Goal: Task Accomplishment & Management: Use online tool/utility

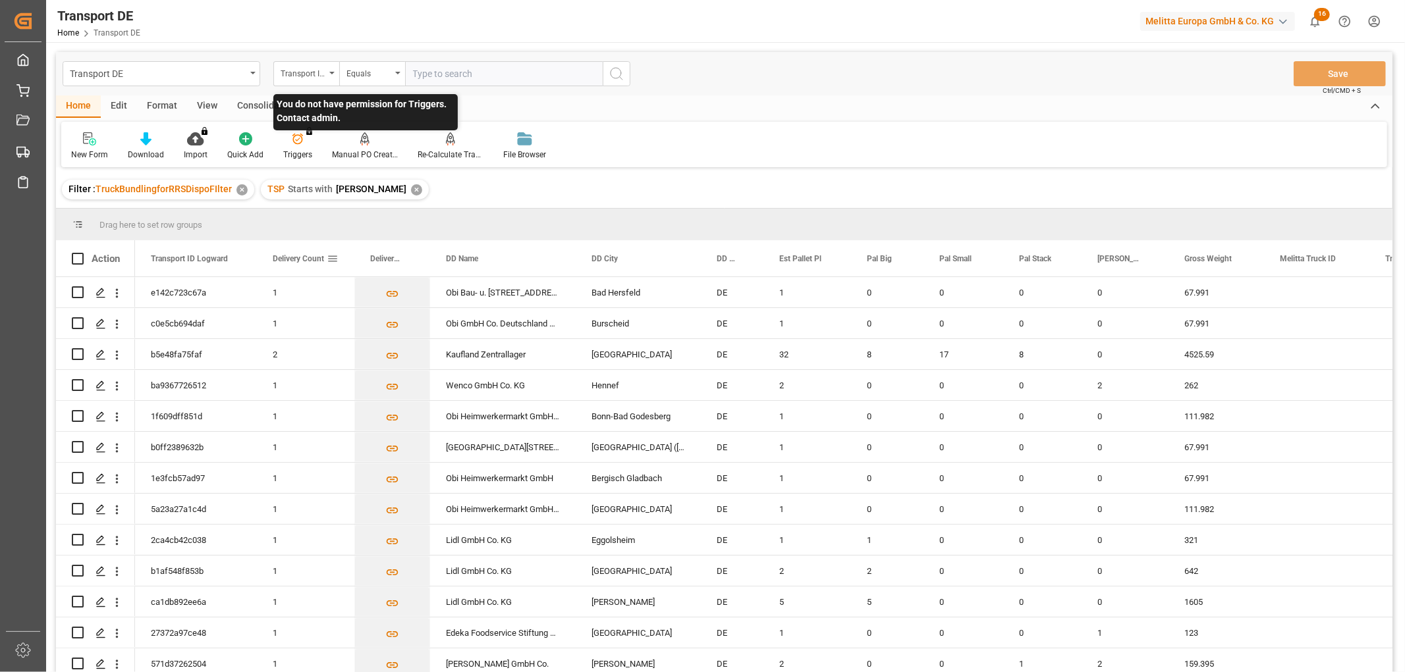
scroll to position [432, 0]
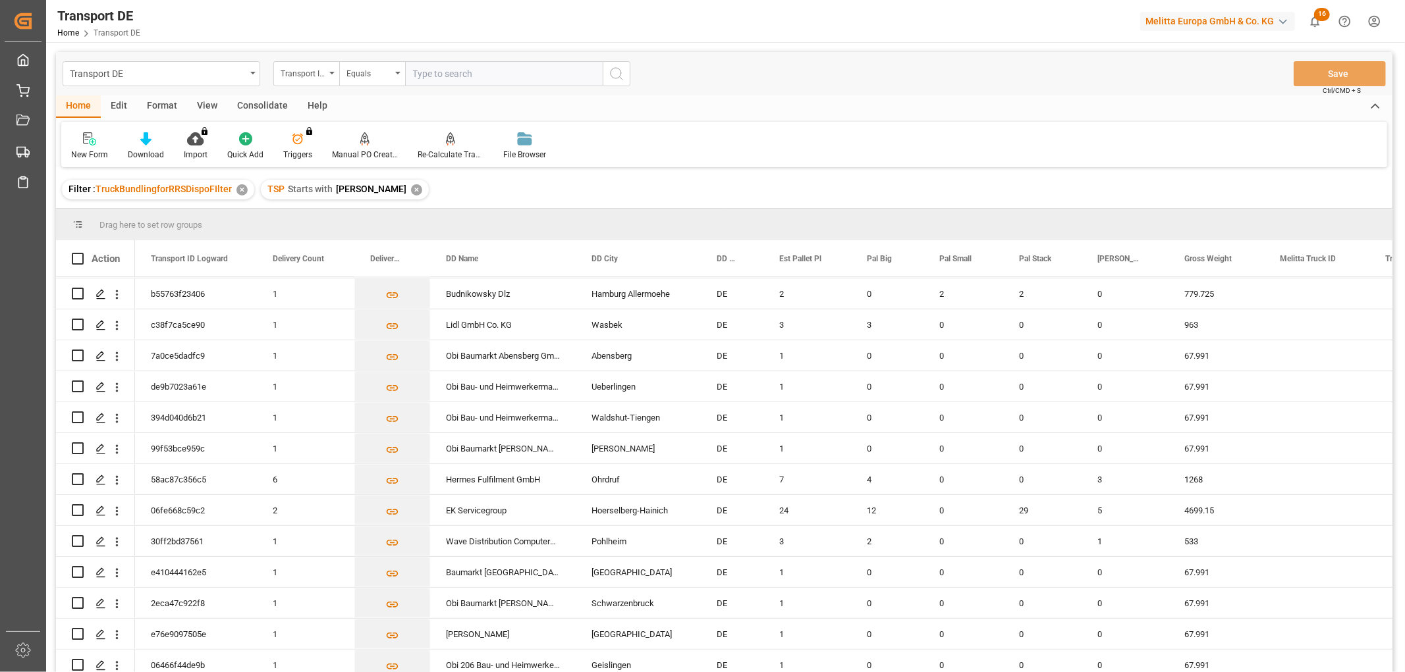
click at [411, 189] on div "✕" at bounding box center [416, 189] width 11 height 11
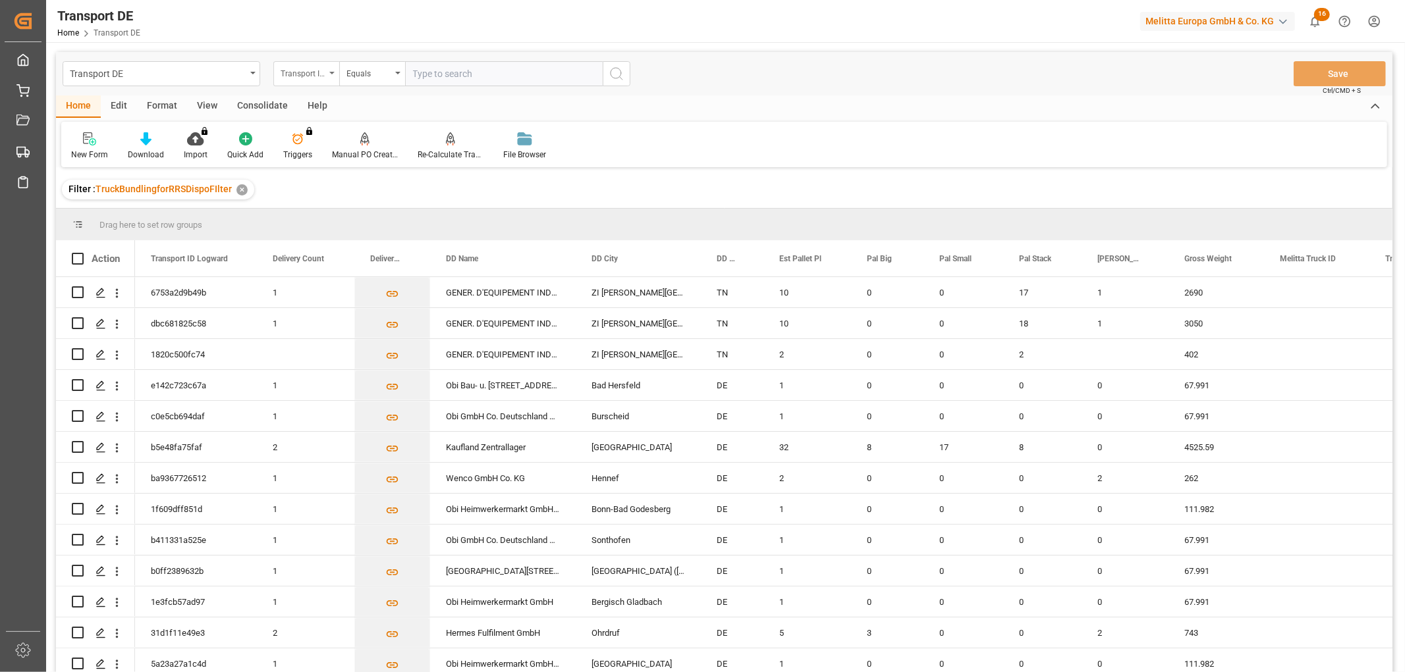
click at [304, 73] on div "Transport ID Logward" at bounding box center [303, 72] width 45 height 15
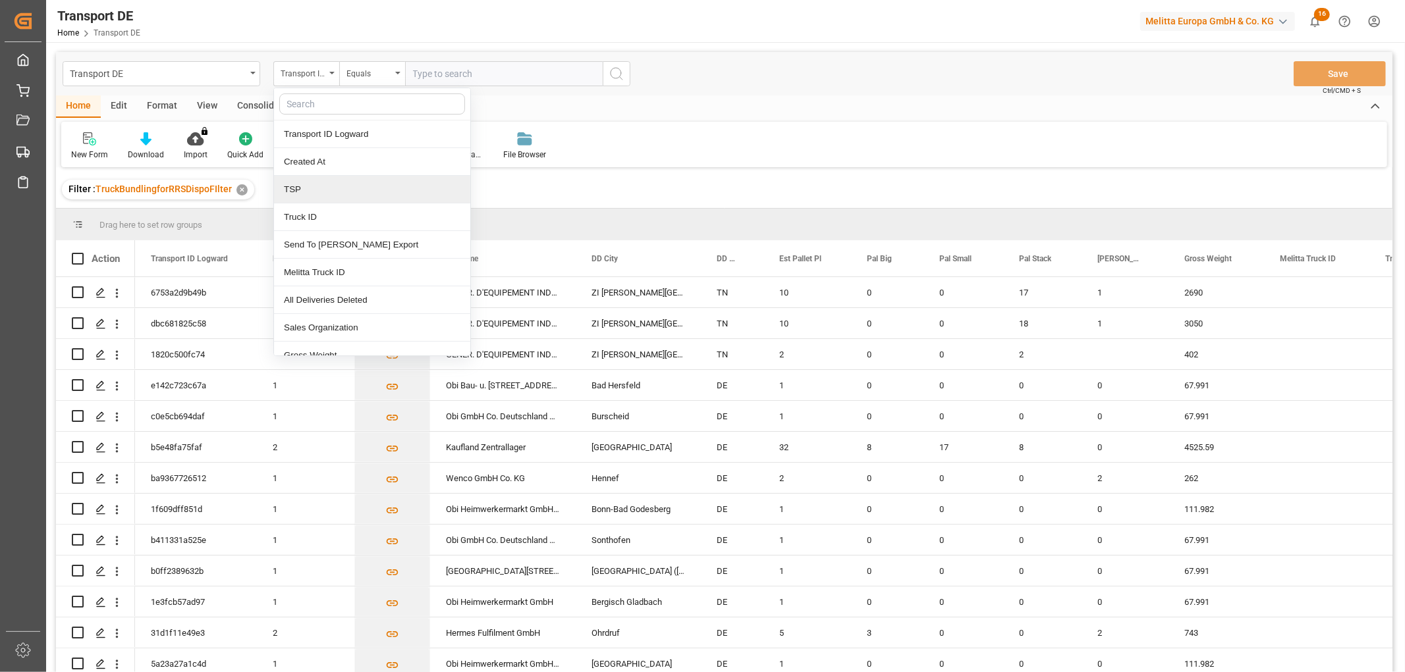
click at [296, 194] on div "TSP" at bounding box center [372, 190] width 196 height 28
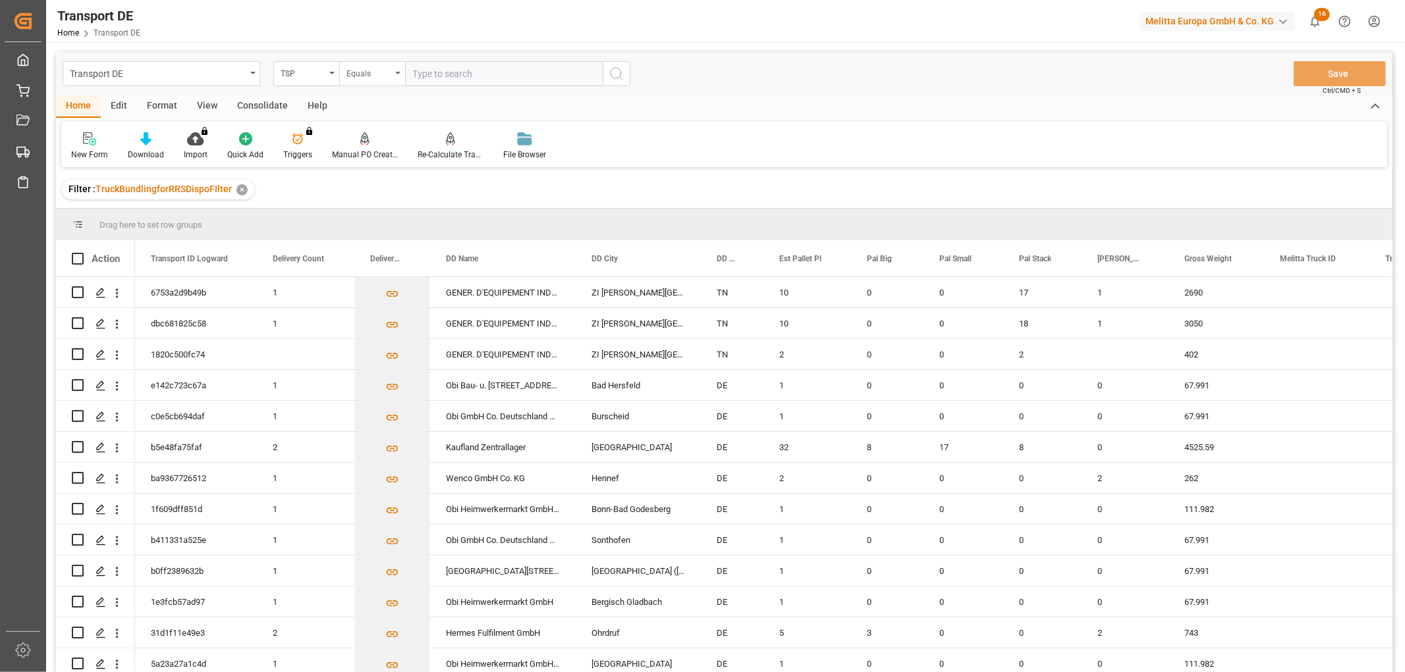
click at [357, 70] on div "Equals" at bounding box center [368, 72] width 45 height 15
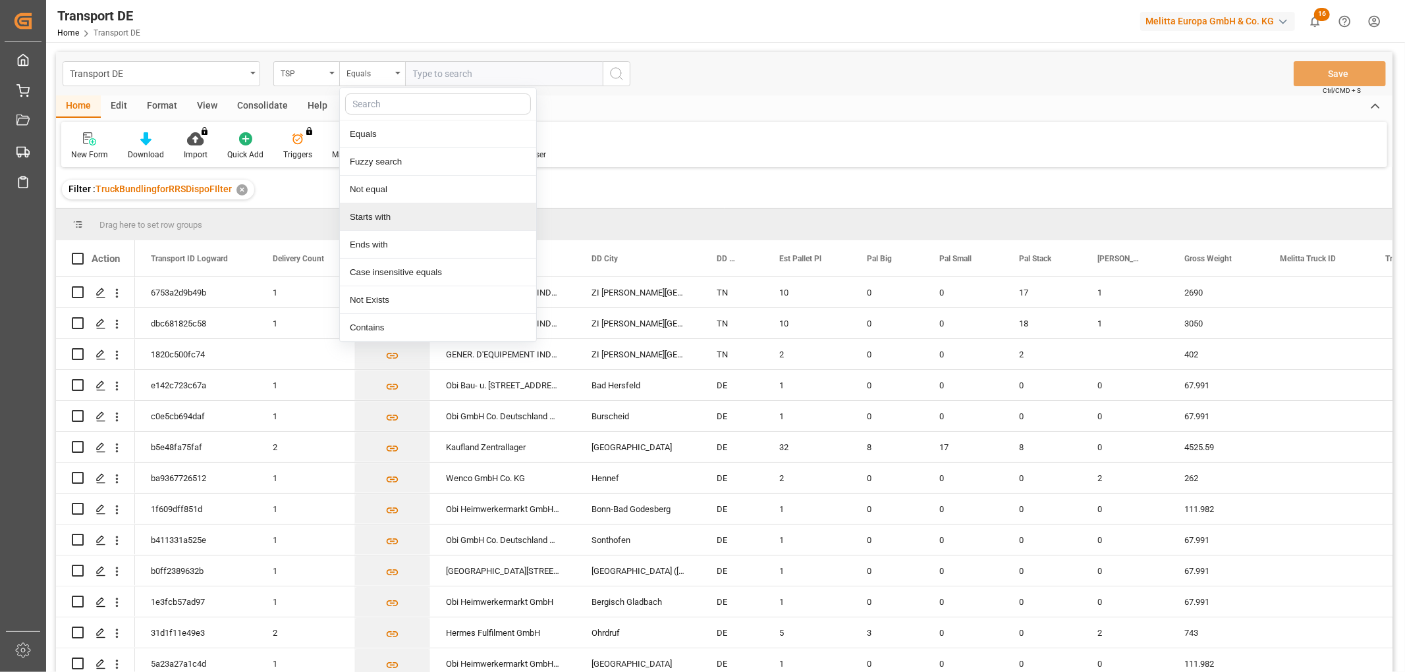
click at [359, 219] on div "Starts with" at bounding box center [438, 217] width 196 height 28
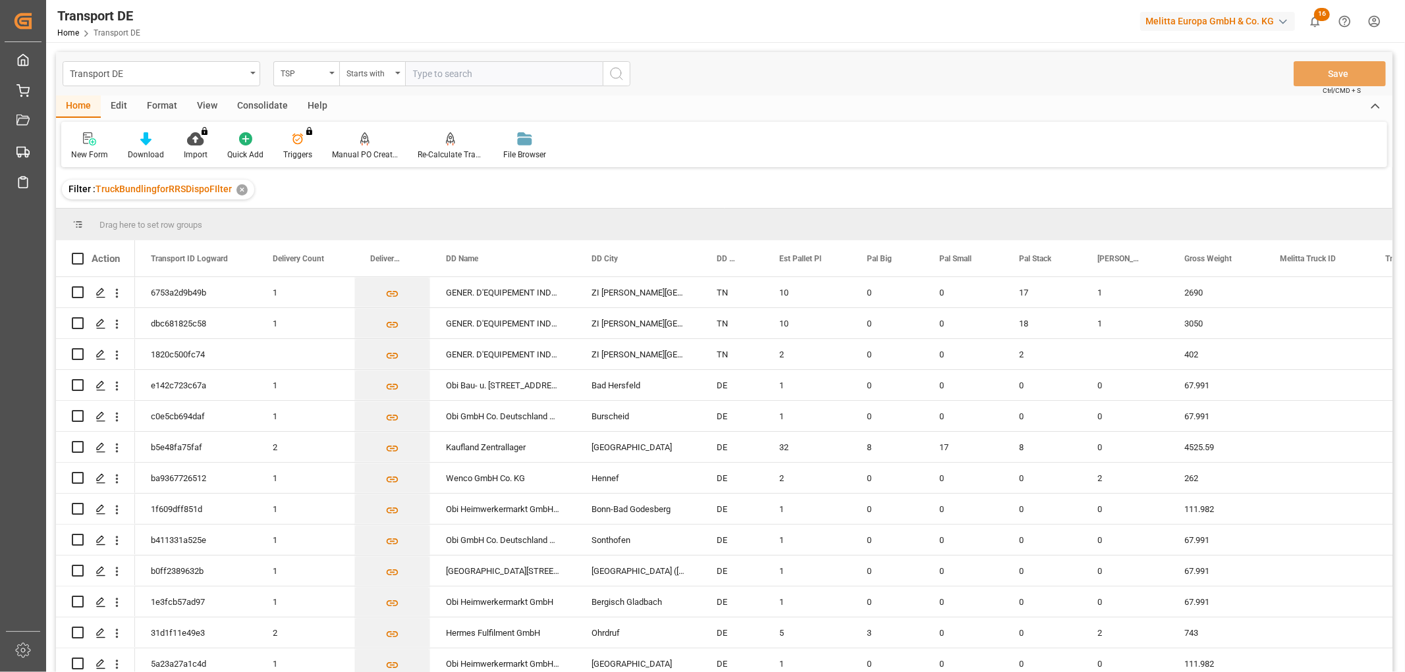
click at [425, 70] on input "text" at bounding box center [504, 73] width 198 height 25
type input "Self pickup DE"
click at [616, 72] on icon "search button" at bounding box center [616, 74] width 16 height 16
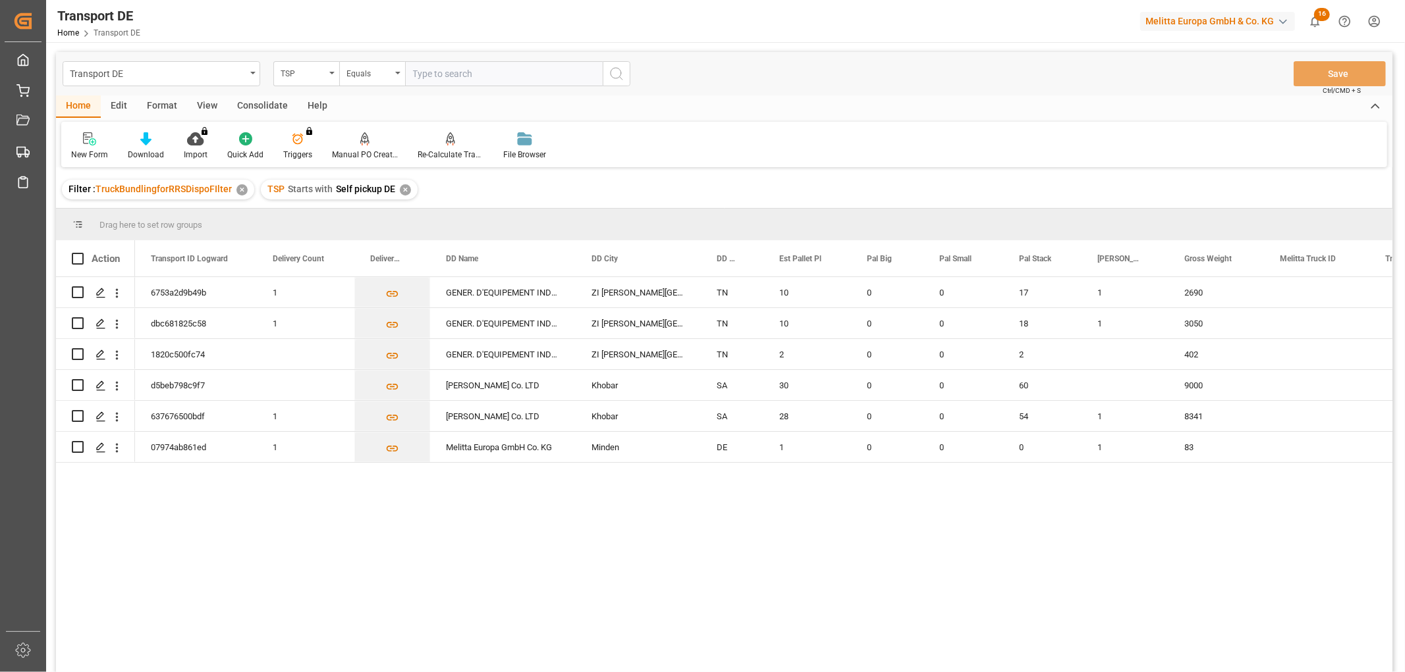
click at [257, 109] on div "Consolidate" at bounding box center [262, 106] width 70 height 22
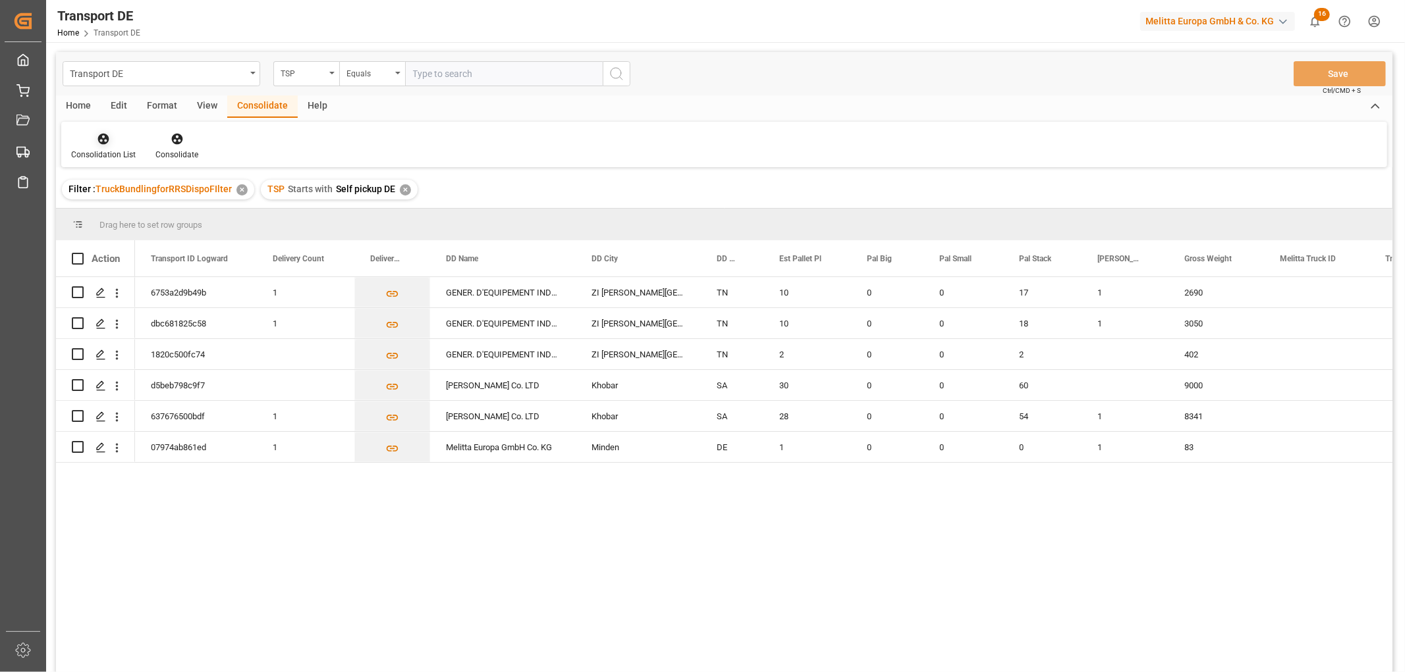
click at [102, 143] on icon at bounding box center [103, 139] width 11 height 11
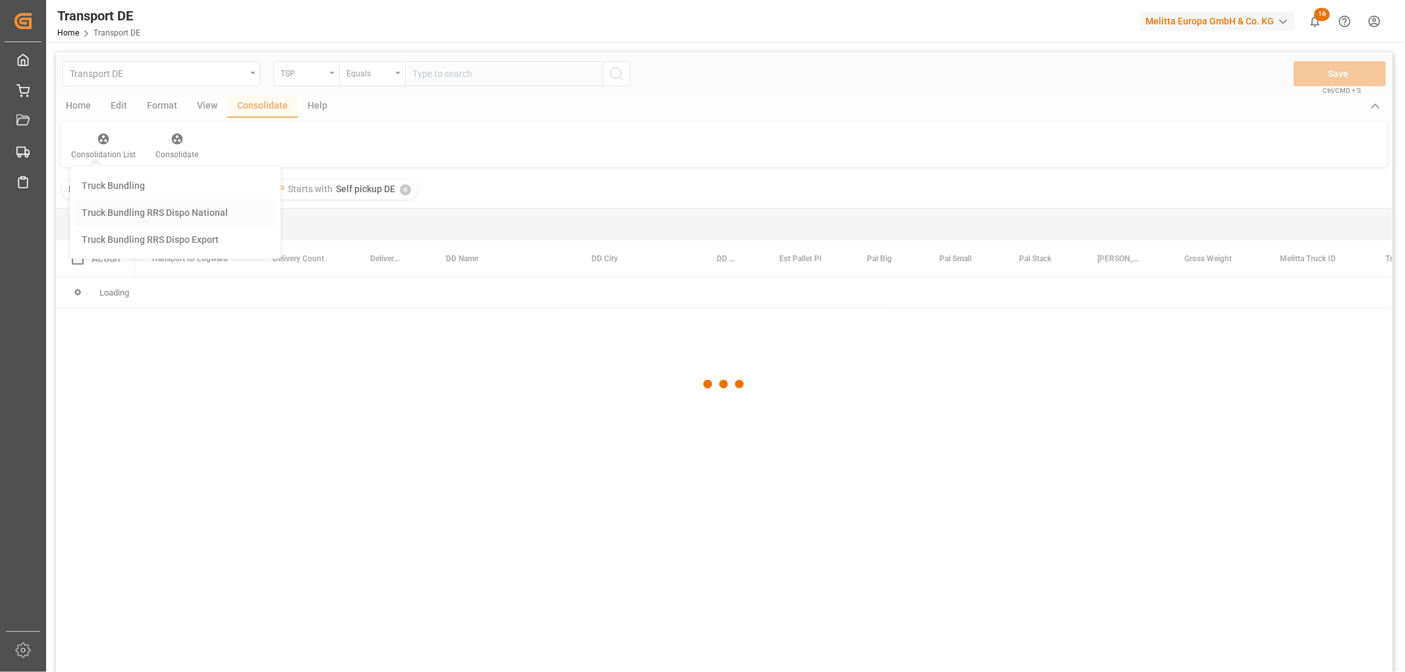
click at [106, 207] on div "Transport DE TSP Equals Save Ctrl/CMD + S Home Edit Format View Consolidate Hel…" at bounding box center [724, 379] width 1336 height 655
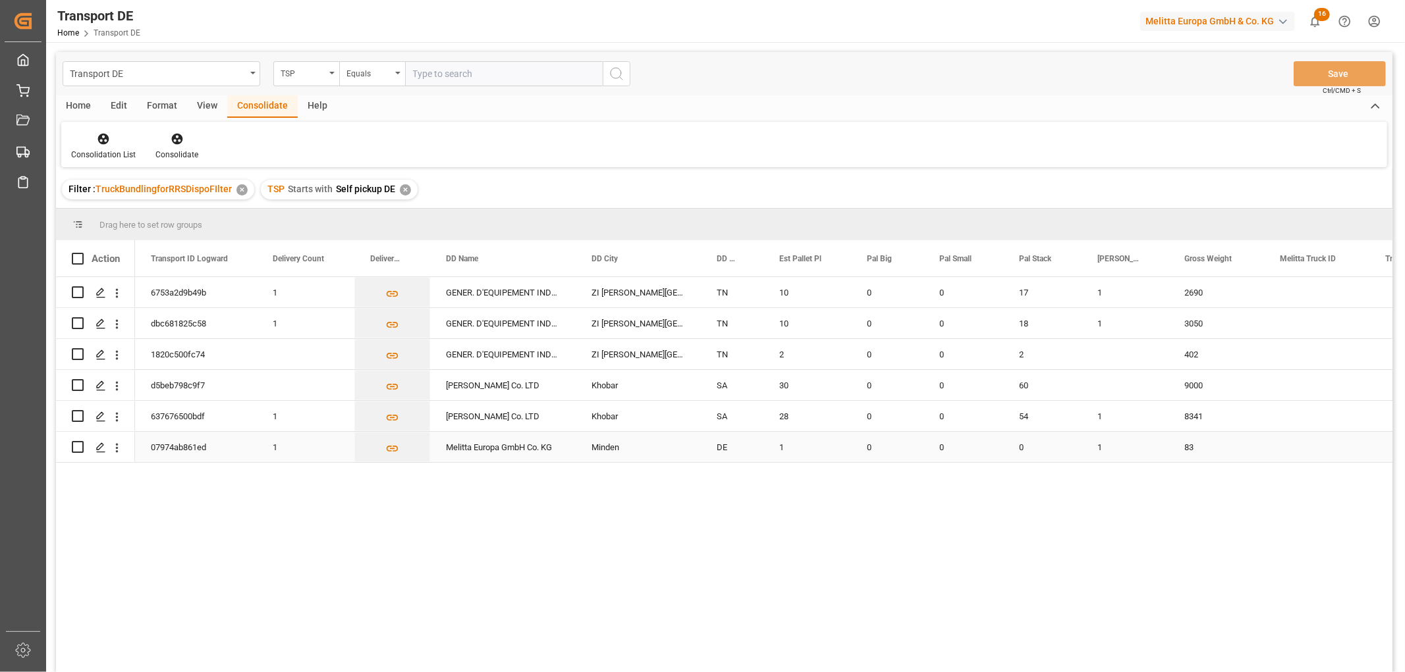
click at [76, 449] on input "Press Space to toggle row selection (unchecked)" at bounding box center [78, 447] width 12 height 12
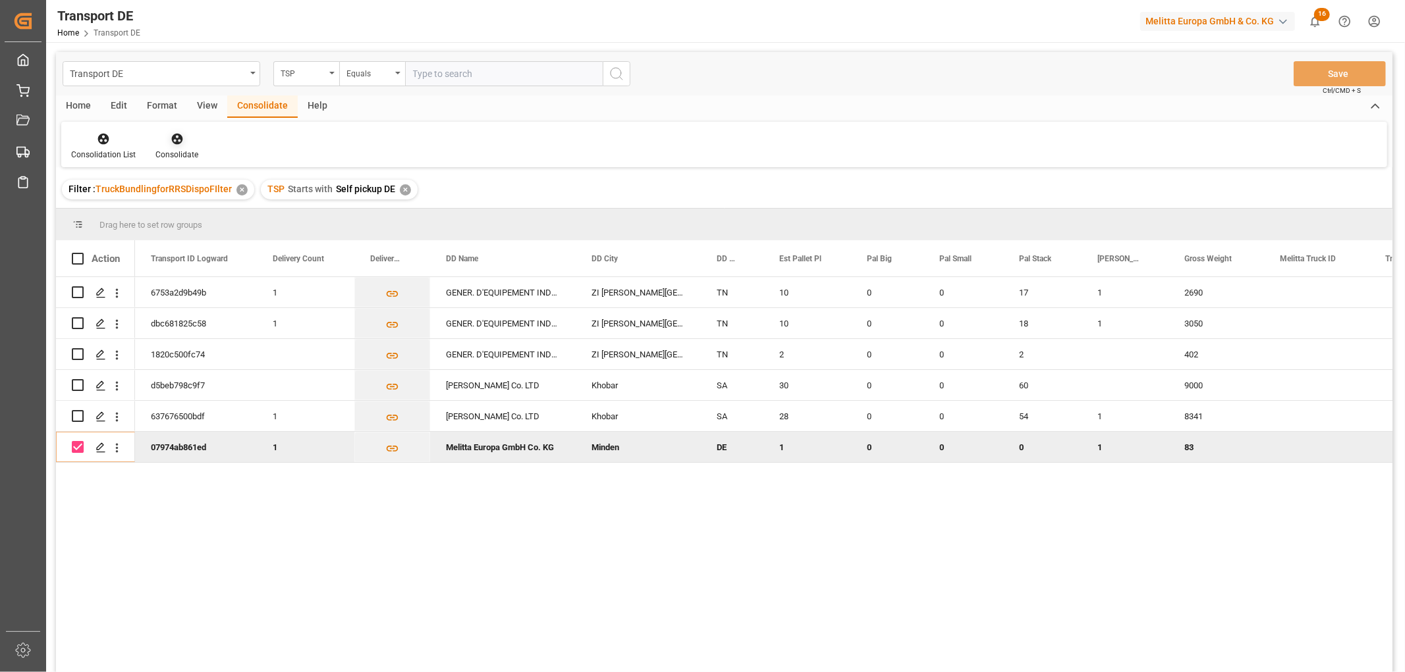
click at [175, 137] on icon at bounding box center [177, 138] width 13 height 13
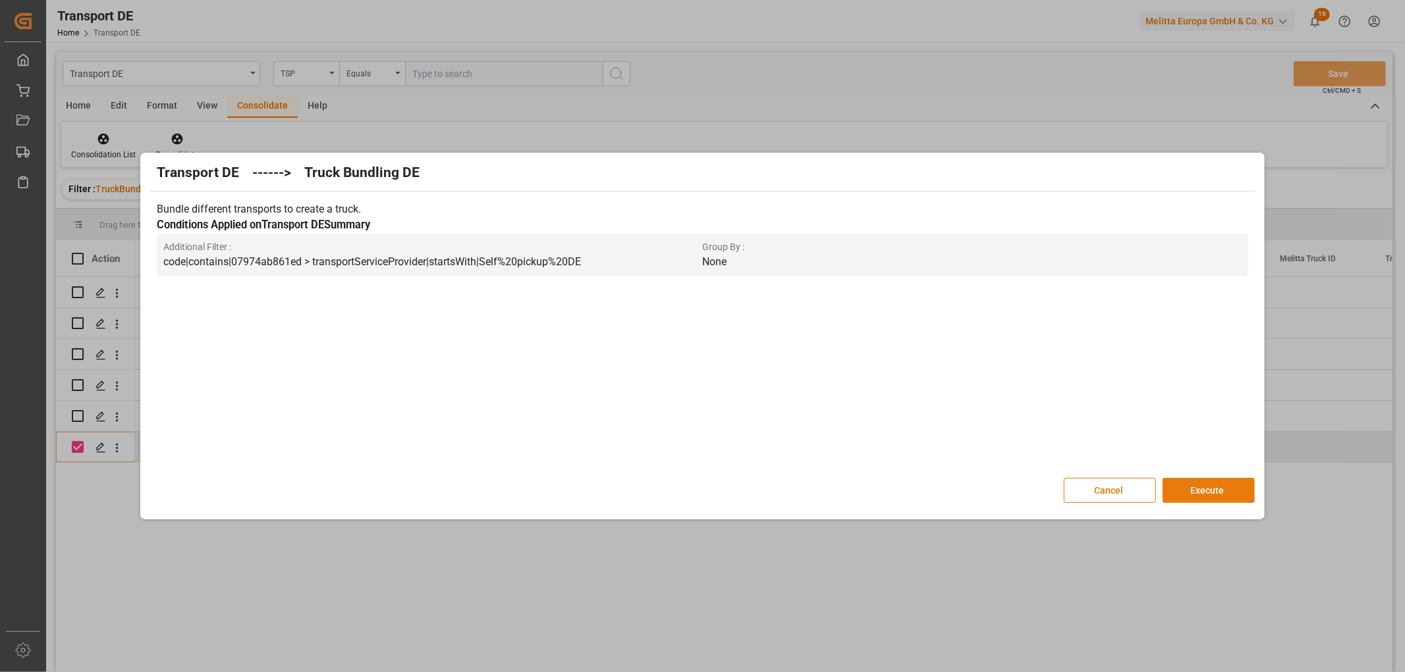
click at [1221, 486] on button "Execute" at bounding box center [1208, 490] width 92 height 25
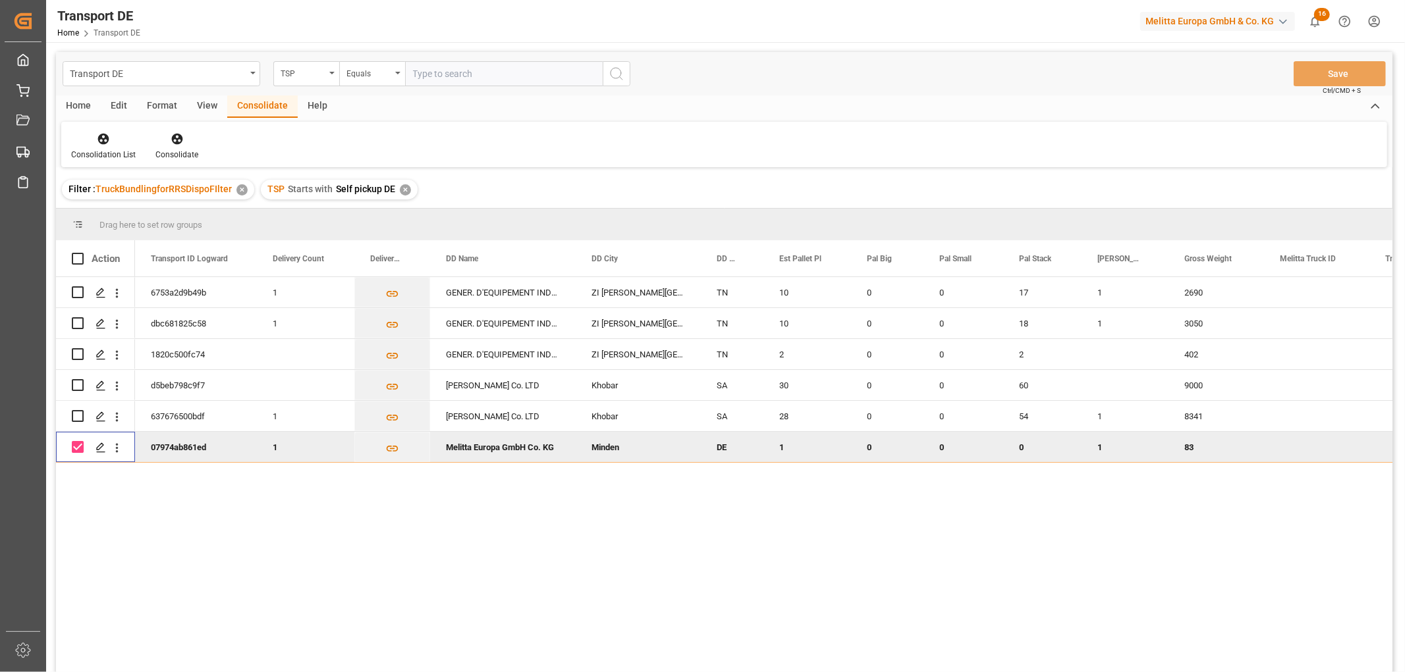
click at [78, 448] on input "Press Space to toggle row selection (checked)" at bounding box center [78, 447] width 12 height 12
checkbox input "false"
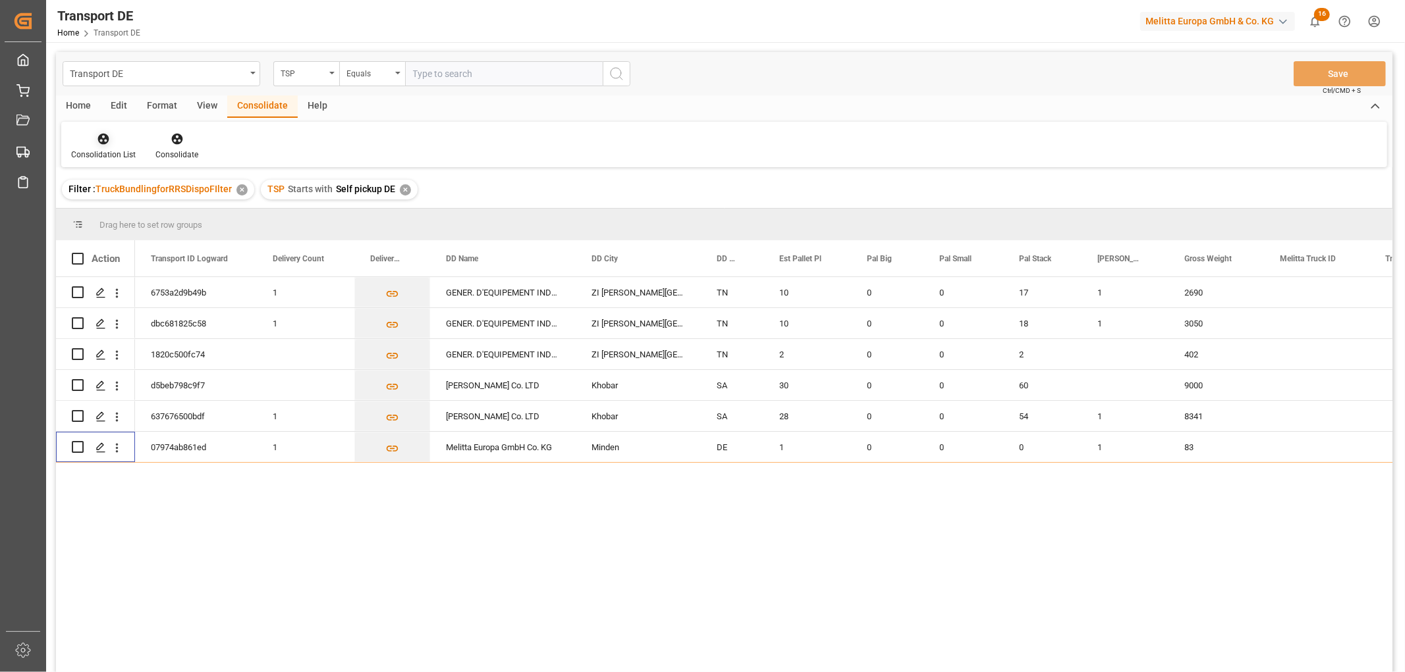
click at [107, 137] on icon at bounding box center [103, 139] width 11 height 11
click at [112, 209] on div "Transport DE TSP Equals Save Ctrl/CMD + S Home Edit Format View Consolidate Hel…" at bounding box center [724, 379] width 1336 height 655
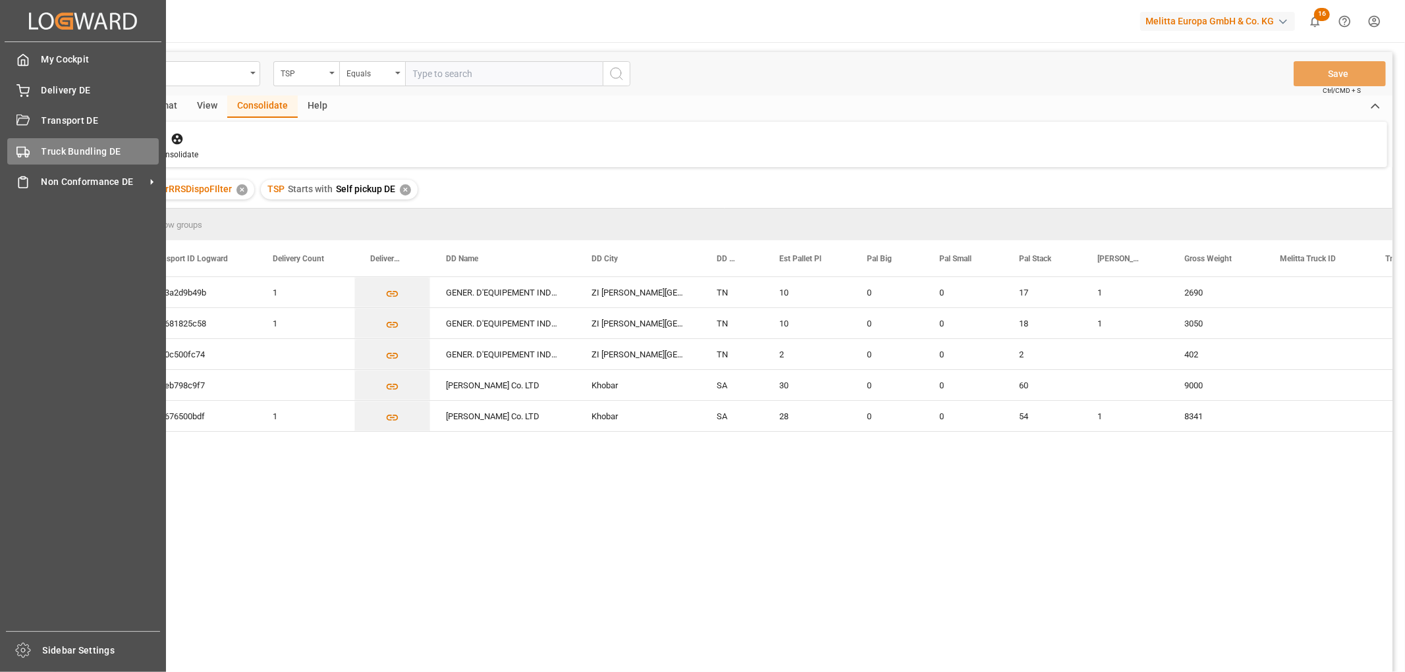
click at [38, 150] on div "Truck Bundling DE Truck Bundling DE" at bounding box center [82, 151] width 151 height 26
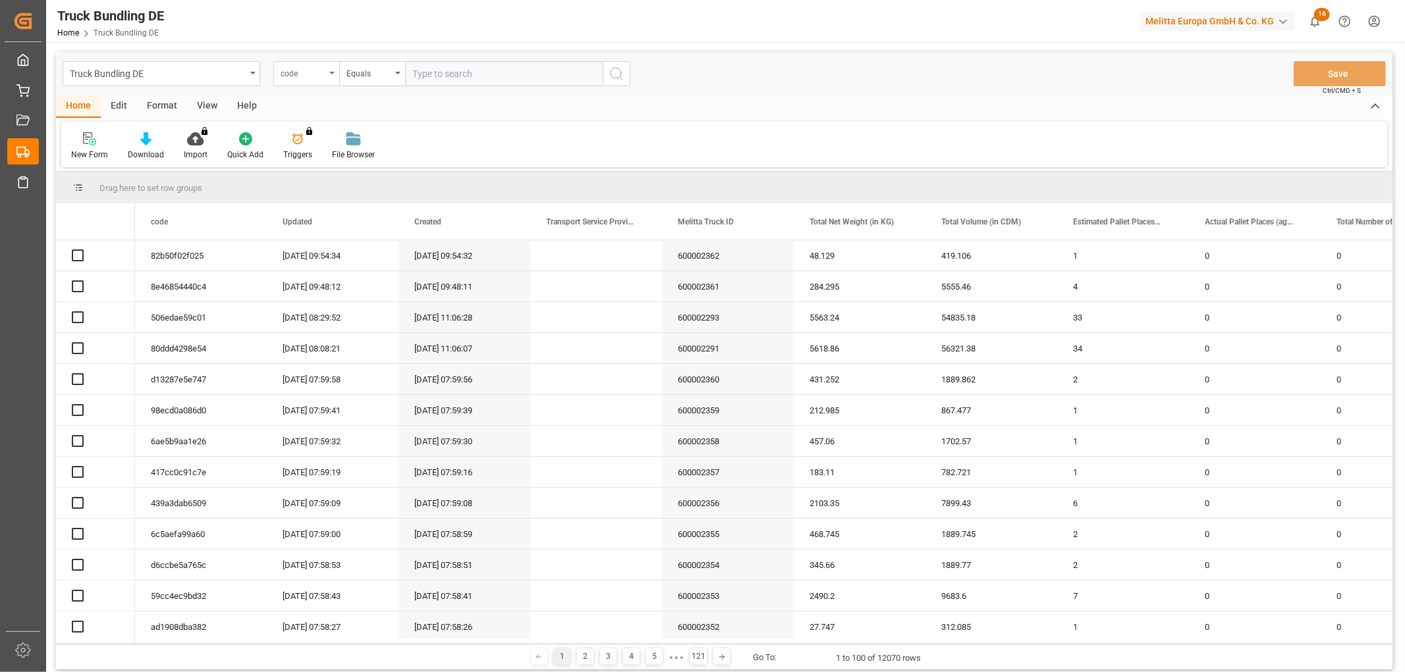
click at [308, 74] on div "code" at bounding box center [303, 72] width 45 height 15
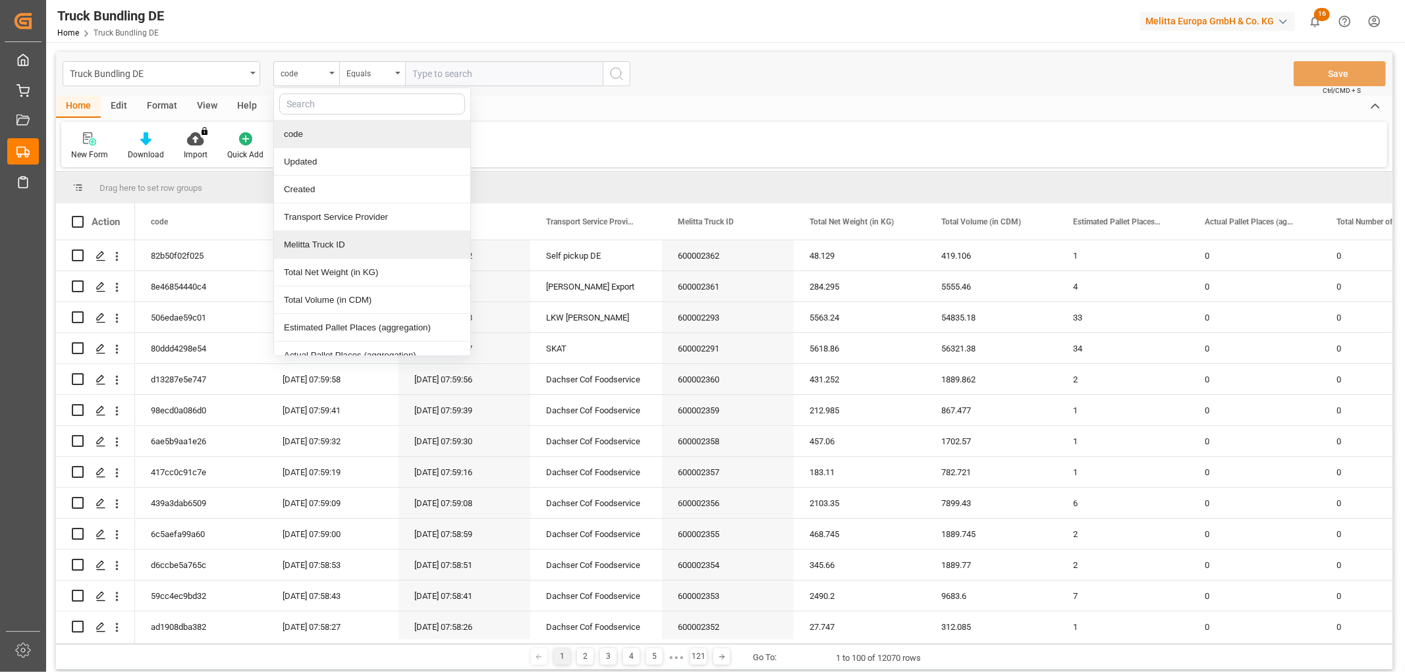
click at [311, 247] on div "Melitta Truck ID" at bounding box center [372, 245] width 196 height 28
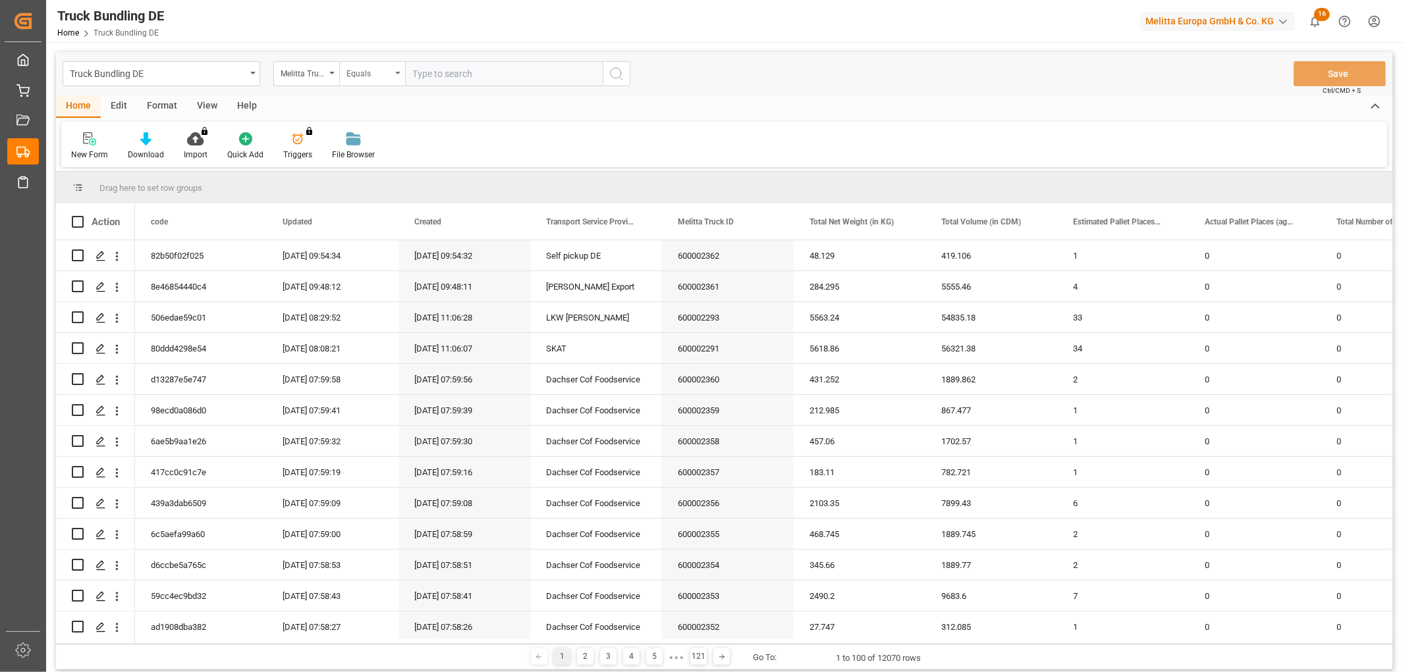
click at [382, 71] on div "Equals" at bounding box center [368, 72] width 45 height 15
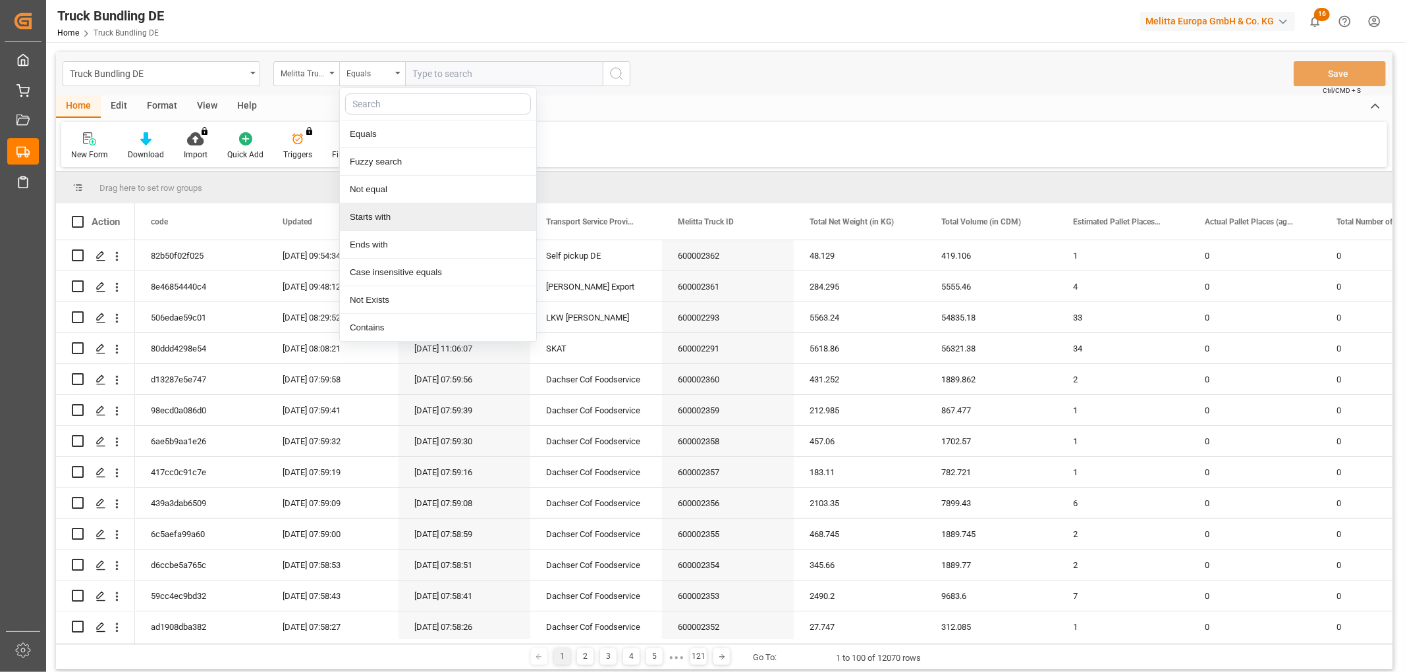
drag, startPoint x: 377, startPoint y: 221, endPoint x: 422, endPoint y: 155, distance: 79.6
click at [380, 221] on div "Starts with" at bounding box center [438, 217] width 196 height 28
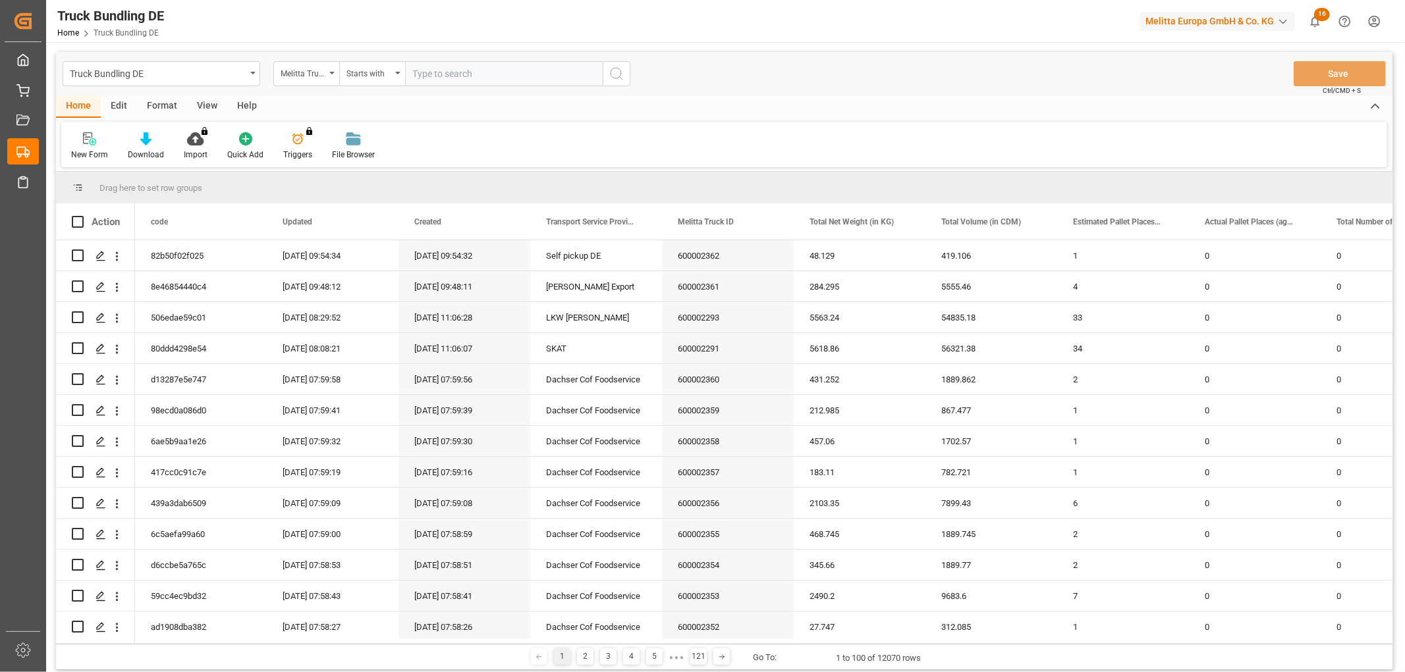
click at [439, 70] on input "text" at bounding box center [504, 73] width 198 height 25
type input "600002253"
click at [616, 72] on icon "search button" at bounding box center [616, 74] width 16 height 16
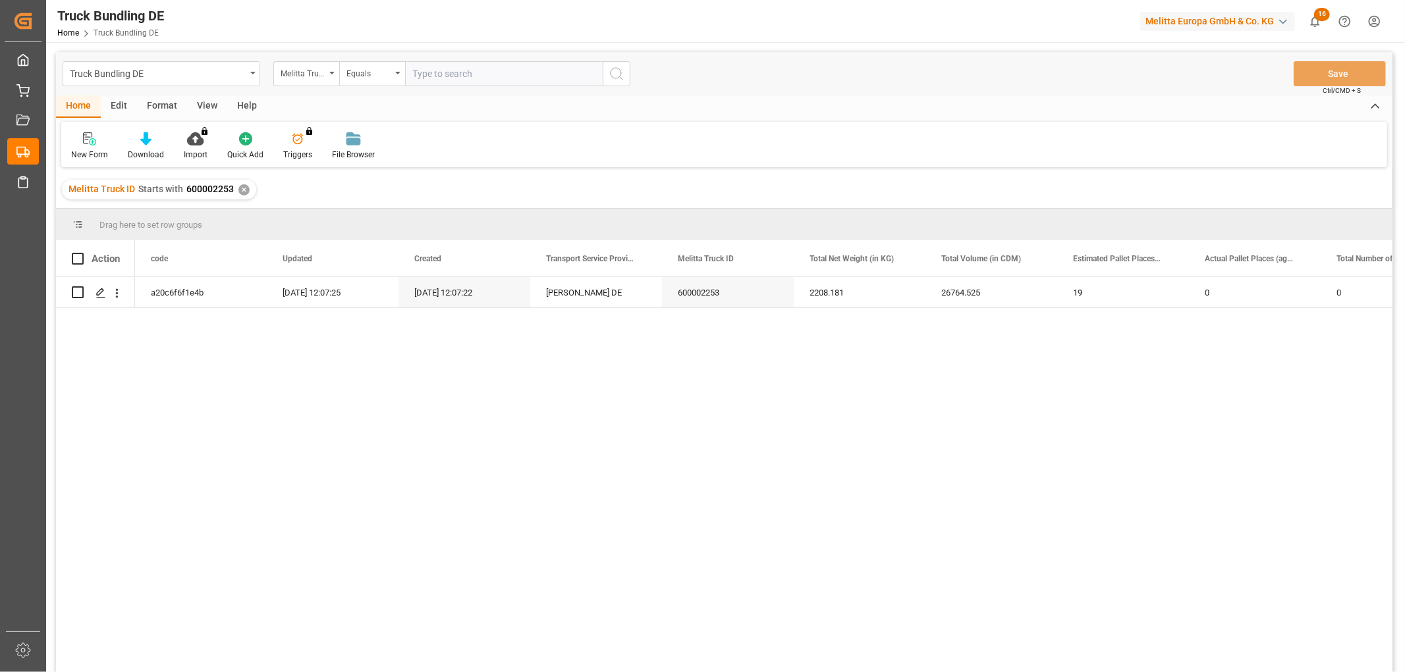
click at [242, 191] on div "✕" at bounding box center [243, 189] width 11 height 11
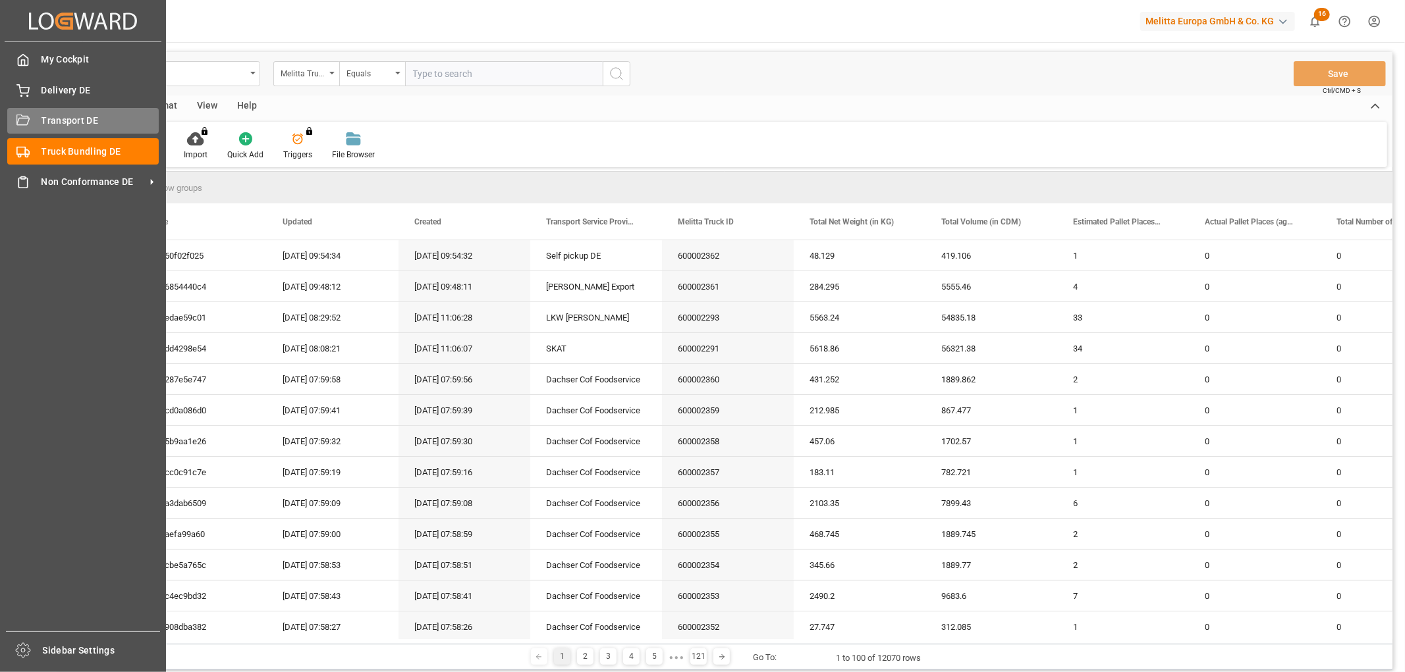
click at [32, 122] on div "Transport DE Transport DE" at bounding box center [82, 121] width 151 height 26
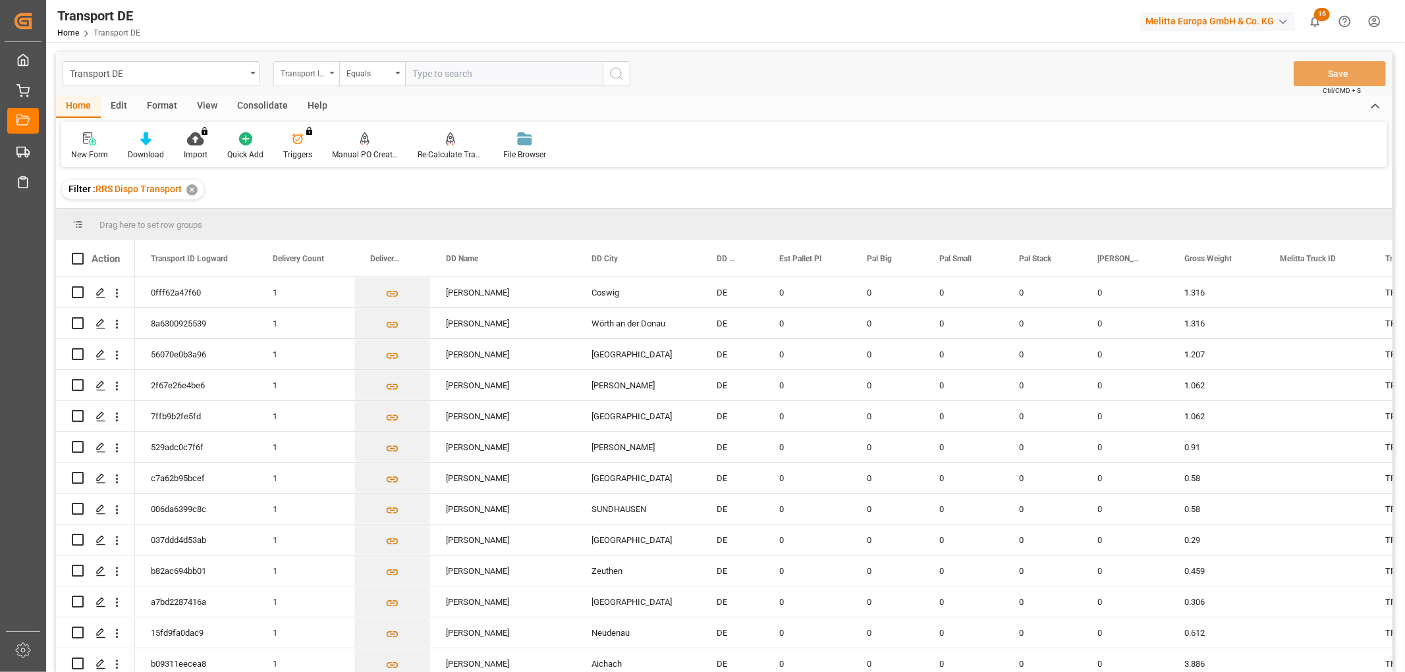
click at [312, 74] on div "Transport ID Logward" at bounding box center [303, 72] width 45 height 15
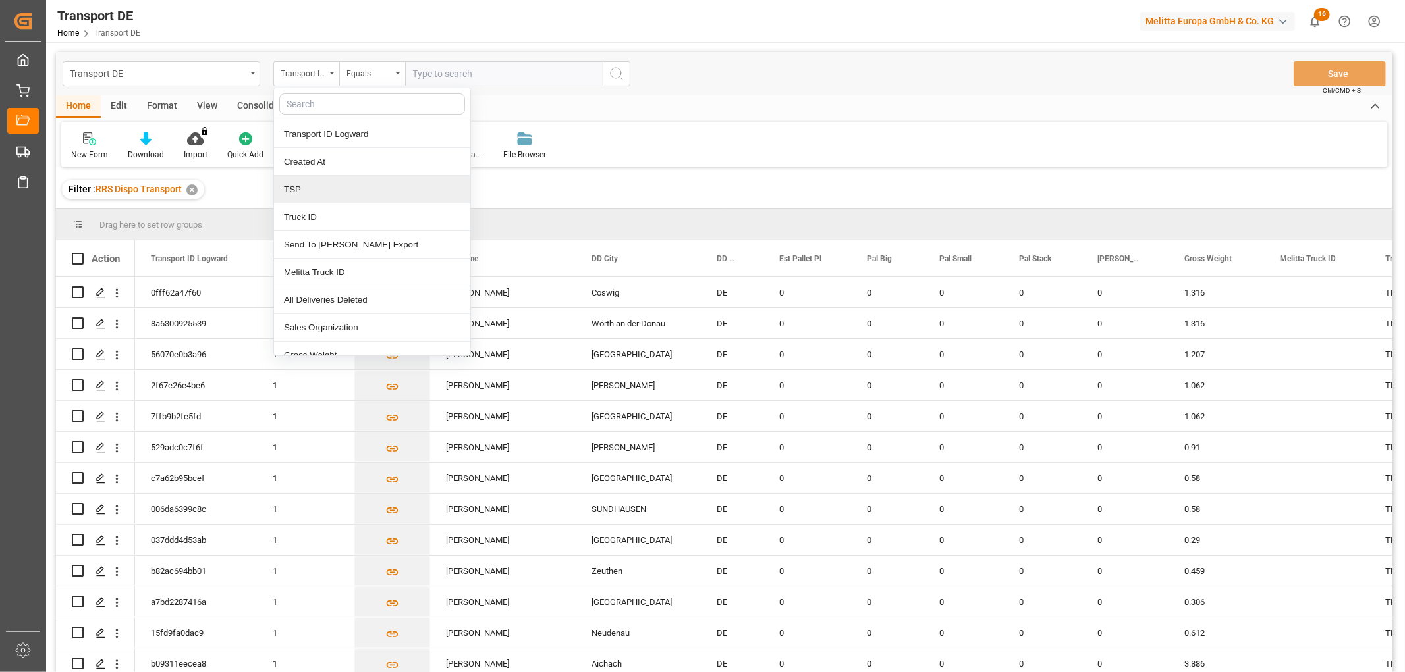
click at [292, 189] on div "TSP" at bounding box center [372, 190] width 196 height 28
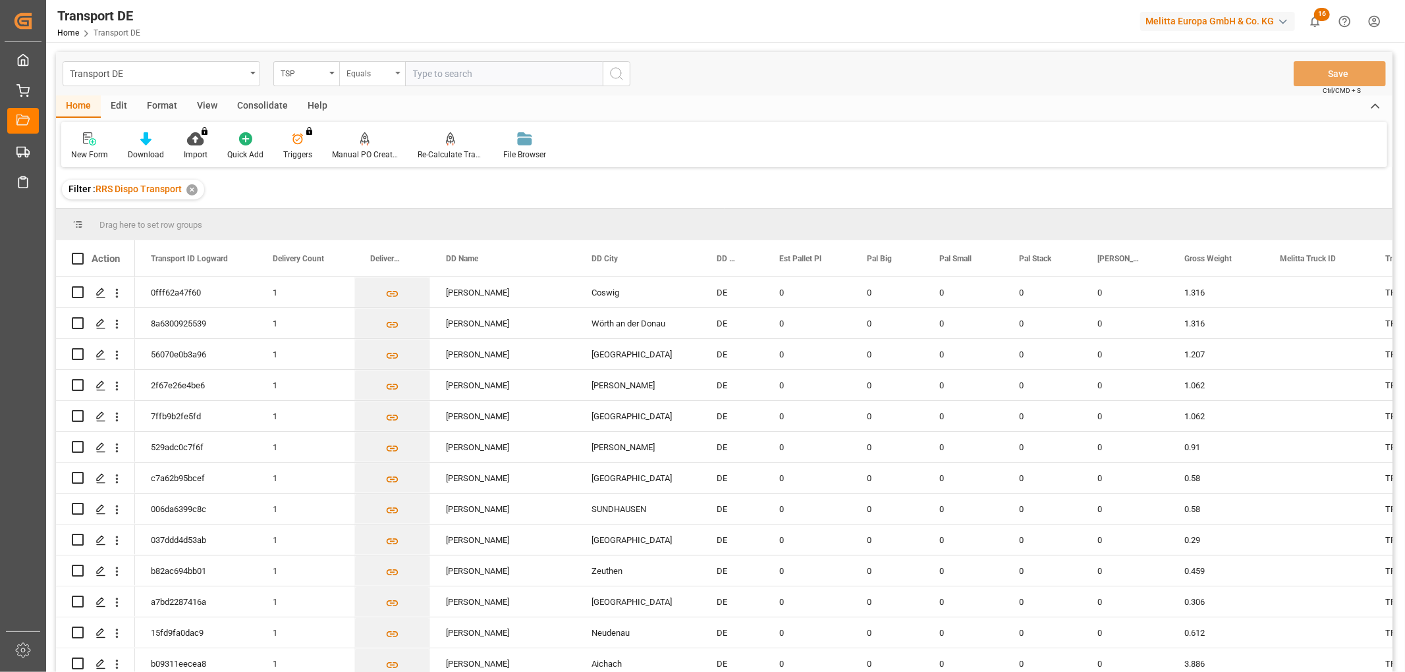
click at [373, 75] on div "Equals" at bounding box center [368, 72] width 45 height 15
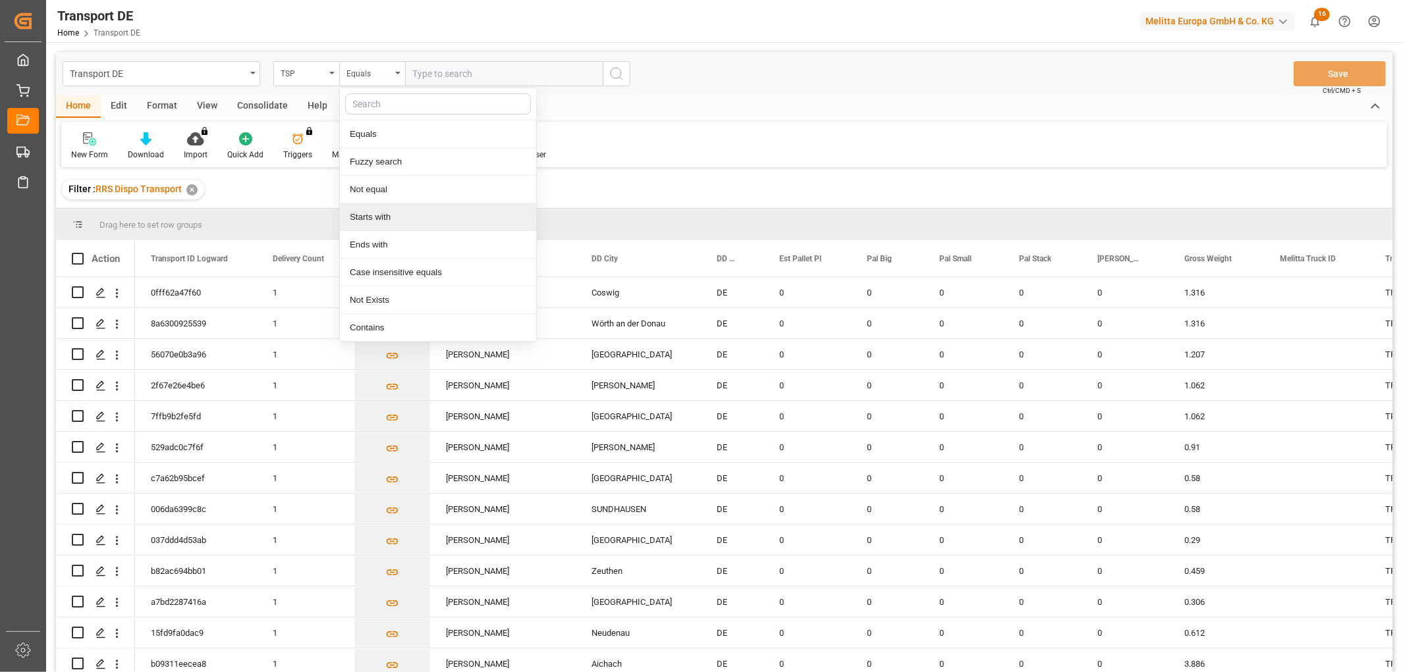
click at [380, 219] on div "Starts with" at bounding box center [438, 217] width 196 height 28
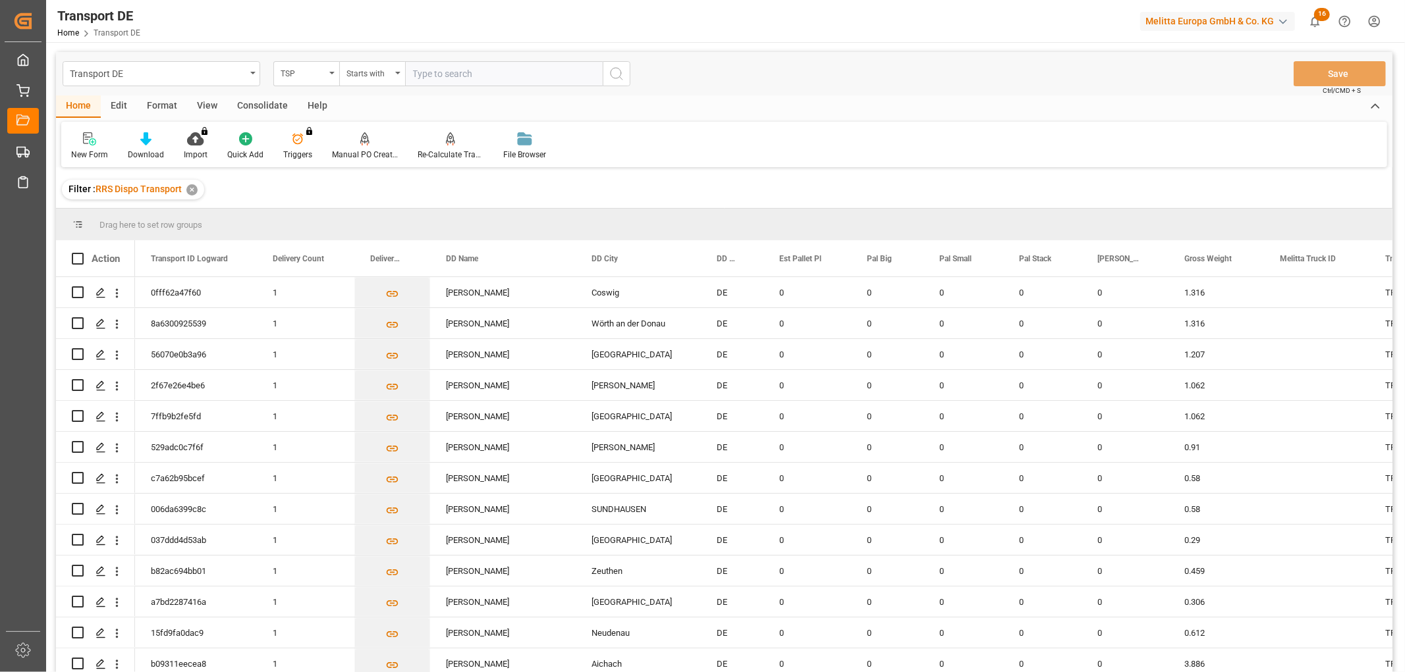
click at [439, 74] on input "text" at bounding box center [504, 73] width 198 height 25
type input "LIT DE"
click at [616, 76] on icon "search button" at bounding box center [616, 74] width 16 height 16
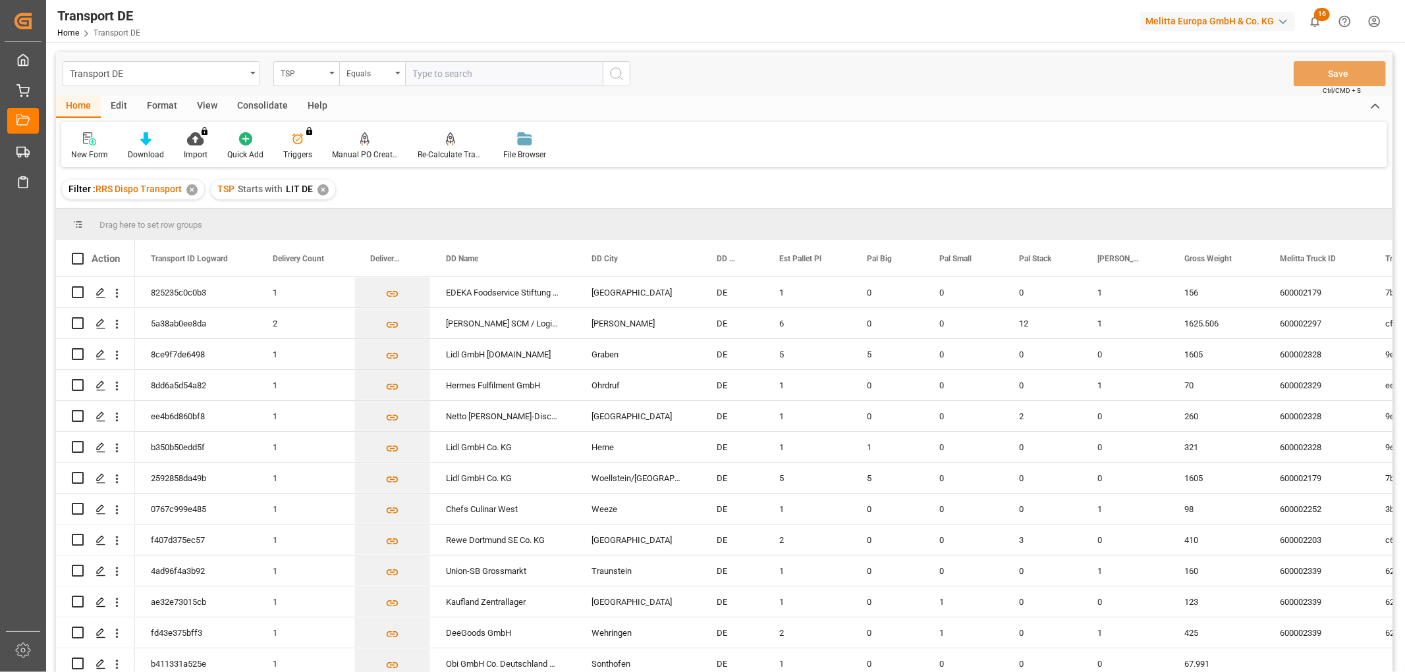
click at [253, 105] on div "Consolidate" at bounding box center [262, 106] width 70 height 22
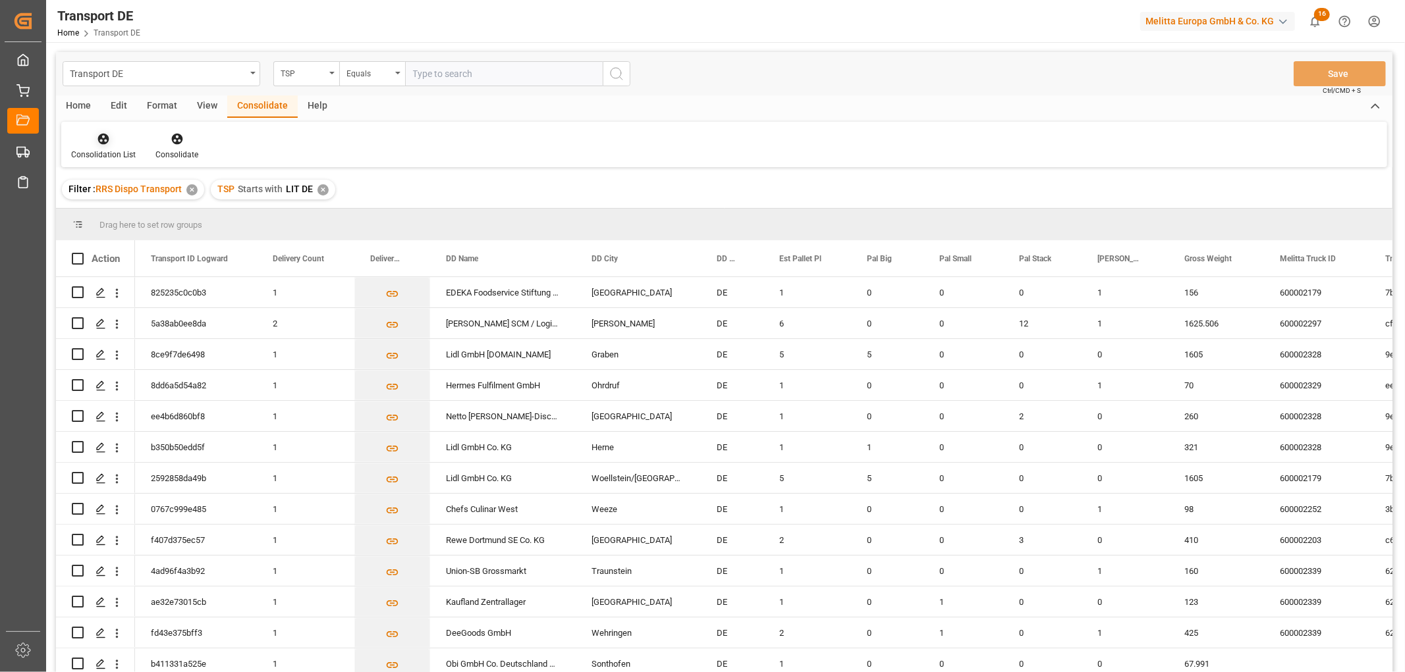
click at [107, 135] on icon at bounding box center [103, 138] width 13 height 13
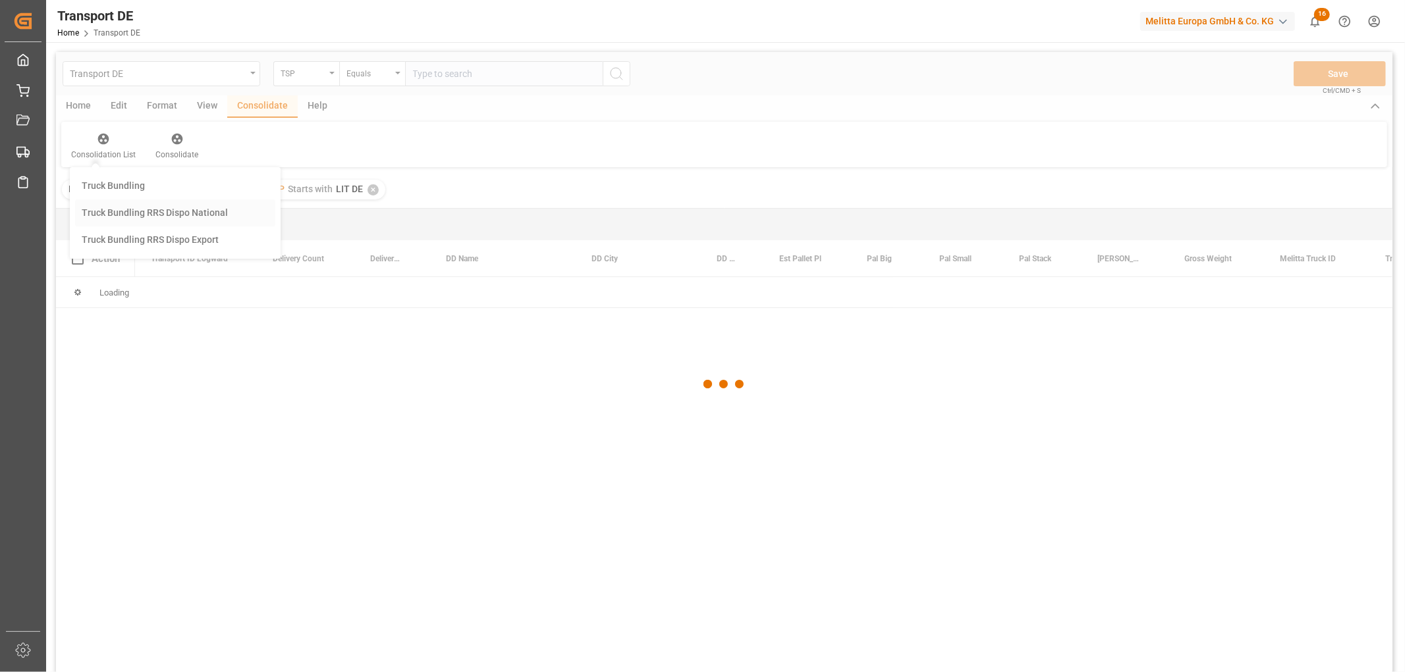
click at [103, 211] on div "Transport DE TSP Equals Save Ctrl/CMD + S Home Edit Format View Consolidate Hel…" at bounding box center [724, 379] width 1336 height 655
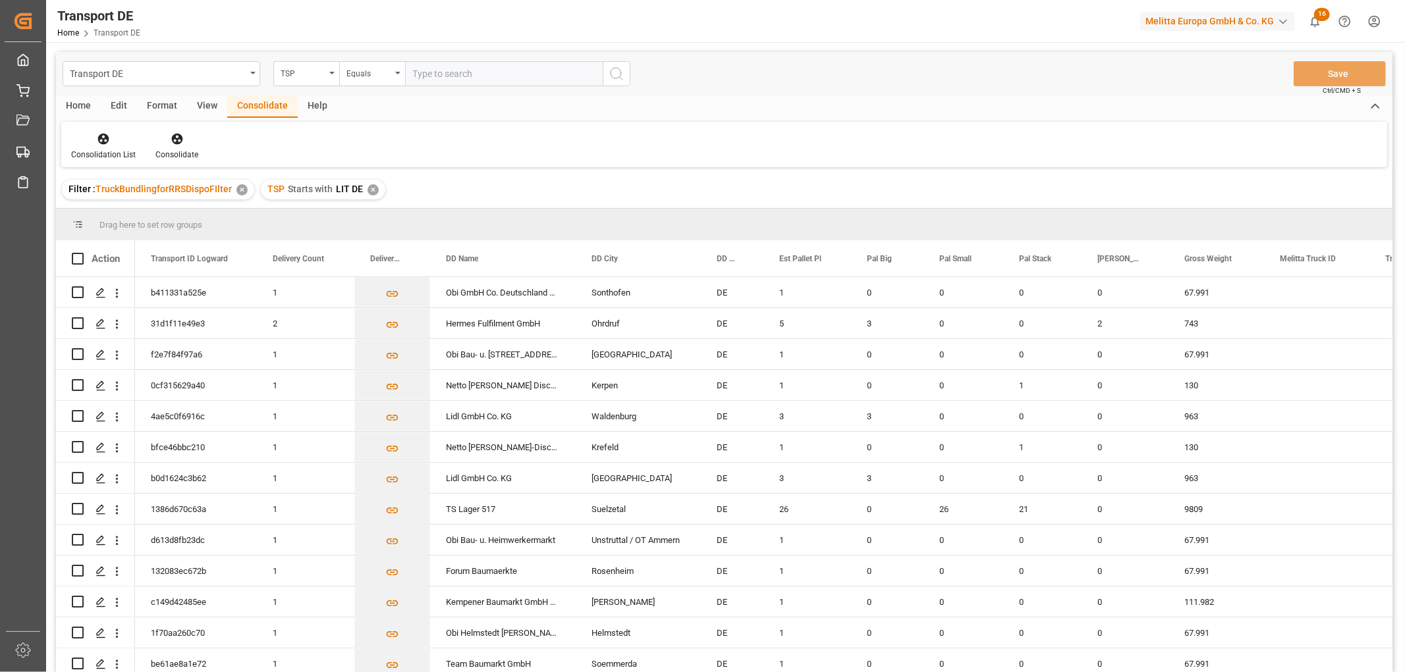
click at [369, 185] on div "✕" at bounding box center [372, 189] width 11 height 11
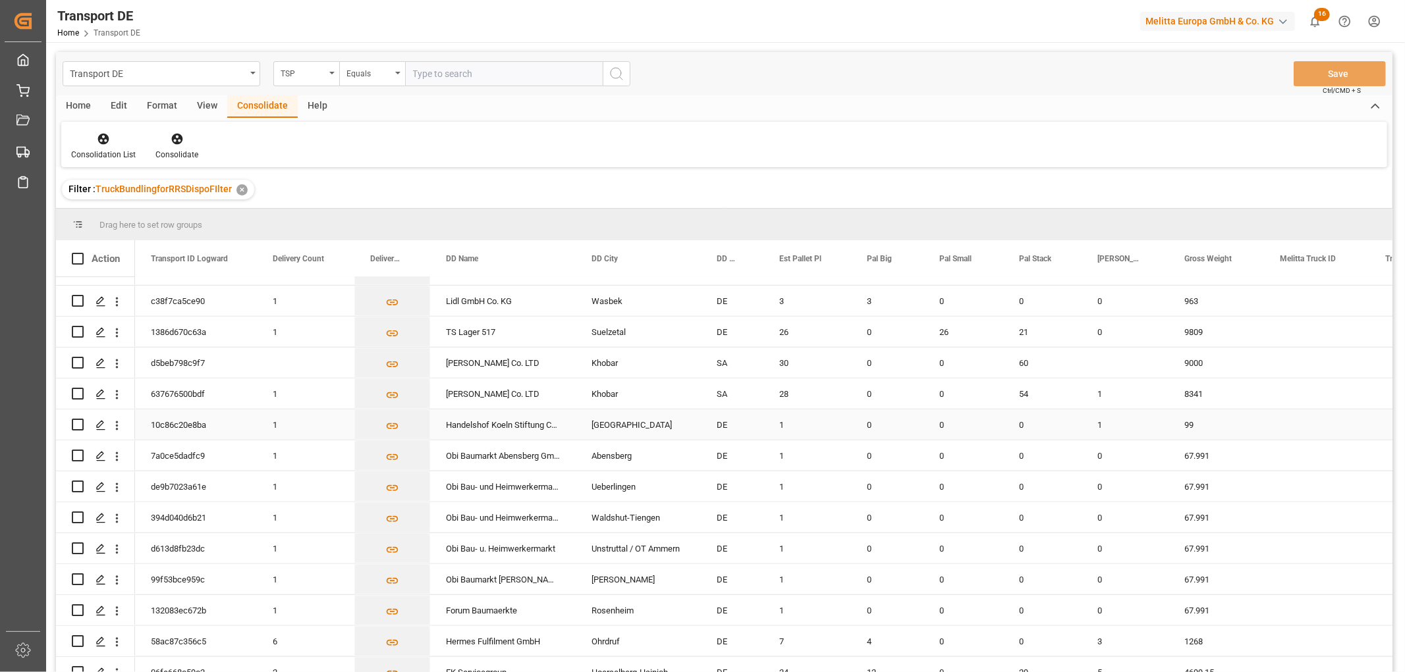
scroll to position [1097, 0]
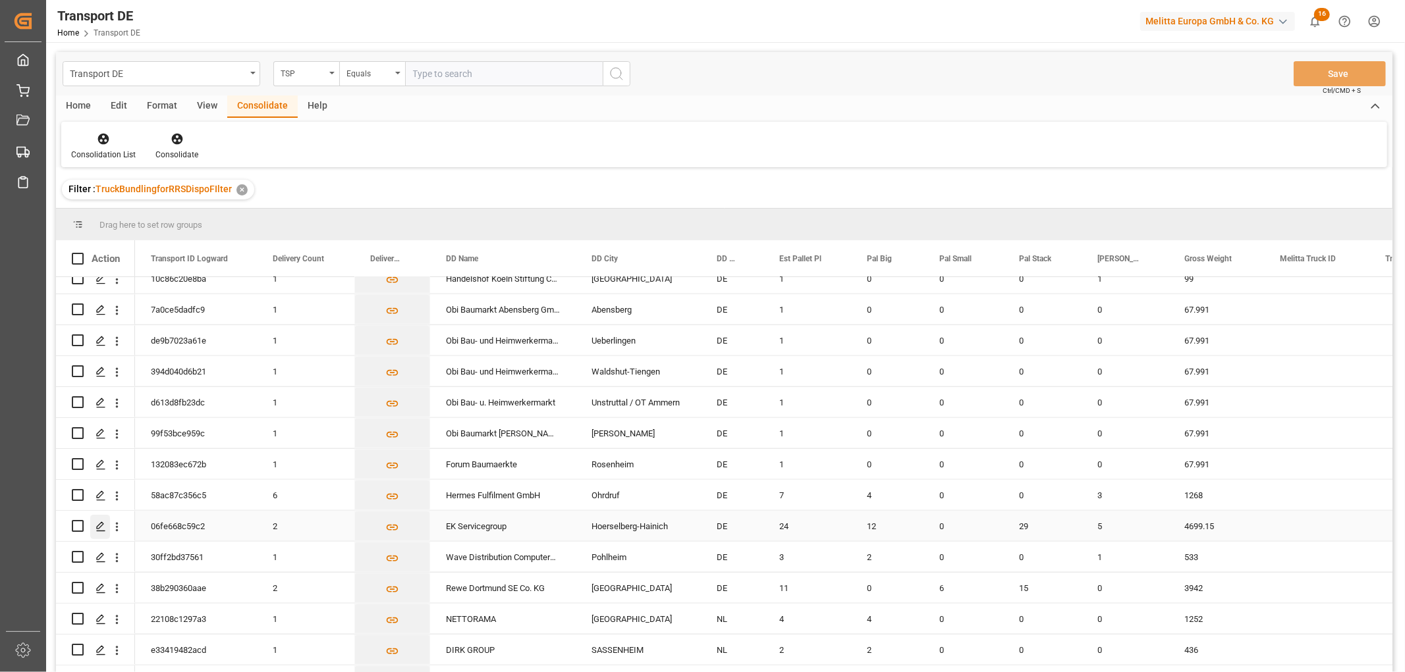
click at [99, 525] on icon "Press SPACE to select this row." at bounding box center [100, 527] width 11 height 11
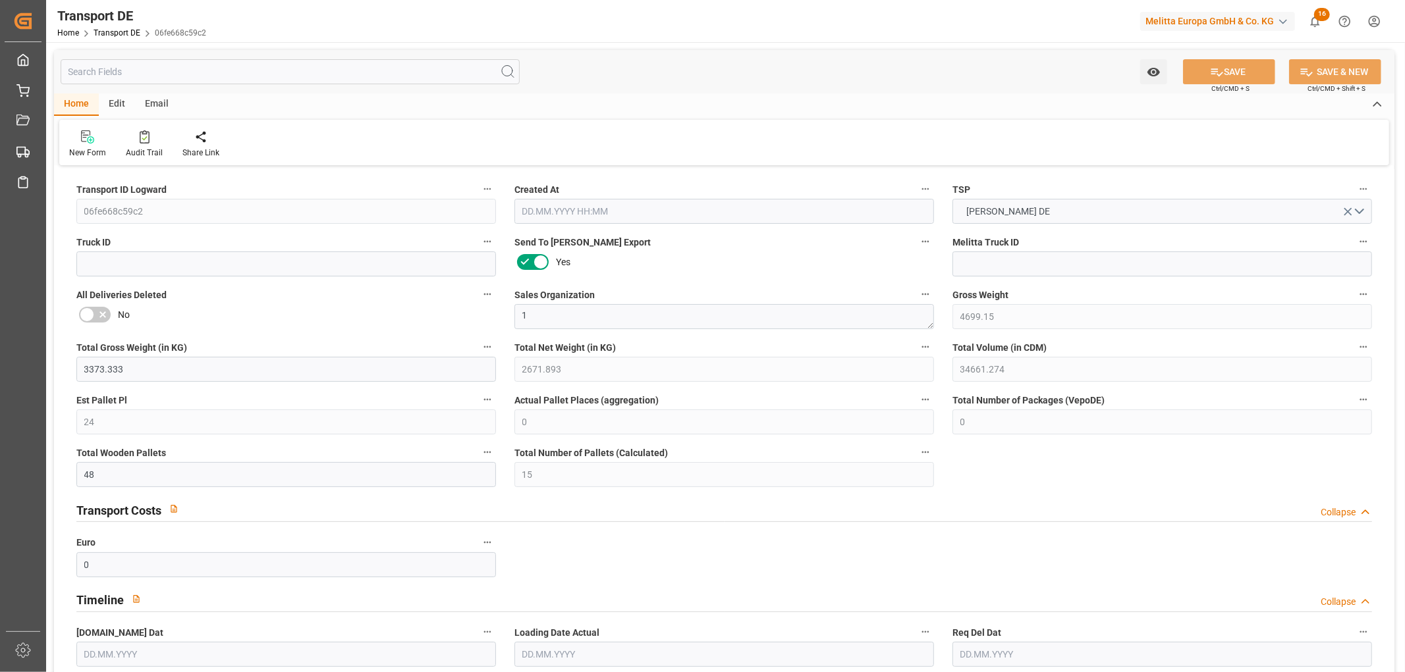
type input "4699.15"
type input "3373.333"
type input "2671.893"
type input "34661.274"
type input "24"
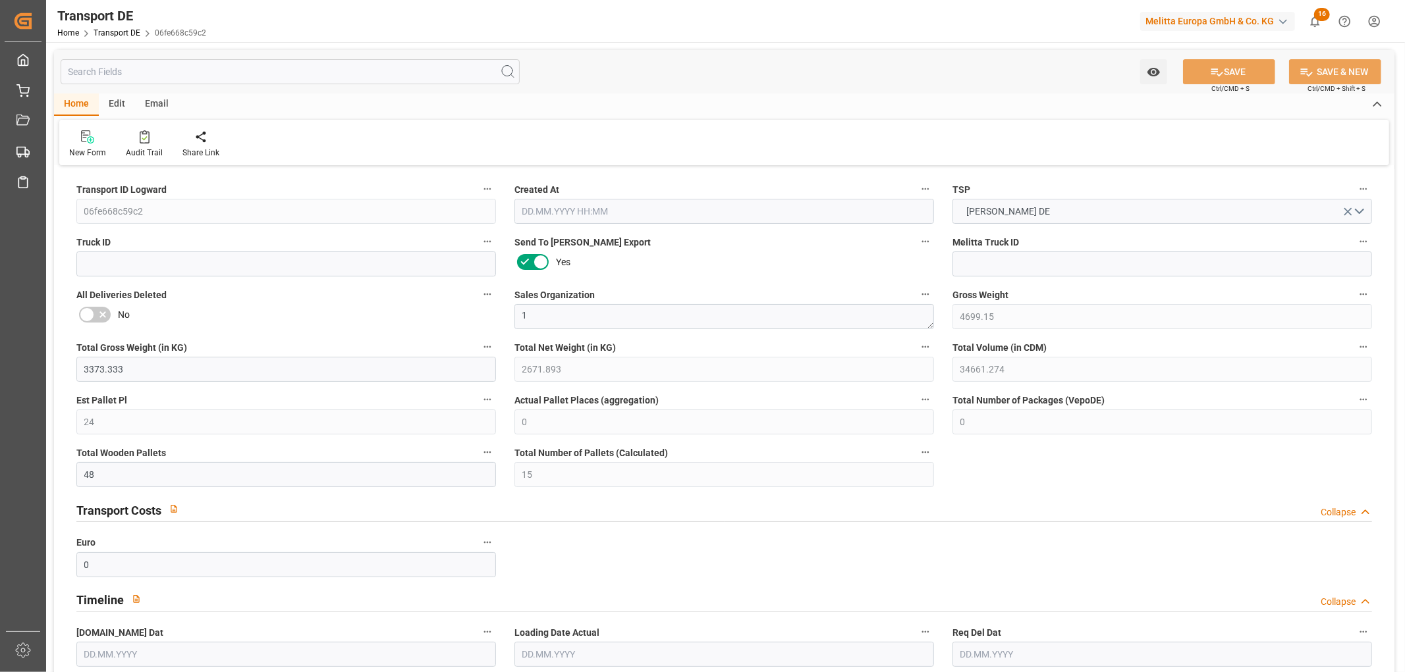
type input "0"
type input "48"
type input "15"
type input "0"
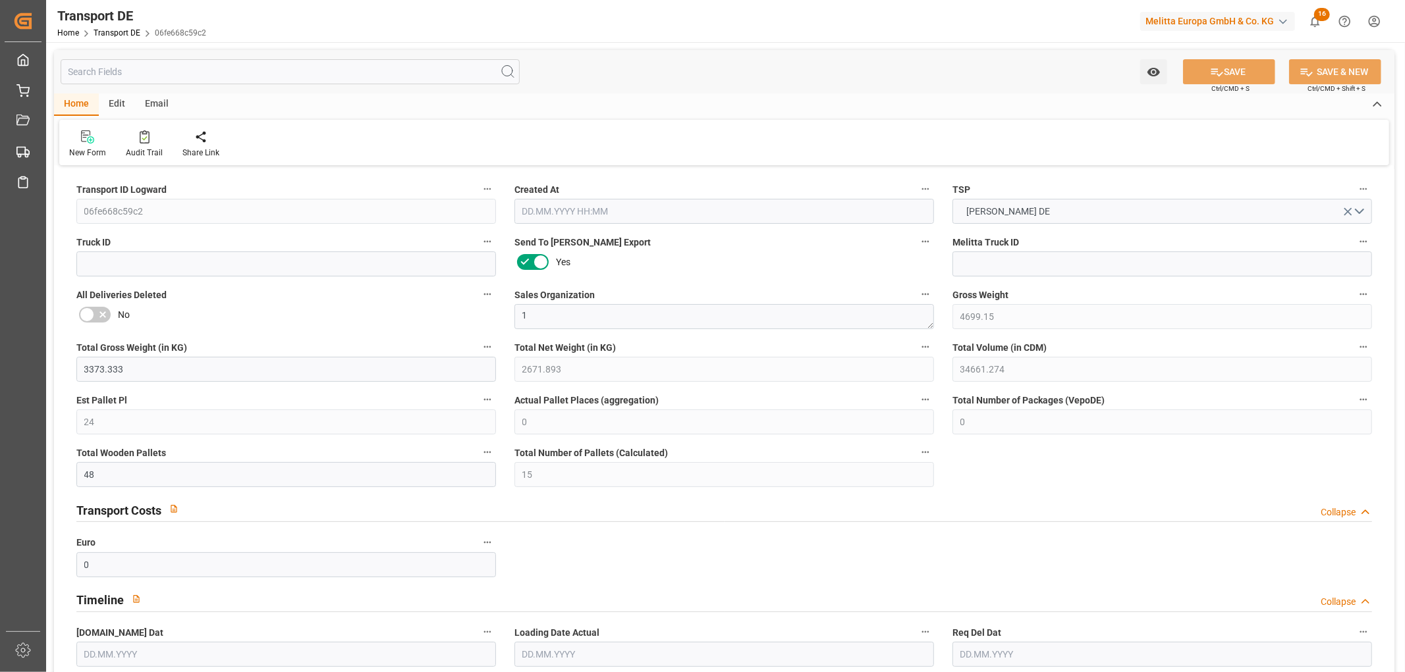
type input "99"
type input "0"
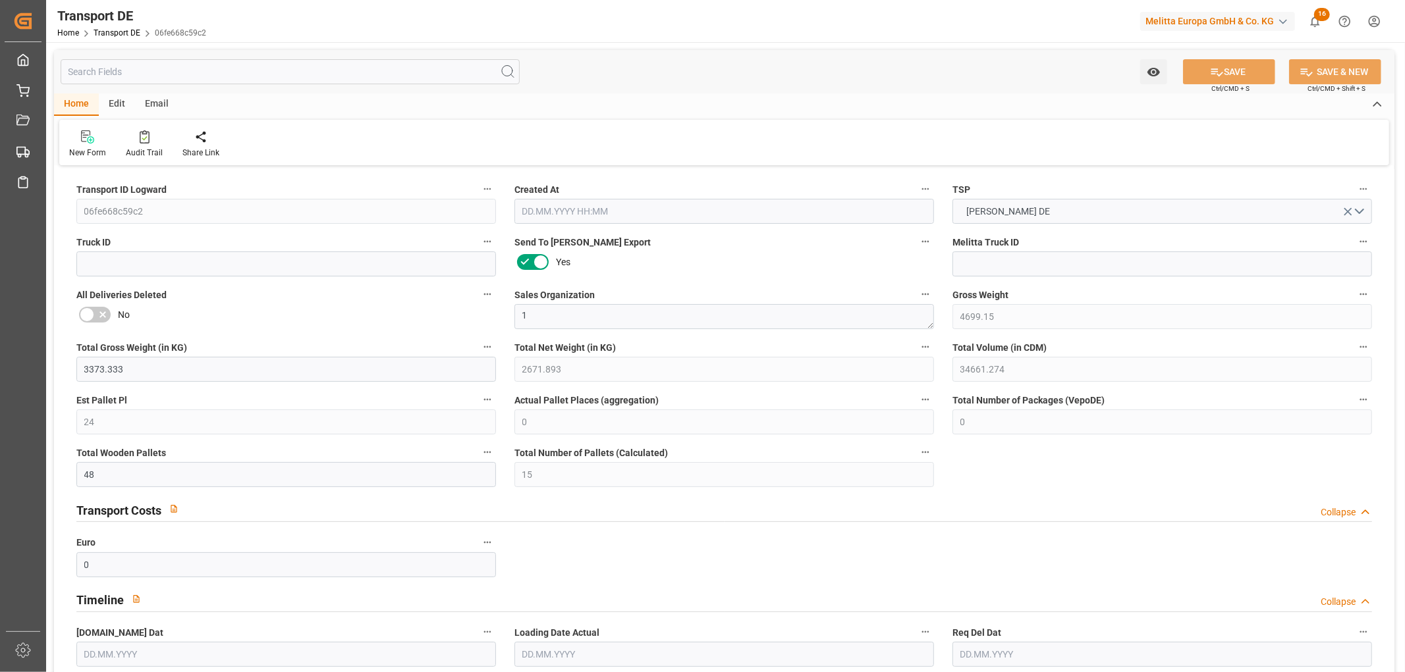
type input "0"
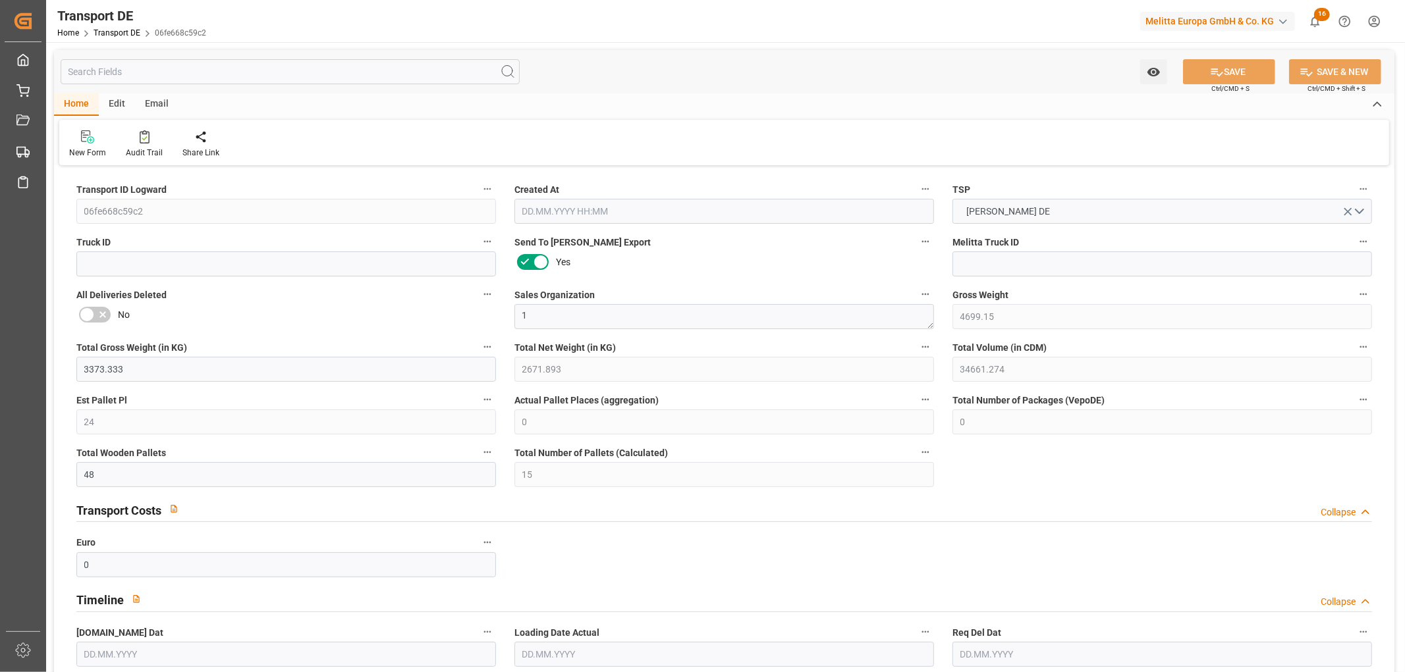
type input "0"
type input "12"
type input "0"
type input "29"
type input "0"
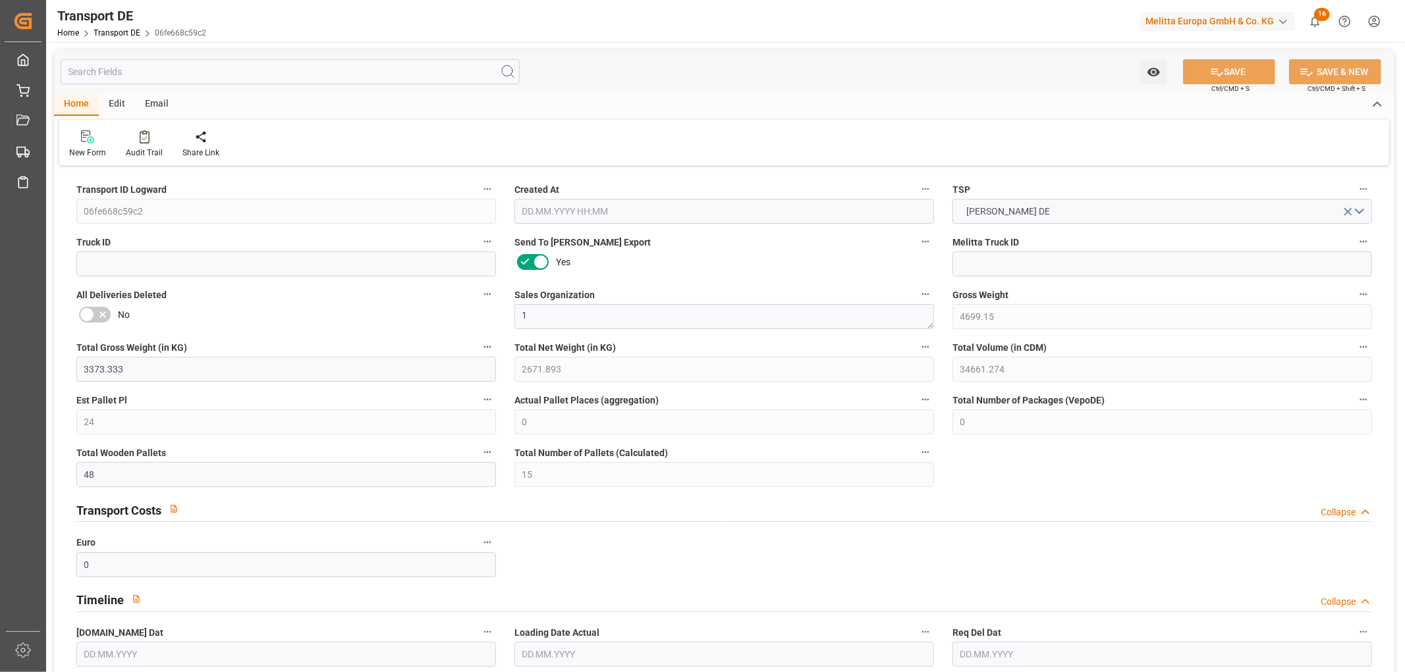
type input "0"
type input "2"
type input "5"
type input "2"
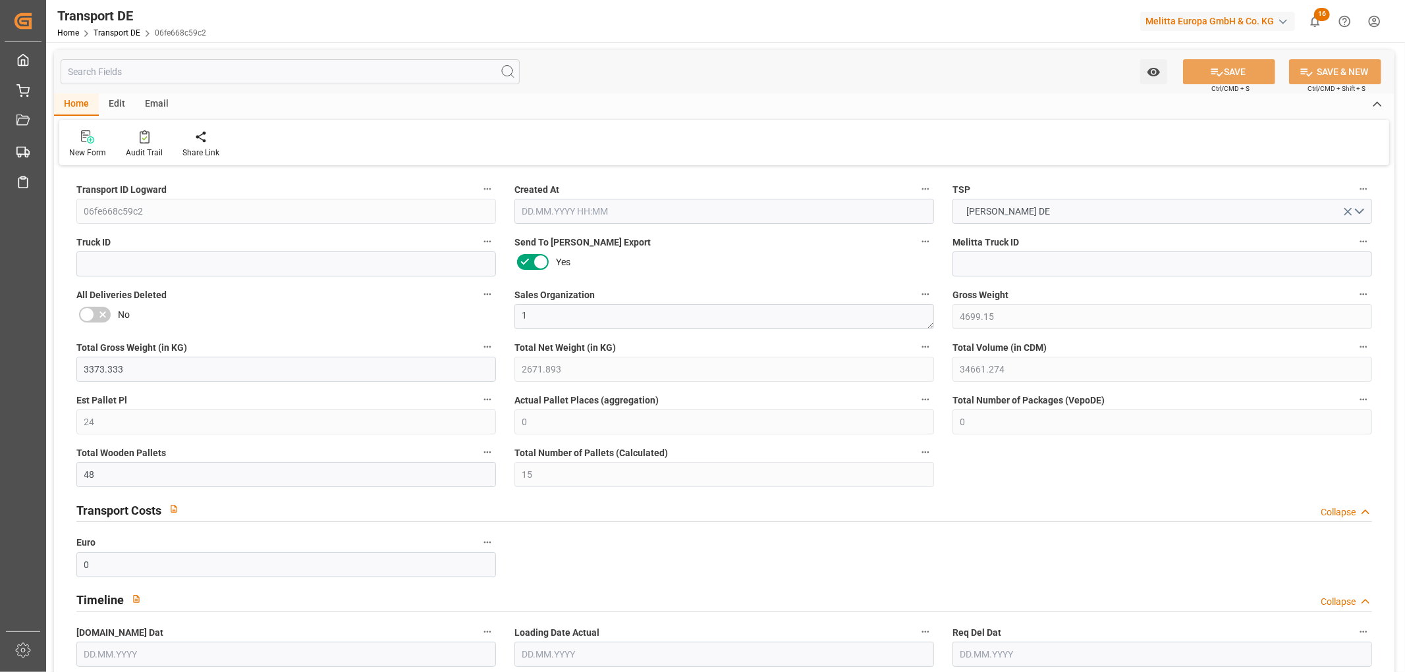
type input "2096"
type input "805.952"
type input "516.95"
type input "04.09.2025 23:03"
type input "[DATE]"
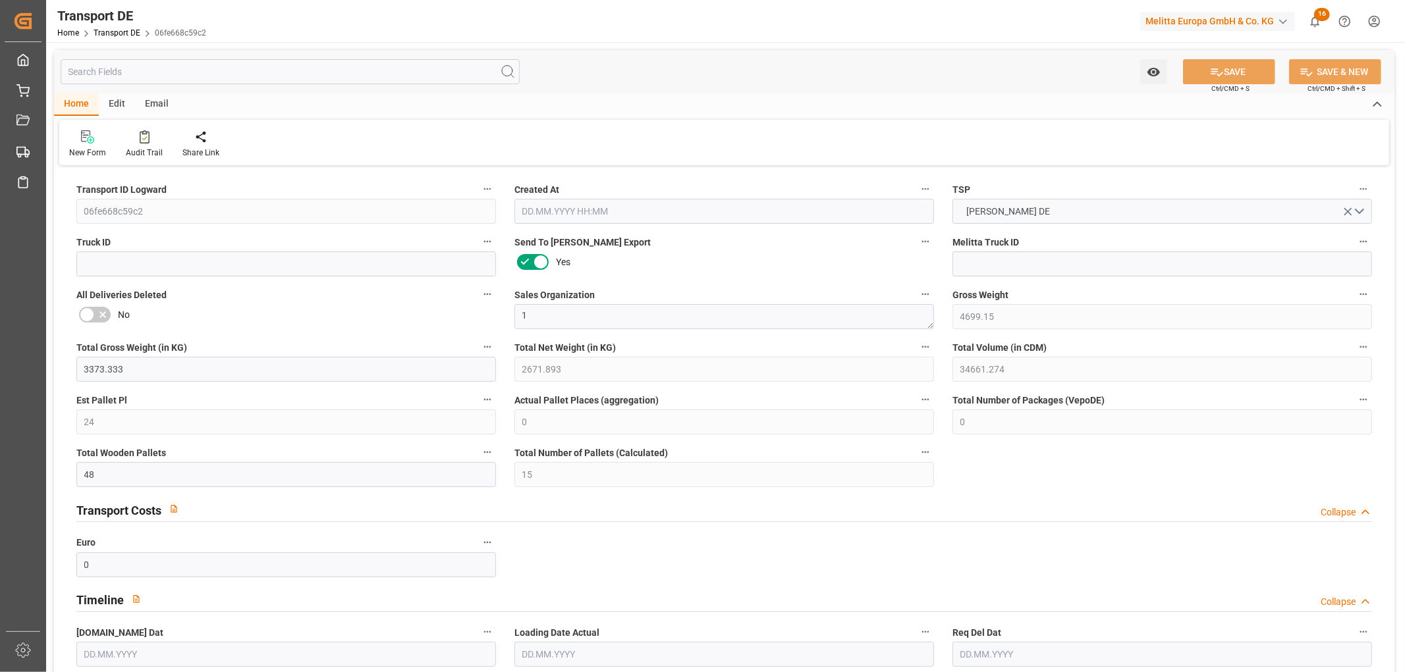
type input "[DATE]"
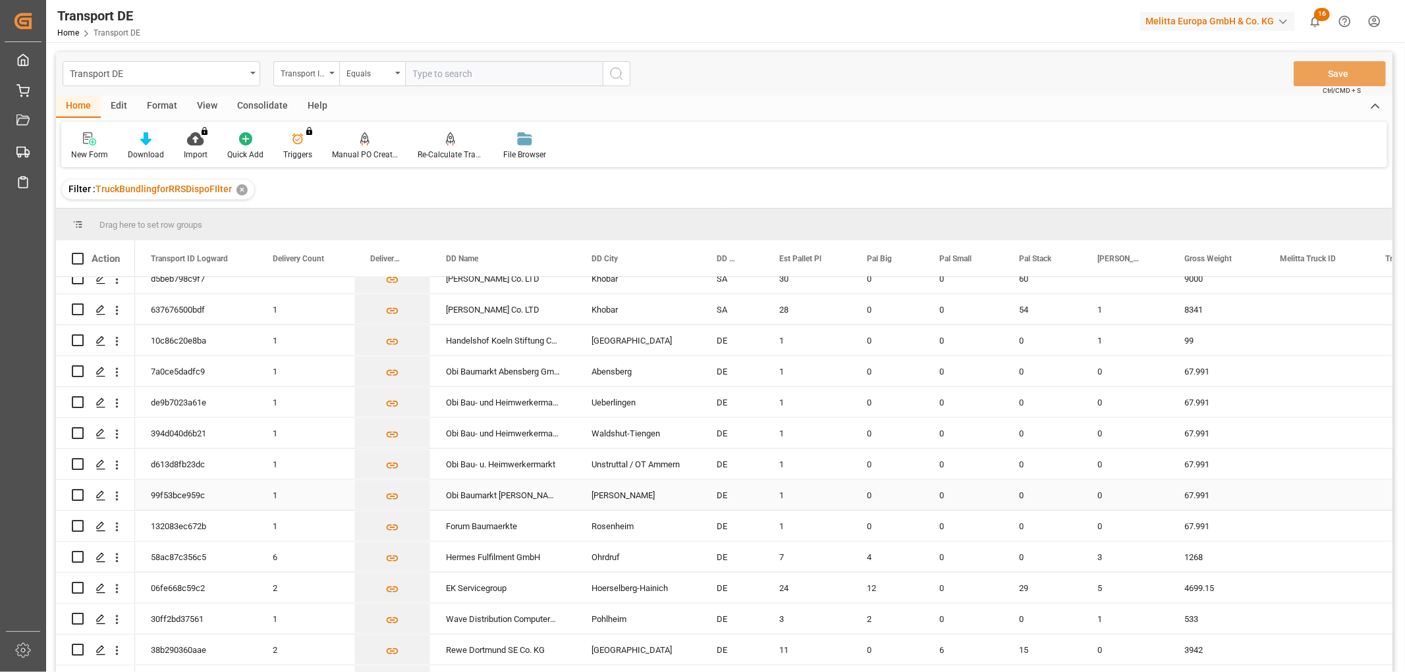
scroll to position [1243, 0]
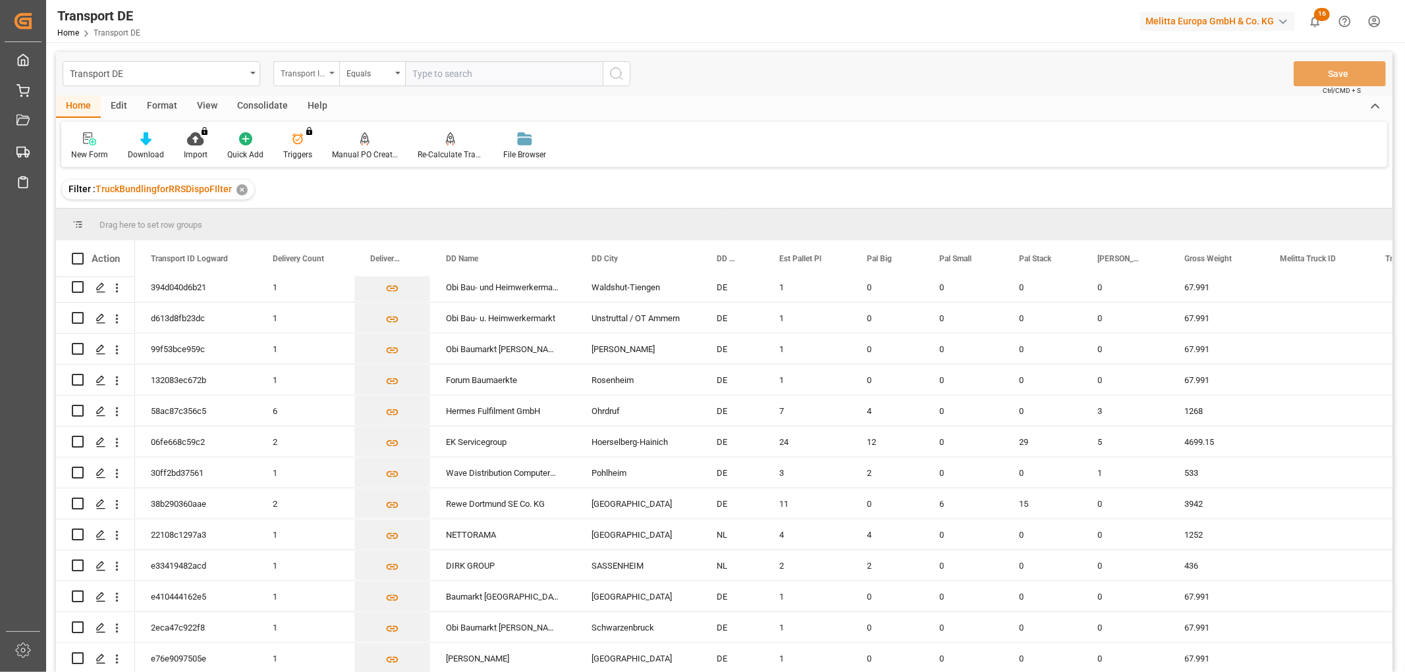
click at [305, 68] on div "Transport ID Logward" at bounding box center [303, 72] width 45 height 15
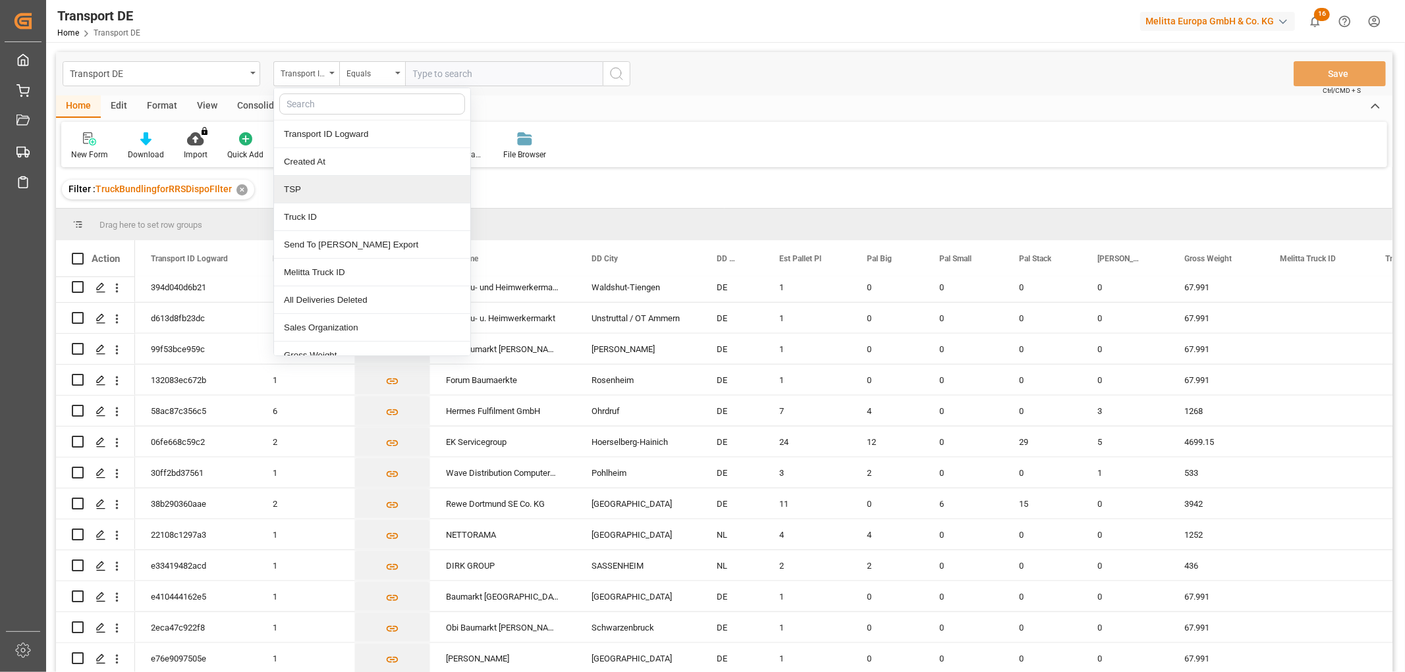
click at [311, 194] on div "TSP" at bounding box center [372, 190] width 196 height 28
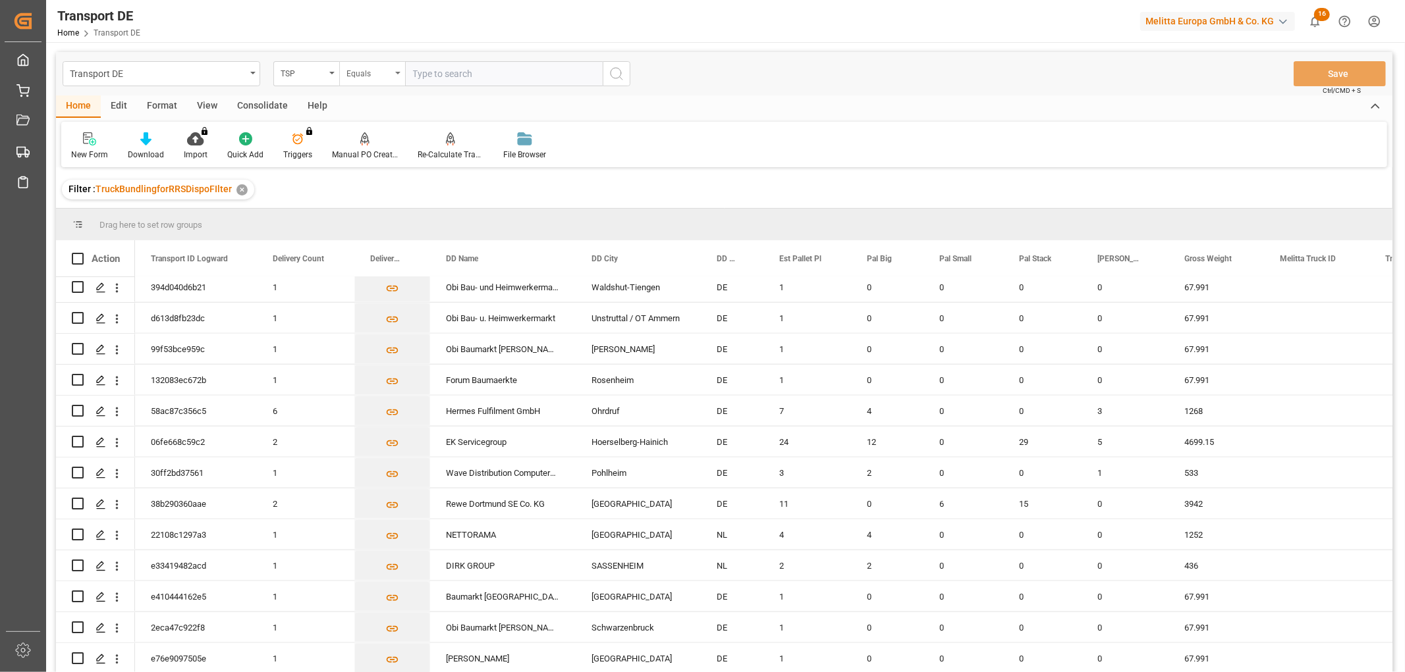
click at [373, 72] on div "Equals" at bounding box center [368, 72] width 45 height 15
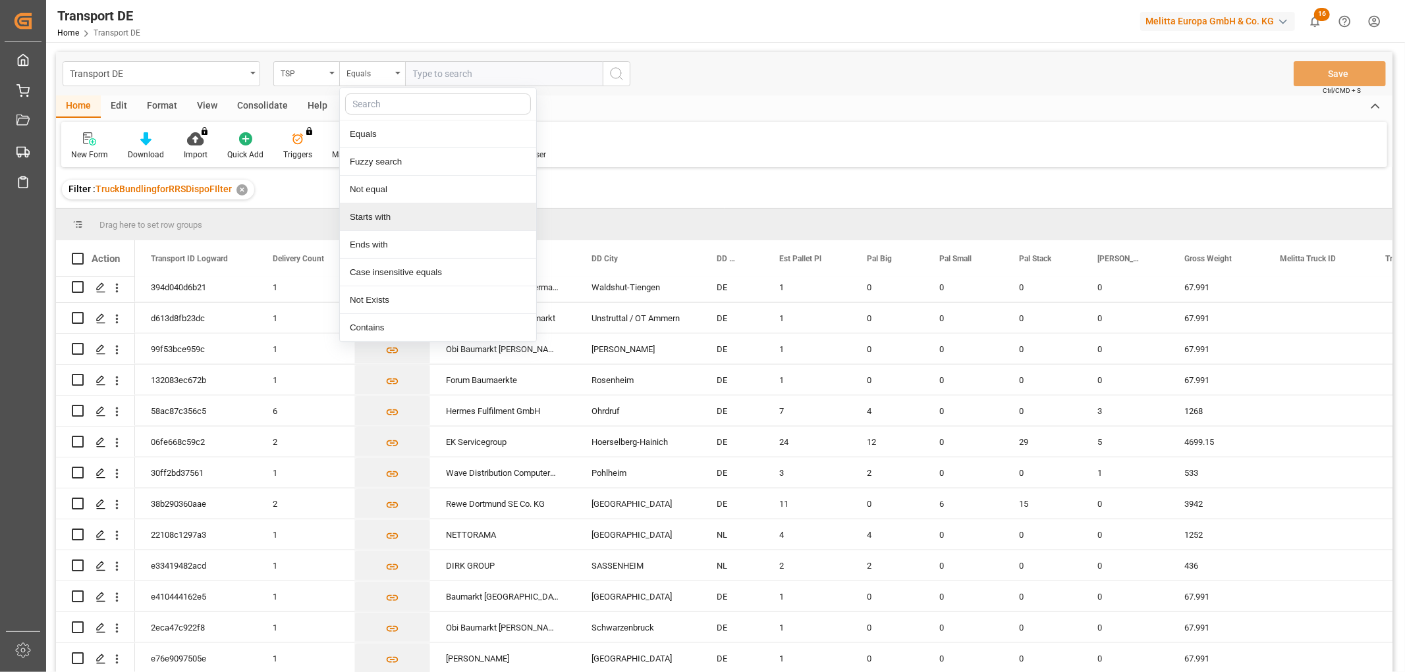
click at [382, 217] on div "Starts with" at bounding box center [438, 217] width 196 height 28
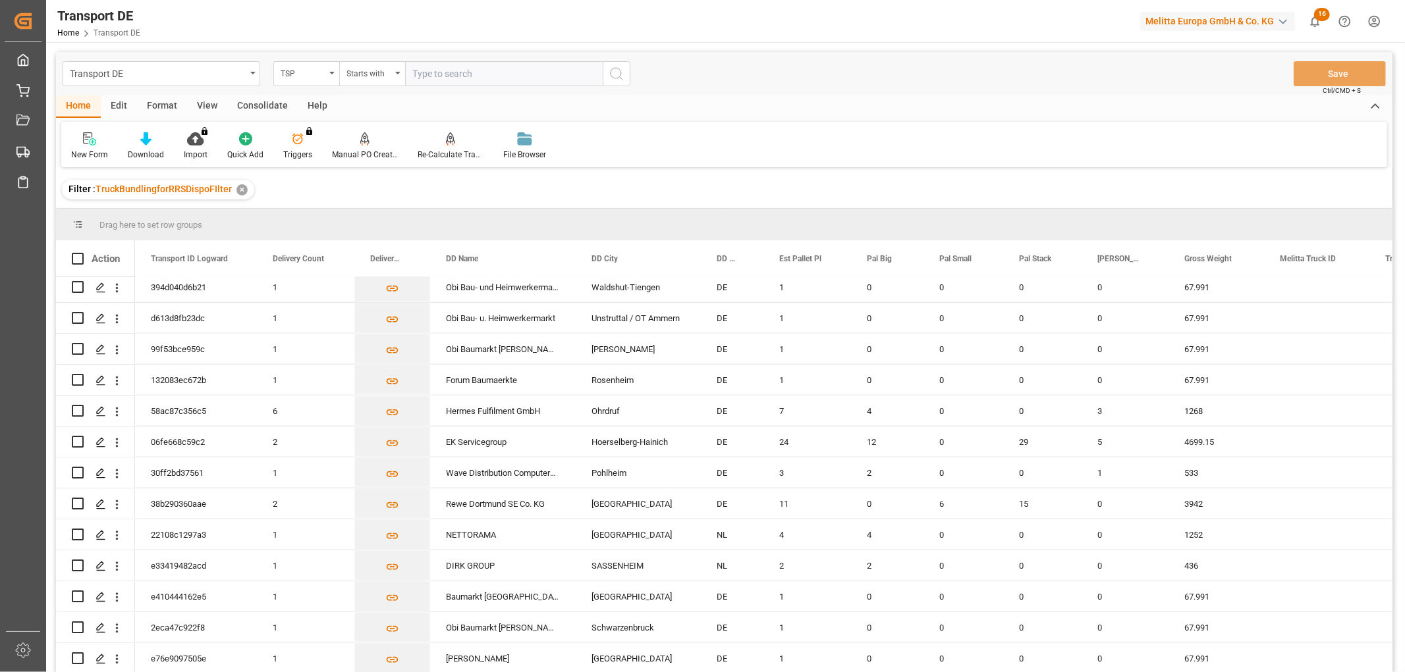
click at [437, 74] on input "text" at bounding box center [504, 73] width 198 height 25
type input "LIT DE"
click at [612, 70] on icon "search button" at bounding box center [616, 74] width 16 height 16
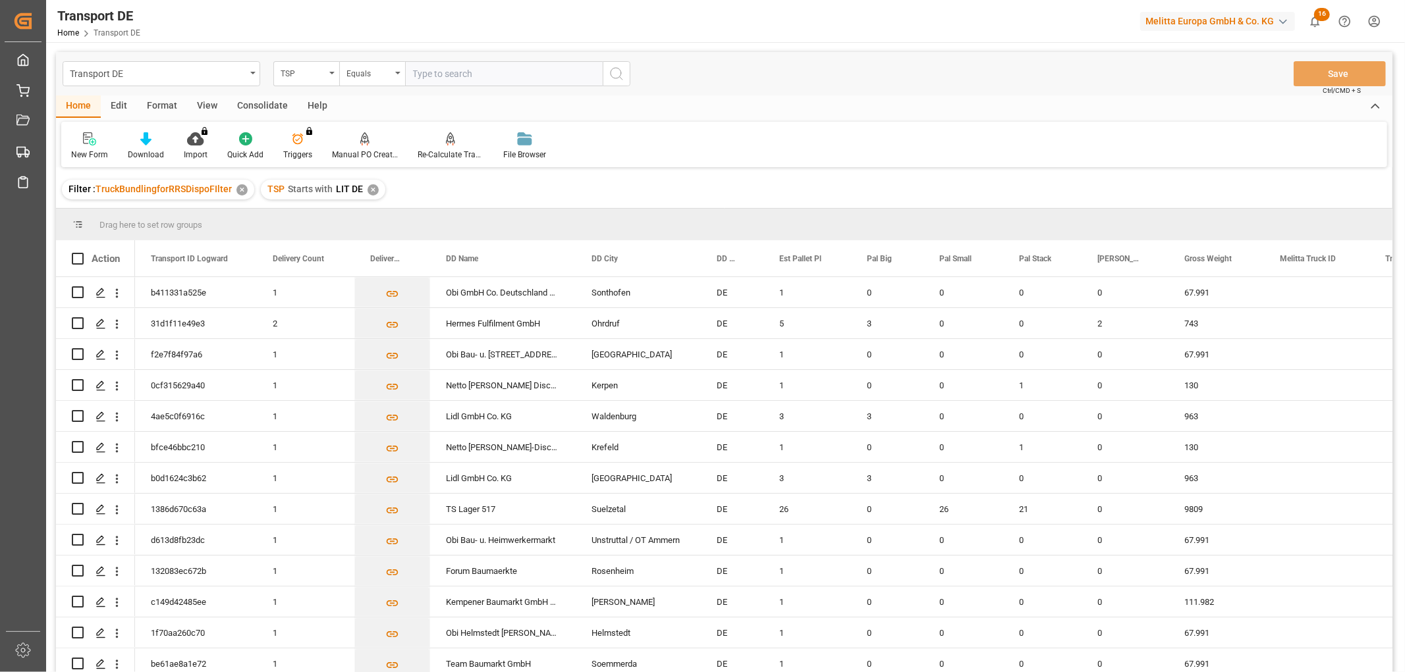
click at [371, 188] on div "✕" at bounding box center [372, 189] width 11 height 11
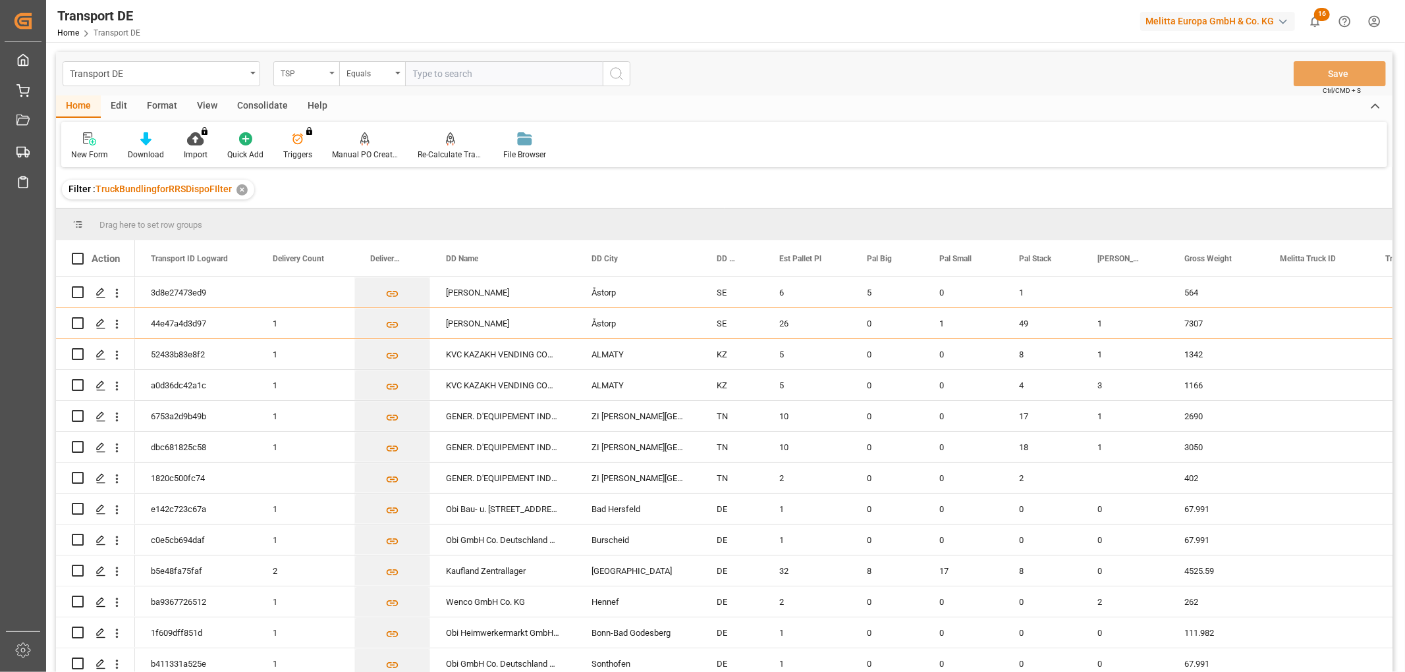
click at [301, 69] on div "TSP" at bounding box center [303, 72] width 45 height 15
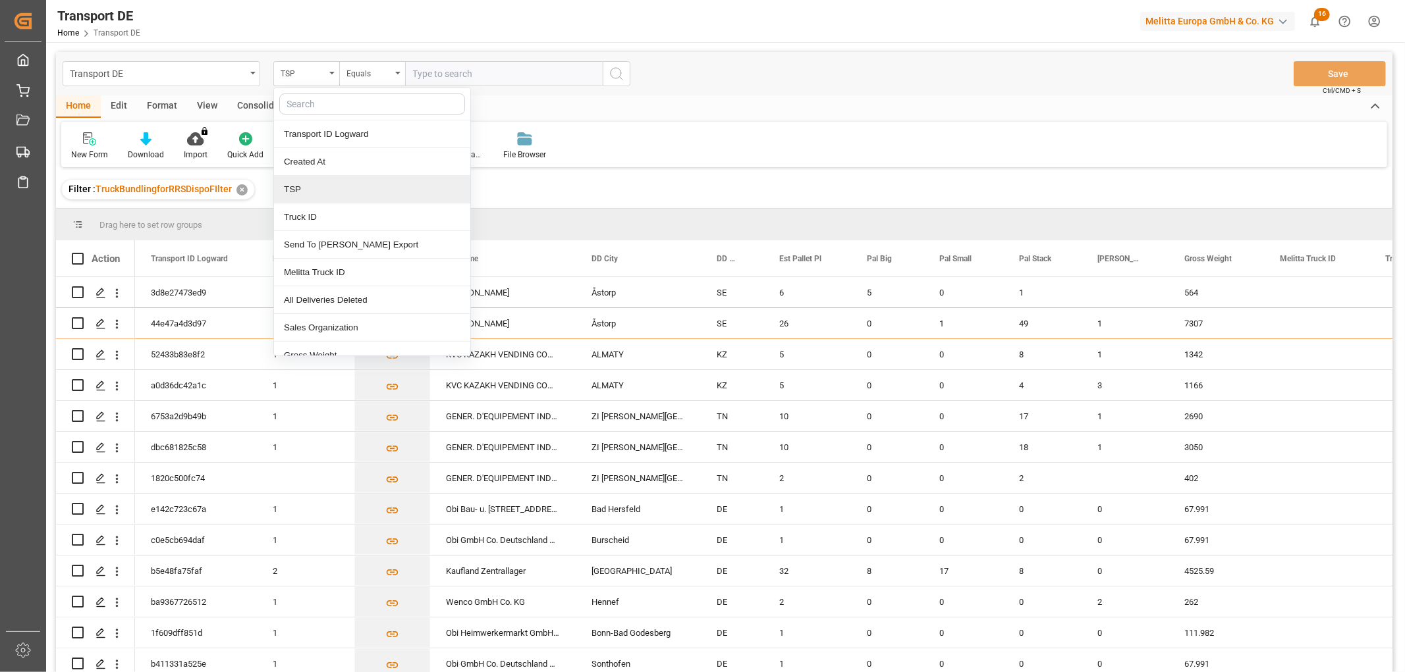
click at [303, 191] on div "TSP" at bounding box center [372, 190] width 196 height 28
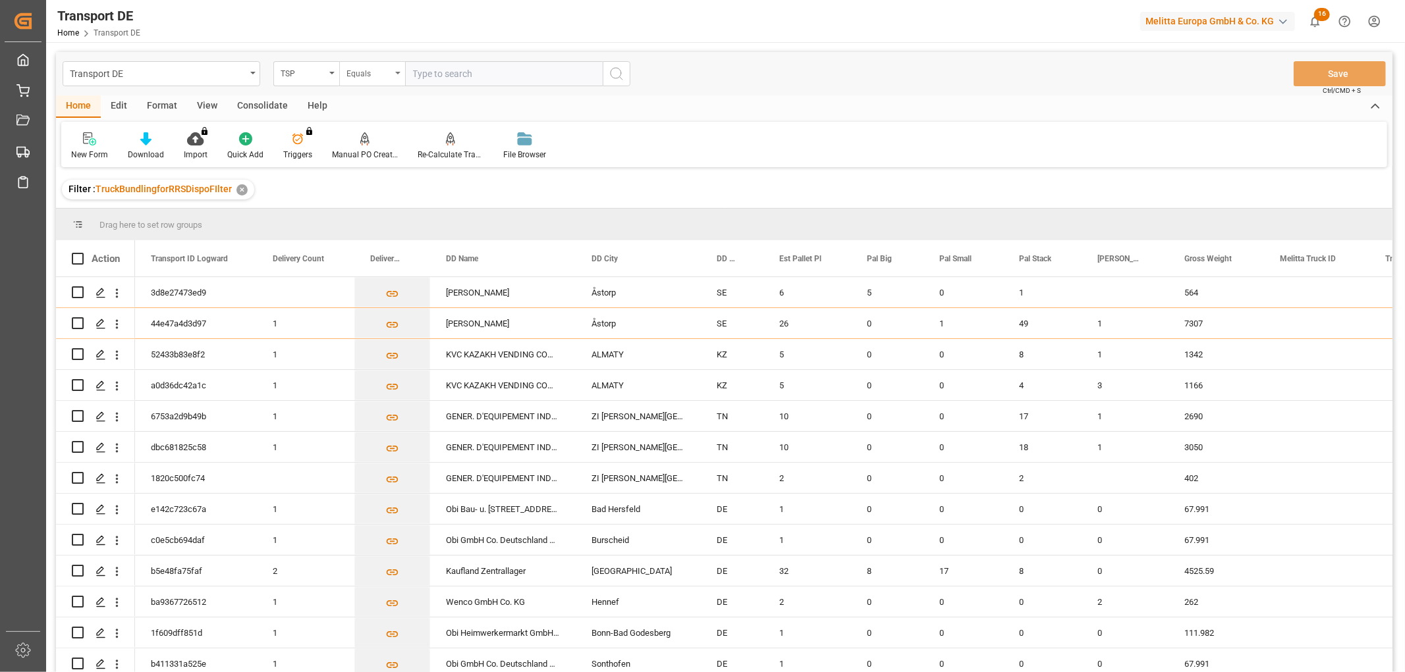
click at [372, 63] on div "Equals" at bounding box center [372, 73] width 66 height 25
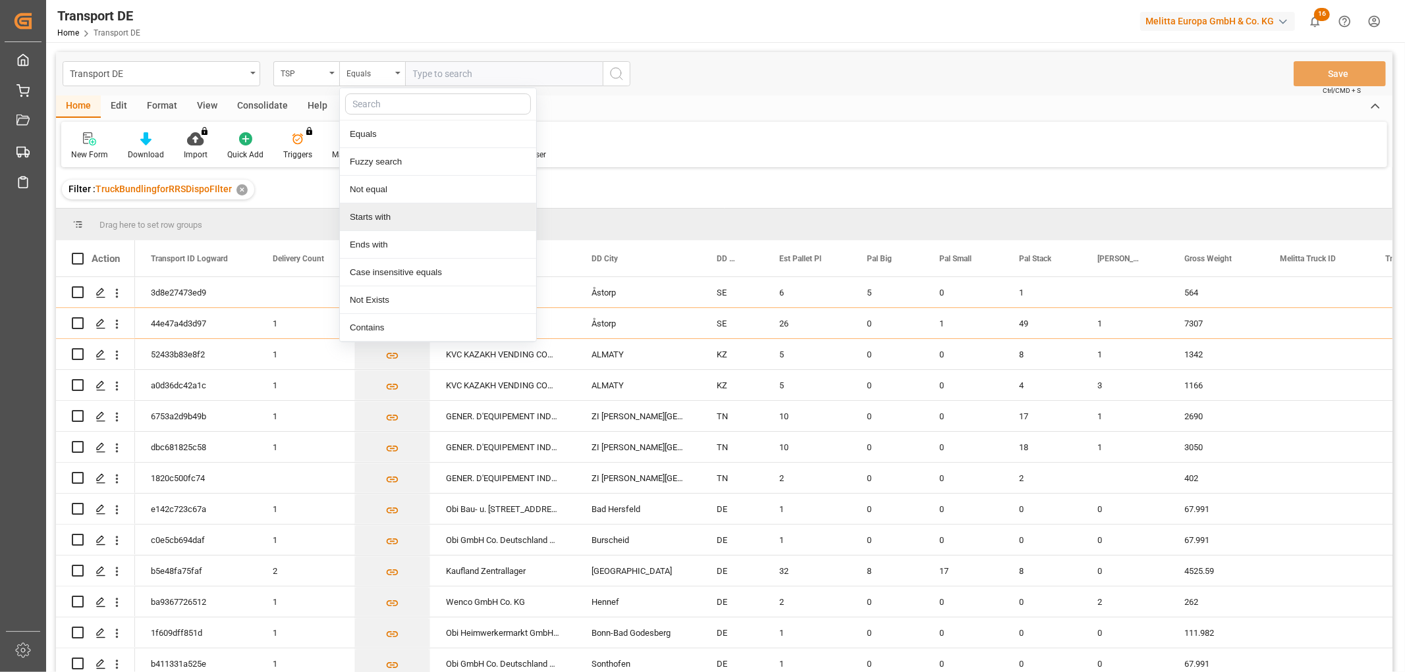
click at [373, 215] on div "Starts with" at bounding box center [438, 217] width 196 height 28
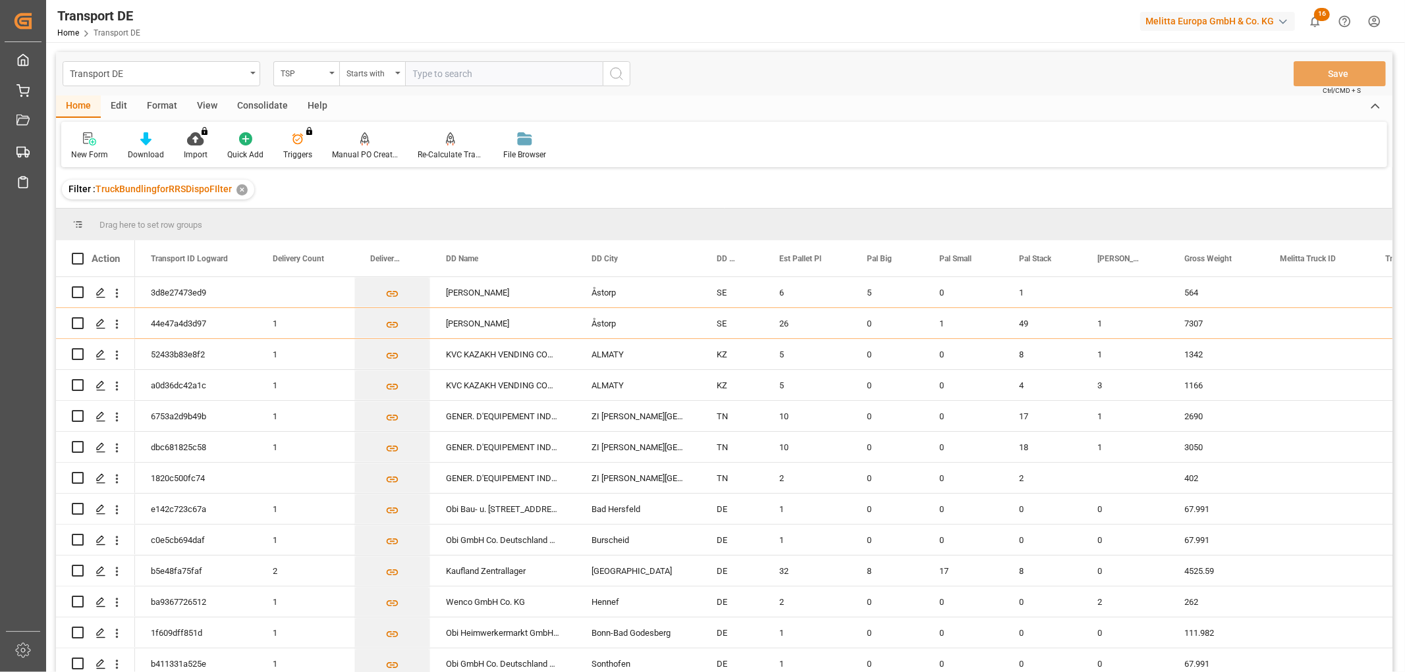
click at [435, 73] on input "text" at bounding box center [504, 73] width 198 height 25
type input "LIT DE"
click at [620, 74] on circle "search button" at bounding box center [615, 73] width 11 height 11
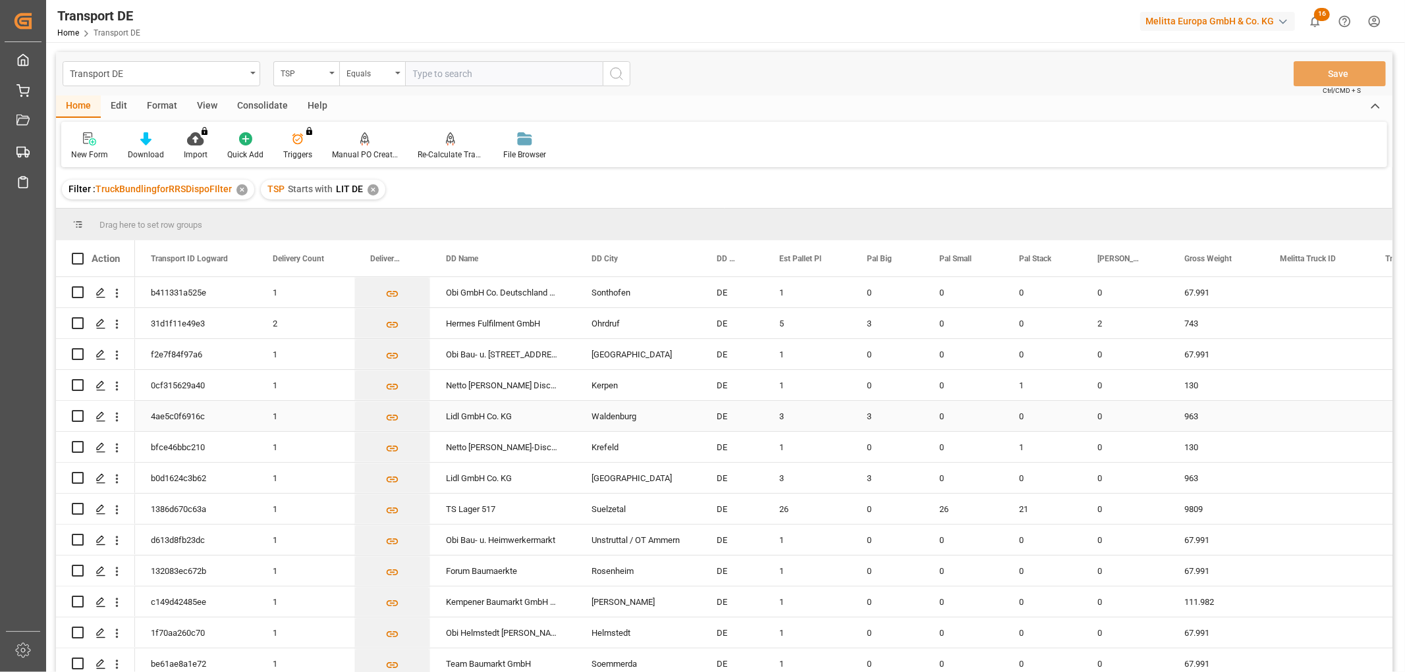
scroll to position [130, 0]
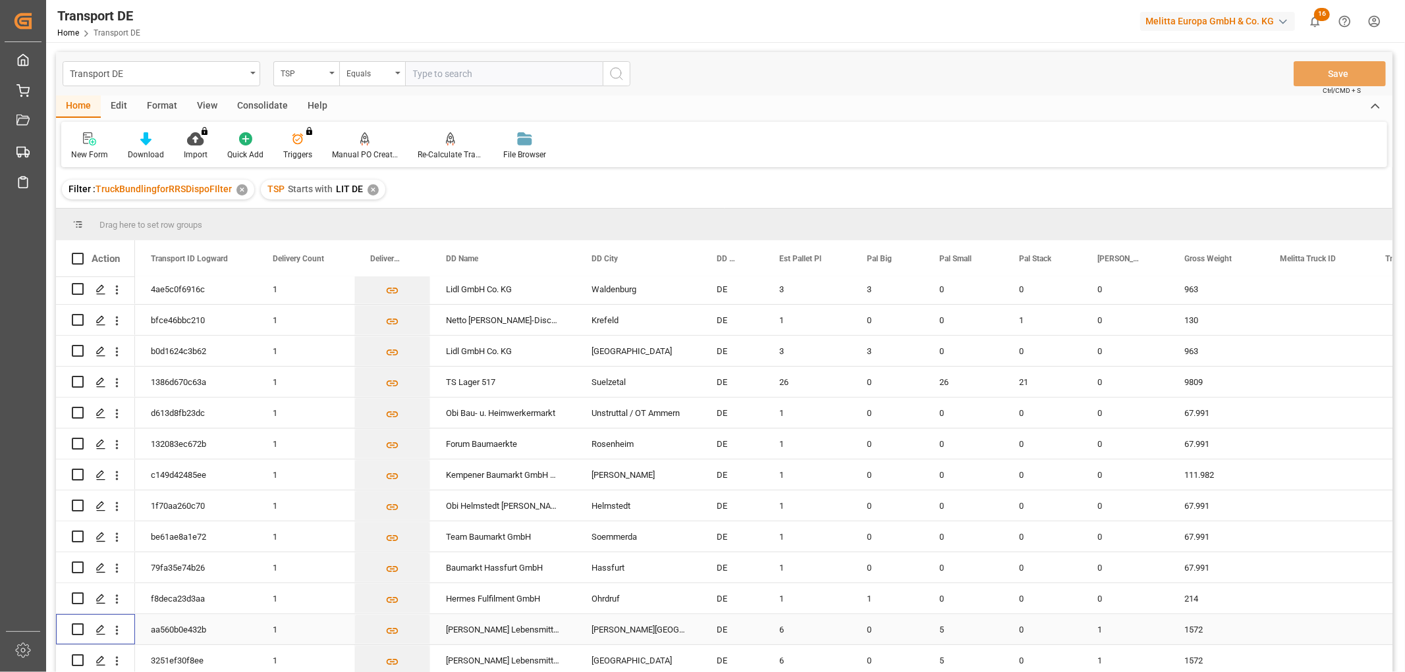
click at [80, 627] on input "Press Space to toggle row selection (unchecked)" at bounding box center [78, 630] width 12 height 12
checkbox input "true"
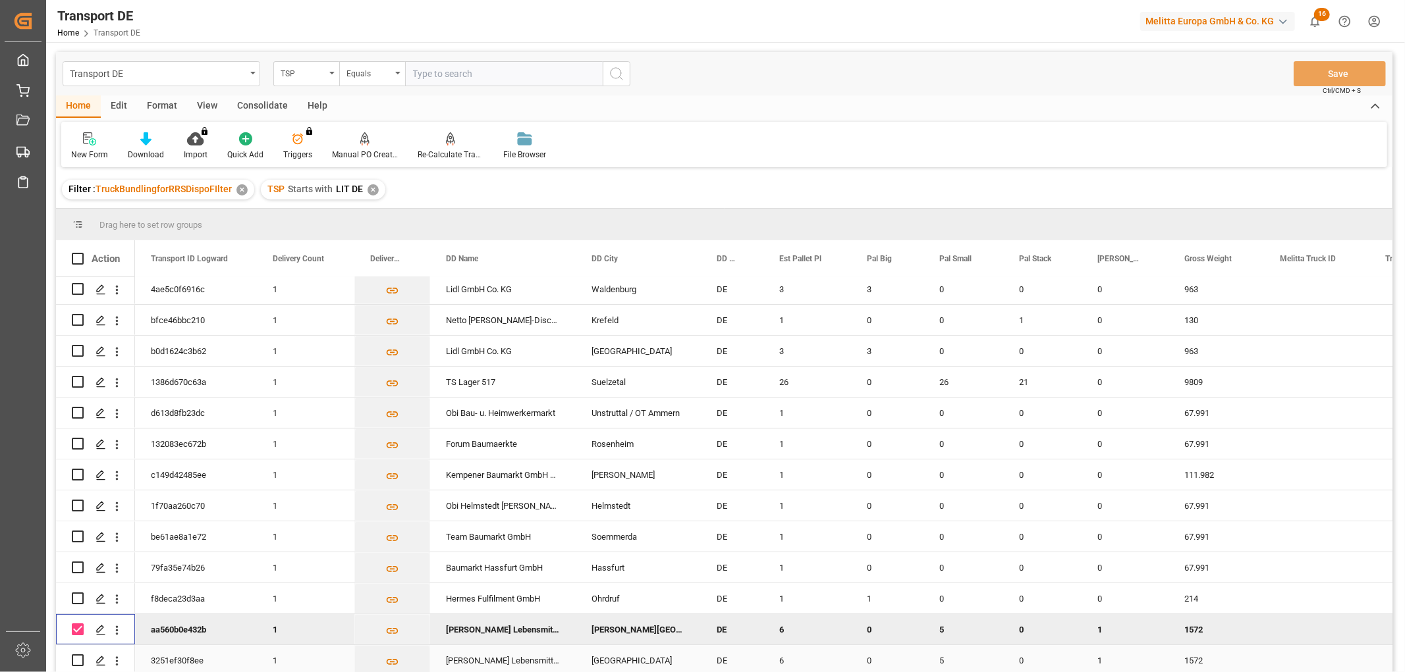
scroll to position [194, 0]
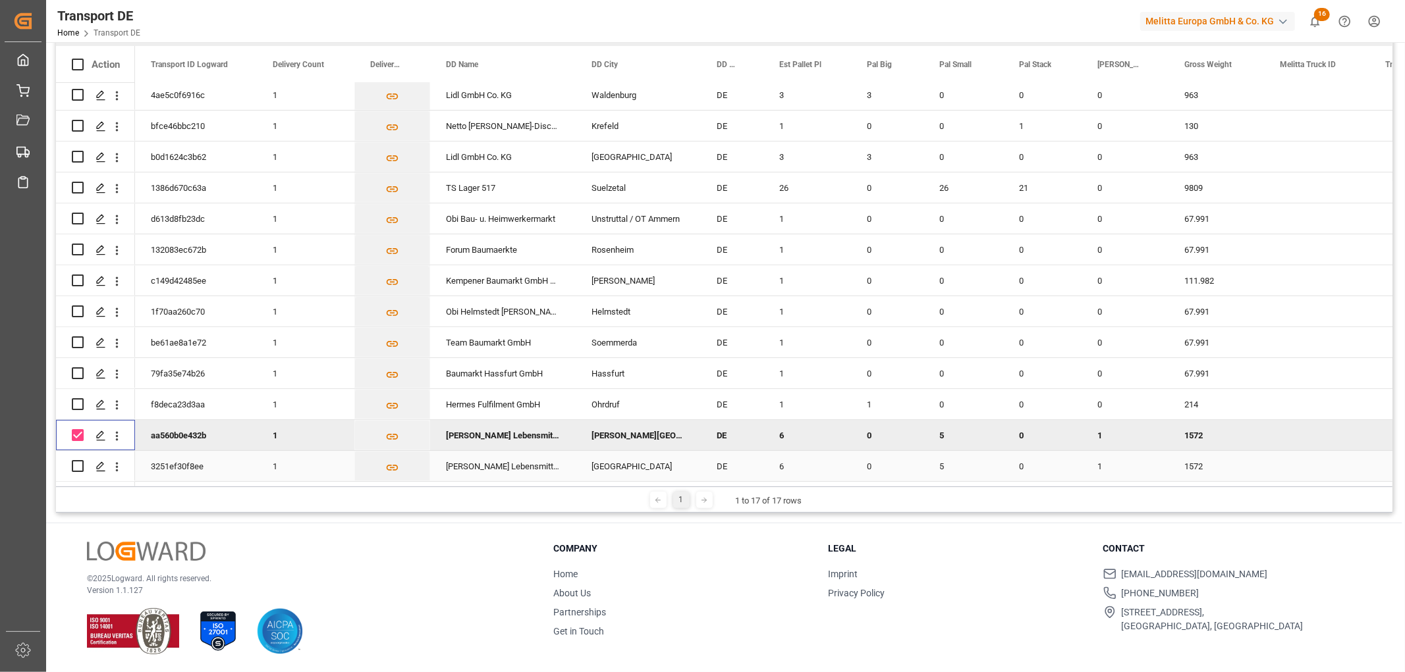
click at [76, 461] on input "Press Space to toggle row selection (unchecked)" at bounding box center [78, 466] width 12 height 12
checkbox input "true"
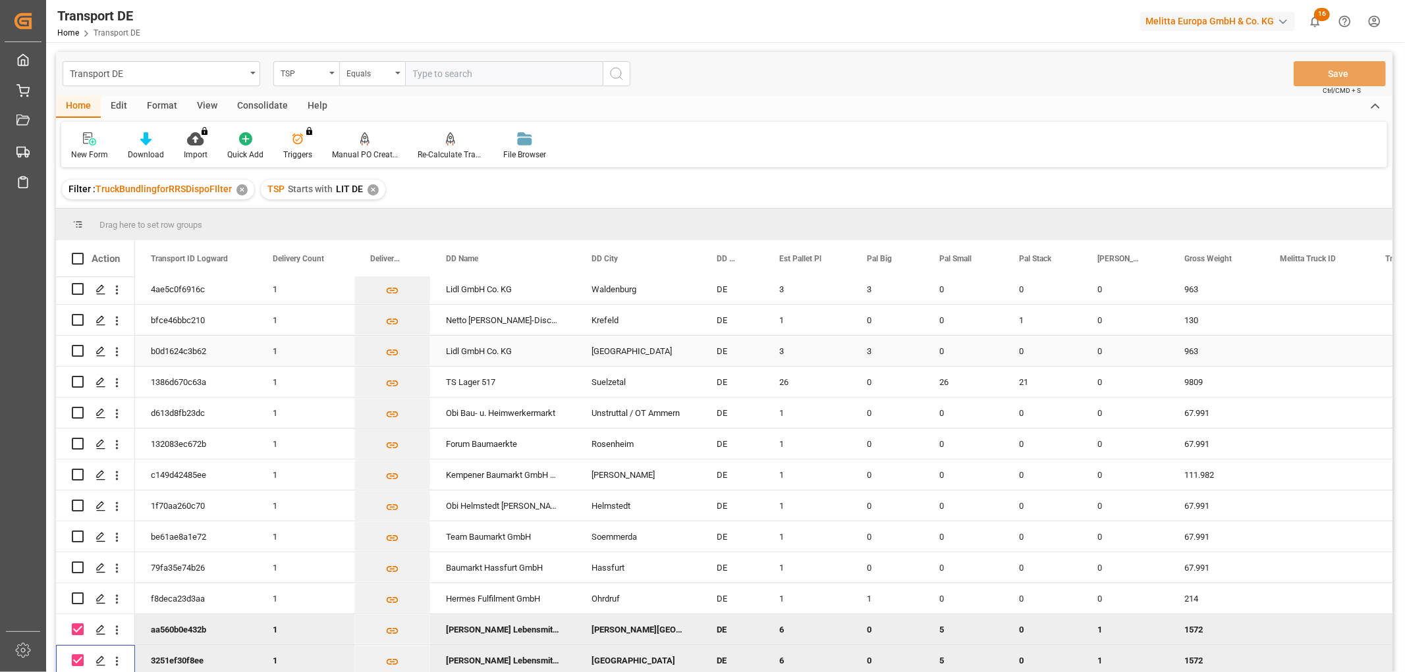
scroll to position [0, 0]
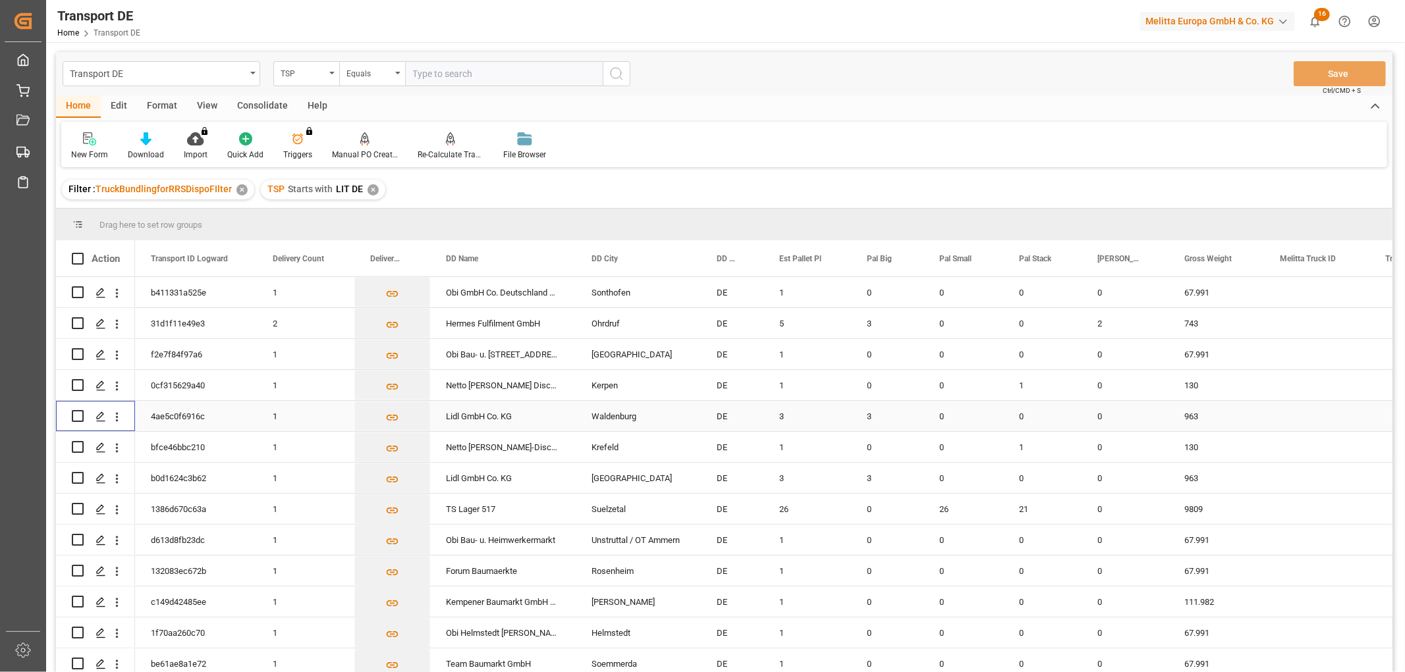
click at [79, 419] on input "Press Space to toggle row selection (unchecked)" at bounding box center [78, 416] width 12 height 12
checkbox input "true"
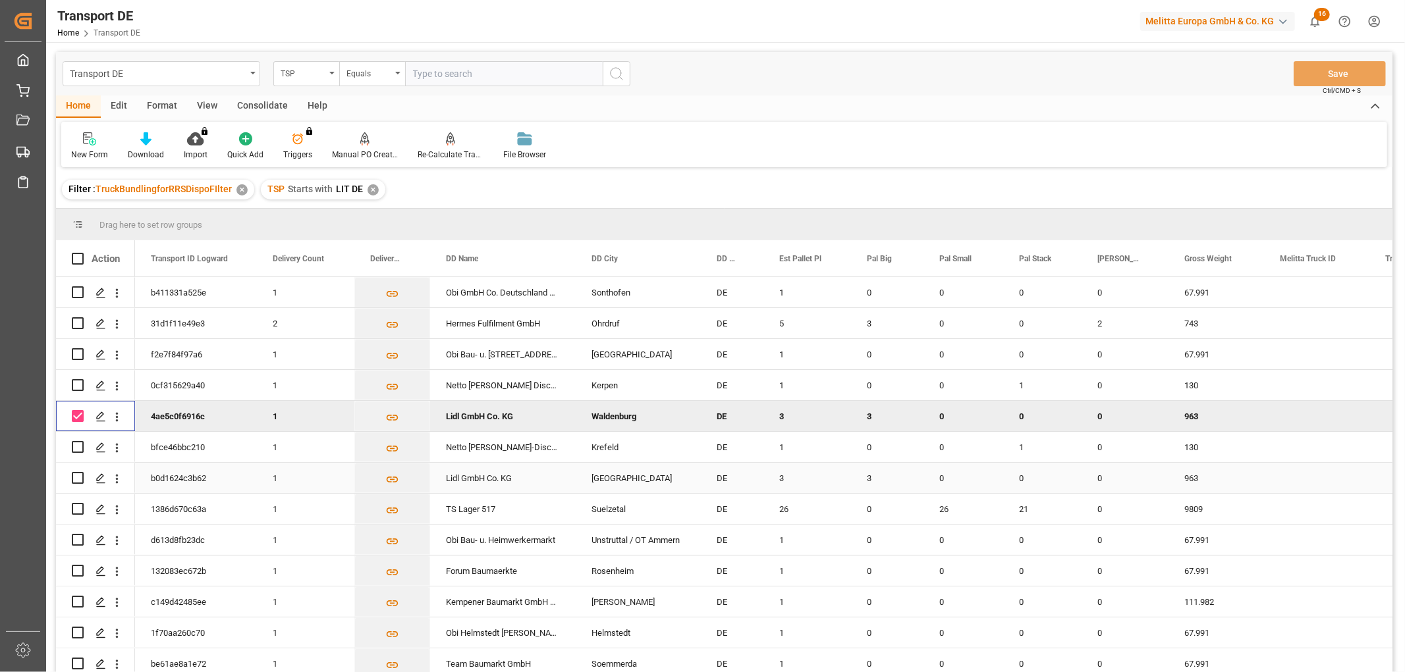
click at [79, 476] on input "Press Space to toggle row selection (unchecked)" at bounding box center [78, 478] width 12 height 12
checkbox input "true"
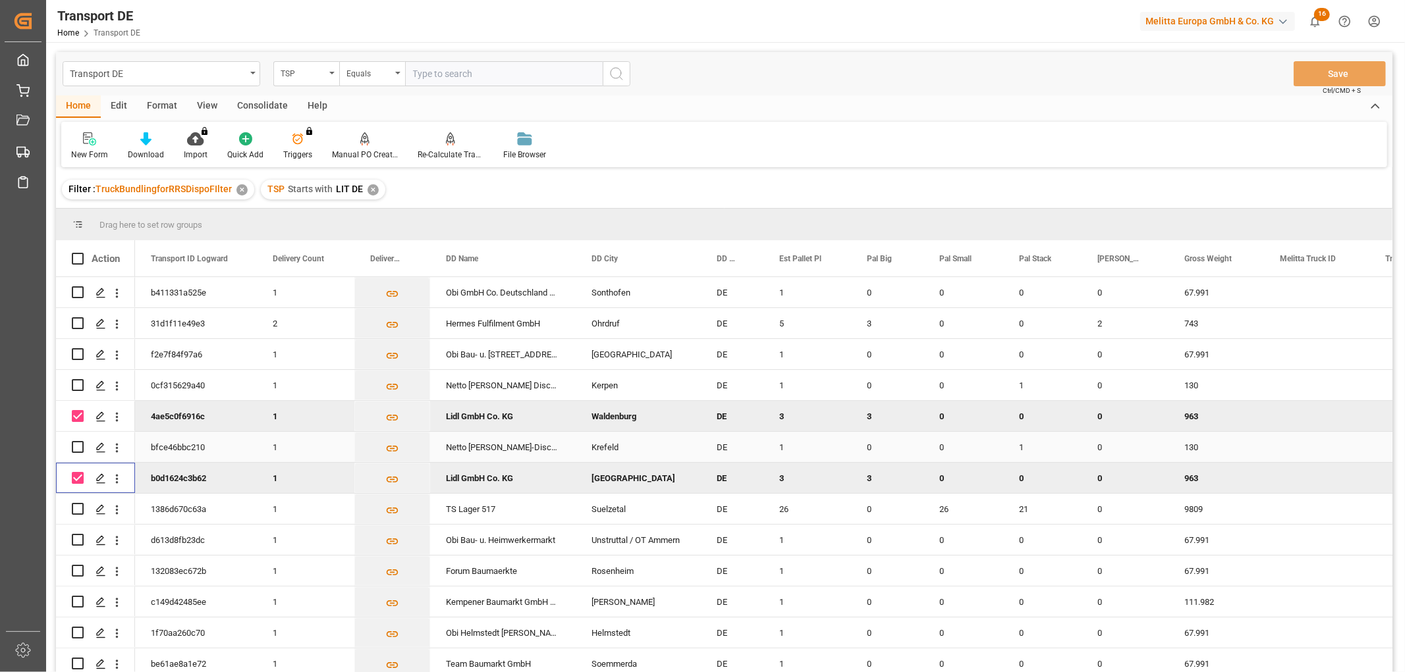
click at [79, 443] on input "Press Space to toggle row selection (unchecked)" at bounding box center [78, 447] width 12 height 12
checkbox input "true"
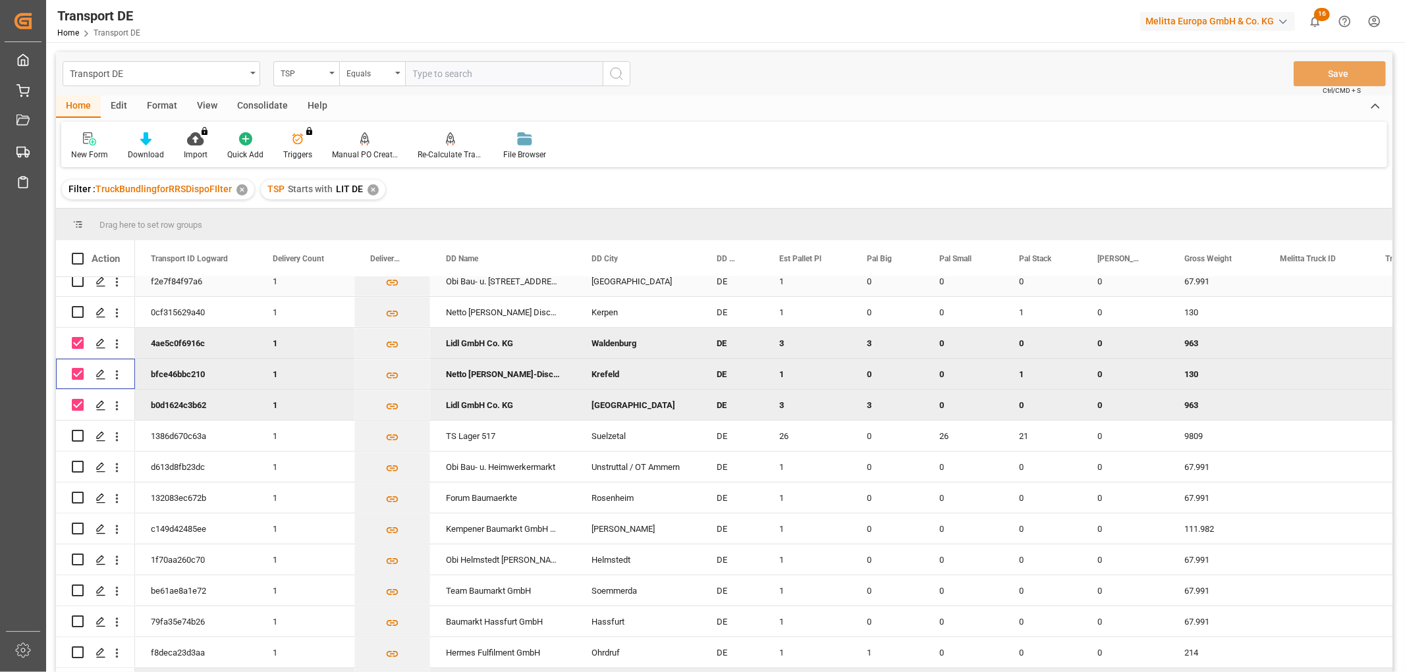
scroll to position [130, 0]
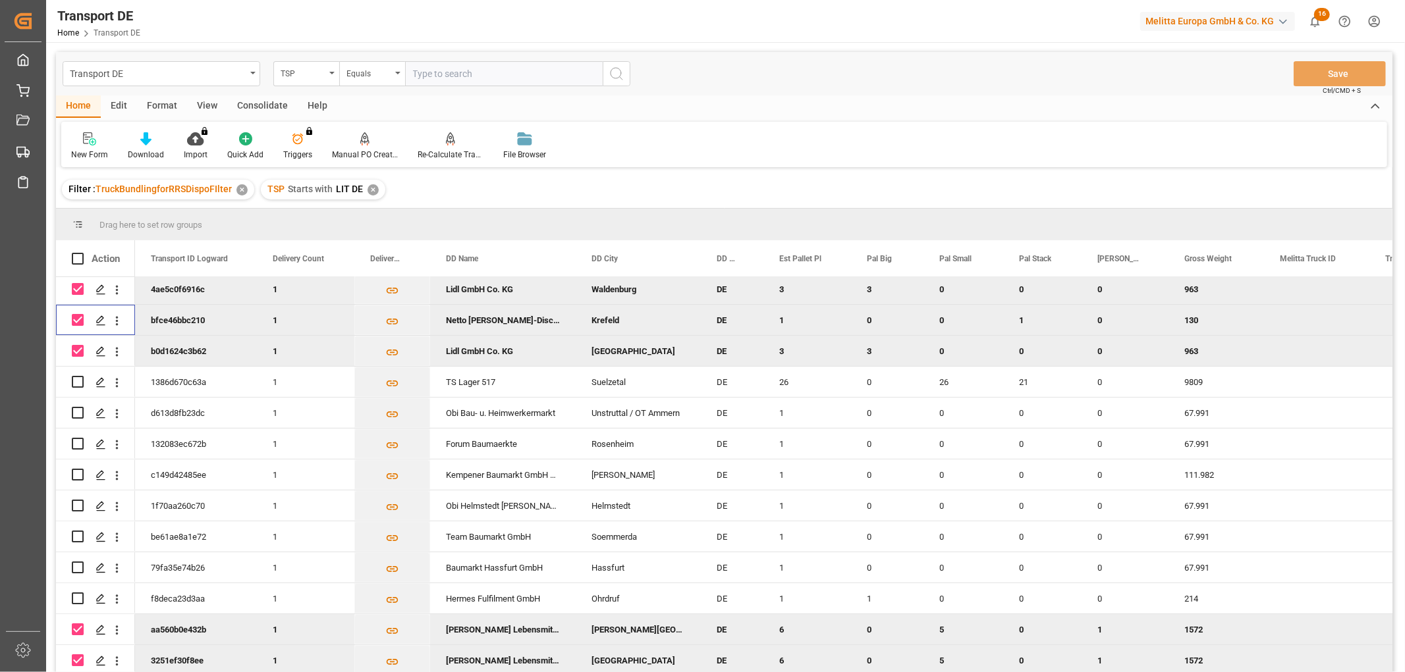
click at [80, 286] on input "Press Space to toggle row selection (checked)" at bounding box center [78, 289] width 12 height 12
checkbox input "false"
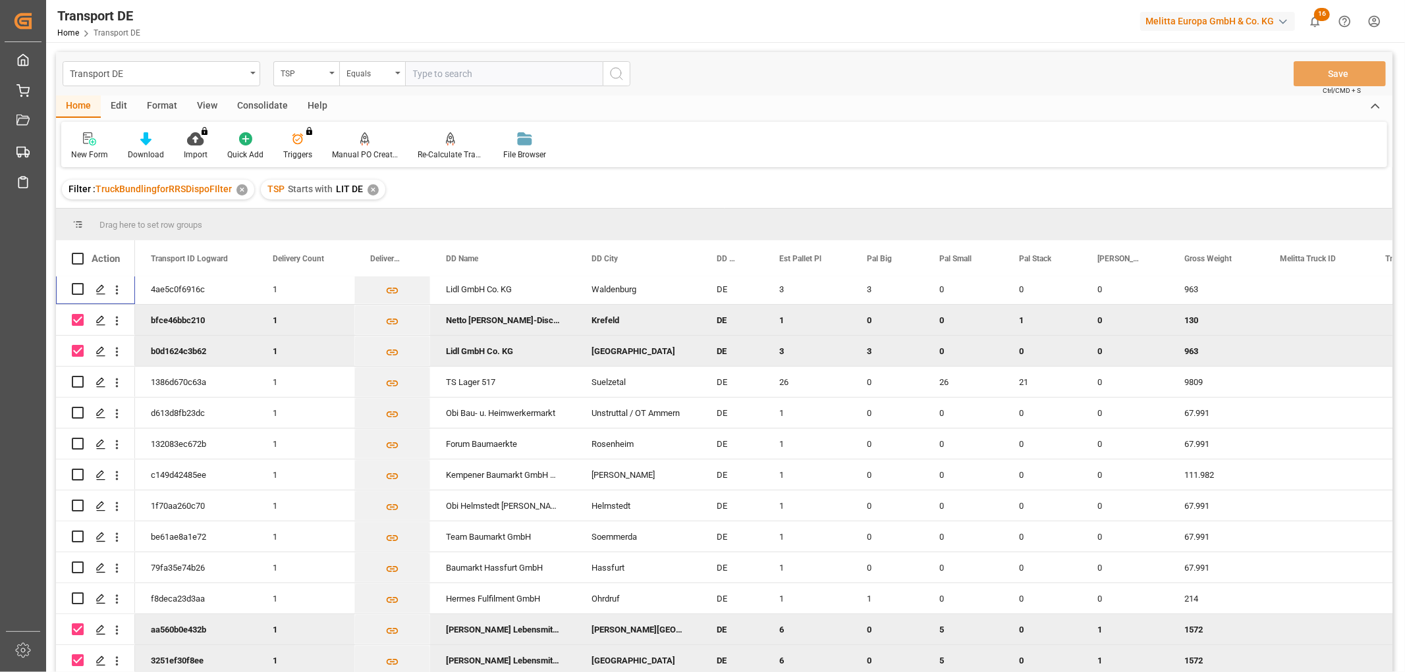
click at [74, 314] on input "Press Space to toggle row selection (checked)" at bounding box center [78, 320] width 12 height 12
checkbox input "false"
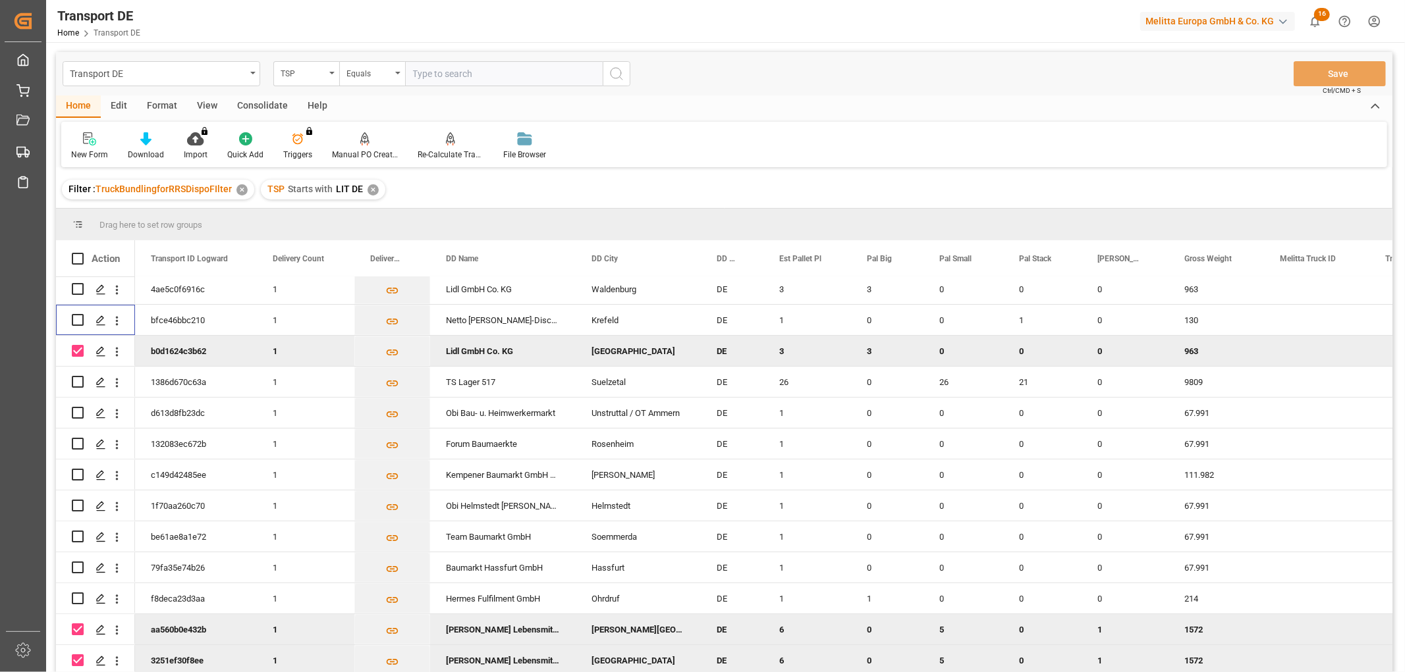
click at [76, 347] on input "Press Space to toggle row selection (checked)" at bounding box center [78, 351] width 12 height 12
checkbox input "false"
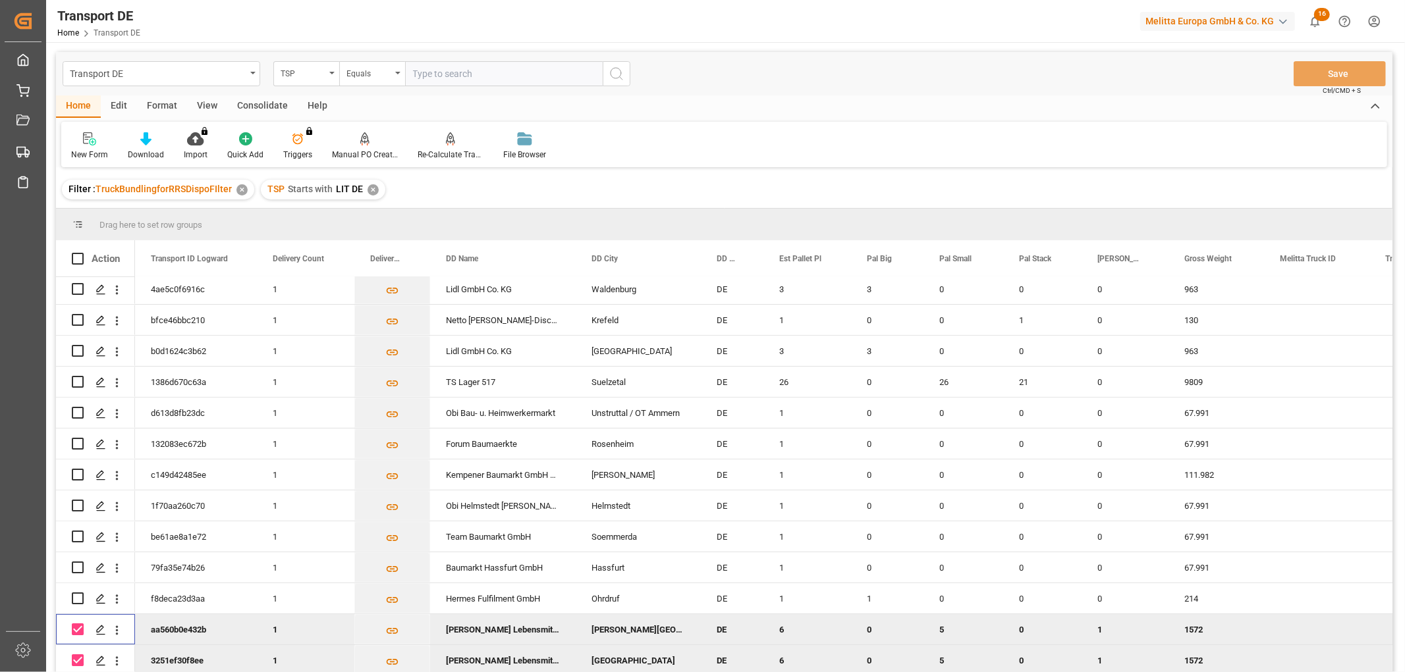
click at [76, 624] on input "Press Space to toggle row selection (checked)" at bounding box center [78, 630] width 12 height 12
checkbox input "false"
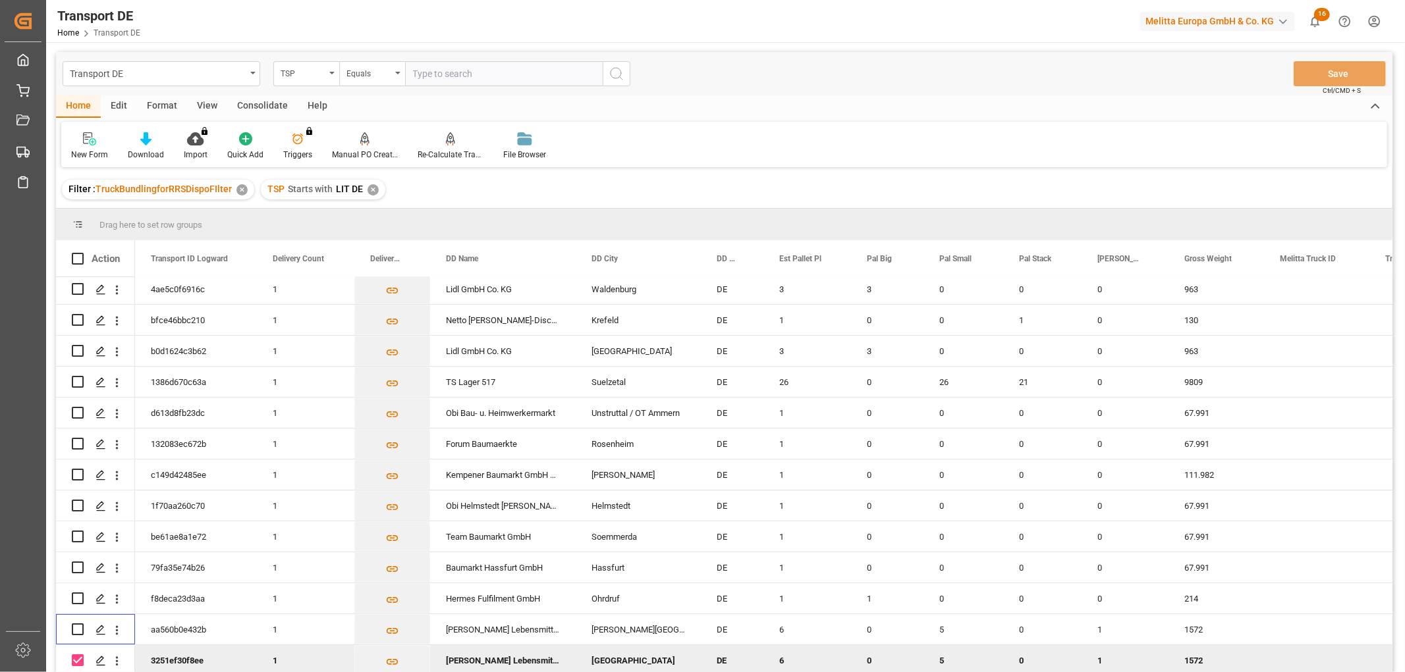
click at [77, 656] on input "Press Space to toggle row selection (checked)" at bounding box center [78, 661] width 12 height 12
checkbox input "false"
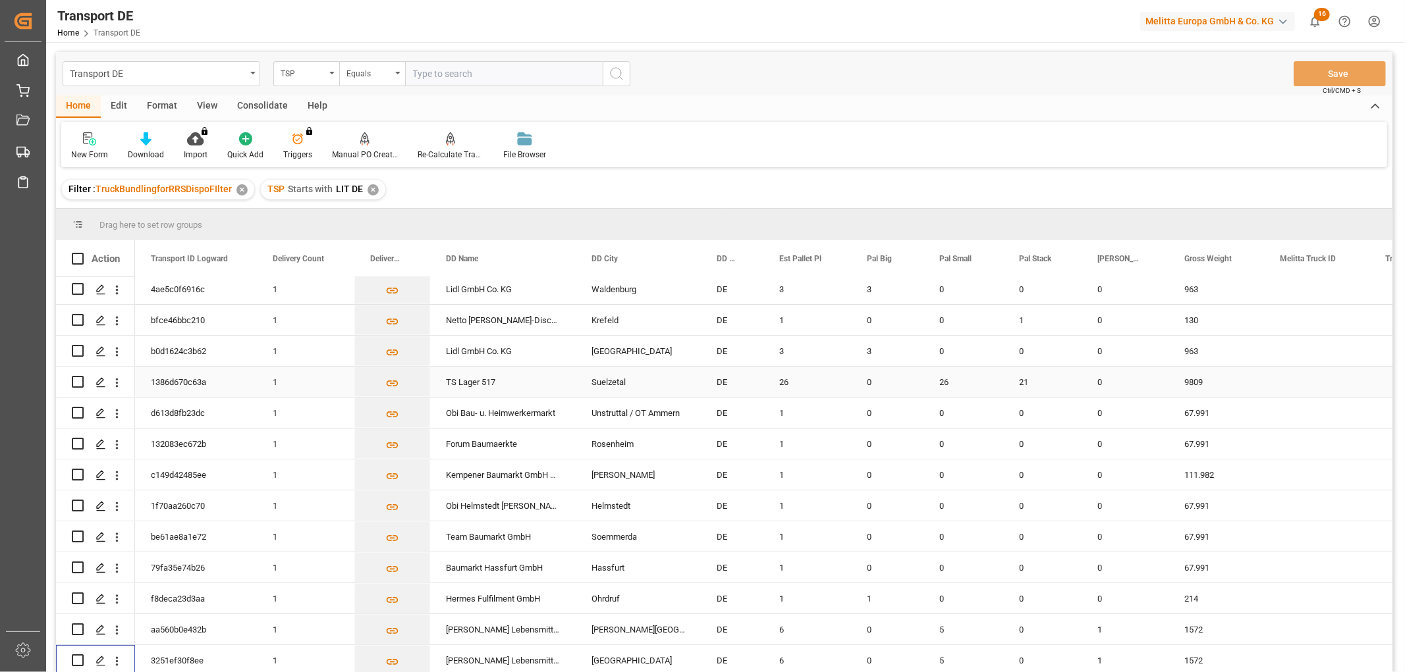
scroll to position [0, 0]
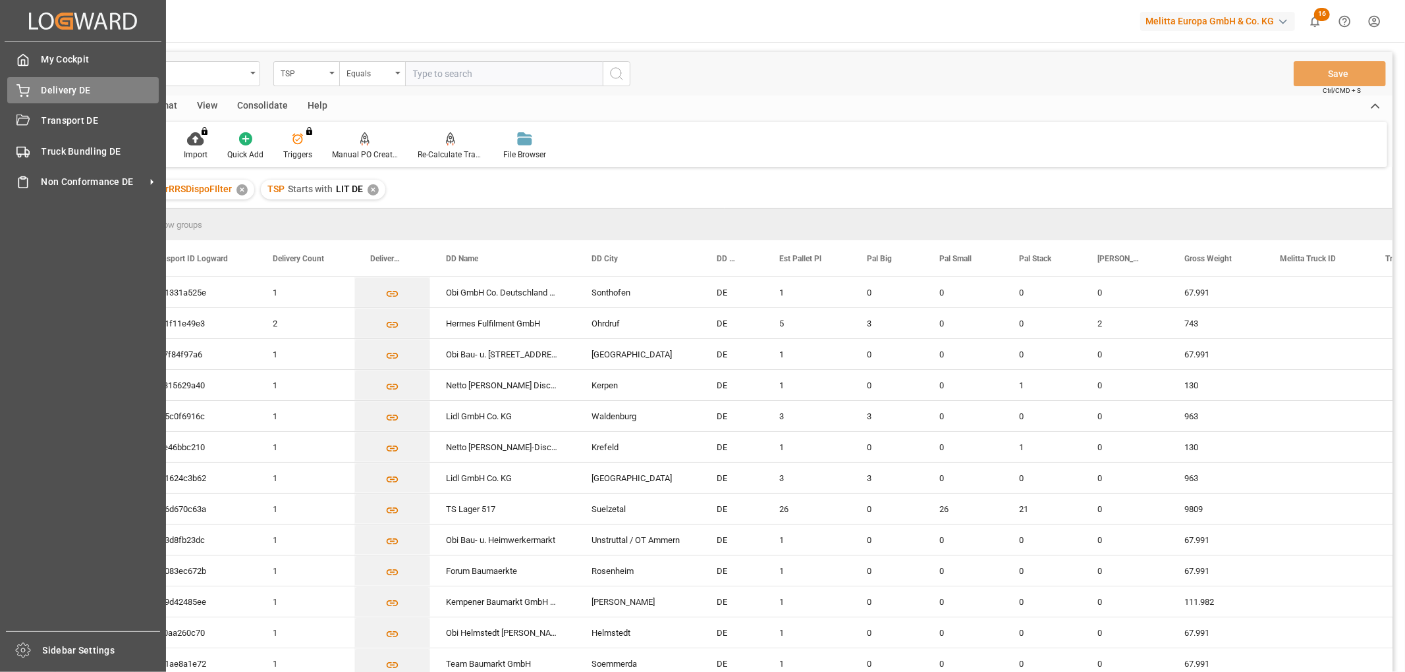
click at [42, 89] on span "Delivery DE" at bounding box center [100, 91] width 118 height 14
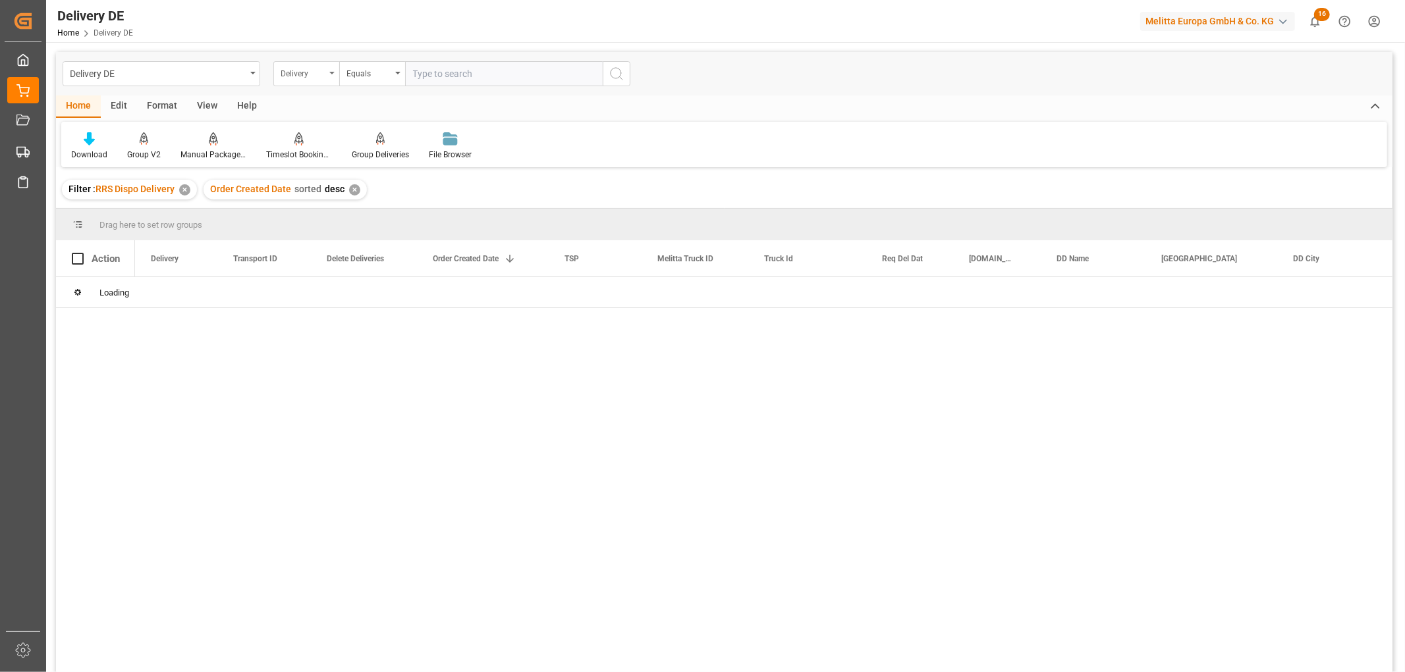
click at [314, 70] on div "Delivery" at bounding box center [303, 72] width 45 height 15
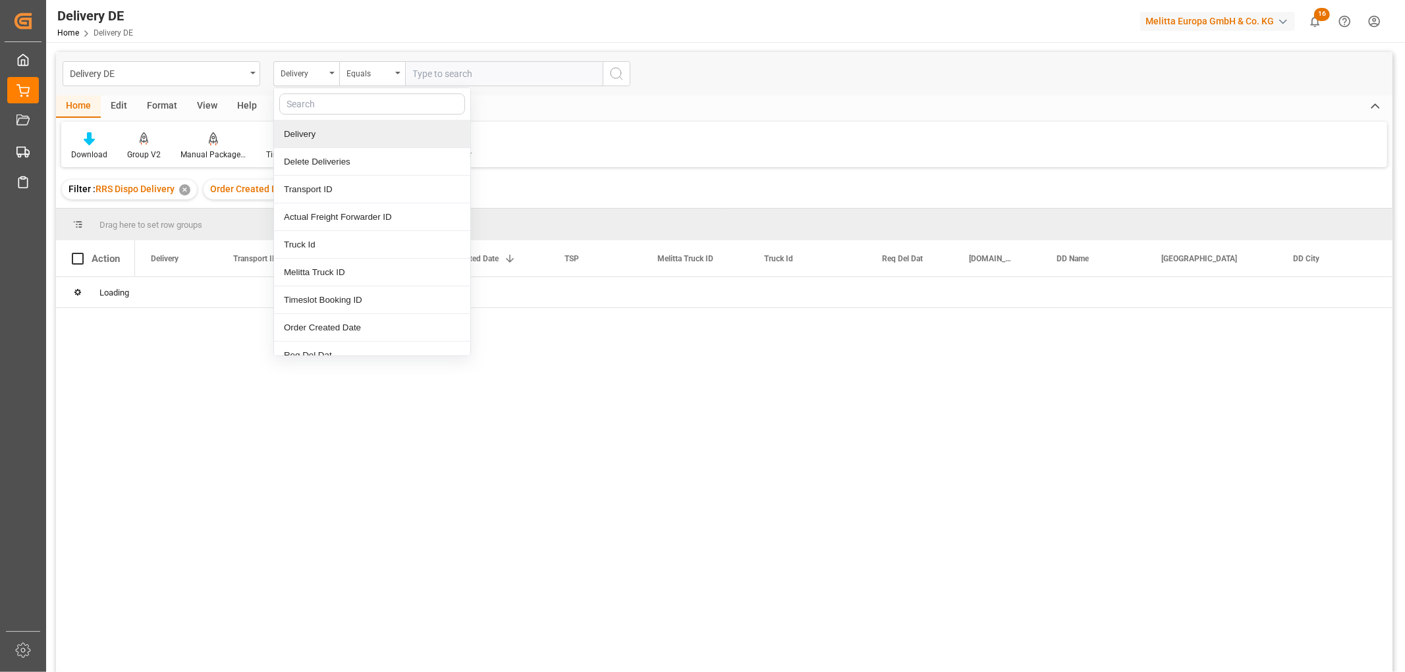
click at [311, 138] on div "Delivery" at bounding box center [372, 135] width 196 height 28
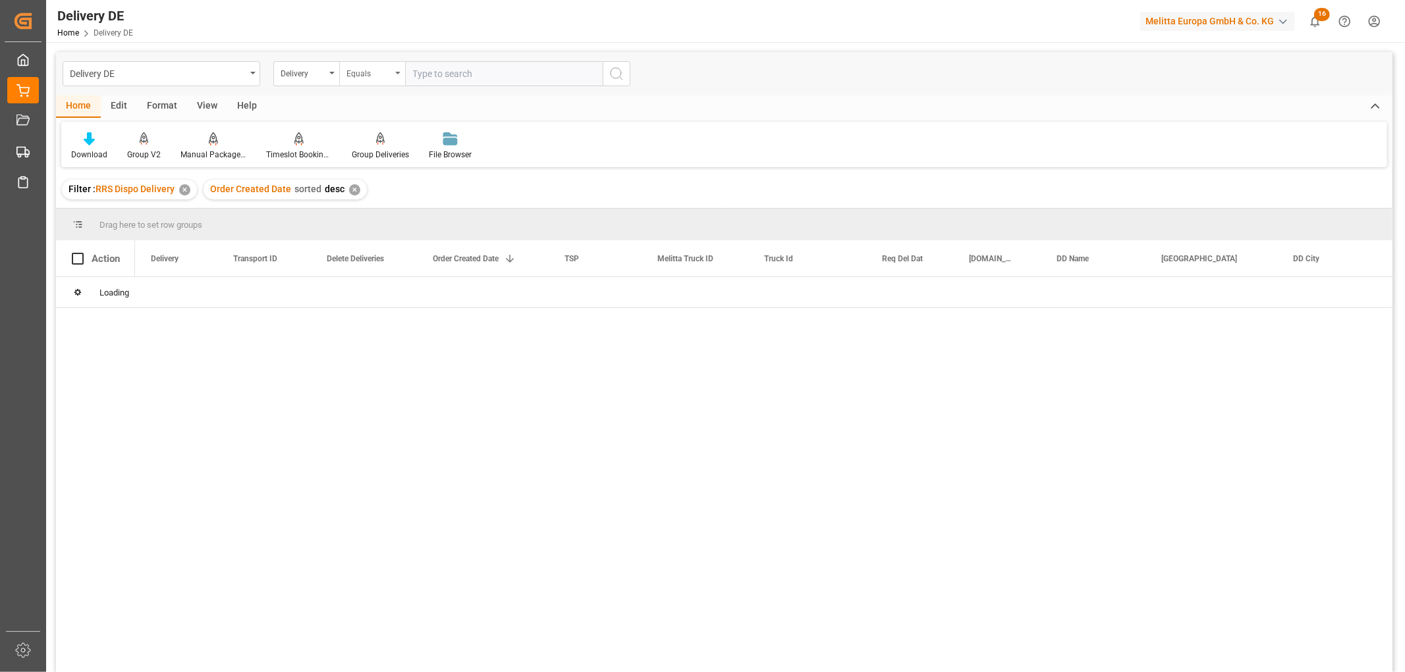
click at [363, 72] on div "Equals" at bounding box center [368, 72] width 45 height 15
drag, startPoint x: 377, startPoint y: 215, endPoint x: 408, endPoint y: 126, distance: 94.1
click at [383, 211] on div "Starts with" at bounding box center [438, 217] width 196 height 28
click at [422, 70] on input "text" at bounding box center [504, 73] width 198 height 25
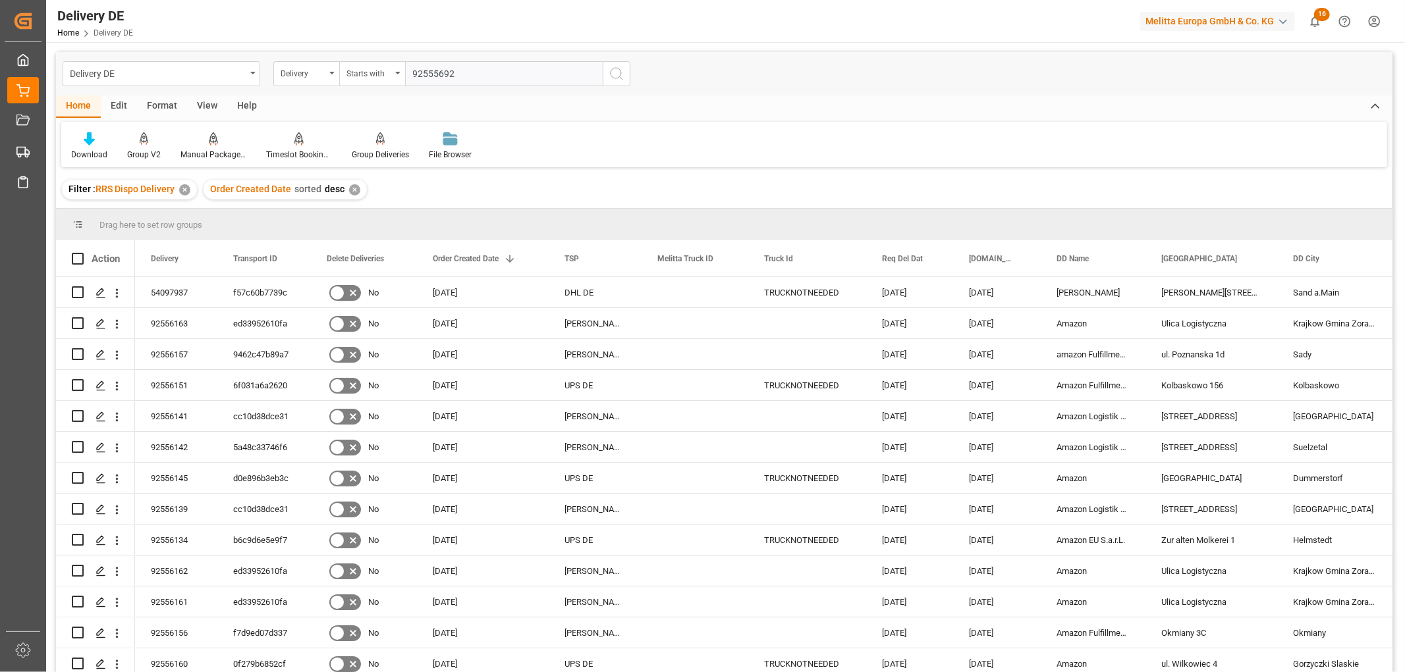
type input "92555692"
click at [616, 70] on icon "search button" at bounding box center [616, 74] width 16 height 16
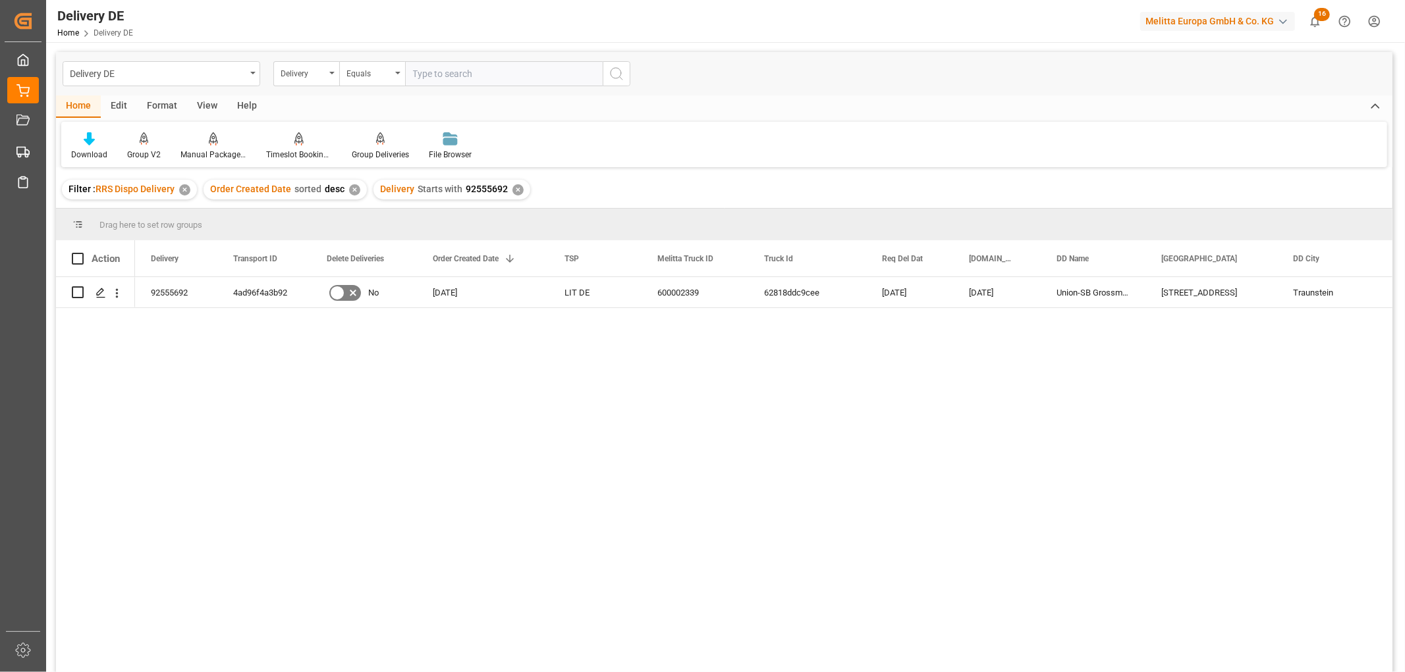
click at [514, 189] on div "✕" at bounding box center [517, 189] width 11 height 11
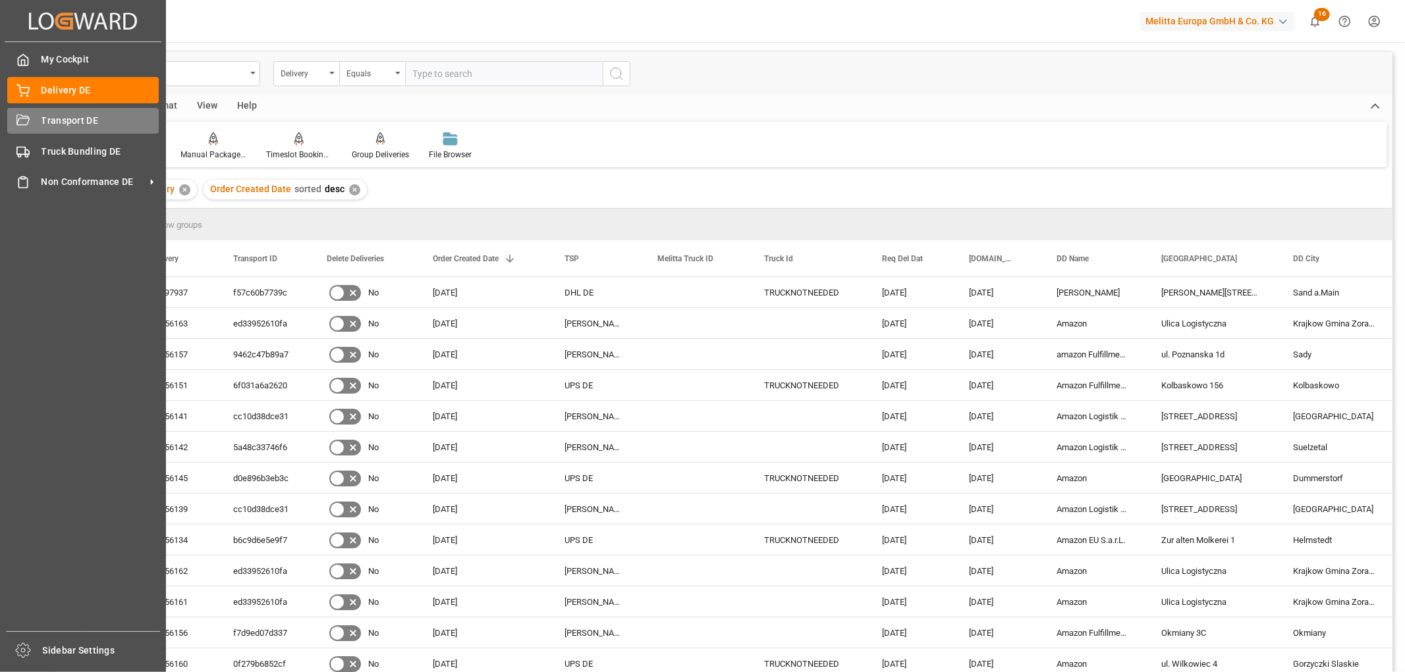
click at [47, 121] on span "Transport DE" at bounding box center [100, 121] width 118 height 14
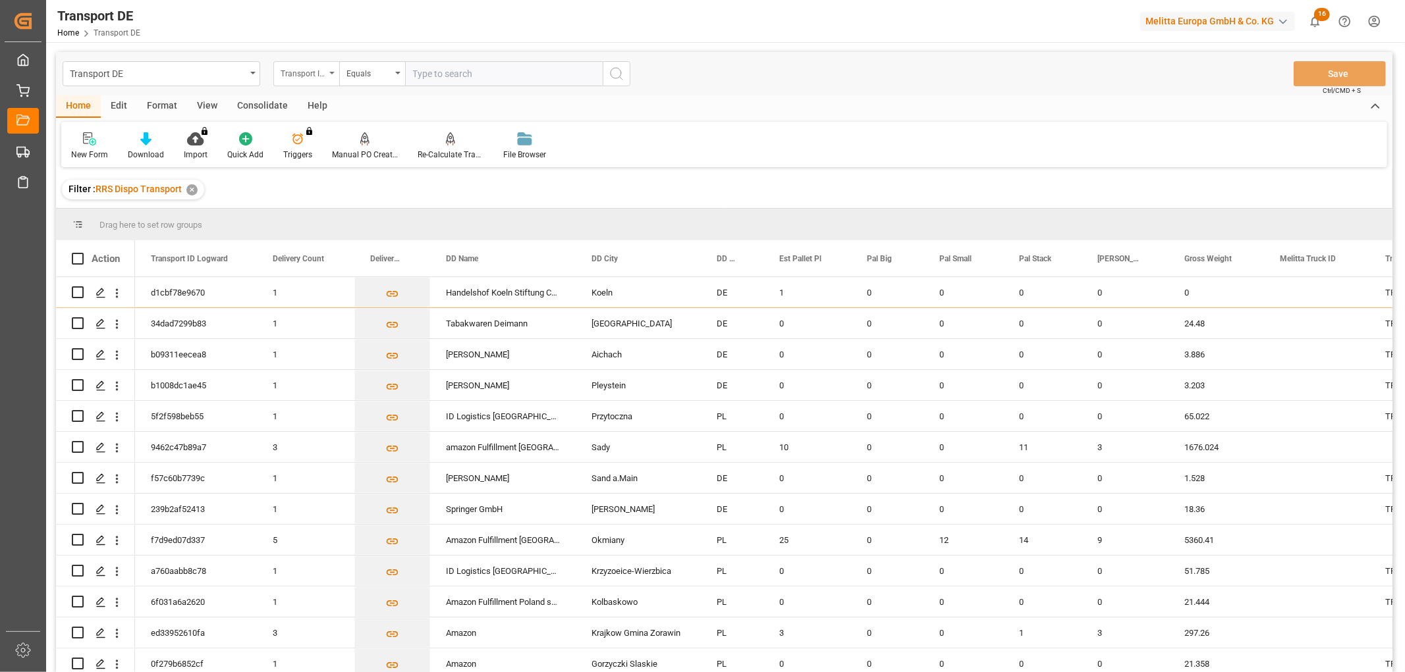
click at [301, 72] on div "Transport ID Logward" at bounding box center [303, 72] width 45 height 15
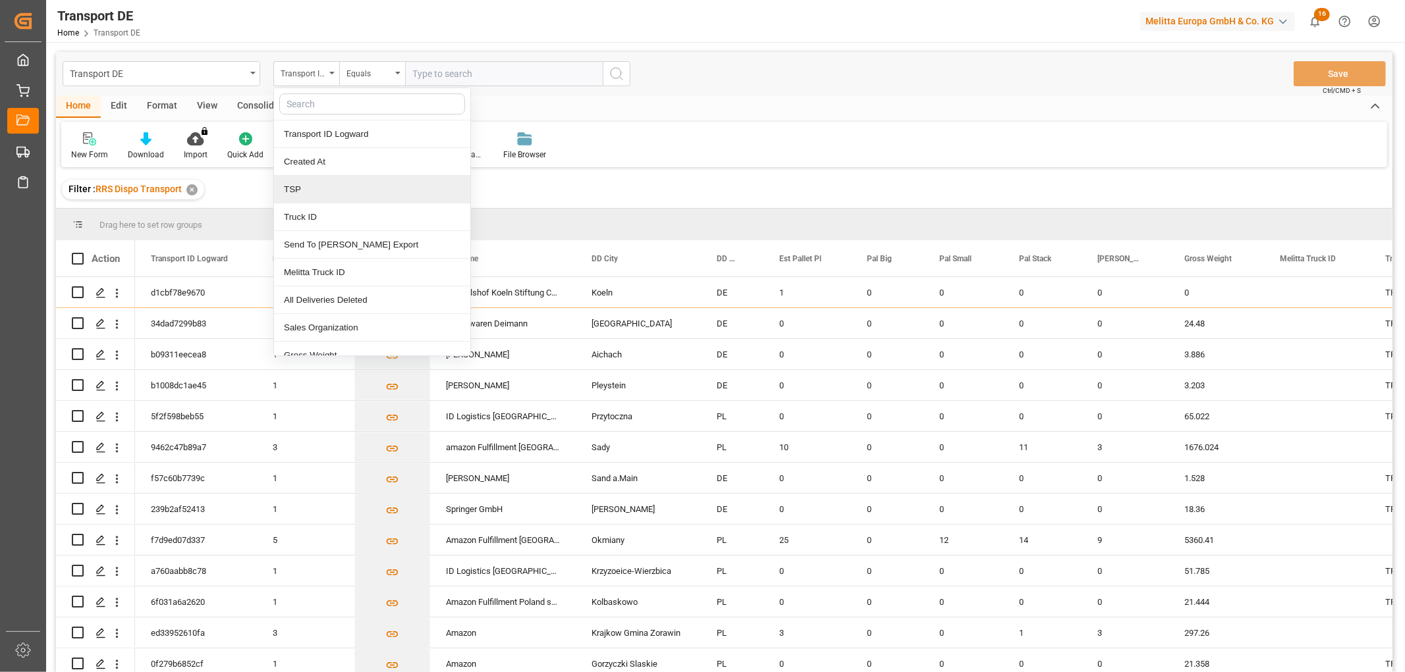
click at [311, 188] on div "TSP" at bounding box center [372, 190] width 196 height 28
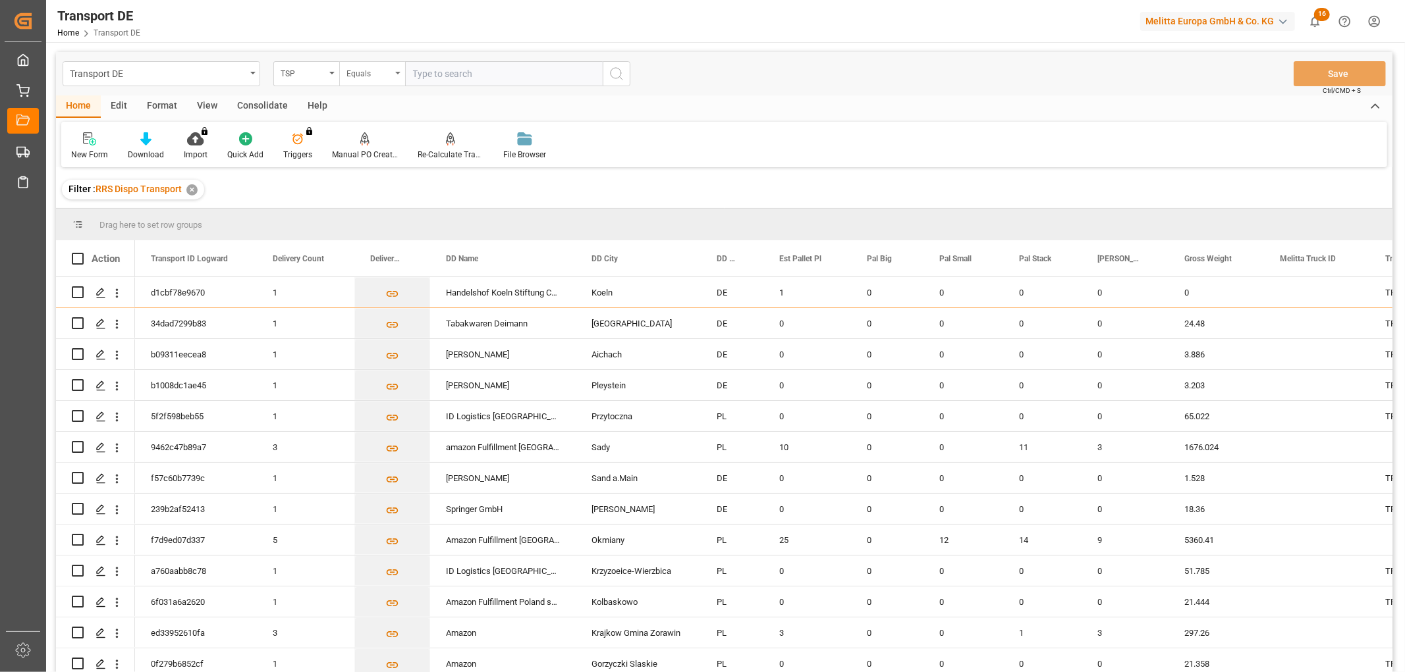
click at [361, 73] on div "Equals" at bounding box center [368, 72] width 45 height 15
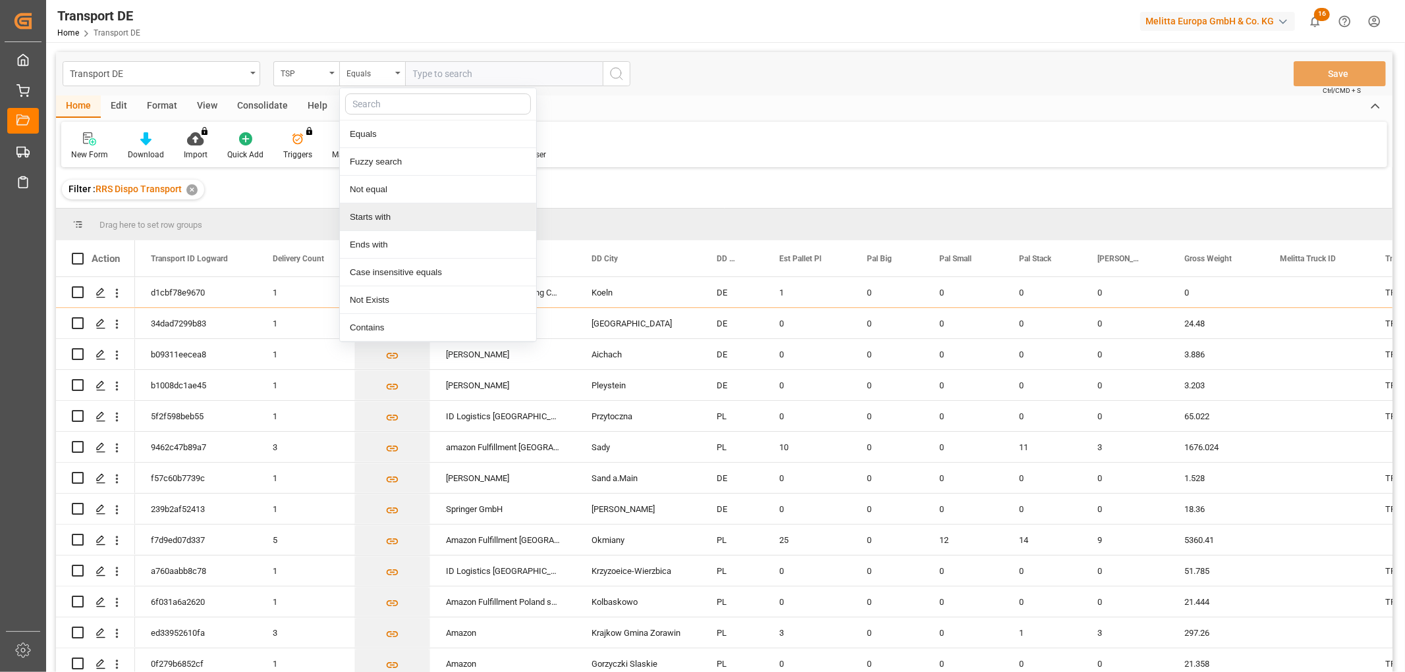
click at [373, 221] on div "Starts with" at bounding box center [438, 217] width 196 height 28
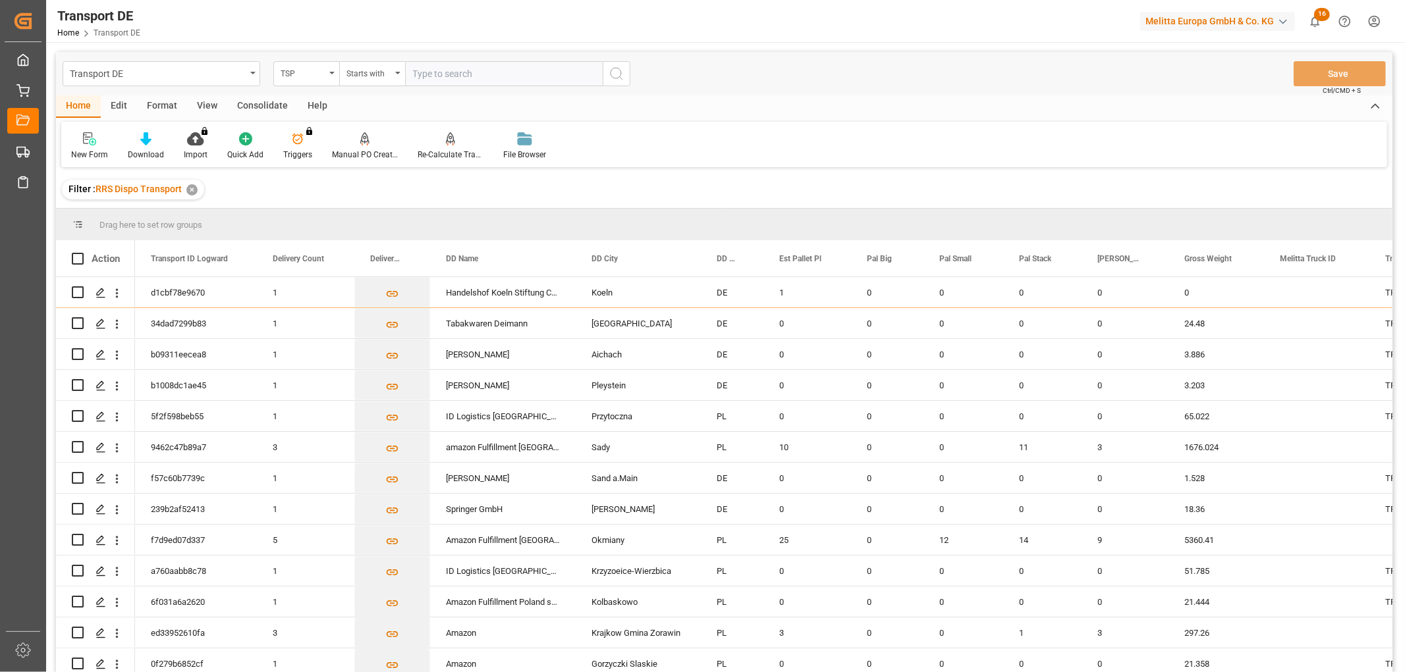
click at [443, 69] on input "text" at bounding box center [504, 73] width 198 height 25
type input "LIT DE"
click at [620, 75] on icon "search button" at bounding box center [616, 74] width 16 height 16
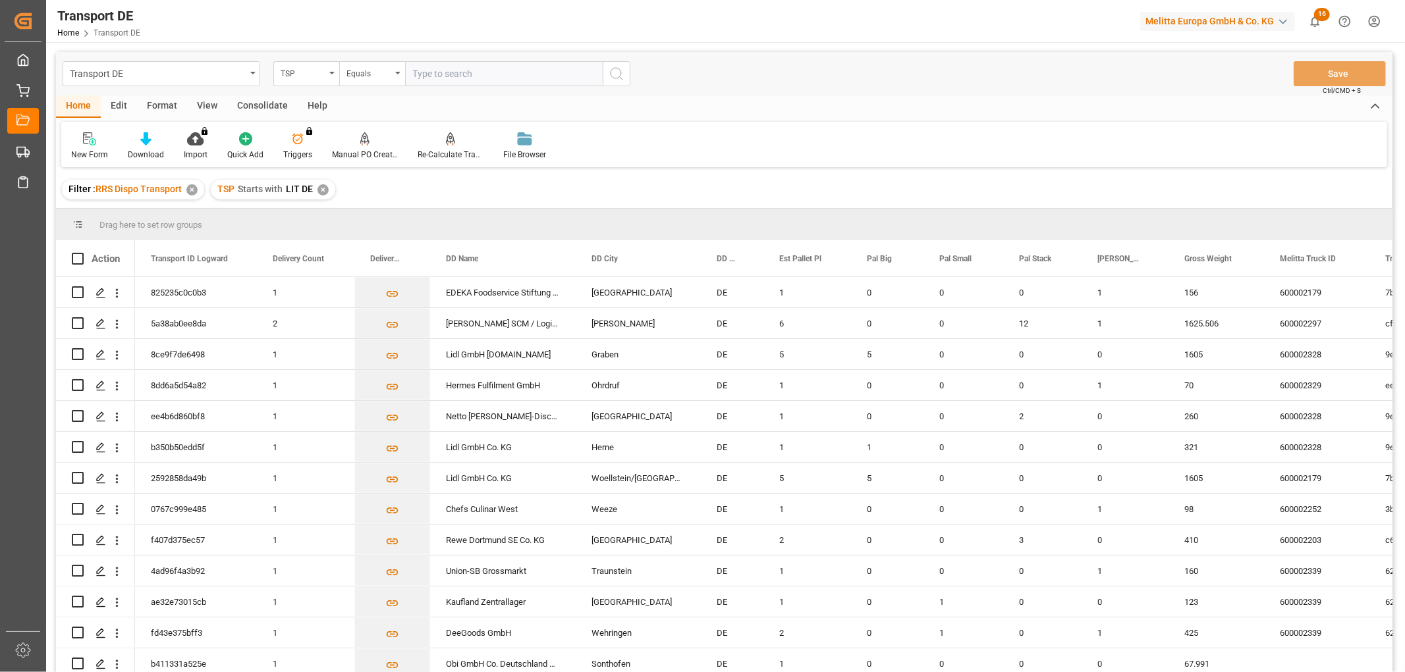
click at [261, 106] on div "Consolidate" at bounding box center [262, 106] width 70 height 22
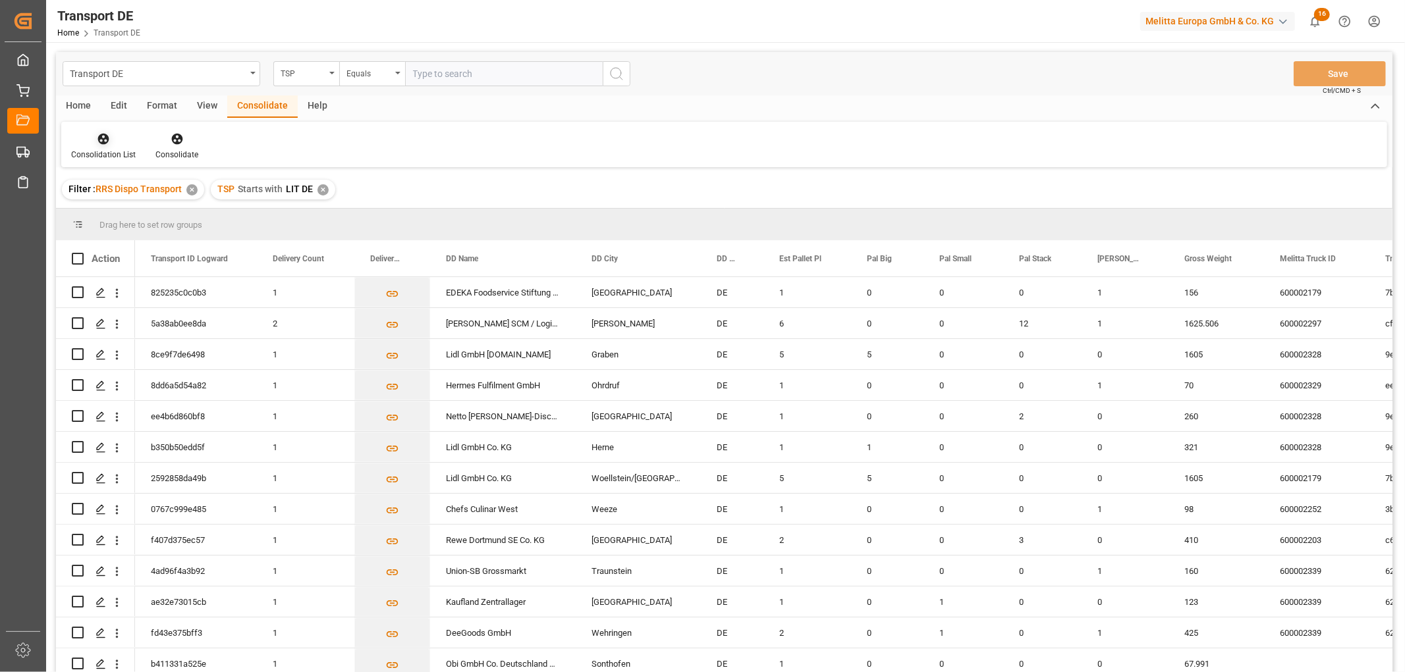
click at [101, 139] on icon at bounding box center [103, 139] width 11 height 11
click at [112, 209] on div "Truck Bundling RRS Dispo National" at bounding box center [155, 213] width 146 height 14
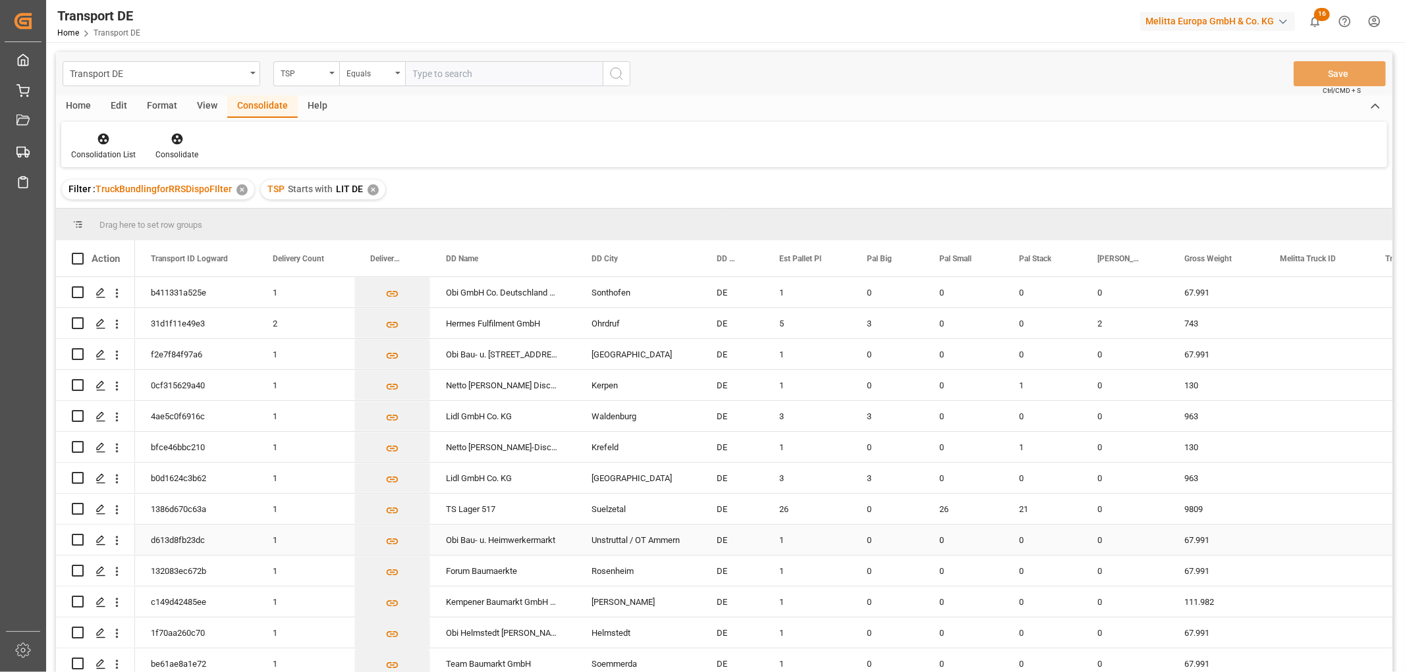
scroll to position [130, 0]
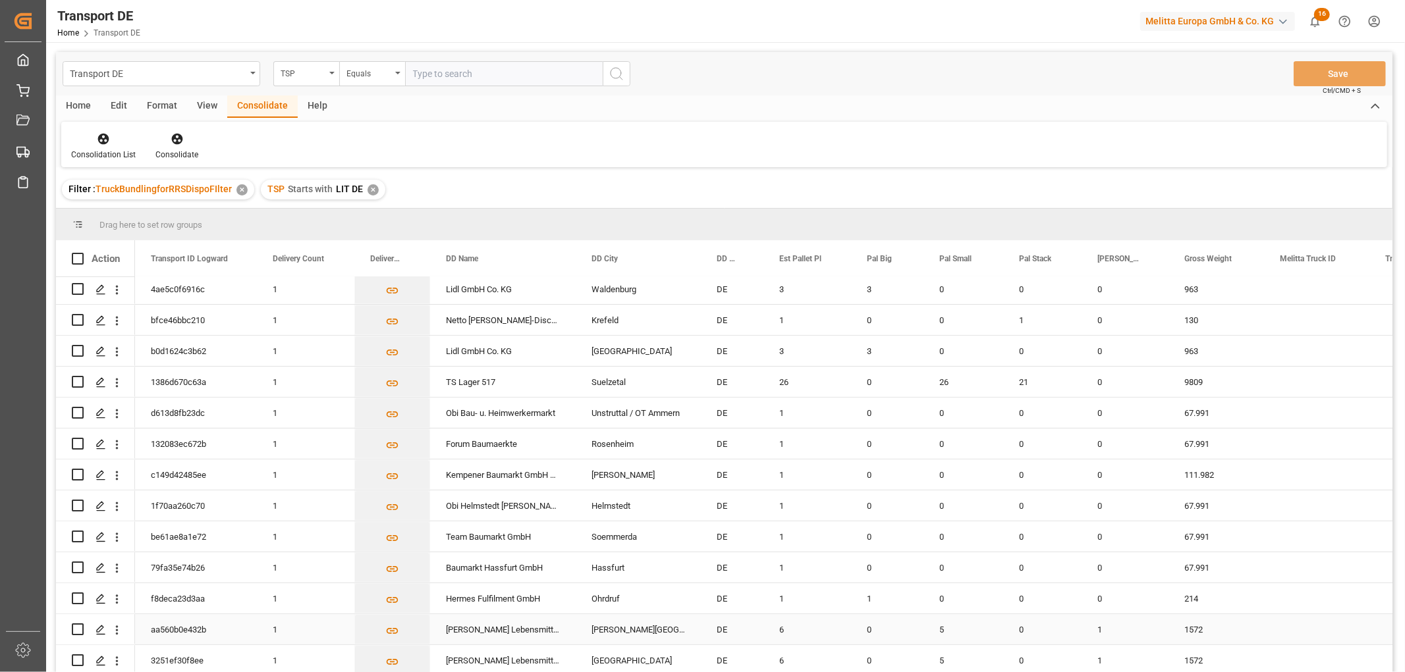
click at [79, 624] on input "Press Space to toggle row selection (unchecked)" at bounding box center [78, 630] width 12 height 12
checkbox input "true"
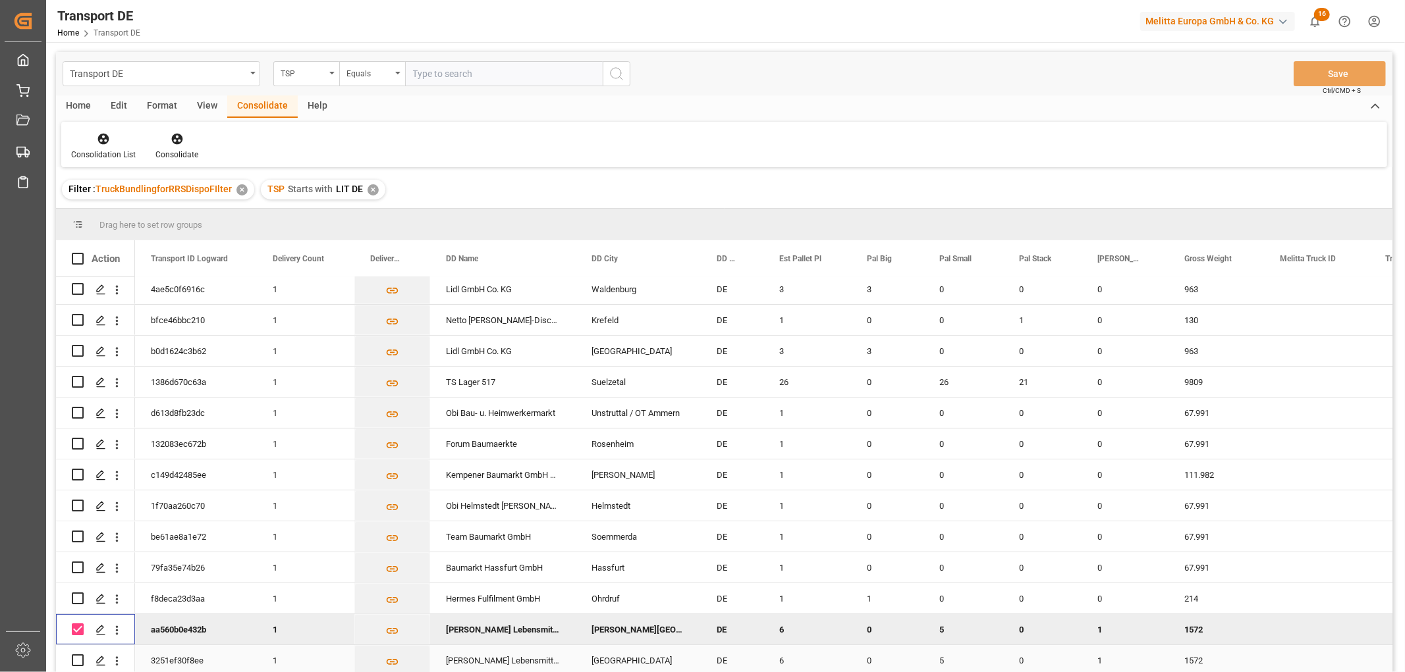
click at [76, 657] on input "Press Space to toggle row selection (unchecked)" at bounding box center [78, 661] width 12 height 12
checkbox input "true"
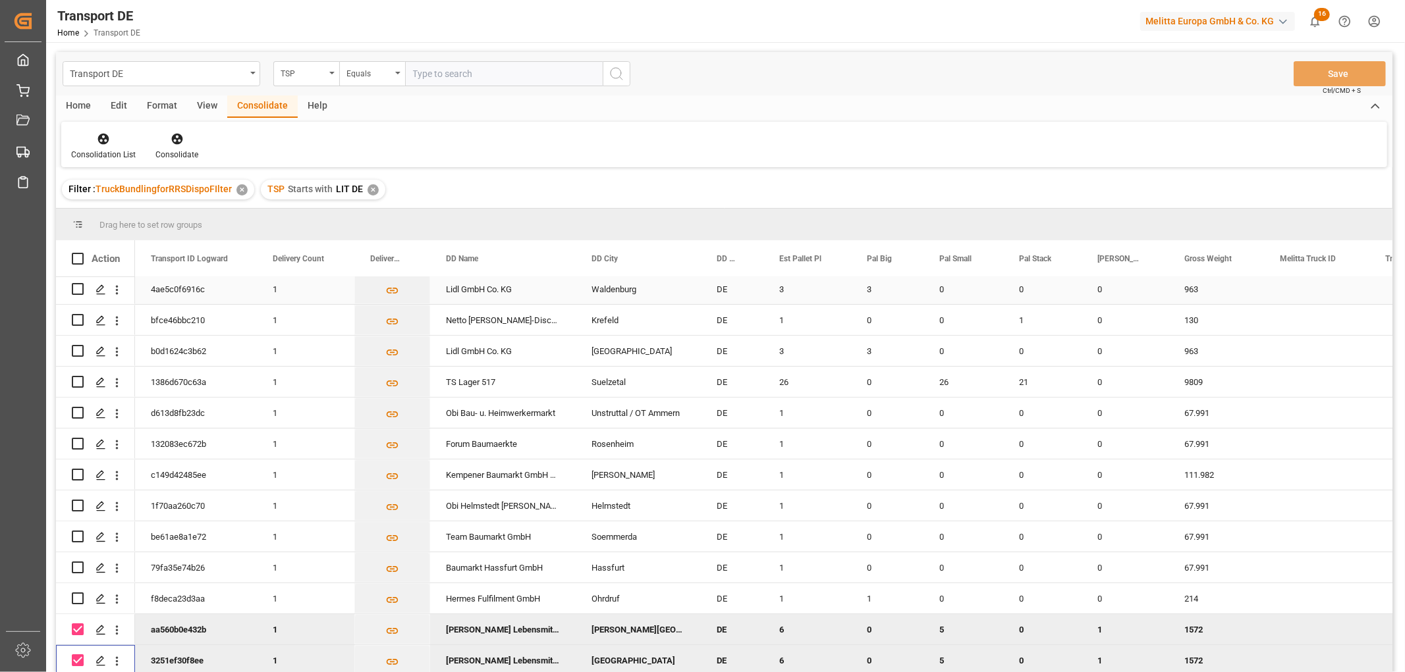
click at [76, 286] on input "Press Space to toggle row selection (unchecked)" at bounding box center [78, 289] width 12 height 12
checkbox input "true"
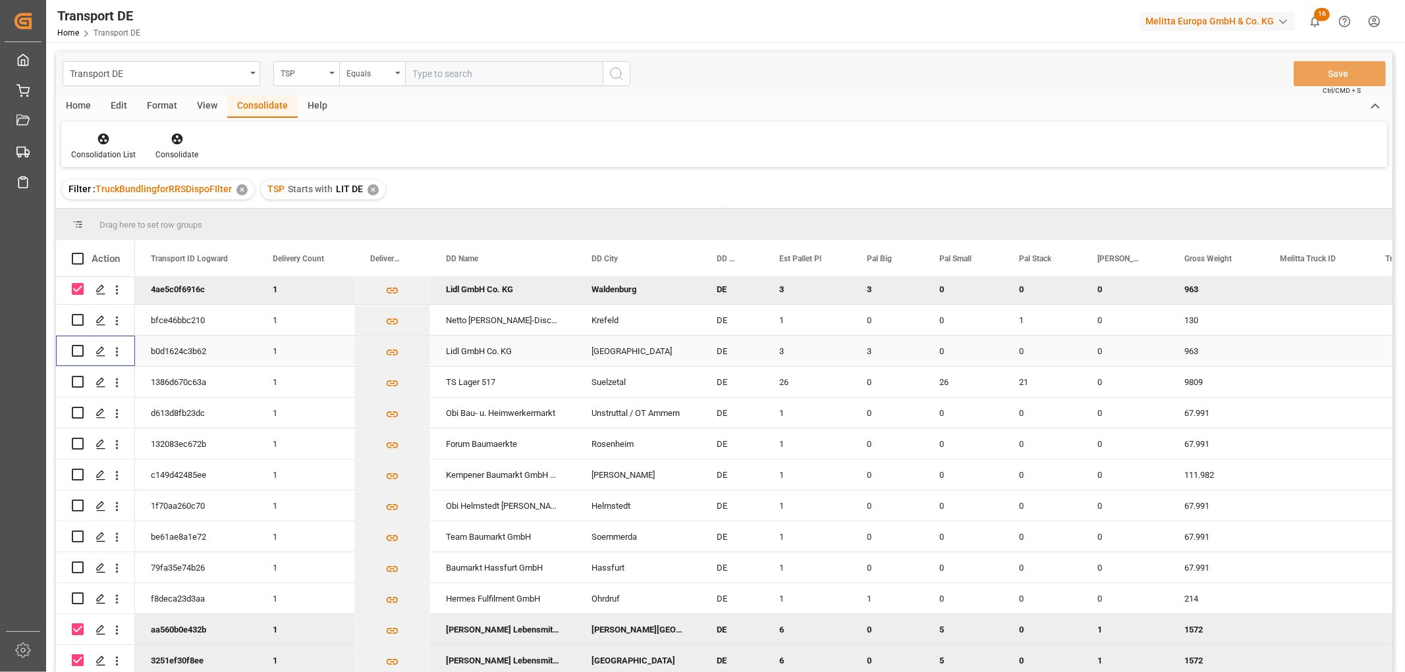
click at [78, 347] on input "Press Space to toggle row selection (unchecked)" at bounding box center [78, 351] width 12 height 12
checkbox input "true"
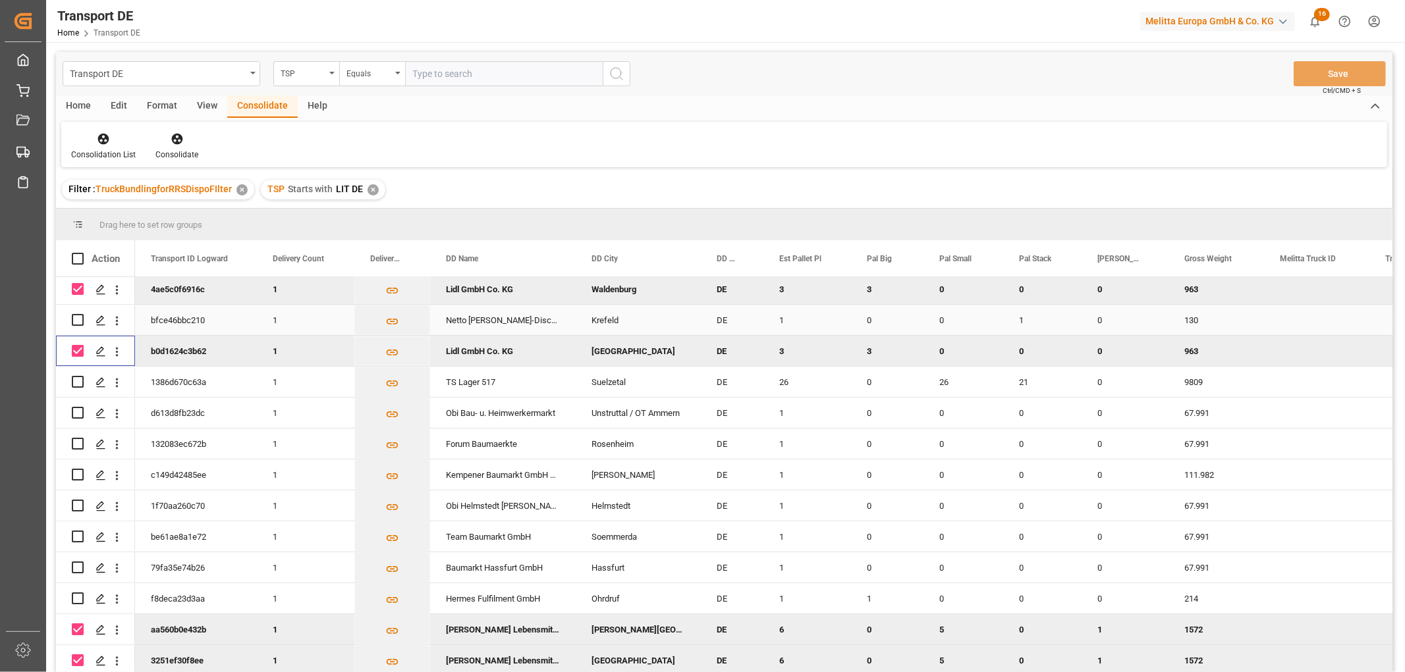
click at [79, 314] on input "Press Space to toggle row selection (unchecked)" at bounding box center [78, 320] width 12 height 12
checkbox input "true"
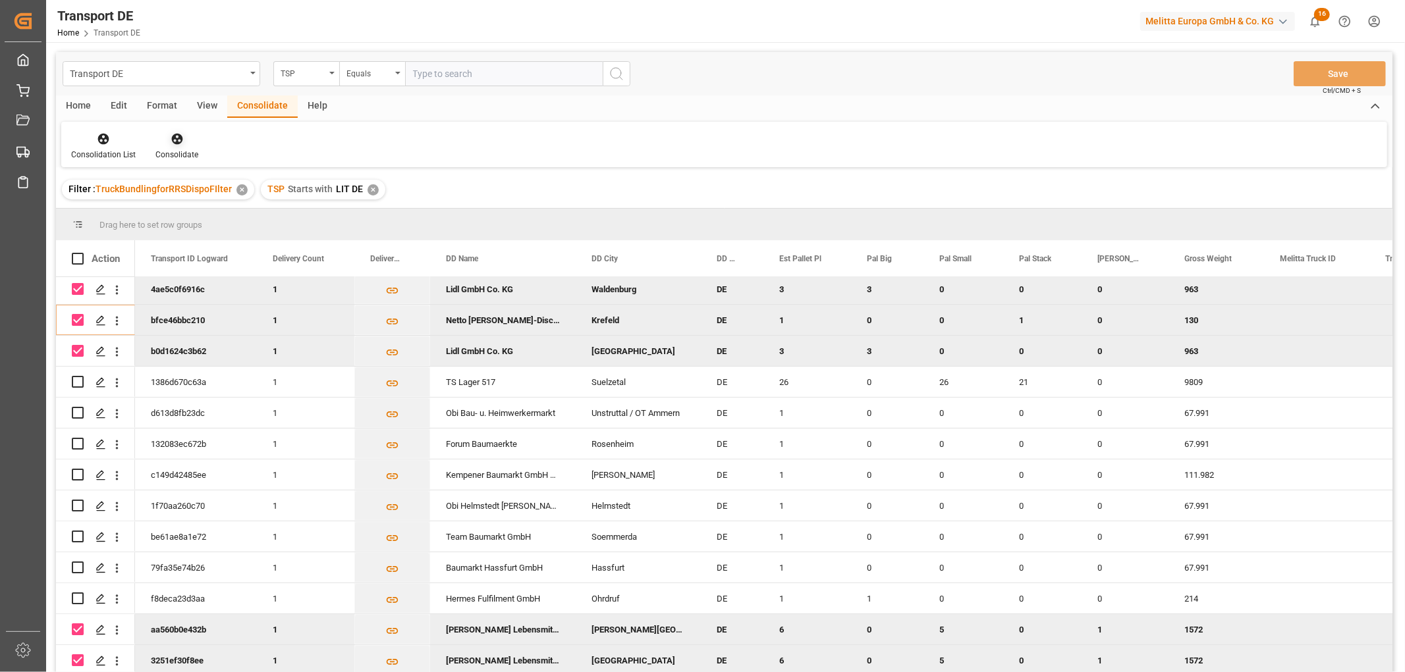
click at [171, 139] on icon at bounding box center [176, 139] width 11 height 11
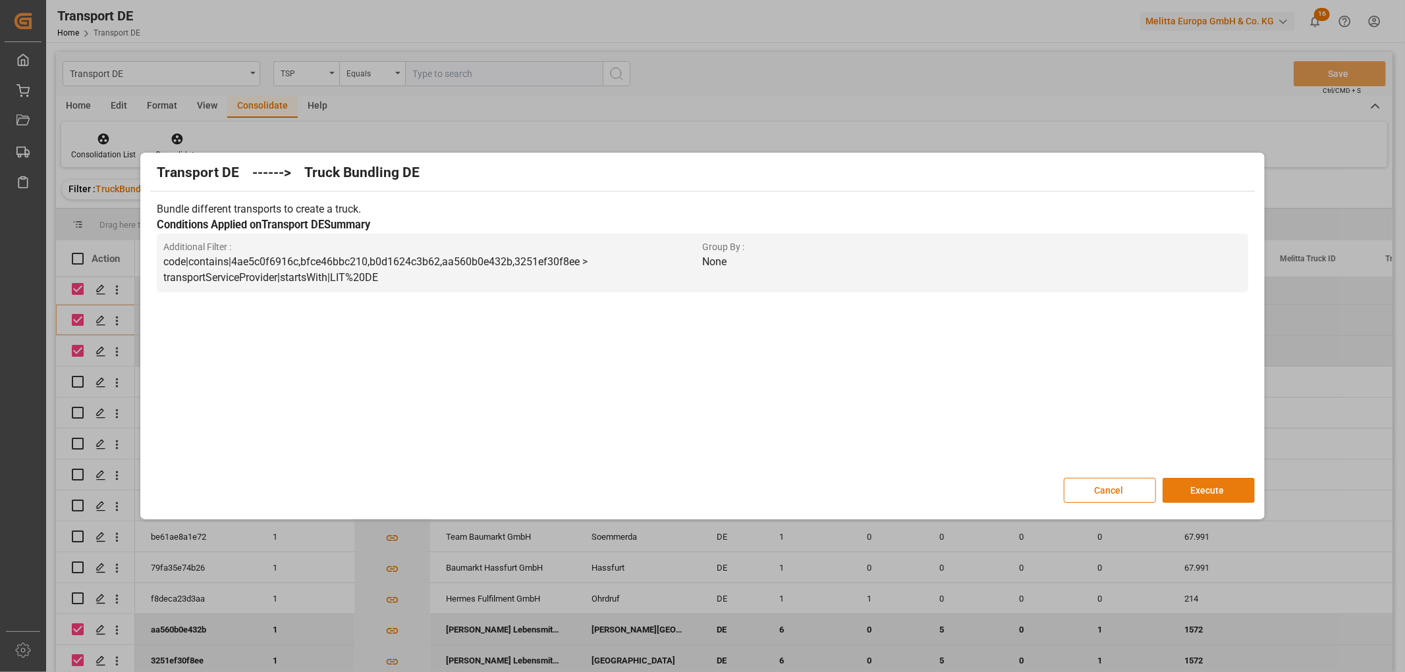
click at [1208, 486] on button "Execute" at bounding box center [1208, 490] width 92 height 25
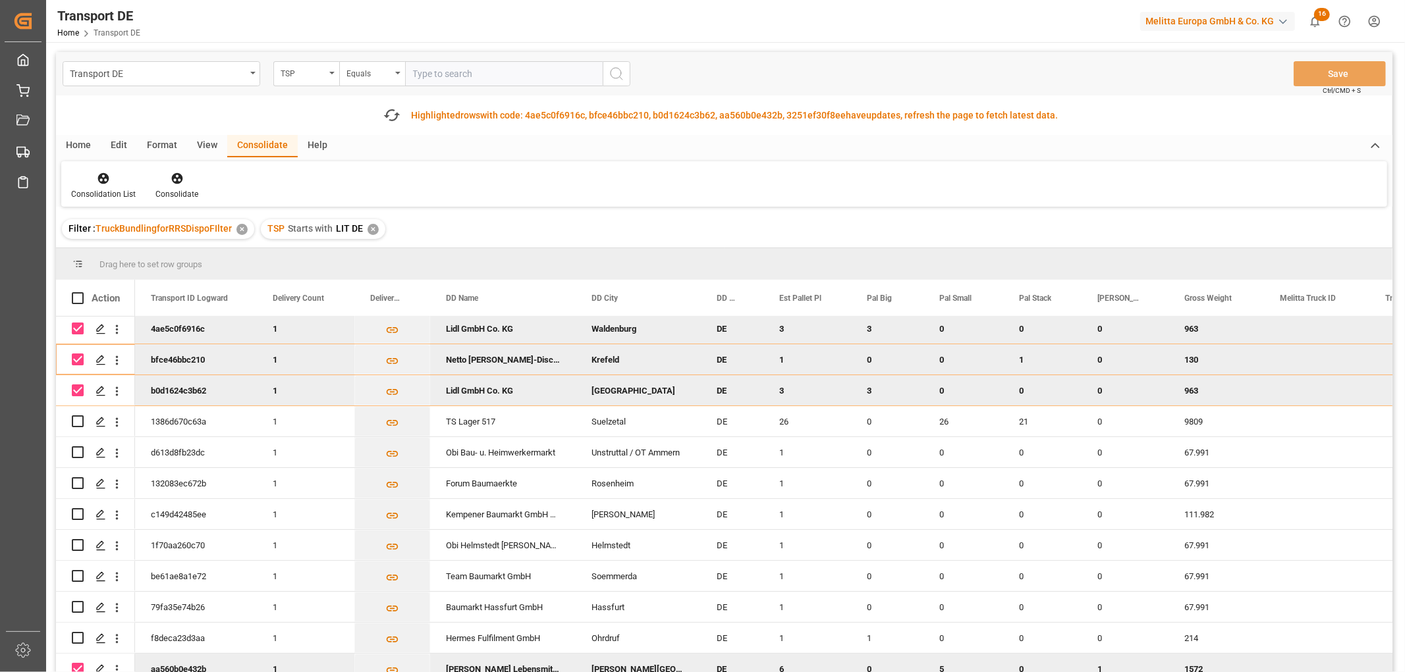
click at [79, 323] on input "Press Space to toggle row selection (checked)" at bounding box center [78, 329] width 12 height 12
checkbox input "false"
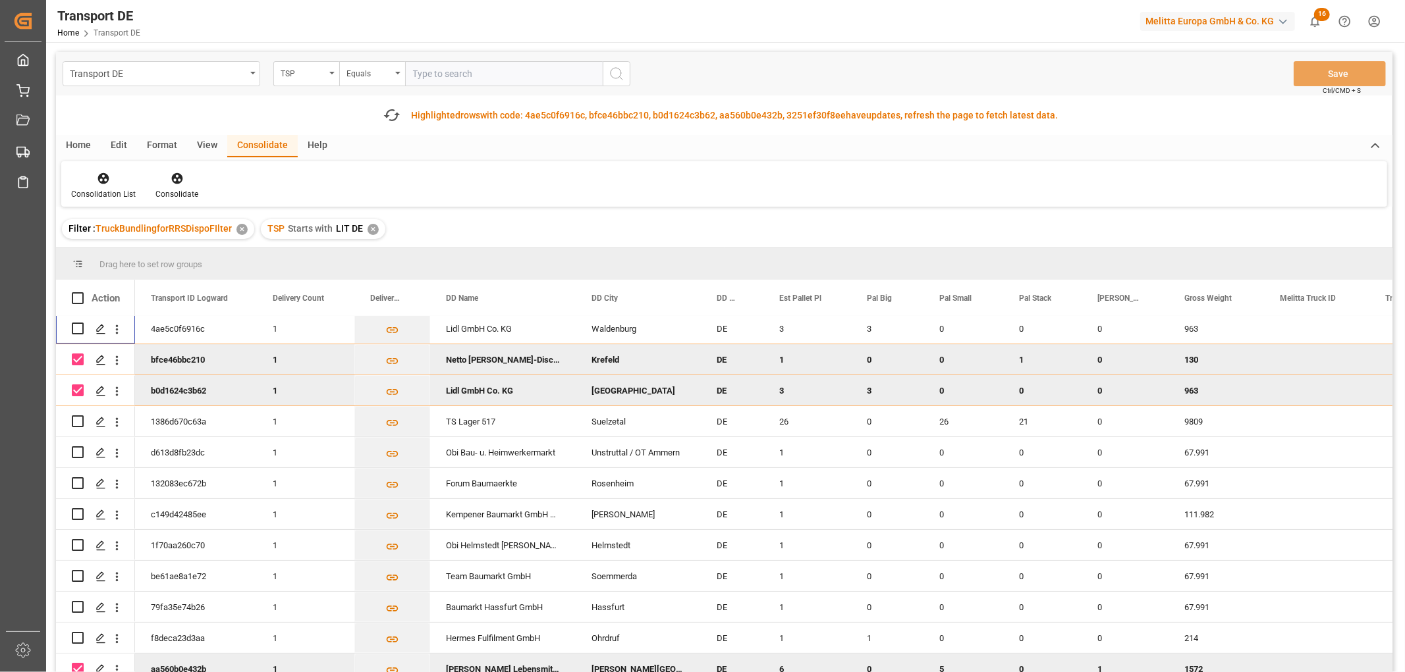
click at [80, 356] on input "Press Space to toggle row selection (checked)" at bounding box center [78, 360] width 12 height 12
checkbox input "false"
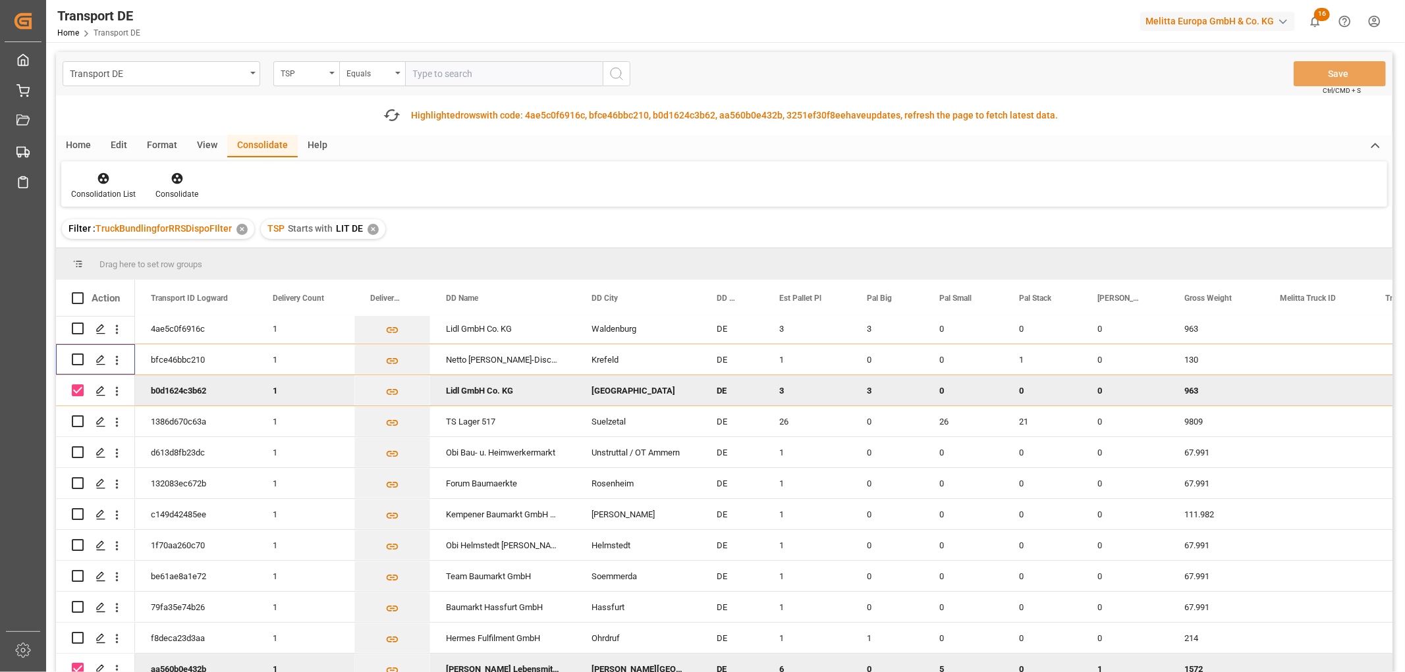
click at [75, 387] on input "Press Space to toggle row selection (checked)" at bounding box center [78, 391] width 12 height 12
checkbox input "false"
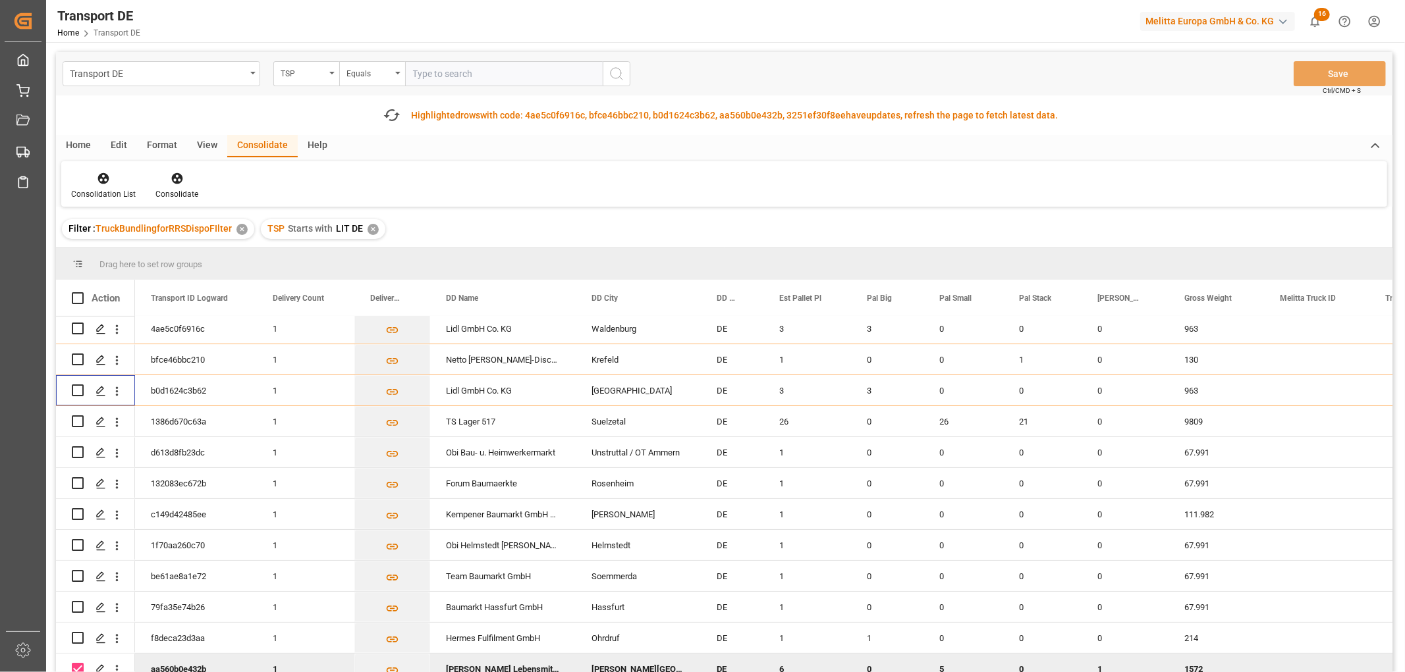
click at [80, 664] on input "Press Space to toggle row selection (checked)" at bounding box center [78, 669] width 12 height 12
checkbox input "false"
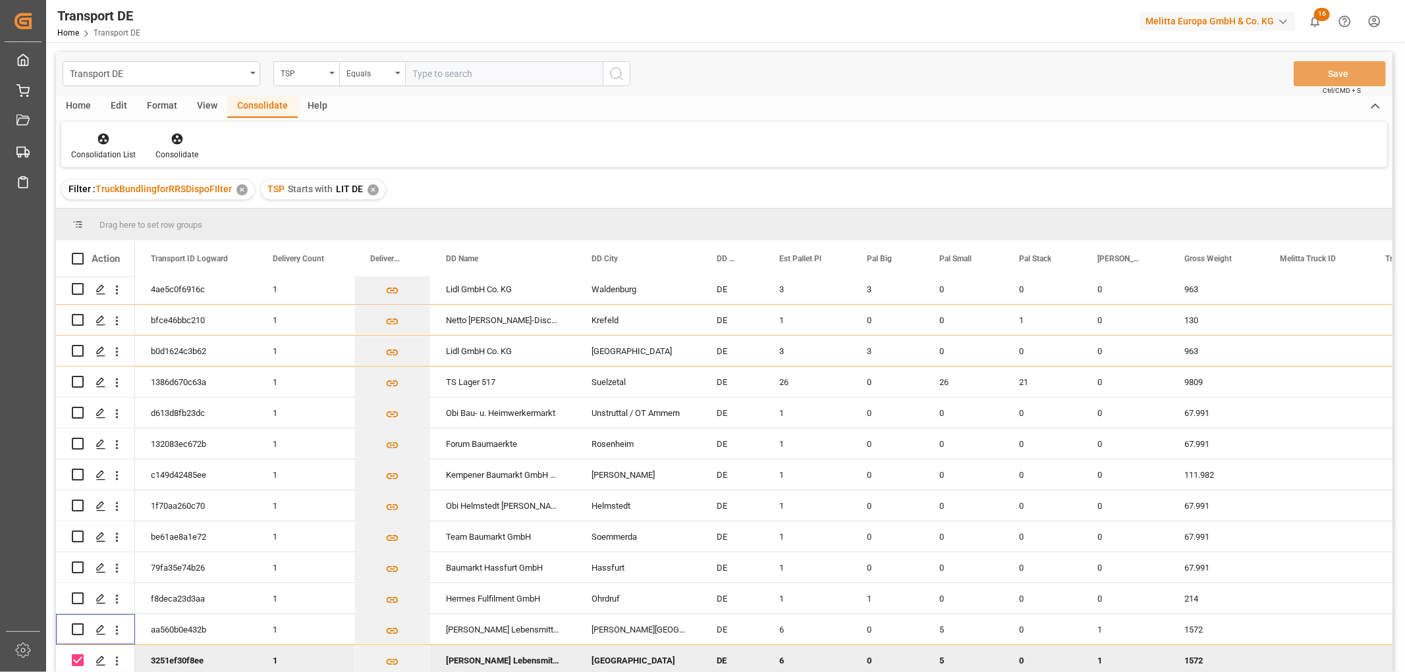
click at [76, 657] on input "Press Space to toggle row selection (checked)" at bounding box center [78, 661] width 12 height 12
checkbox input "false"
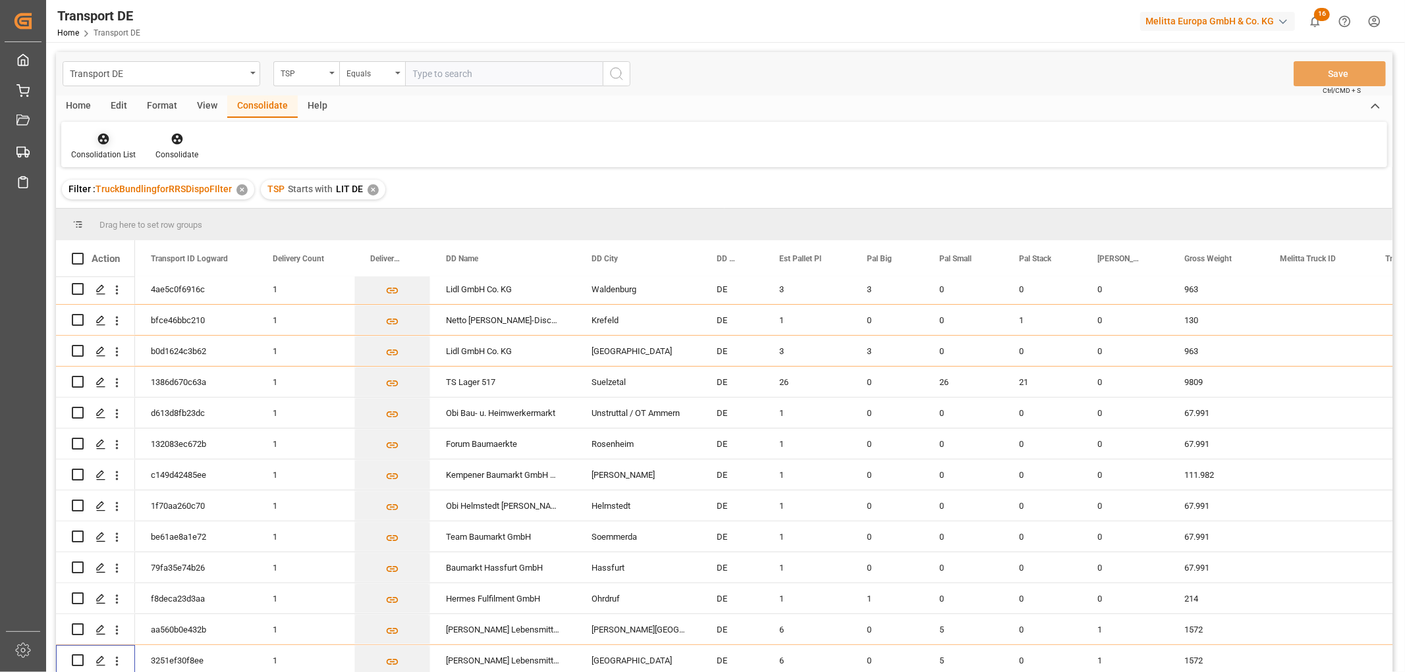
click at [107, 136] on icon at bounding box center [103, 139] width 11 height 11
click at [125, 219] on div "Transport DE TSP Equals Save Ctrl/CMD + S Home Edit Format View Consolidate Hel…" at bounding box center [724, 379] width 1336 height 655
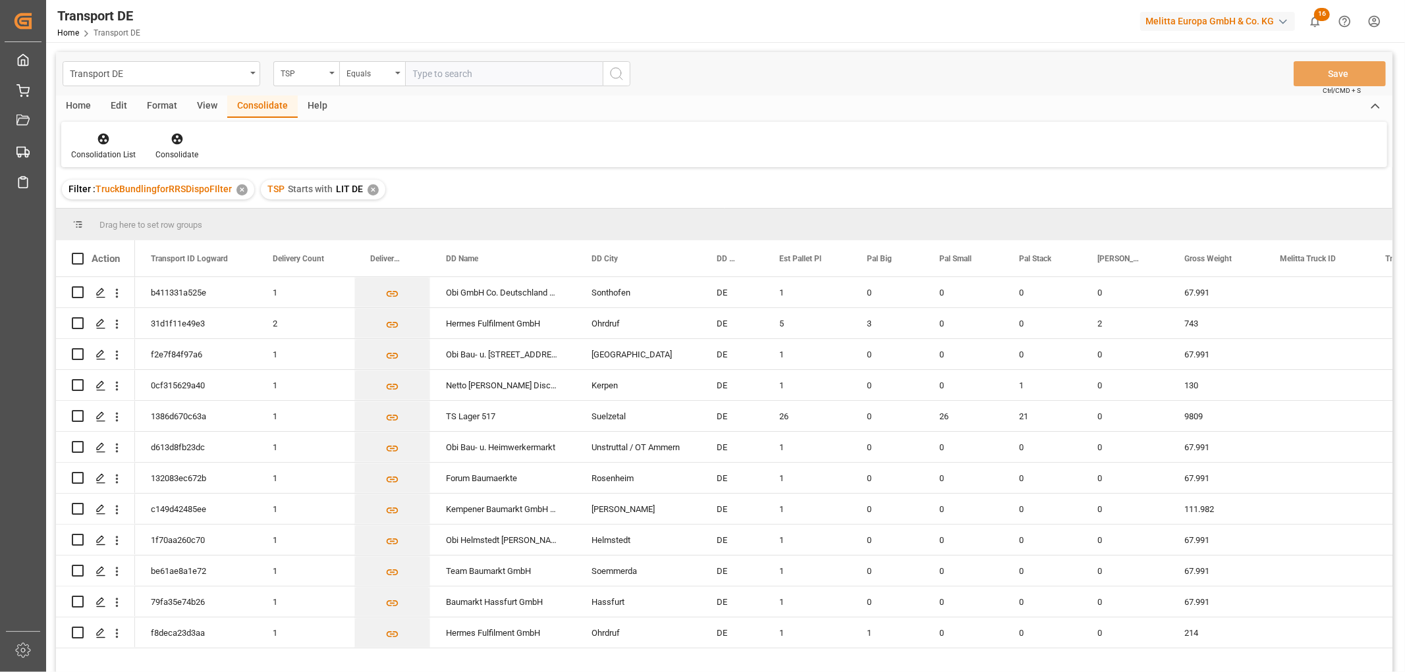
click at [369, 188] on div "✕" at bounding box center [372, 189] width 11 height 11
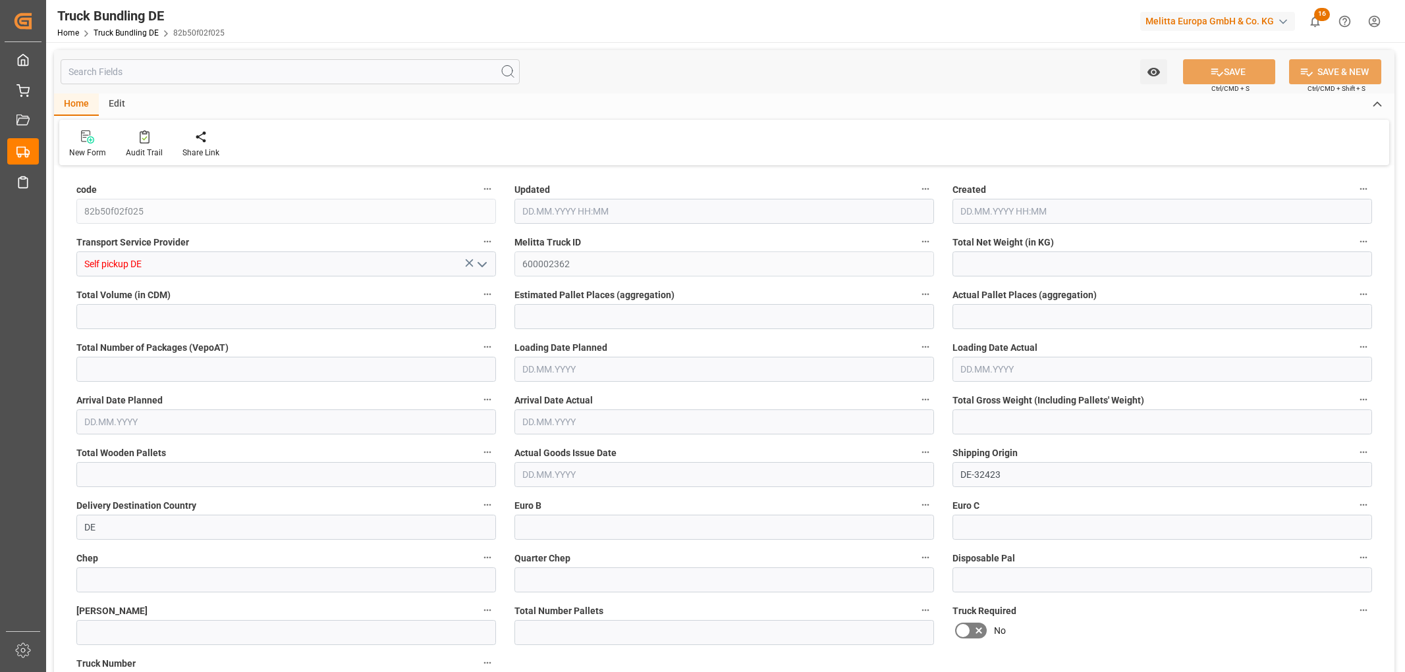
type input "48.129"
type input "419.106"
type input "1"
type input "0"
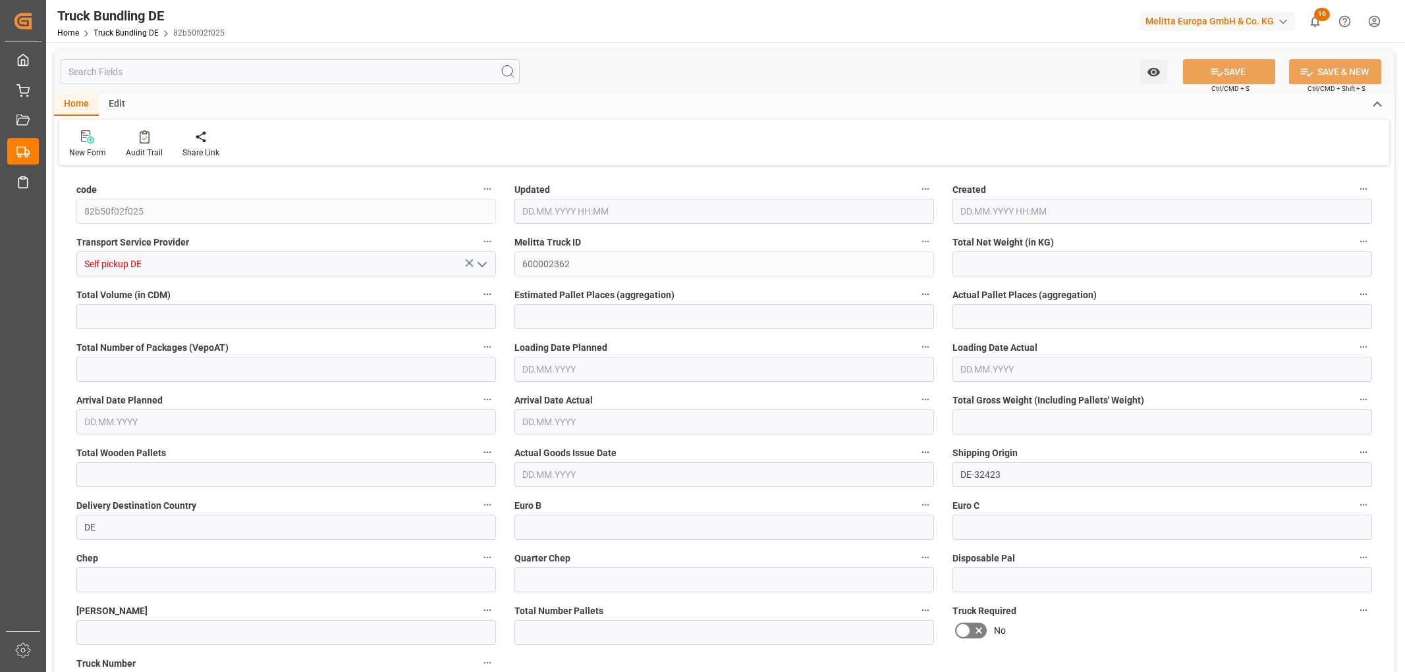
type input "83"
type input "1"
type input "0"
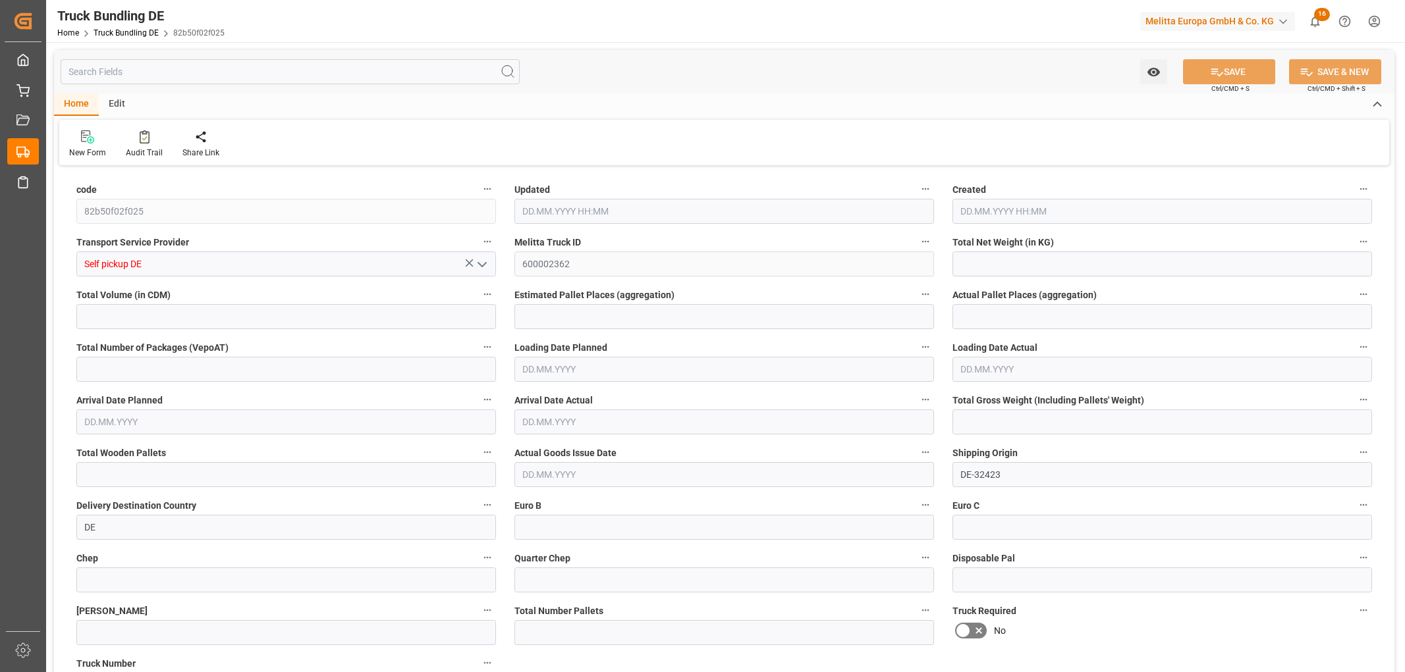
type input "0"
type input "08.09.2025 09:54"
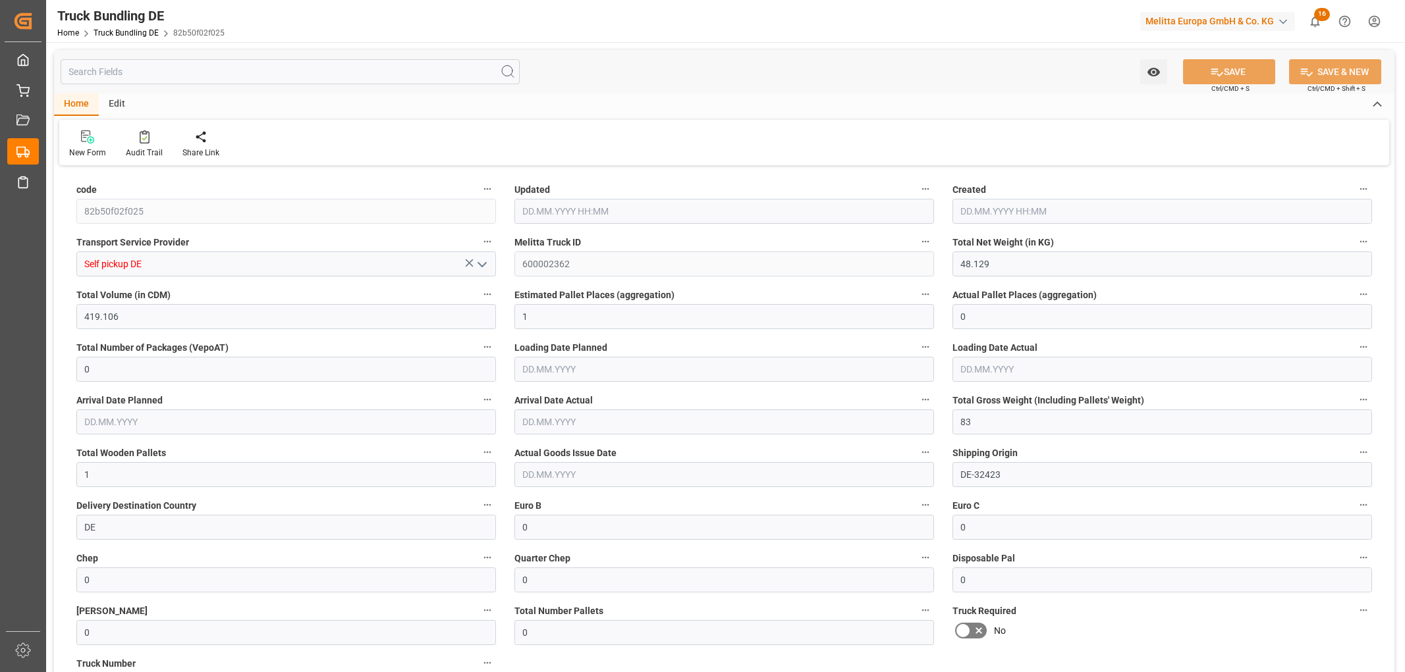
type input "08.09.2025 09:54"
type input "[DATE]"
type input "3473.744"
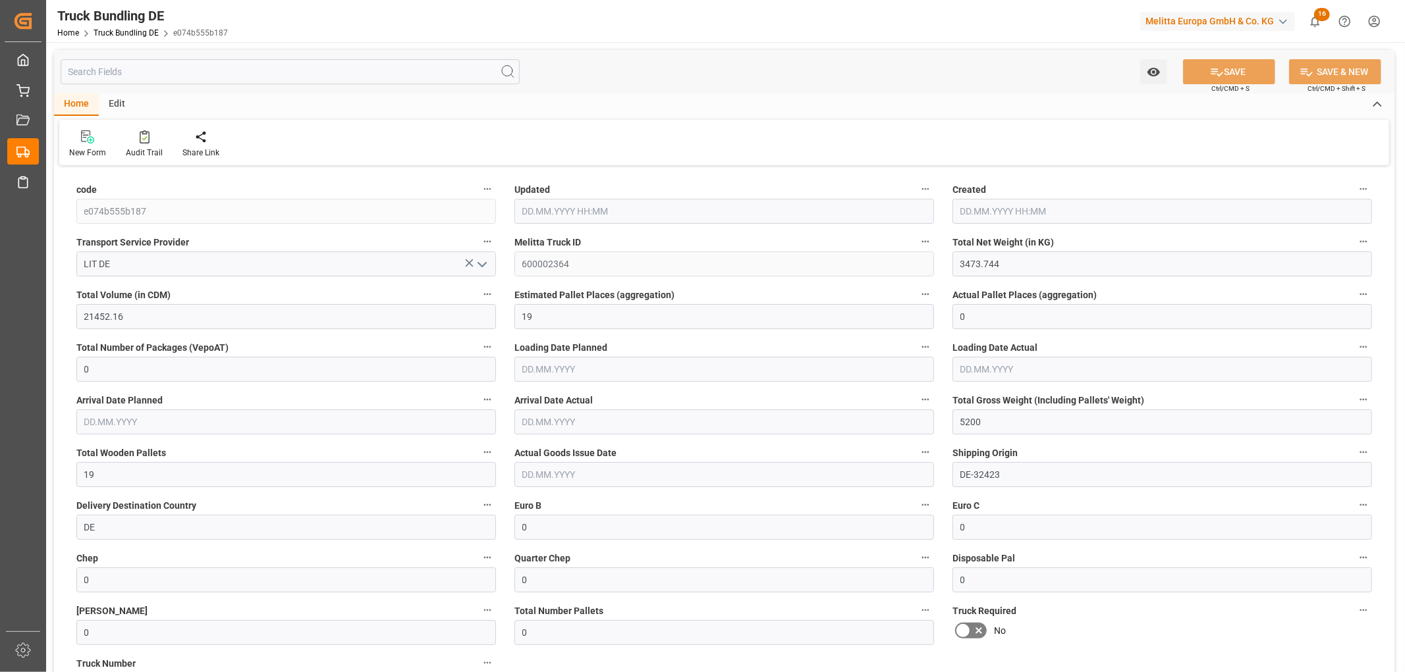
type input "21452.16"
type input "19"
type input "0"
type input "5200"
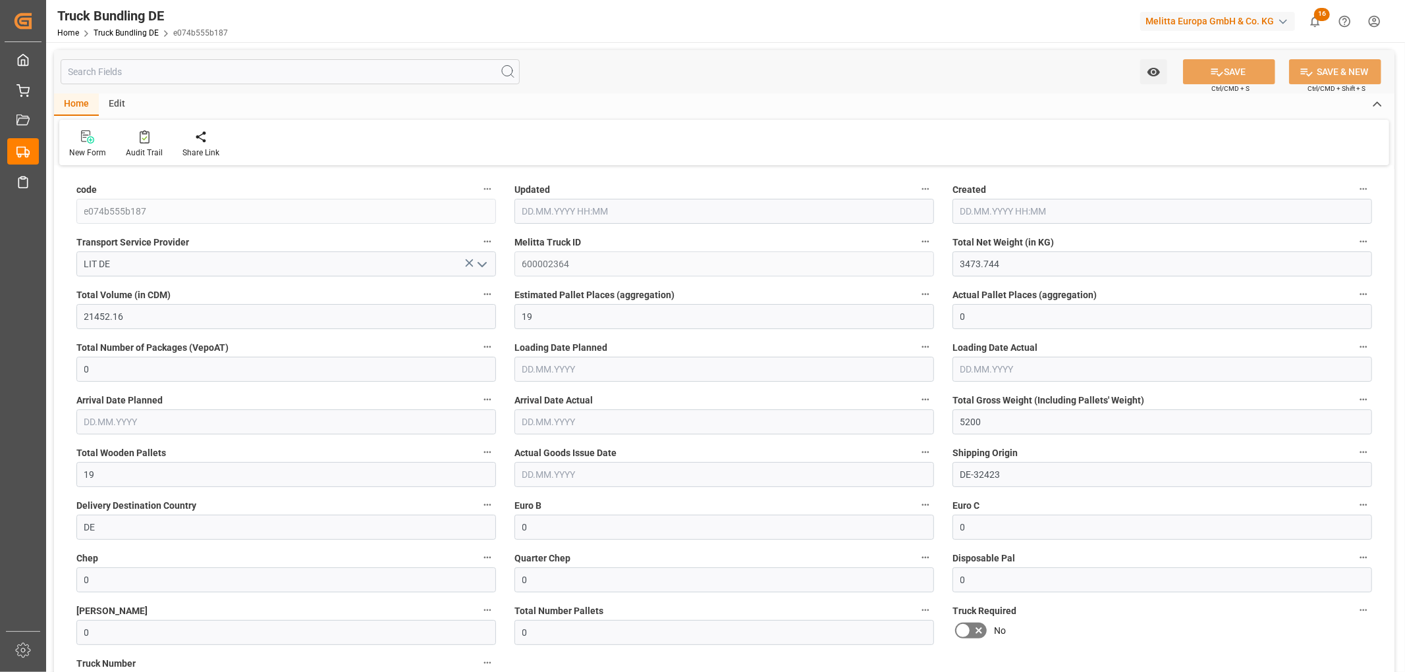
type input "19"
type input "0"
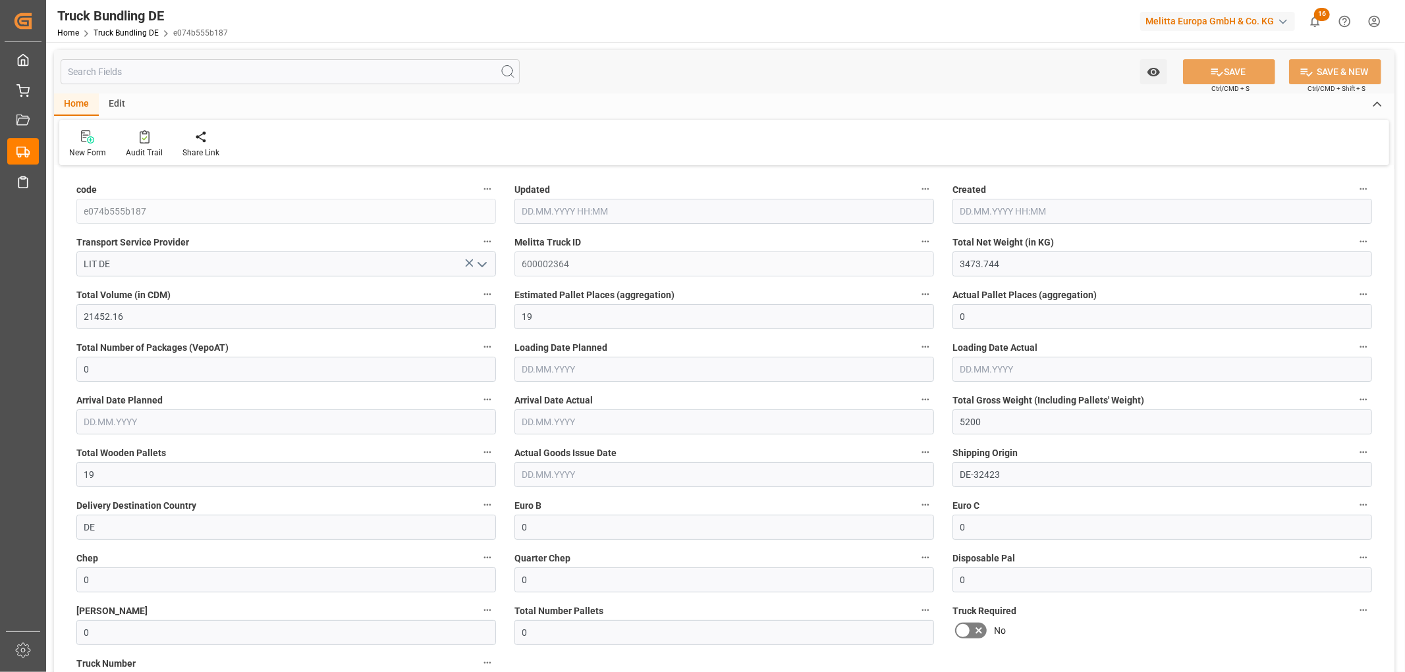
type input "0"
type input "08.09.2025 11:16"
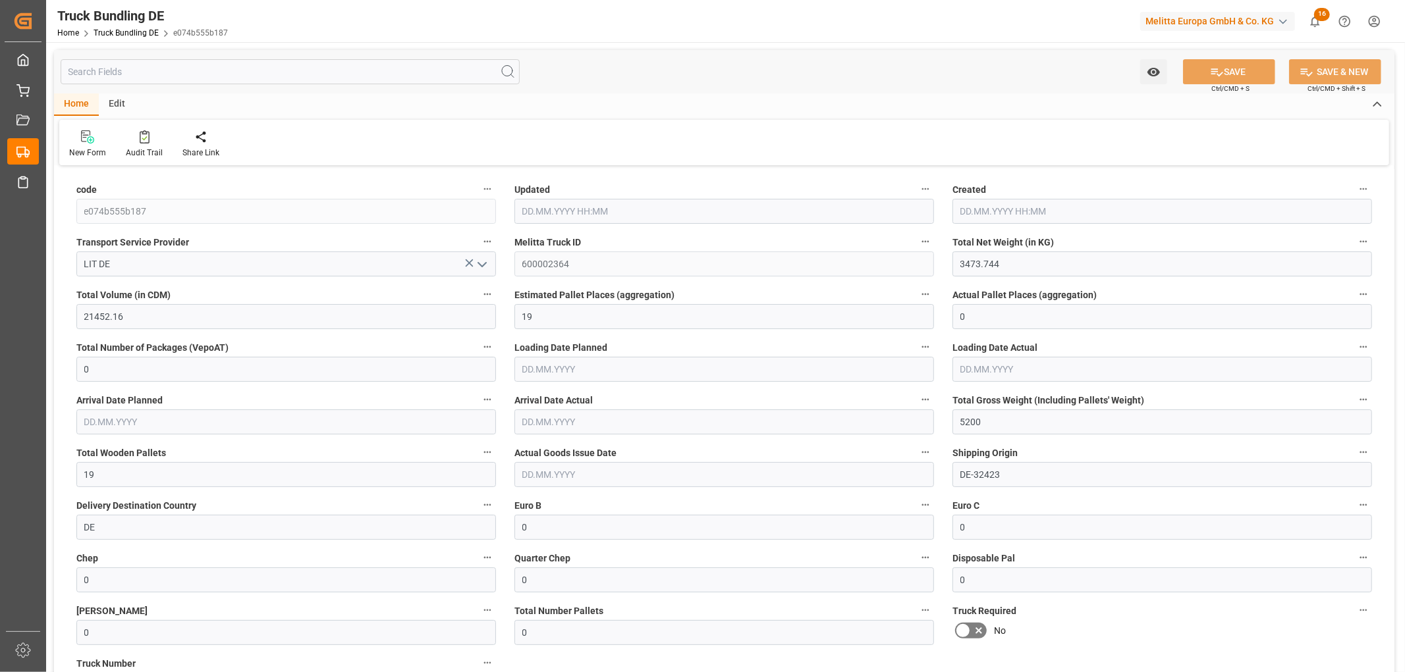
type input "[DATE]"
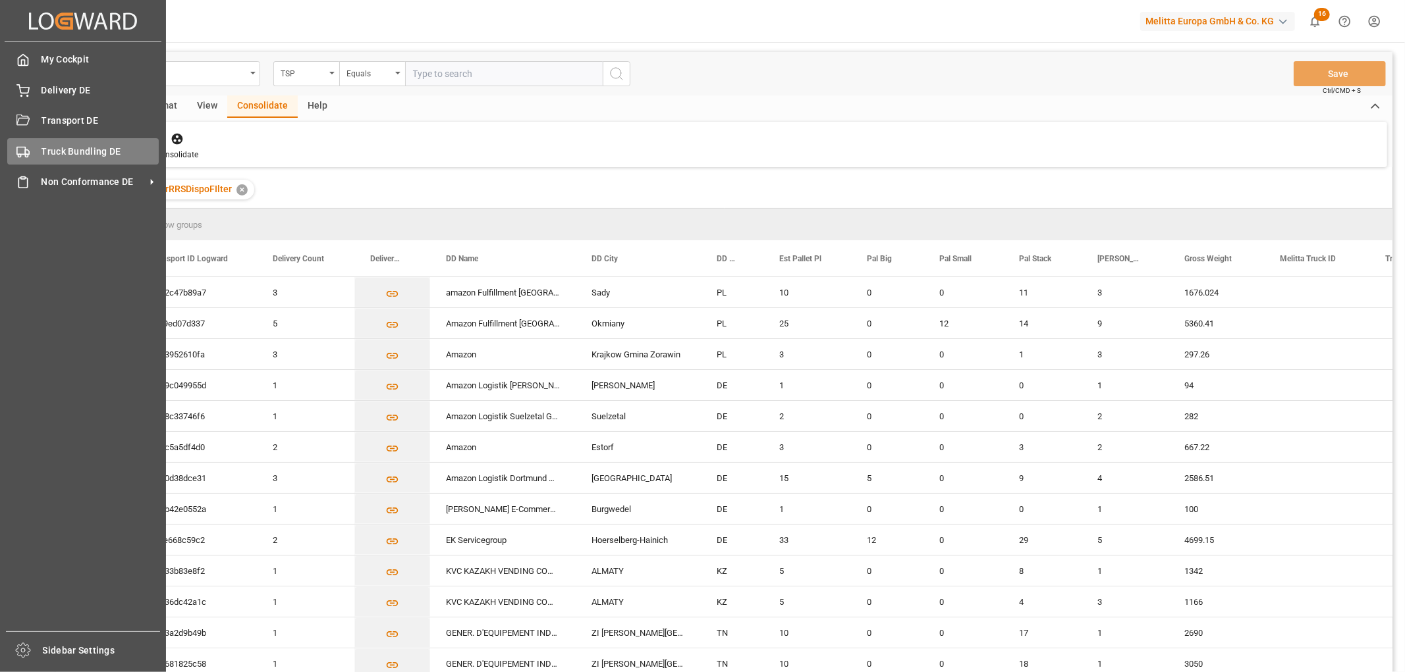
click at [51, 146] on span "Truck Bundling DE" at bounding box center [100, 152] width 118 height 14
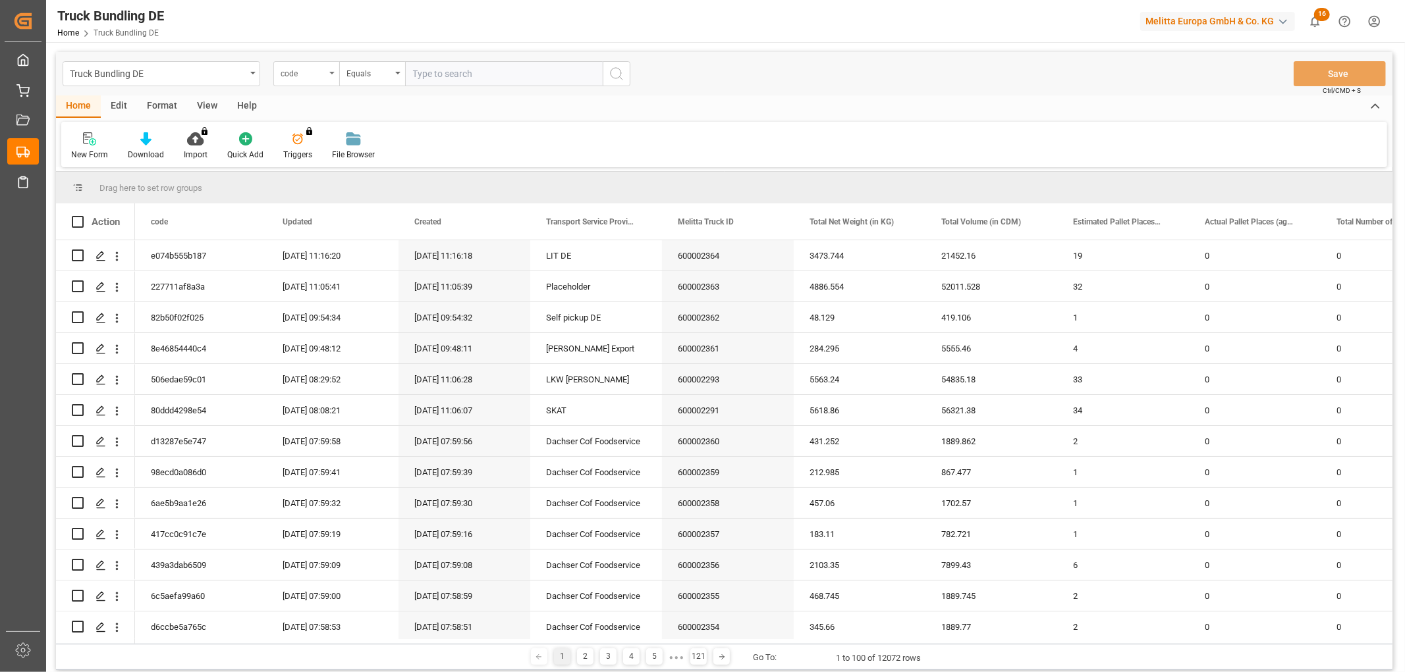
click at [296, 73] on div "code" at bounding box center [303, 72] width 45 height 15
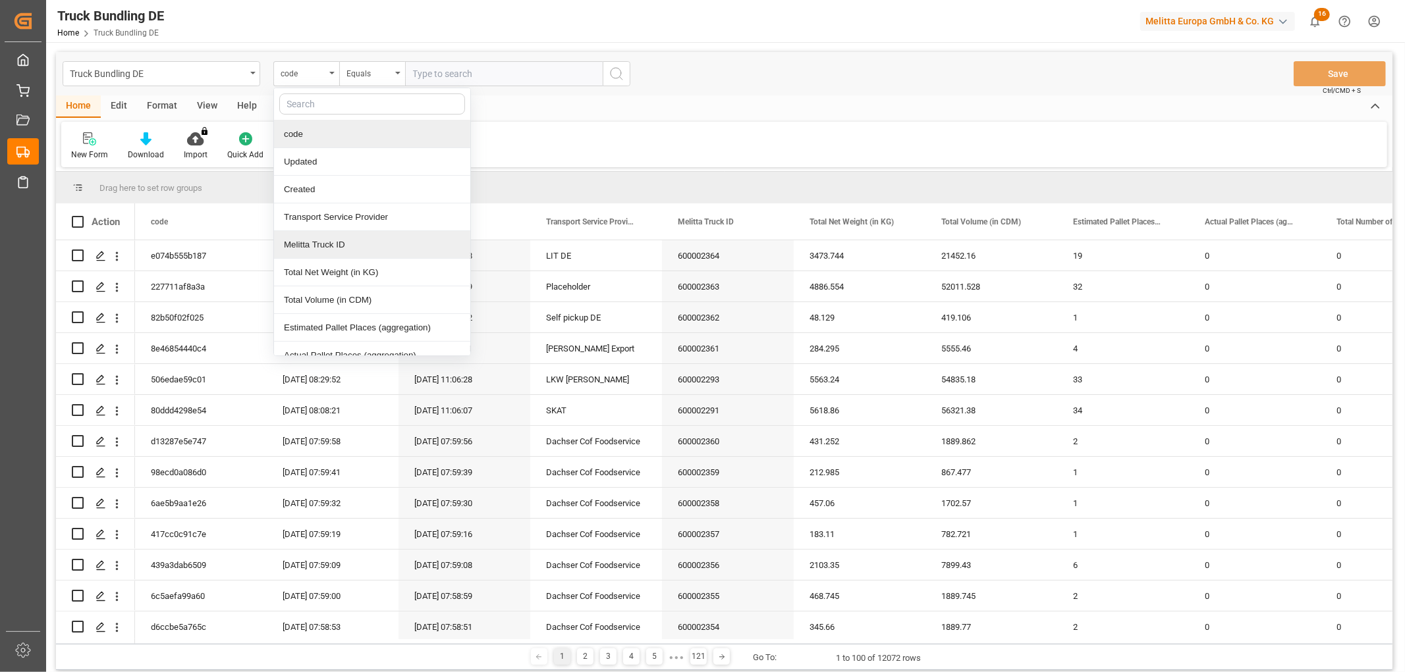
click at [312, 242] on div "Melitta Truck ID" at bounding box center [372, 245] width 196 height 28
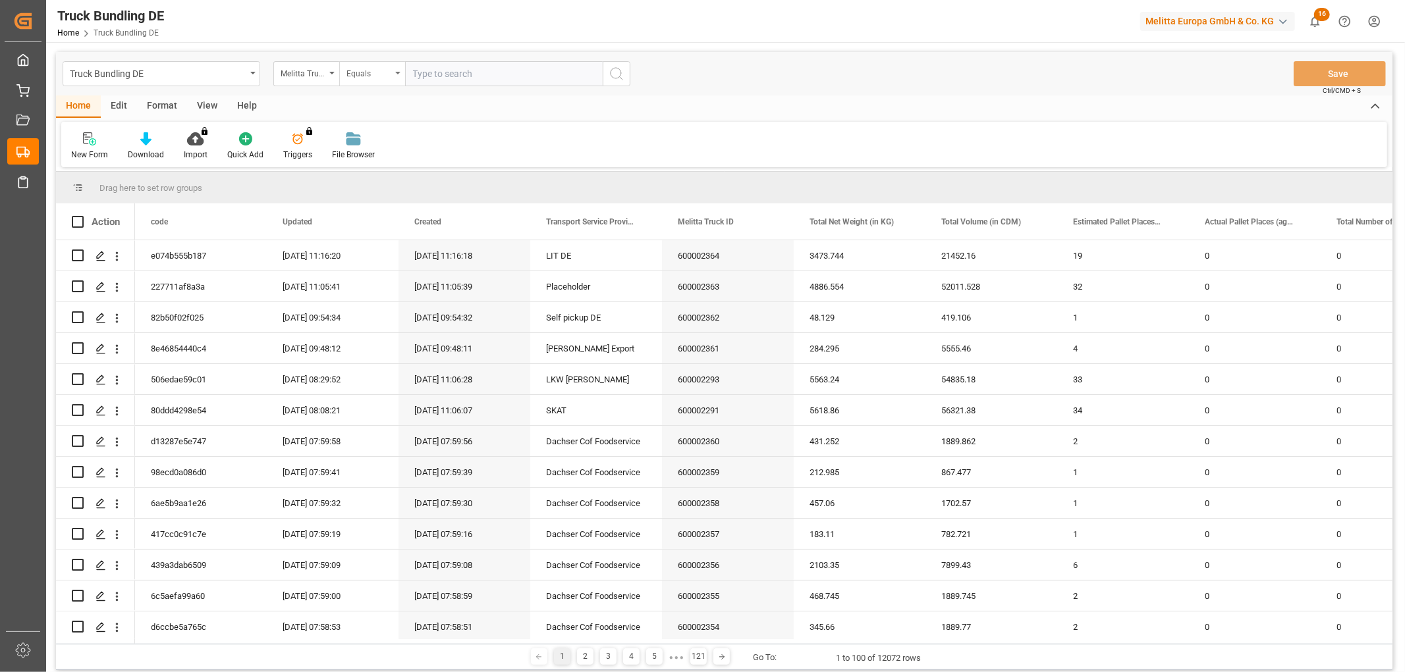
click at [379, 73] on div "Equals" at bounding box center [368, 72] width 45 height 15
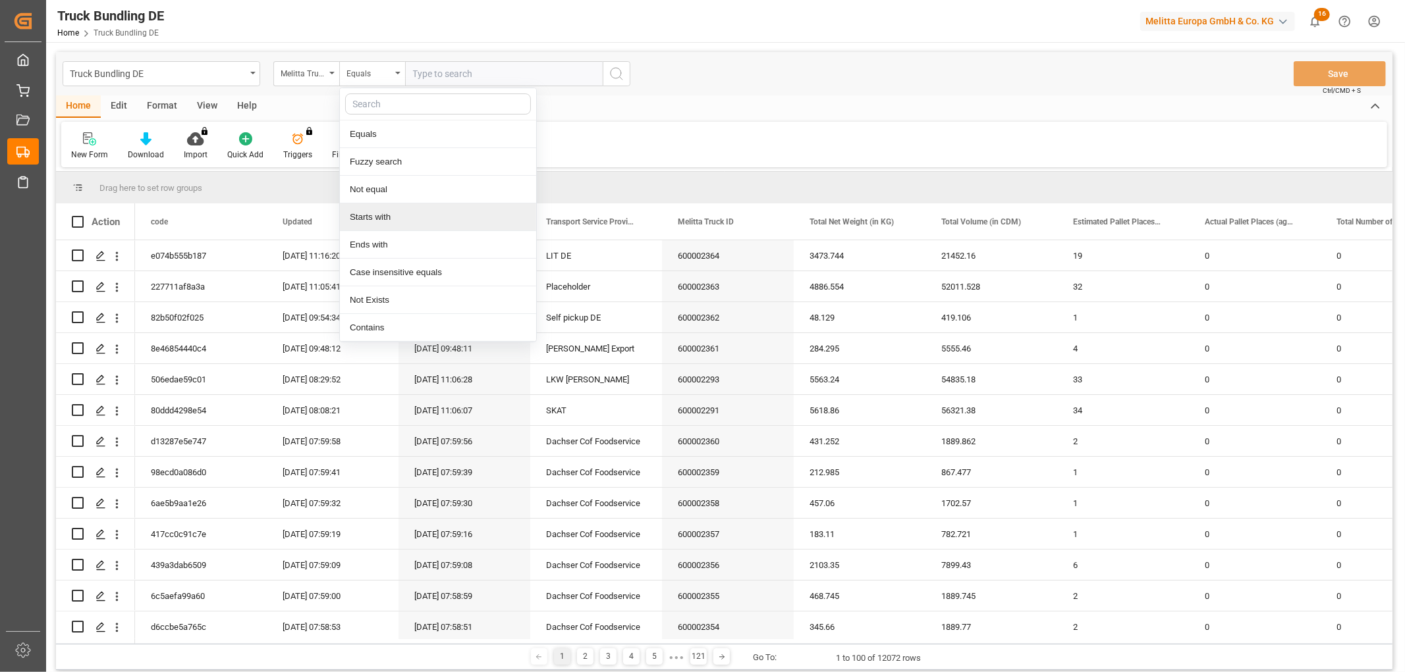
click at [379, 220] on div "Starts with" at bounding box center [438, 217] width 196 height 28
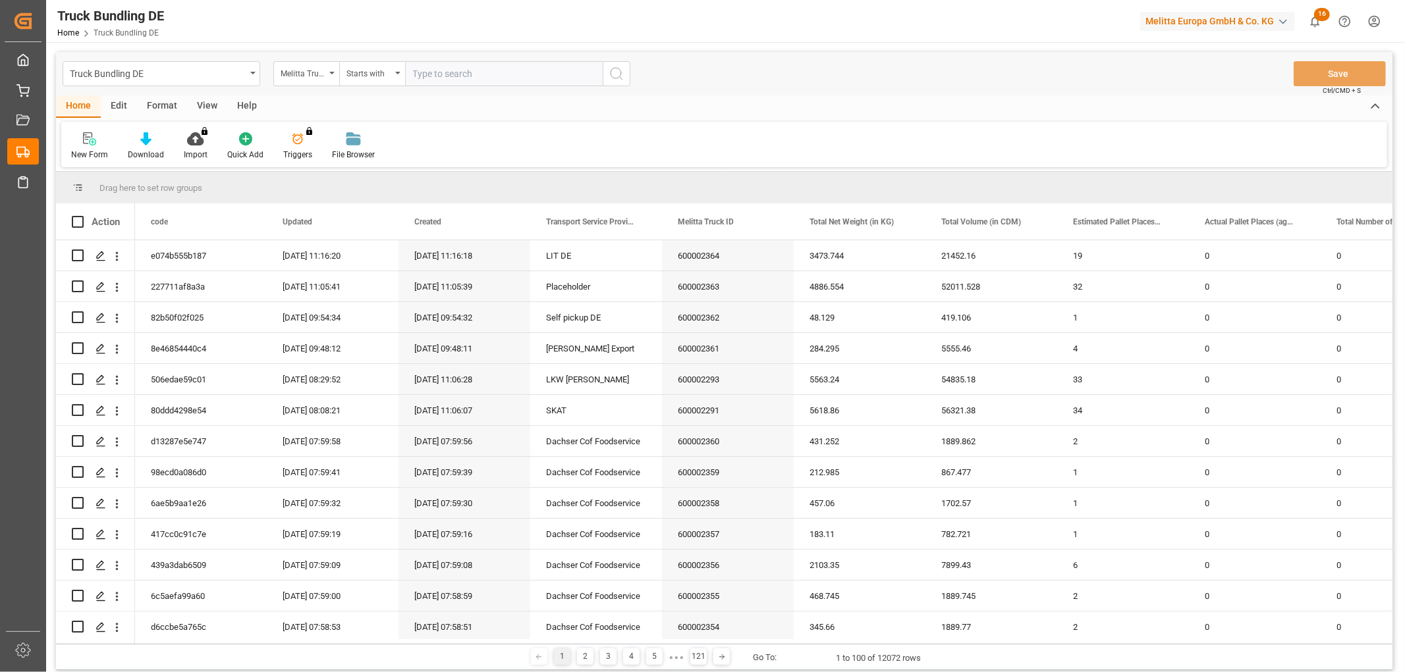
click at [423, 77] on input "text" at bounding box center [504, 73] width 198 height 25
type input "600002253"
click at [618, 71] on icon "search button" at bounding box center [616, 74] width 16 height 16
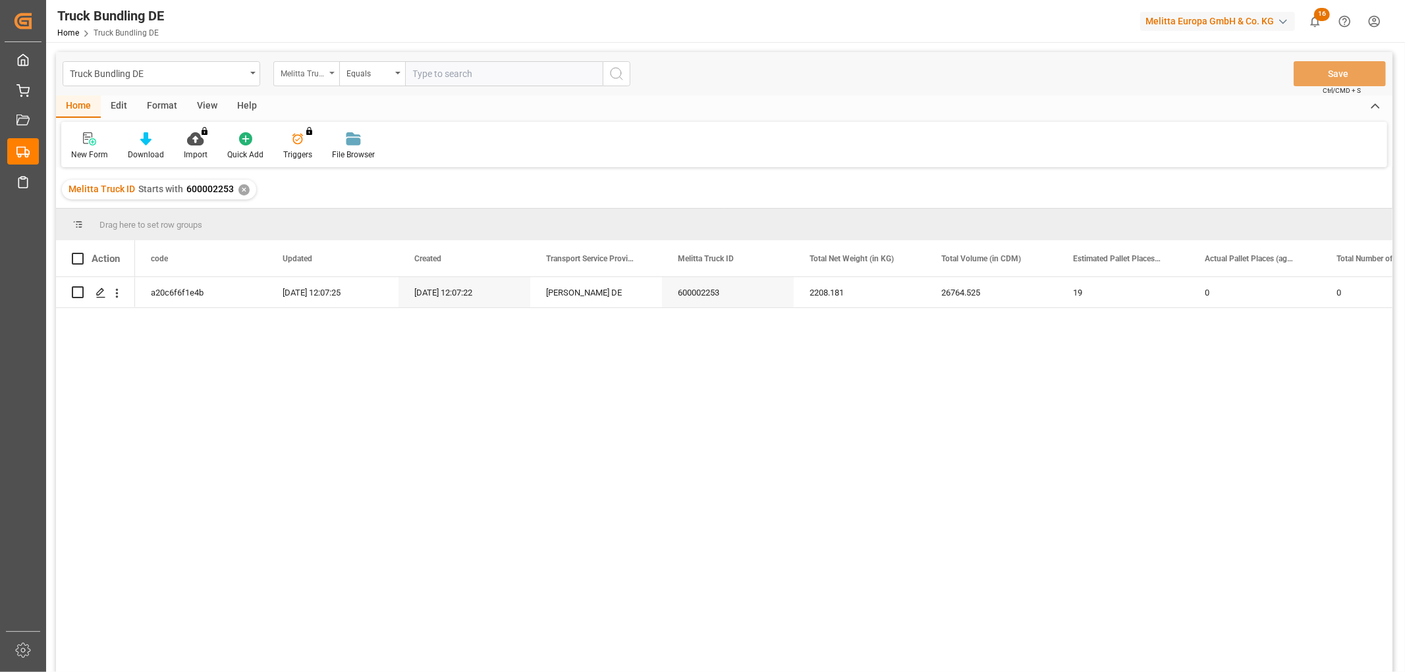
click at [309, 68] on div "Melitta Truck ID" at bounding box center [303, 72] width 45 height 15
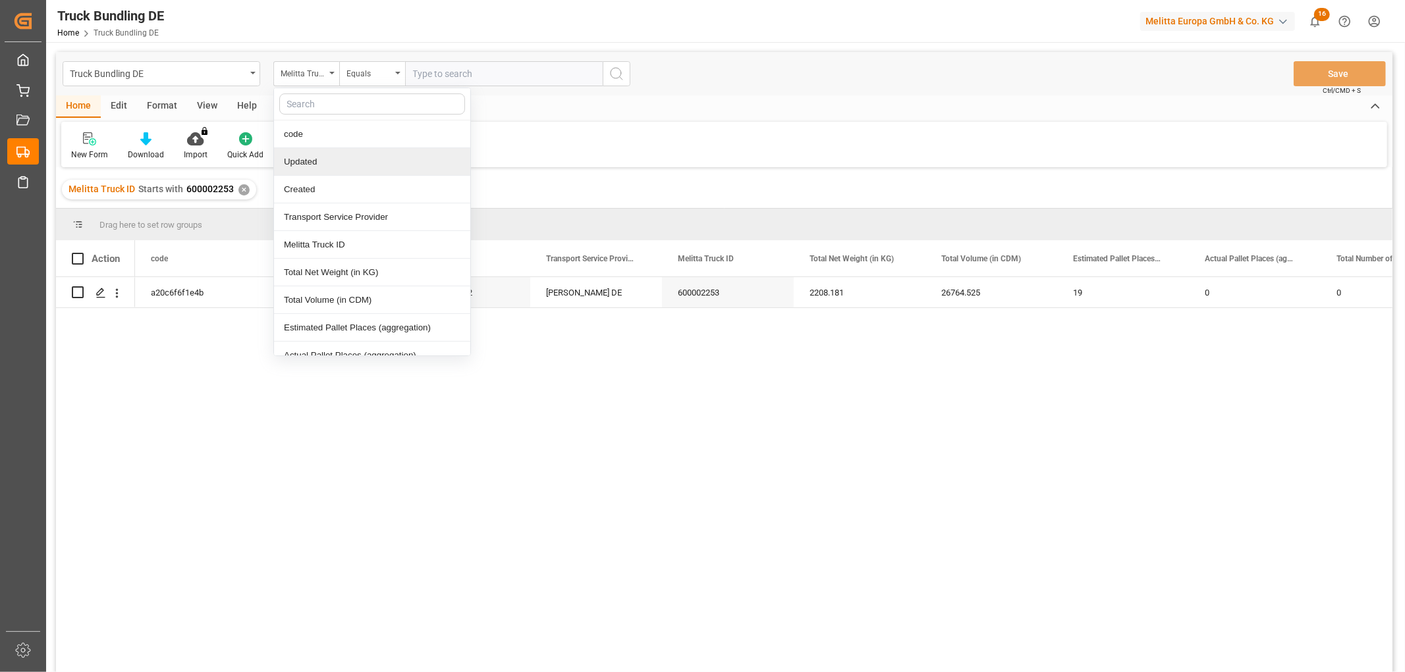
click at [239, 188] on div "✕" at bounding box center [243, 189] width 11 height 11
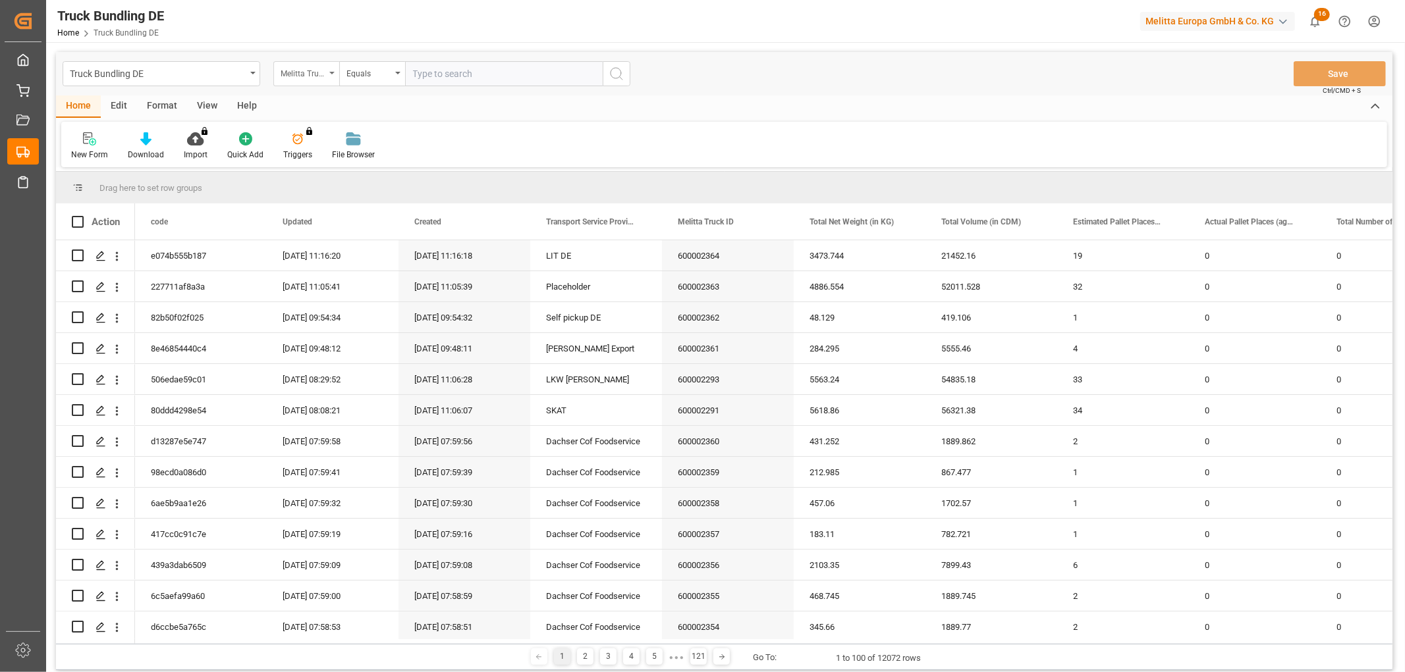
click at [301, 70] on div "Melitta Truck ID" at bounding box center [303, 72] width 45 height 15
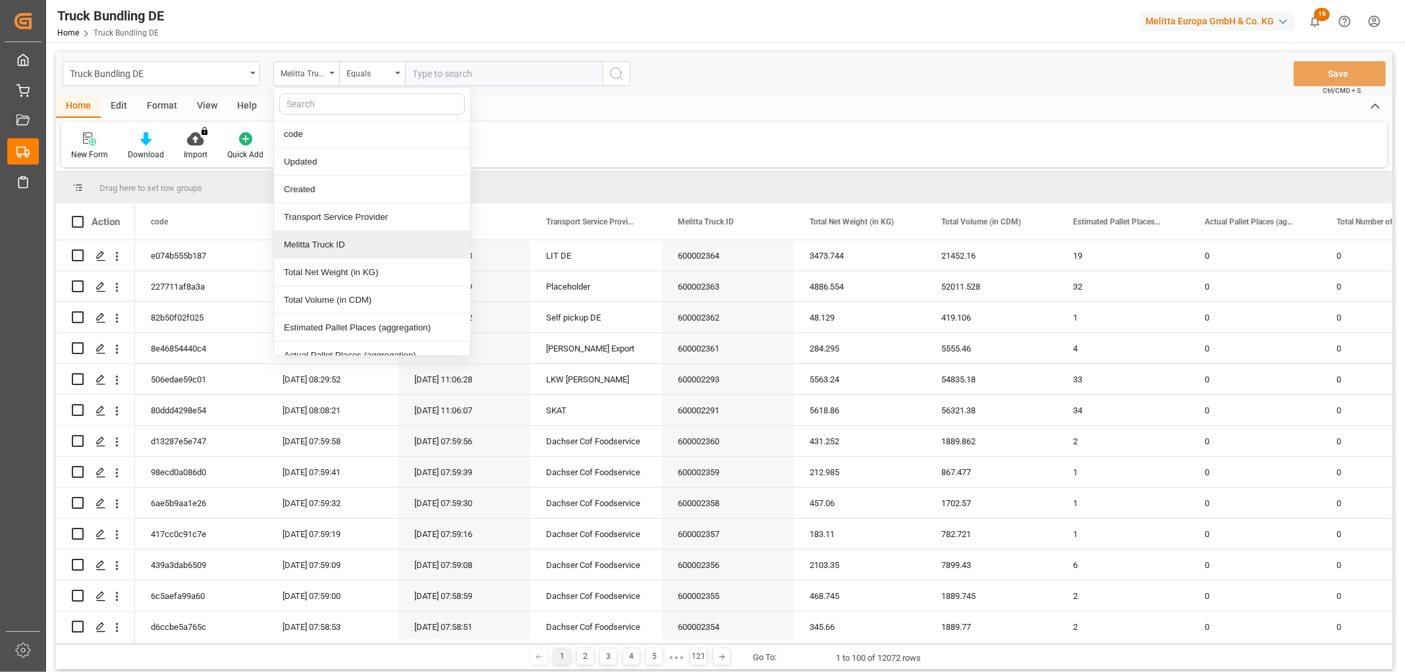
click at [313, 242] on div "Melitta Truck ID" at bounding box center [372, 245] width 196 height 28
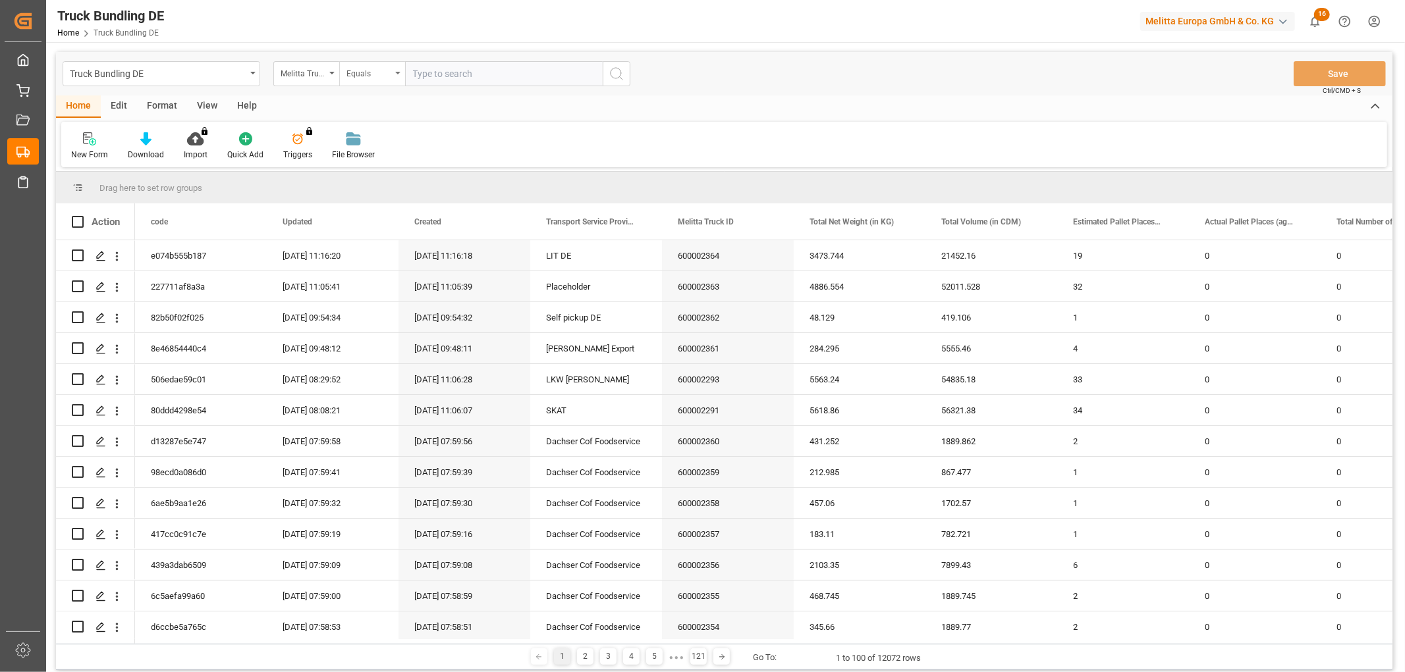
click at [378, 68] on div "Equals" at bounding box center [368, 72] width 45 height 15
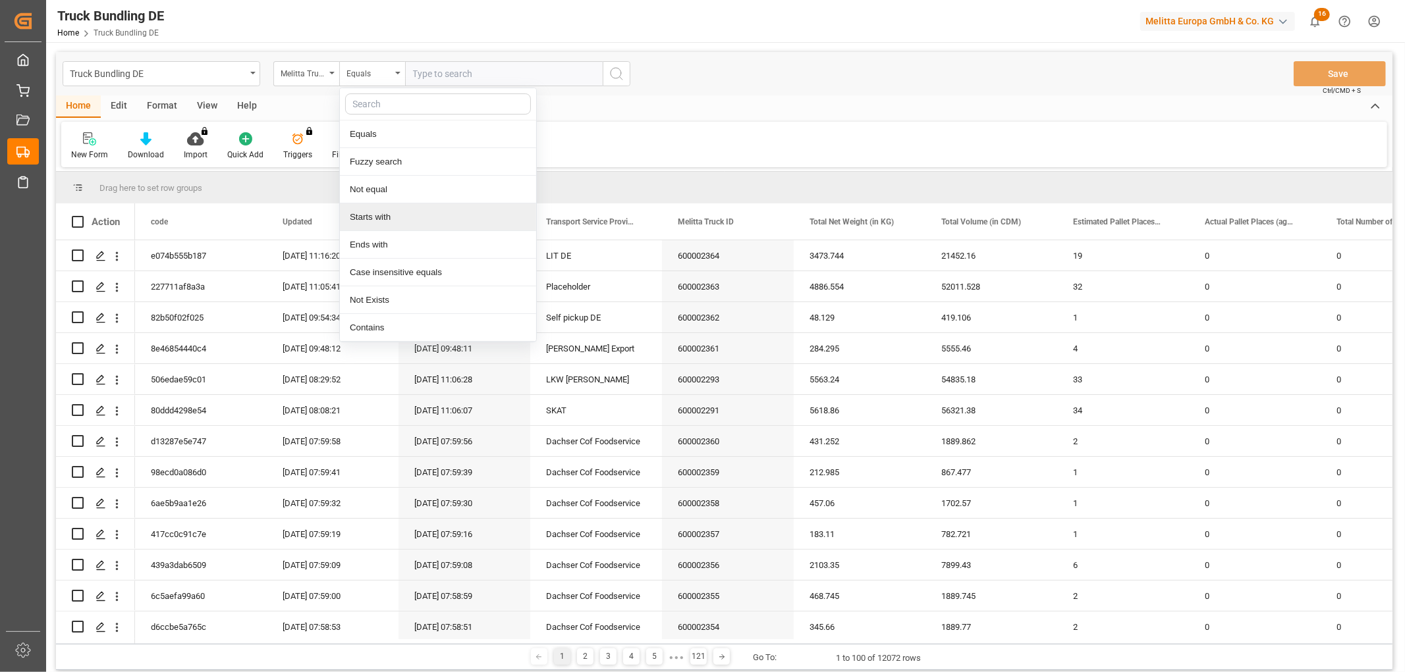
click at [378, 216] on div "Starts with" at bounding box center [438, 217] width 196 height 28
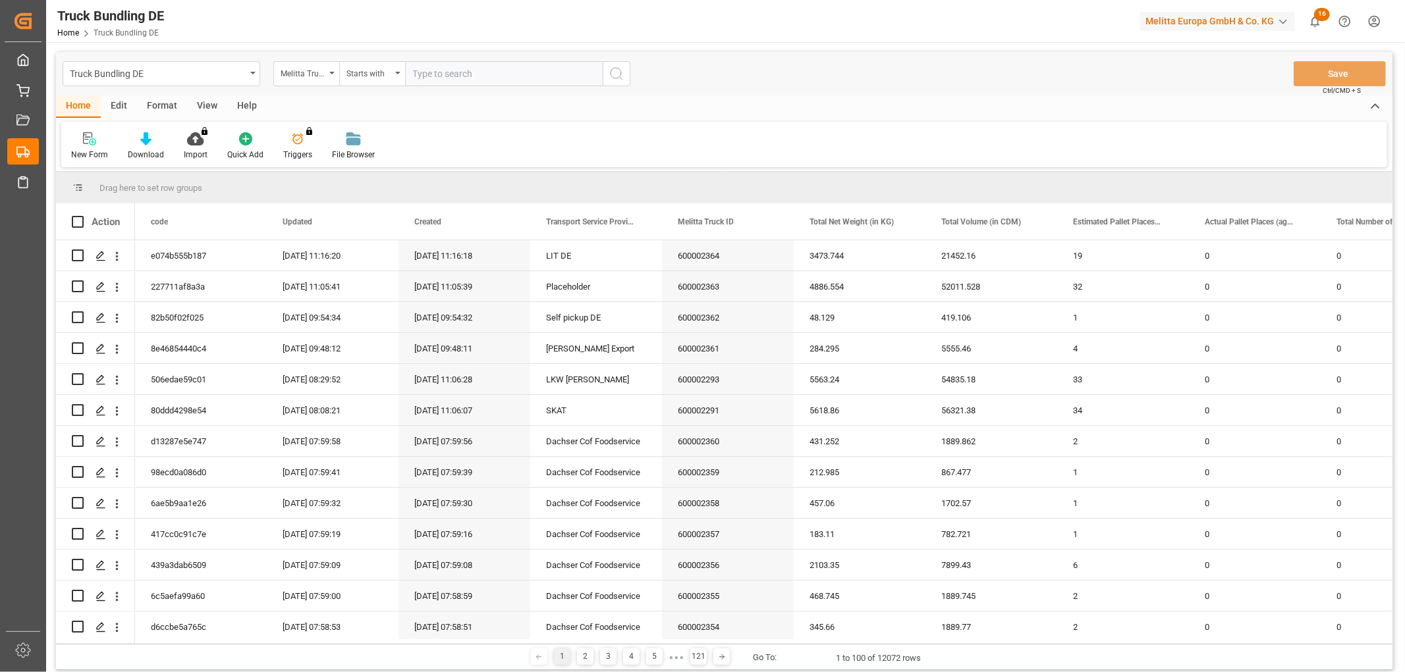
click at [418, 71] on input "text" at bounding box center [504, 73] width 198 height 25
type input "600002254"
click at [616, 73] on icon "search button" at bounding box center [616, 74] width 16 height 16
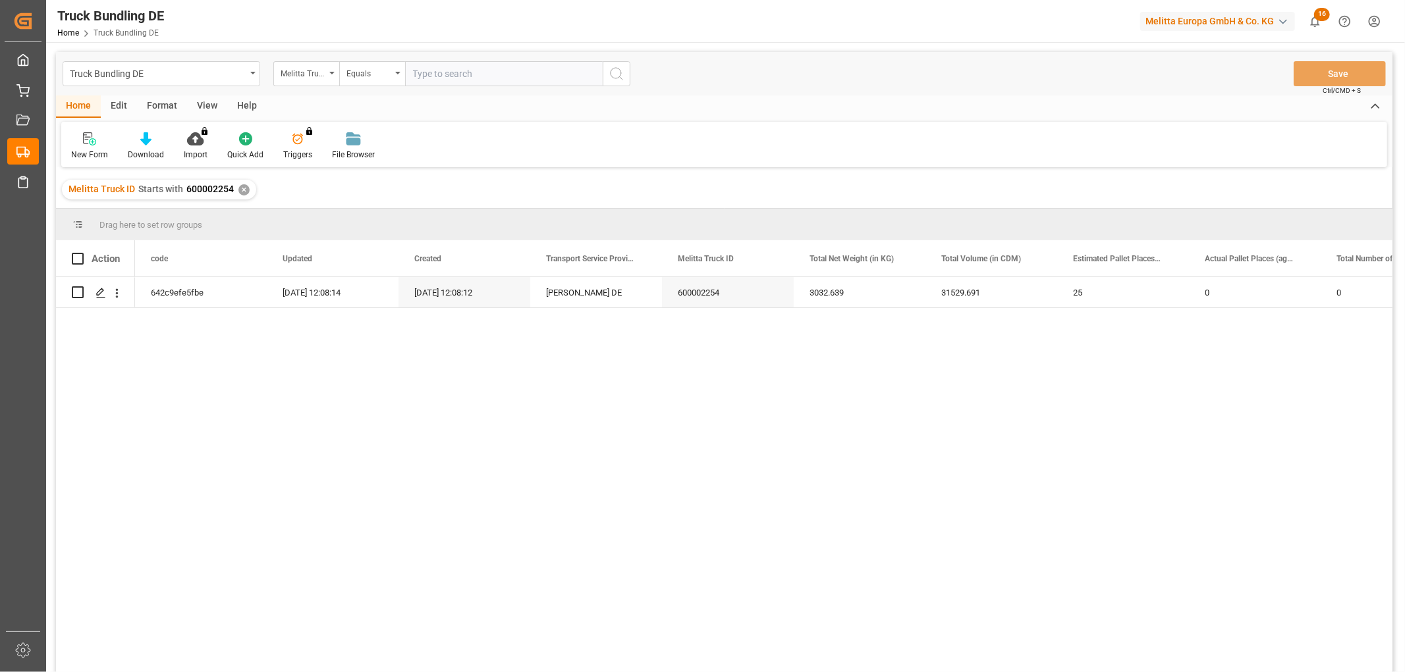
click at [246, 193] on div "✕" at bounding box center [243, 189] width 11 height 11
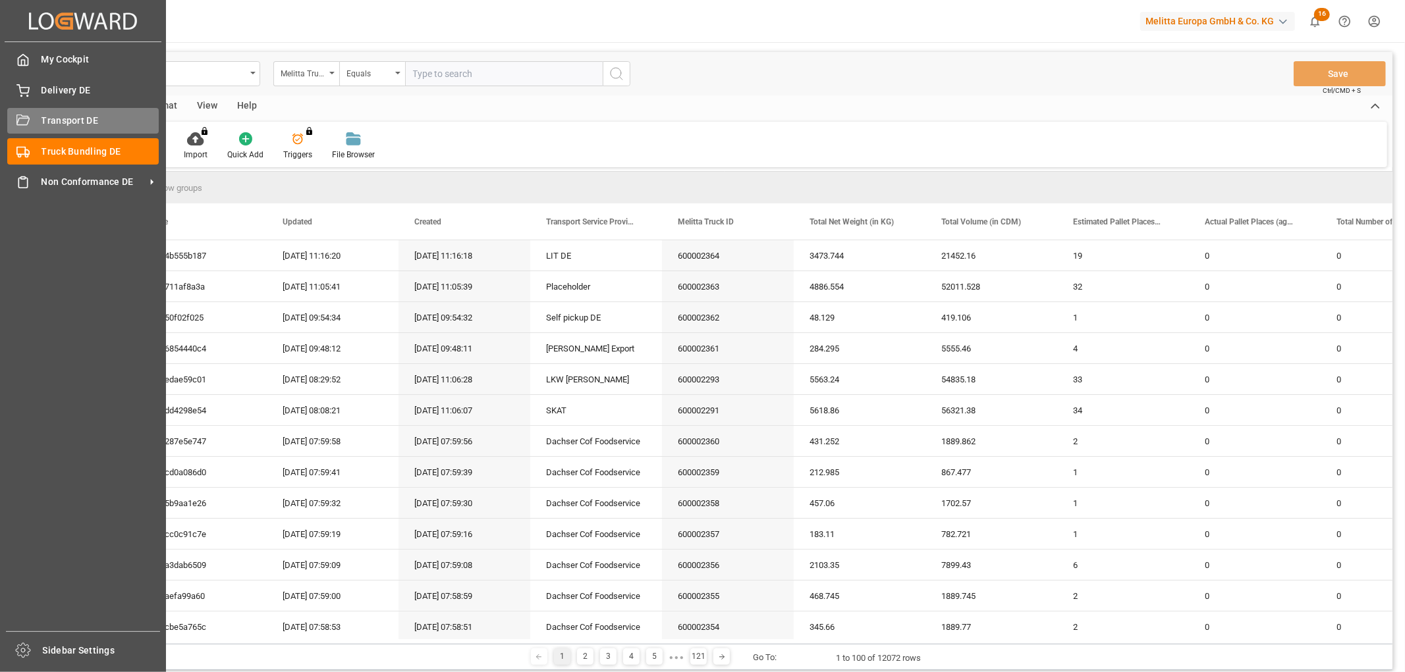
click at [40, 121] on div "Transport DE Transport DE" at bounding box center [82, 121] width 151 height 26
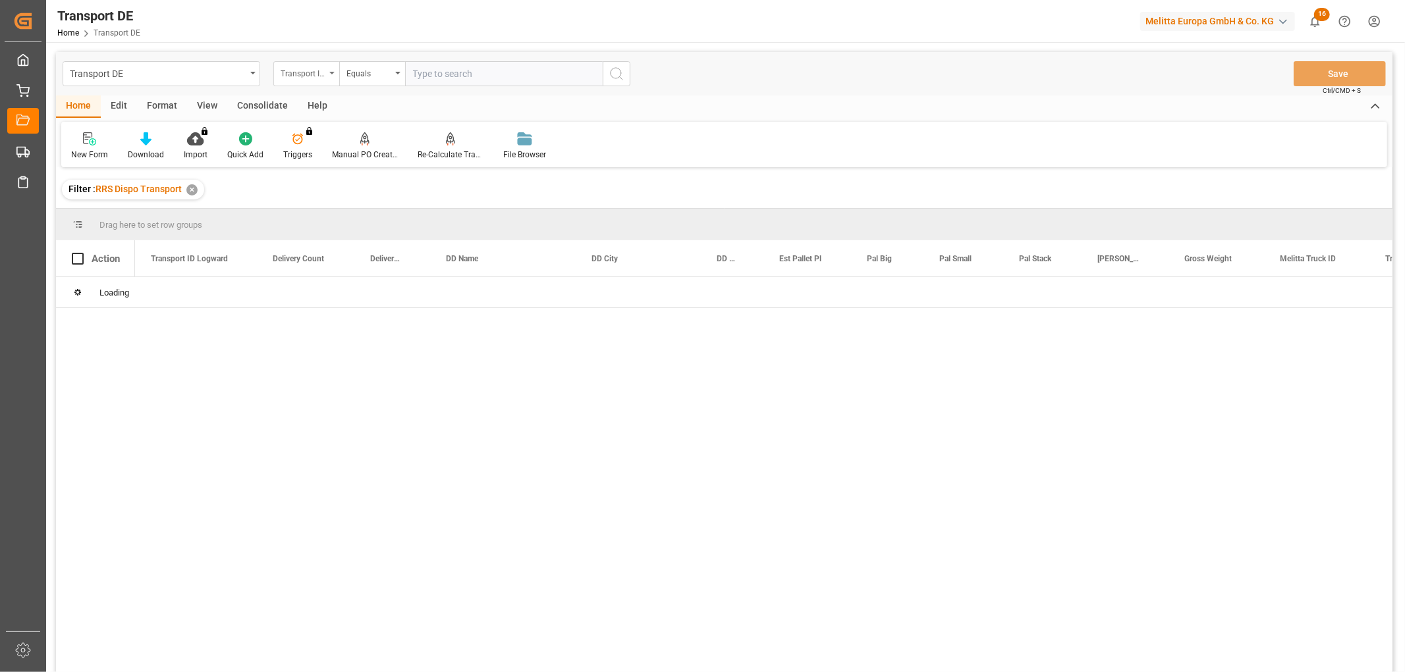
click at [291, 71] on div "Transport ID Logward" at bounding box center [303, 72] width 45 height 15
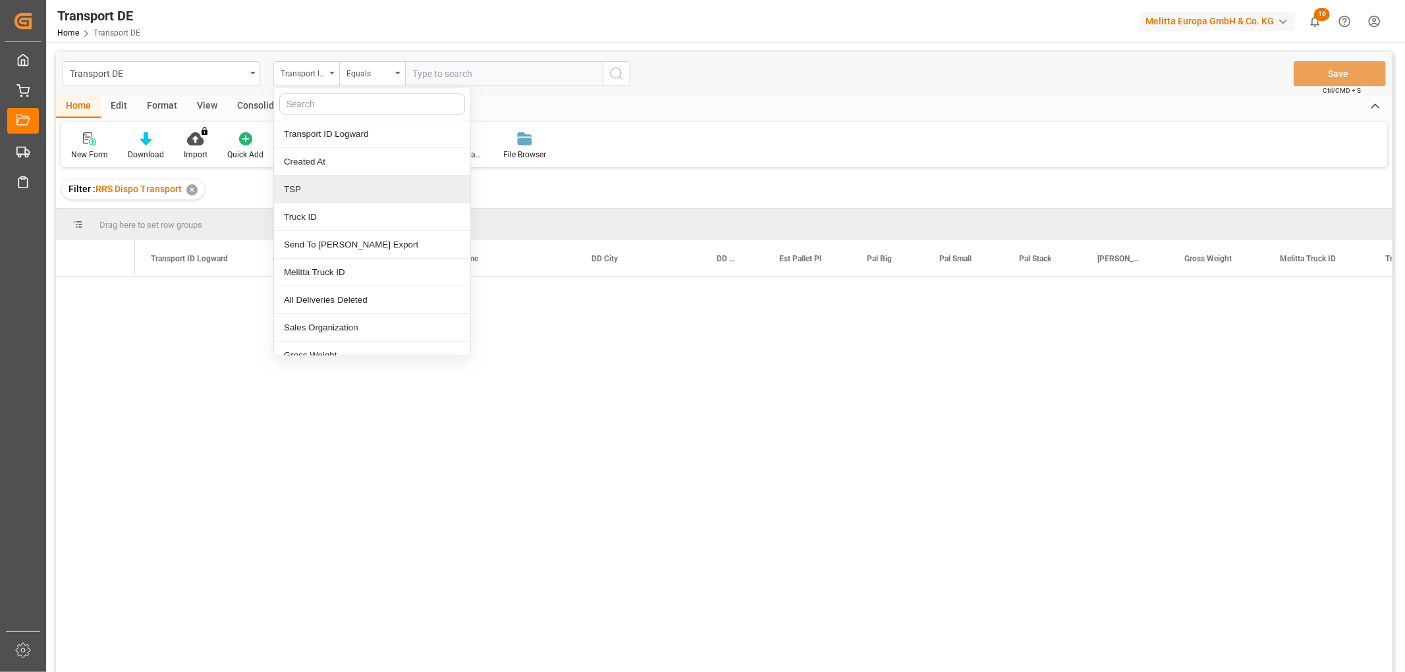
click at [298, 189] on div "TSP" at bounding box center [372, 190] width 196 height 28
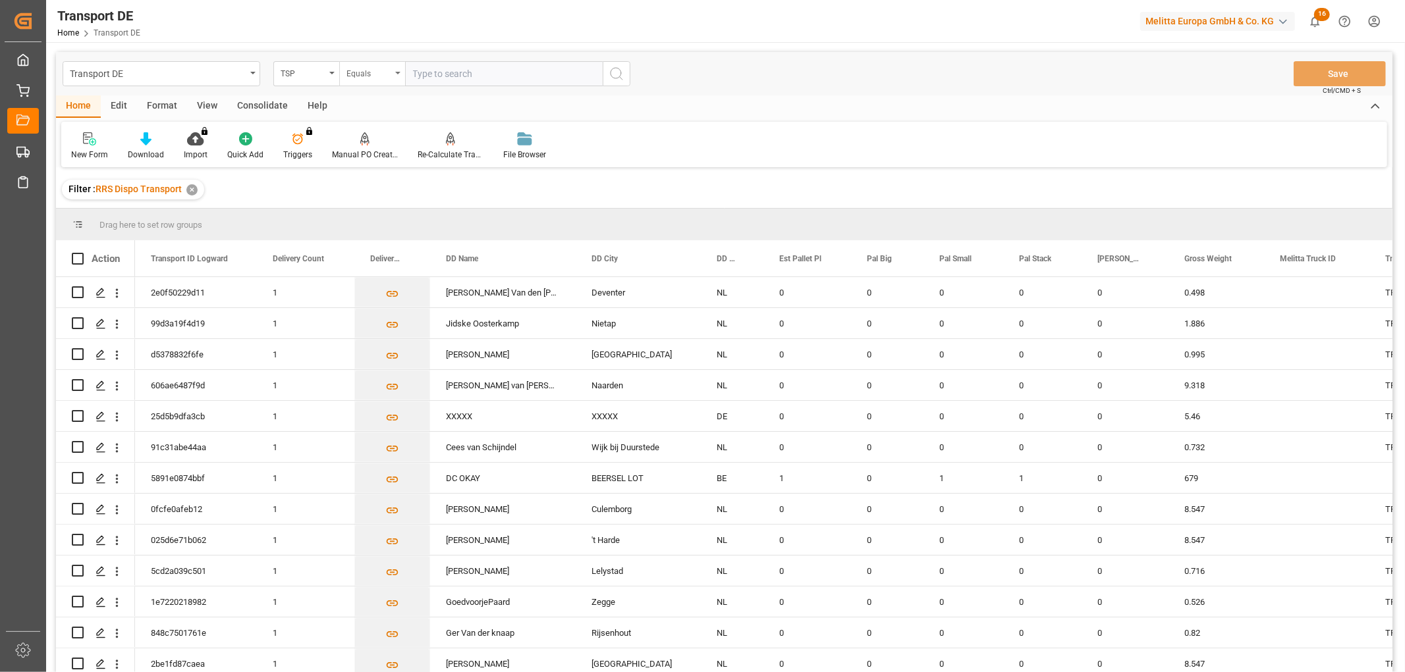
click at [359, 75] on div "Equals" at bounding box center [368, 72] width 45 height 15
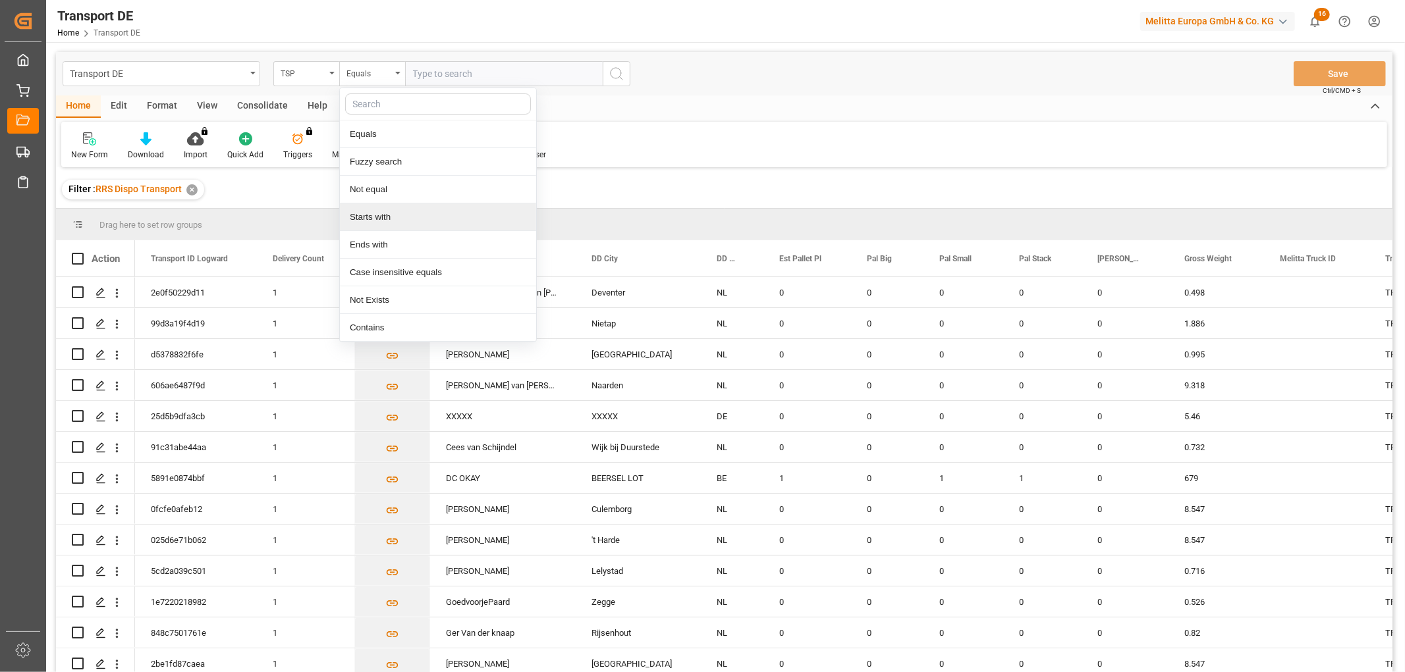
click at [375, 217] on div "Starts with" at bounding box center [438, 217] width 196 height 28
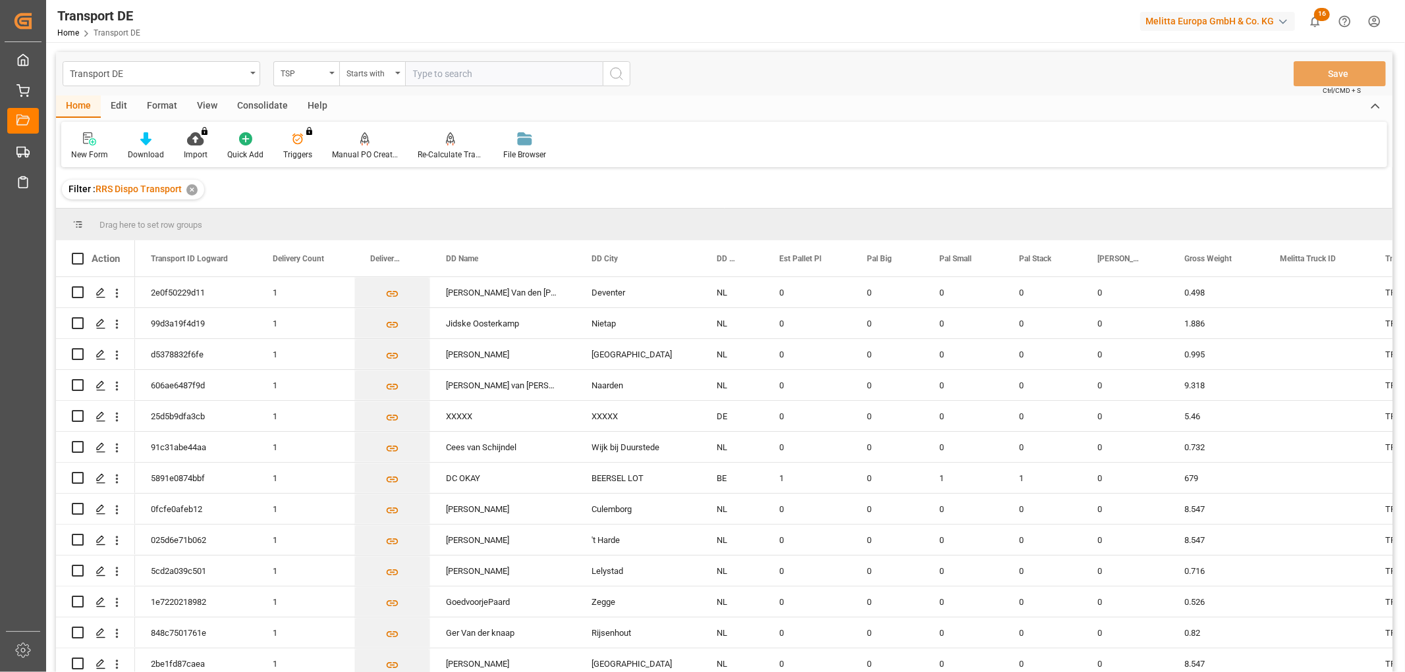
click at [446, 69] on input "text" at bounding box center [504, 73] width 198 height 25
type input "Dachser DE"
click at [610, 70] on circle "search button" at bounding box center [615, 73] width 11 height 11
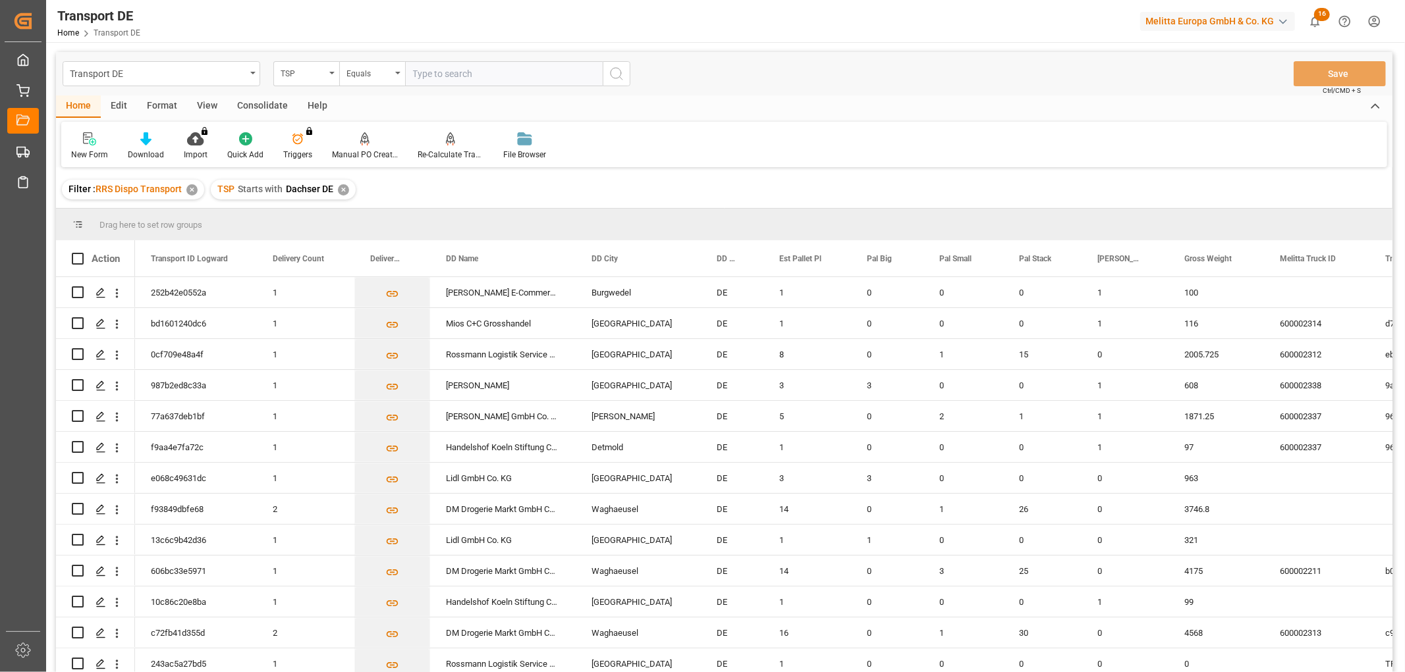
click at [255, 105] on div "Consolidate" at bounding box center [262, 106] width 70 height 22
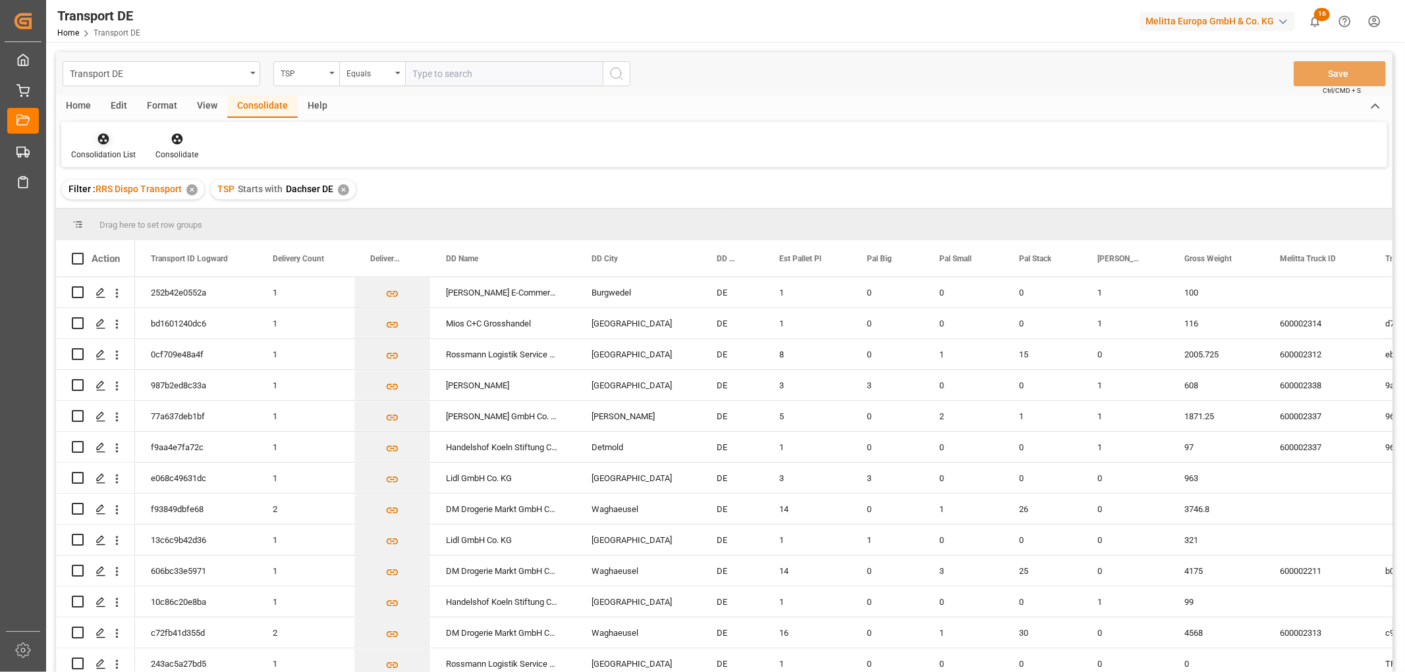
click at [107, 141] on icon at bounding box center [103, 139] width 11 height 11
click at [122, 209] on div "Truck Bundling RRS Dispo National" at bounding box center [155, 213] width 146 height 14
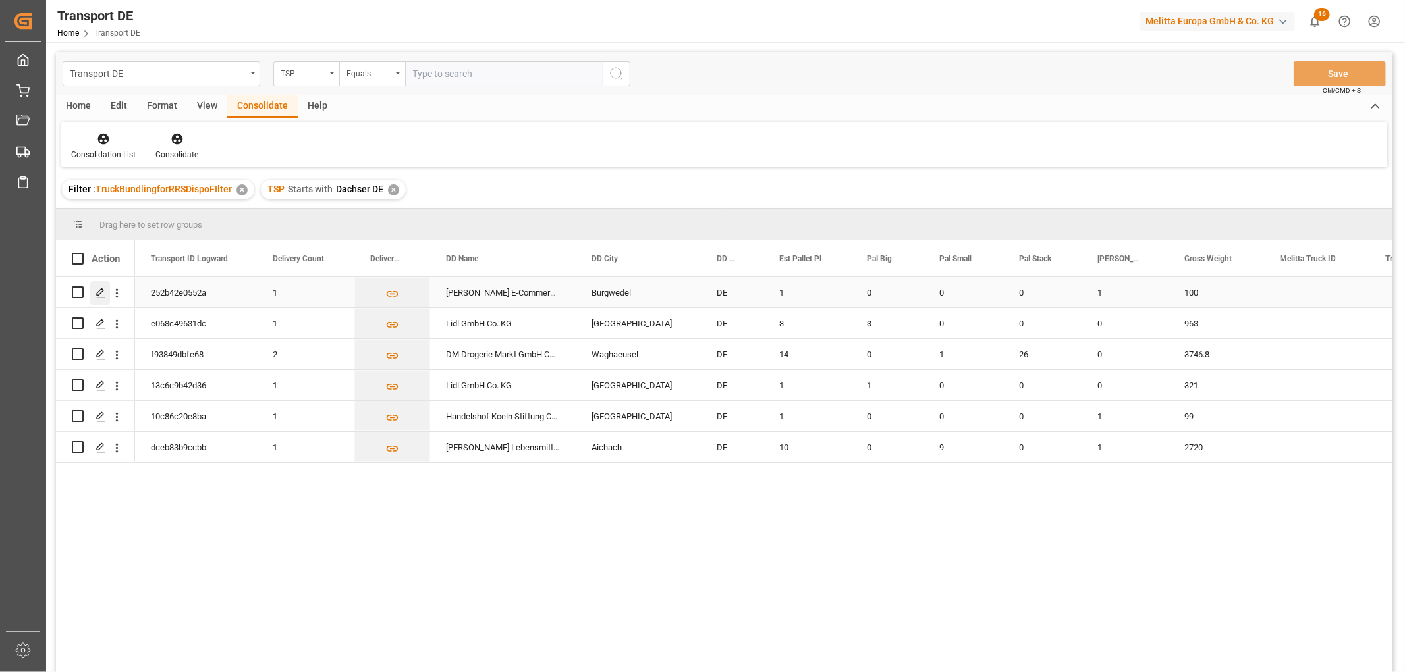
click at [99, 293] on polygon "Press SPACE to select this row." at bounding box center [100, 291] width 7 height 7
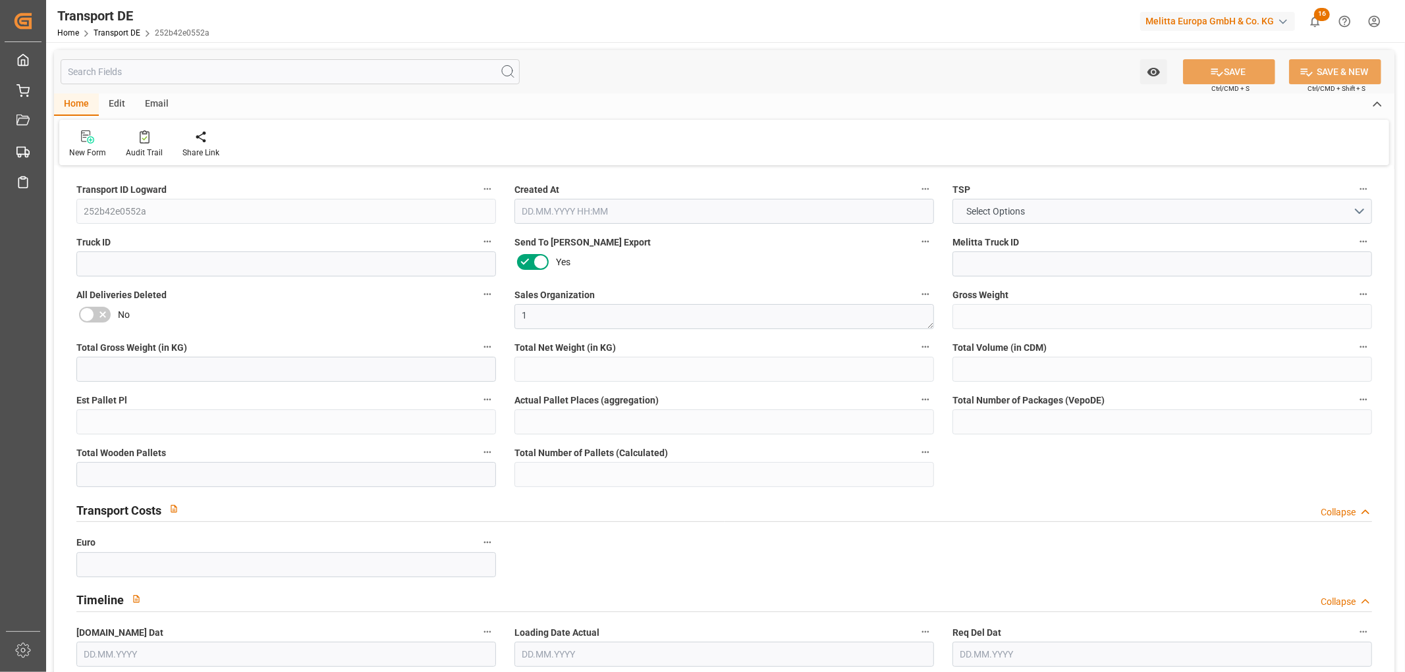
type input "100"
type input "69.264"
type input "53.64"
type input "648.24"
type input "1"
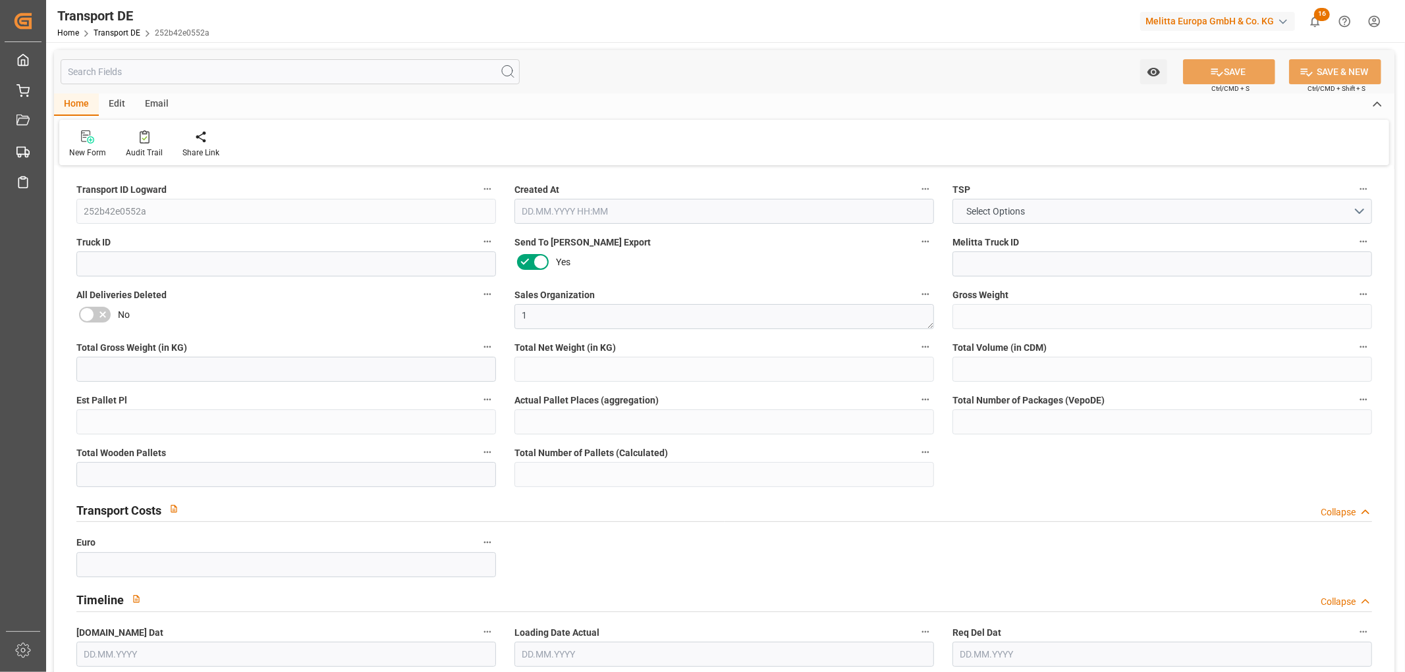
type input "0"
type input "1"
type input "0"
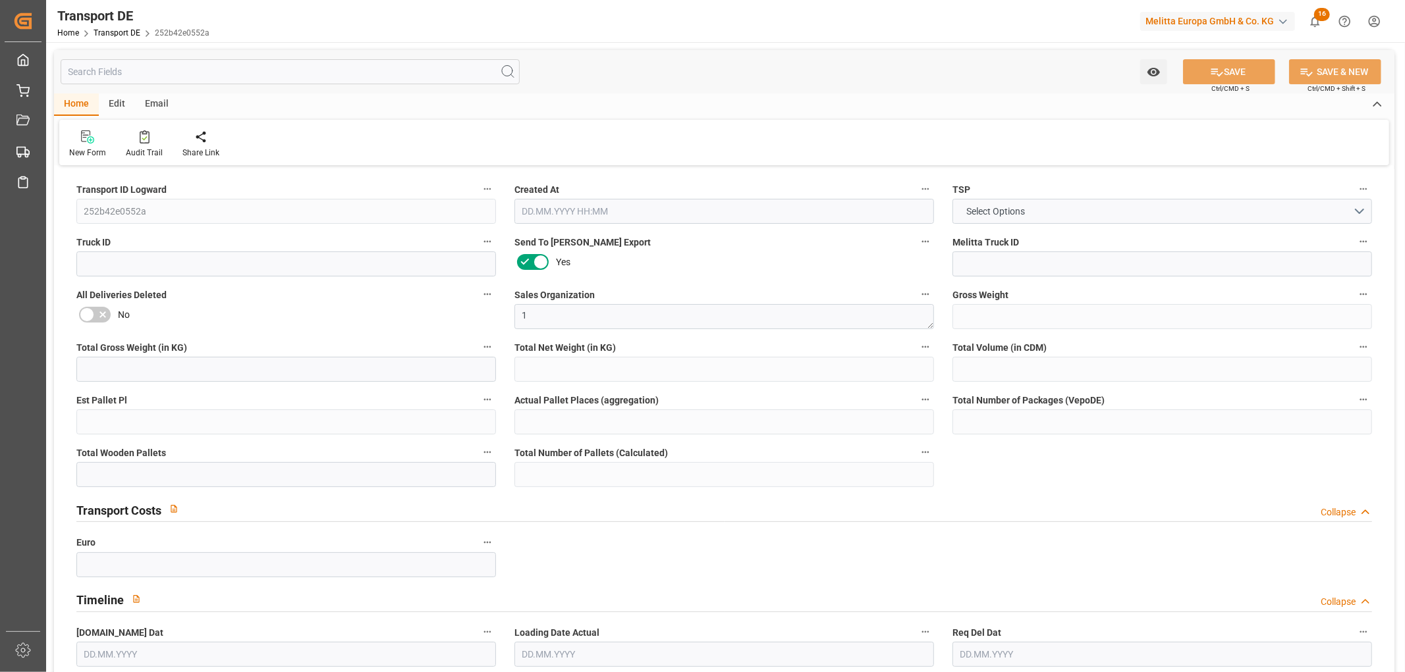
type input "30"
type input "0"
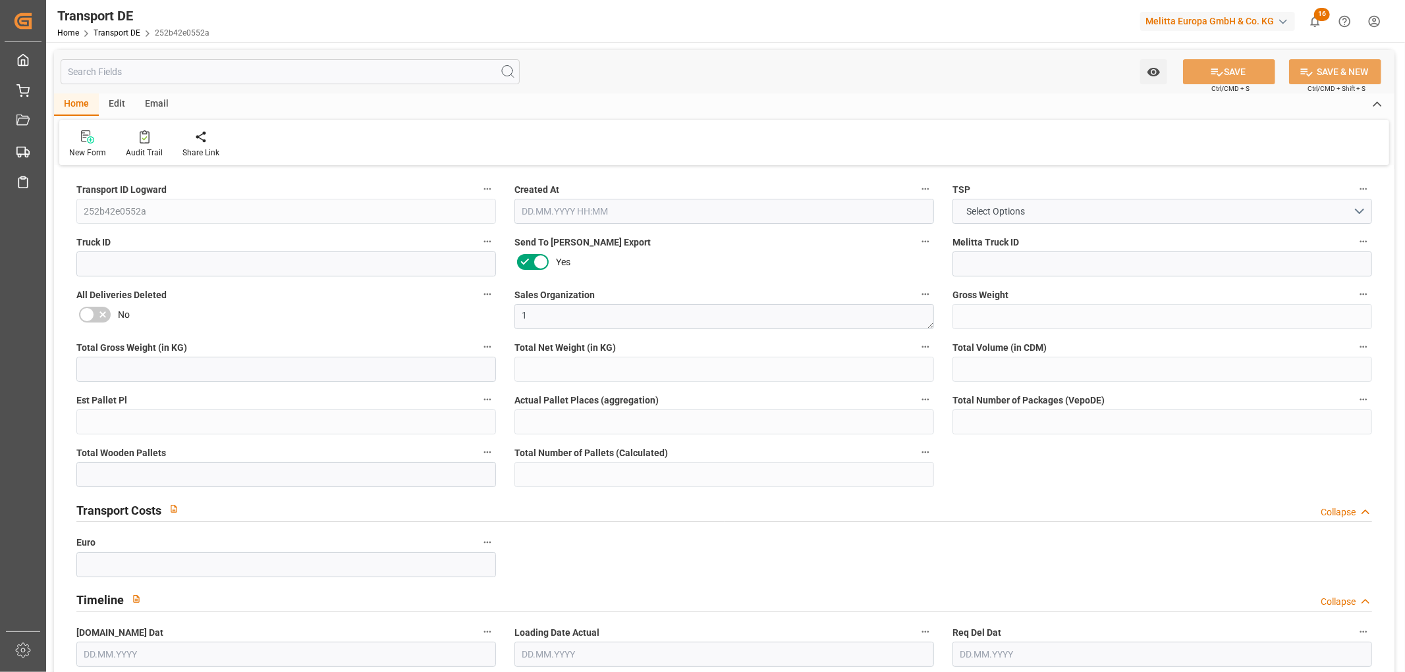
type input "0"
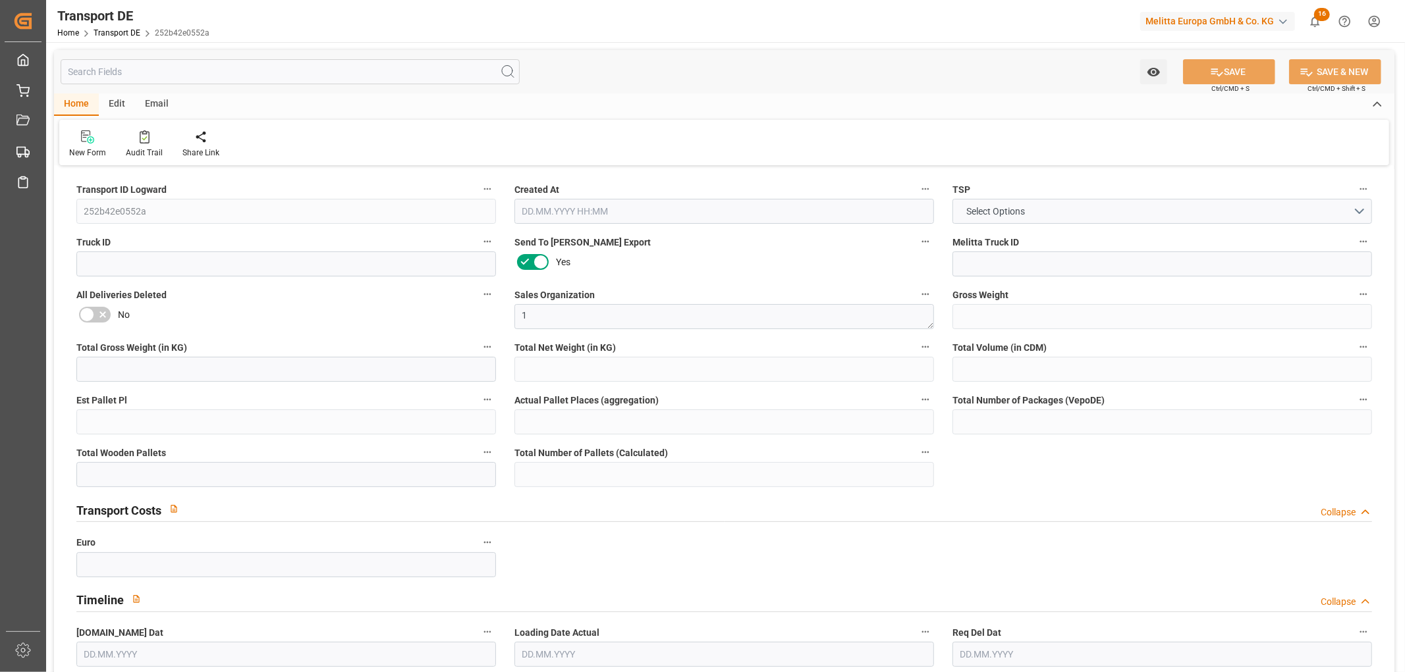
type input "0"
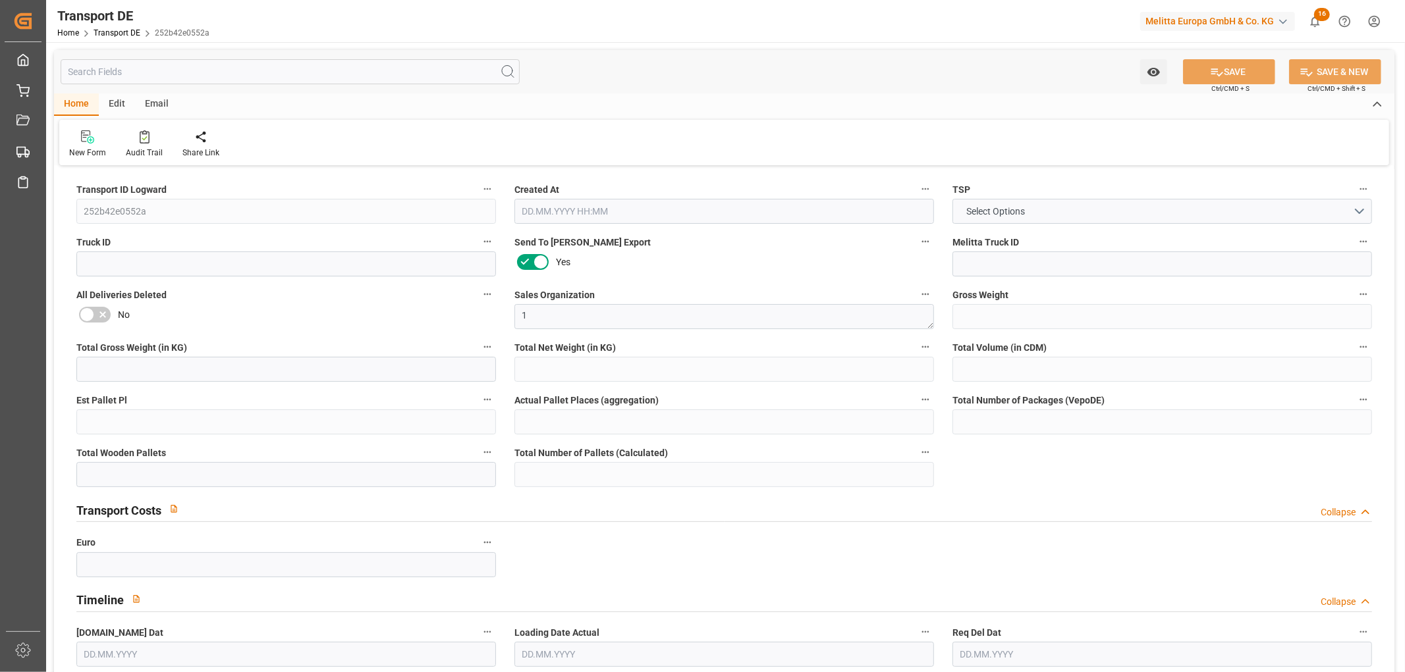
type input "0"
type input "1"
type input "0"
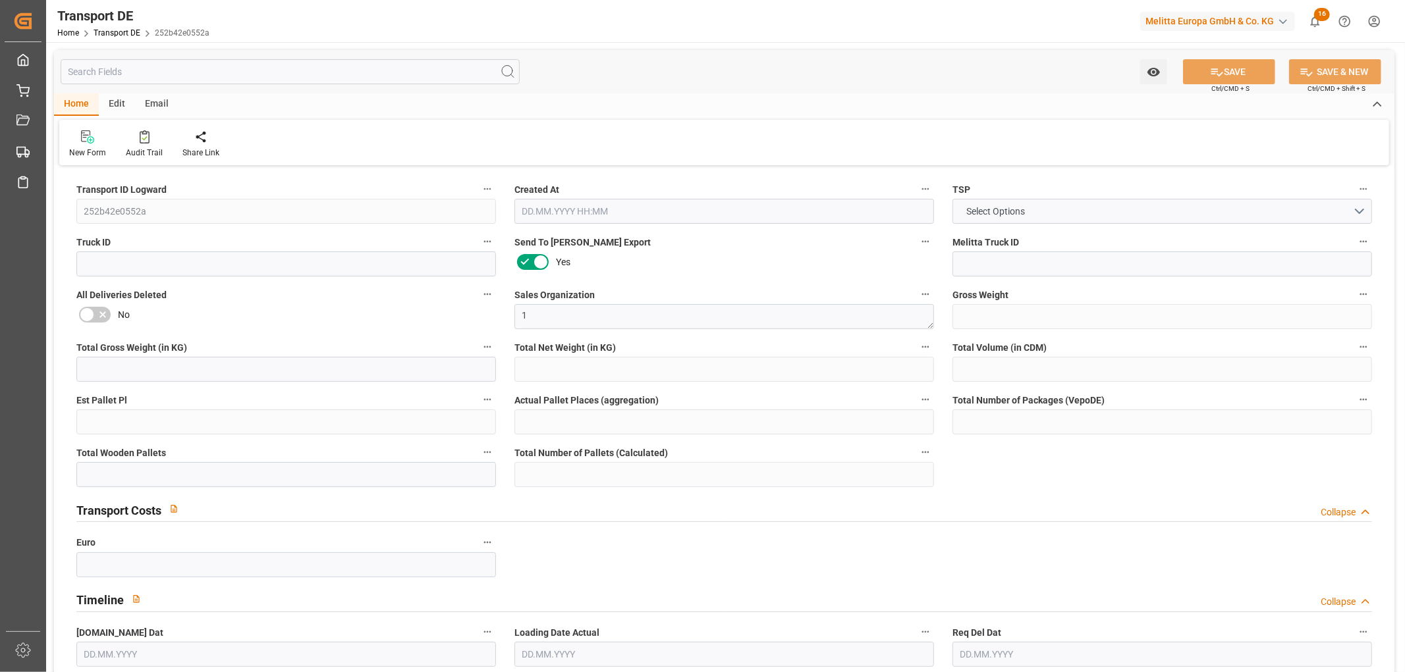
type input "48"
type input "75.2"
type input "50.48"
type input "08.09.2025 11:09"
type input "[DATE]"
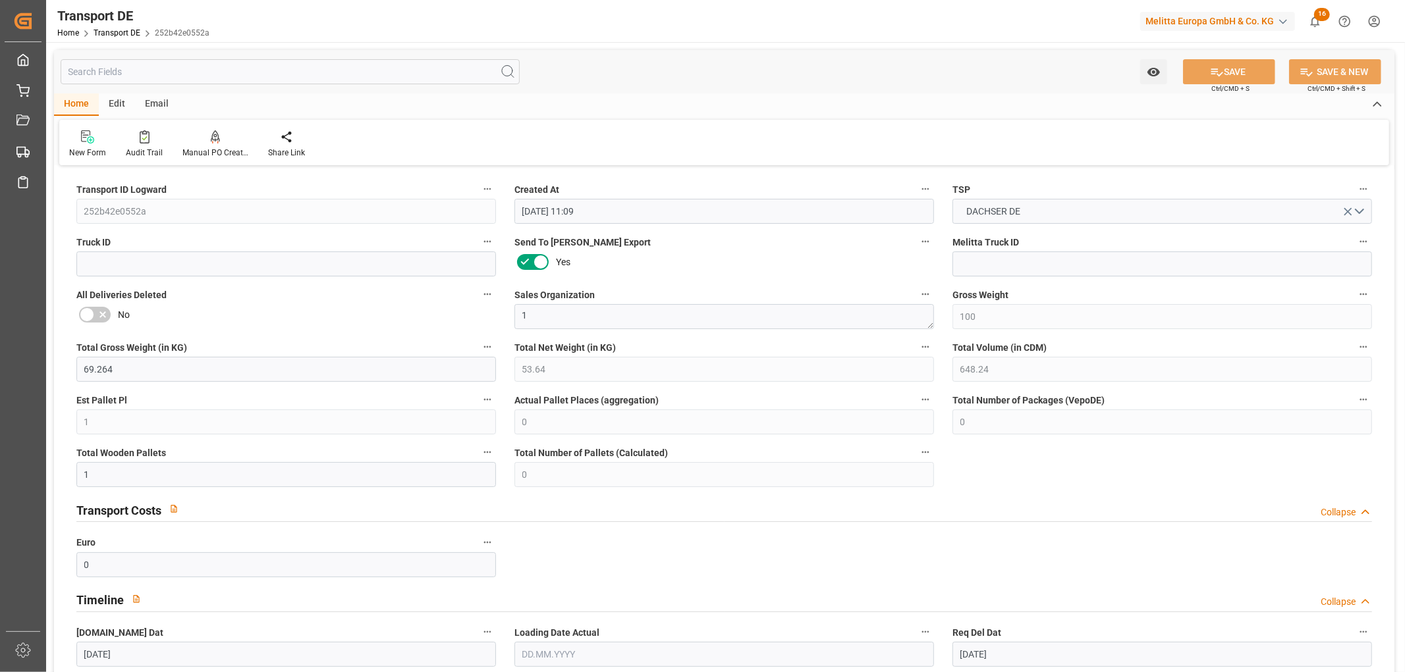
type input "[DATE]"
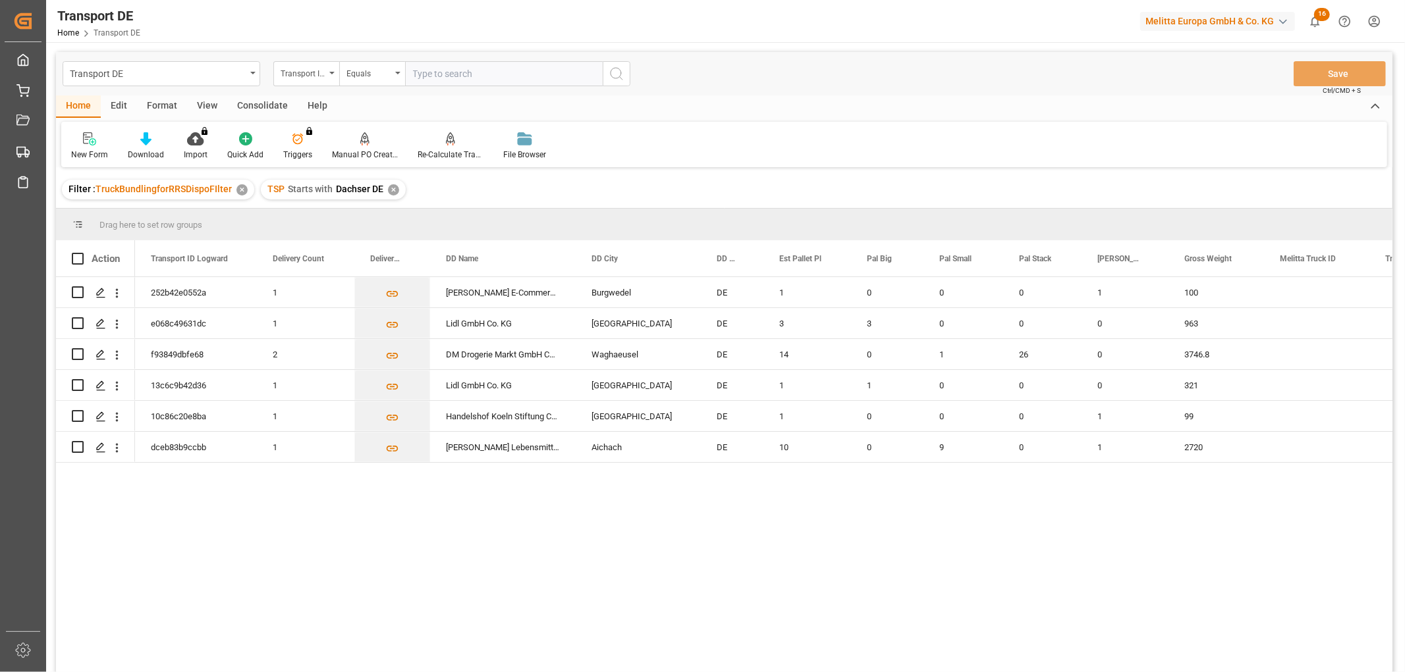
click at [390, 188] on div "✕" at bounding box center [393, 189] width 11 height 11
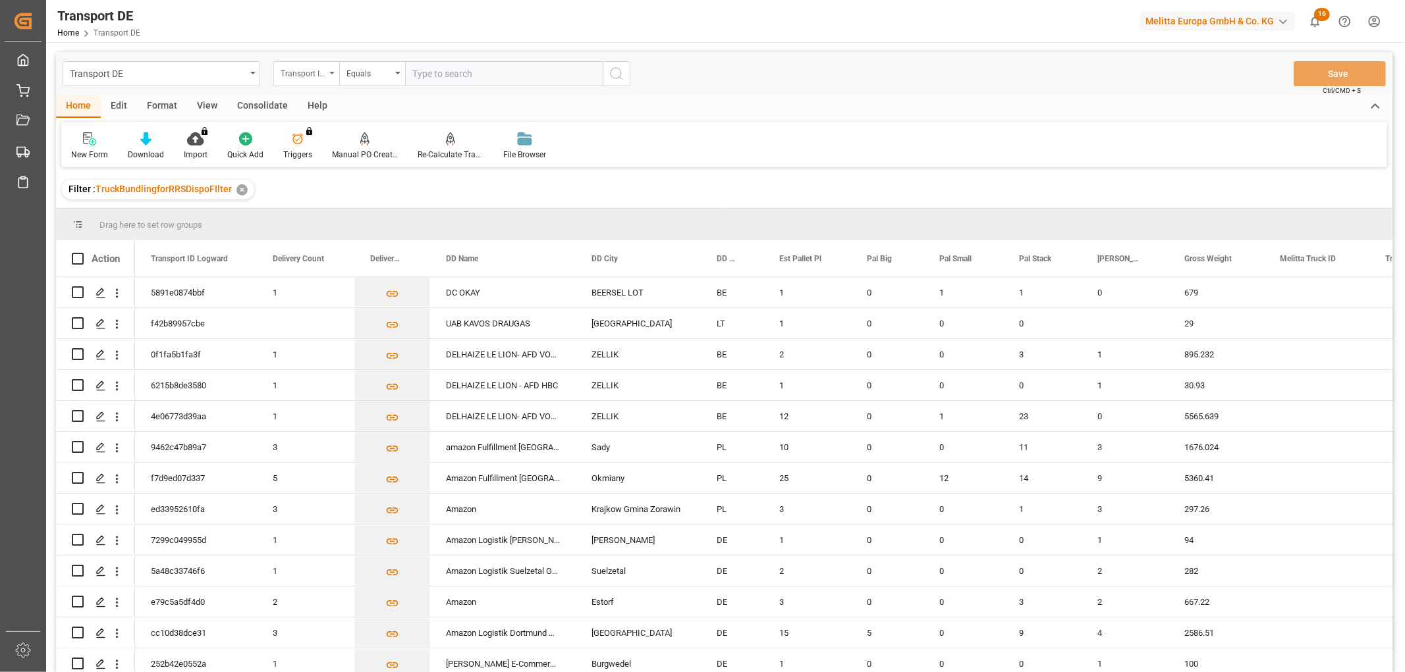
click at [288, 74] on div "Transport ID Logward" at bounding box center [303, 72] width 45 height 15
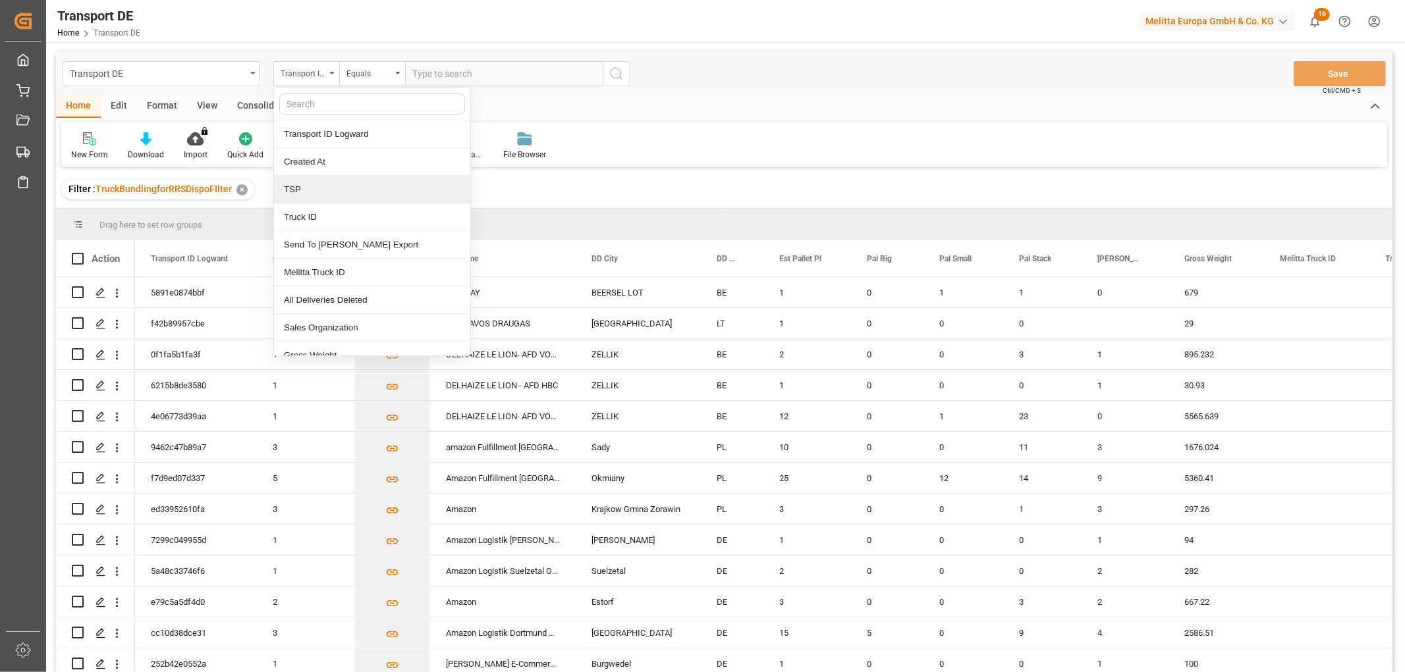
click at [300, 188] on div "TSP" at bounding box center [372, 190] width 196 height 28
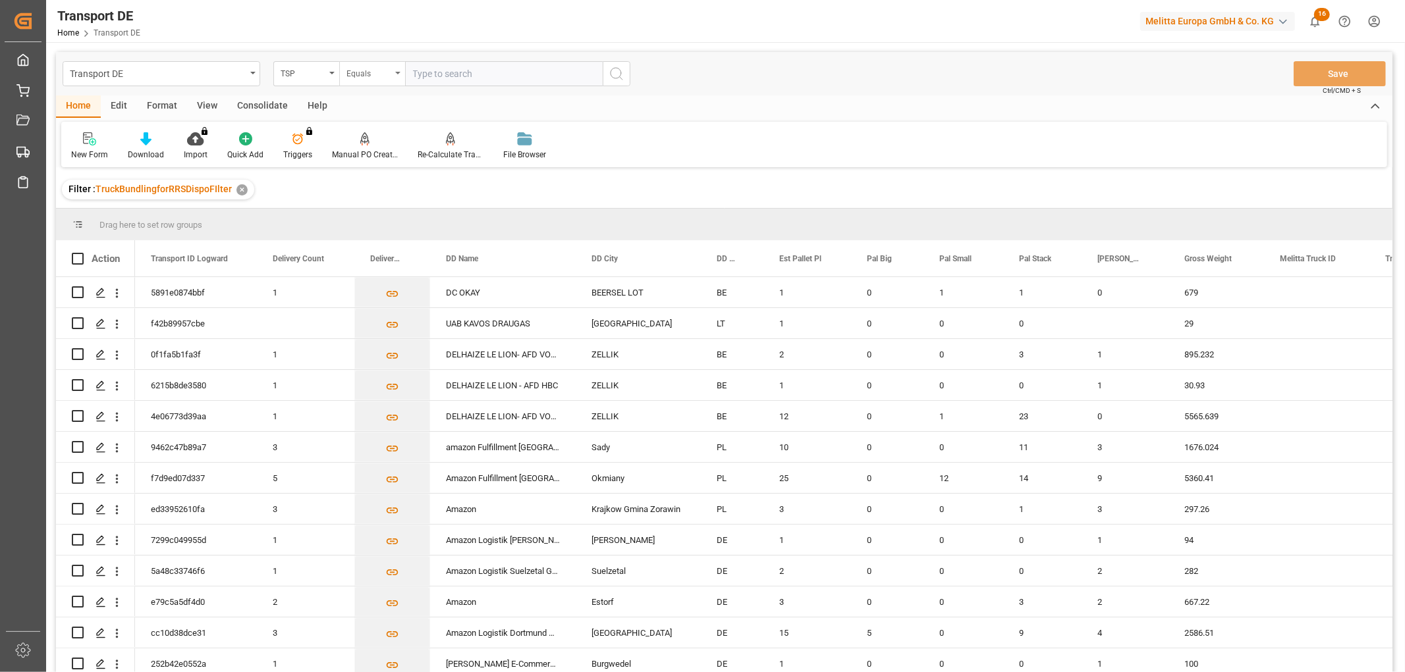
click at [359, 77] on div "Equals" at bounding box center [368, 72] width 45 height 15
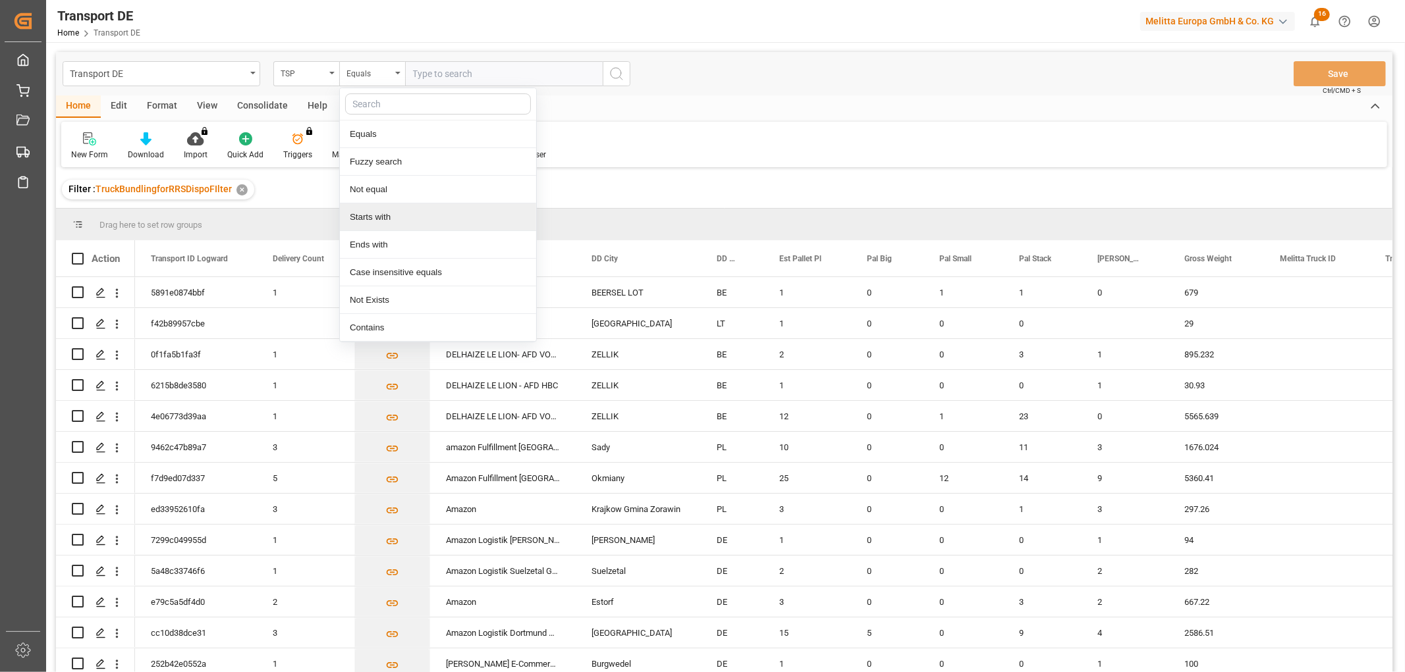
click at [369, 219] on div "Starts with" at bounding box center [438, 217] width 196 height 28
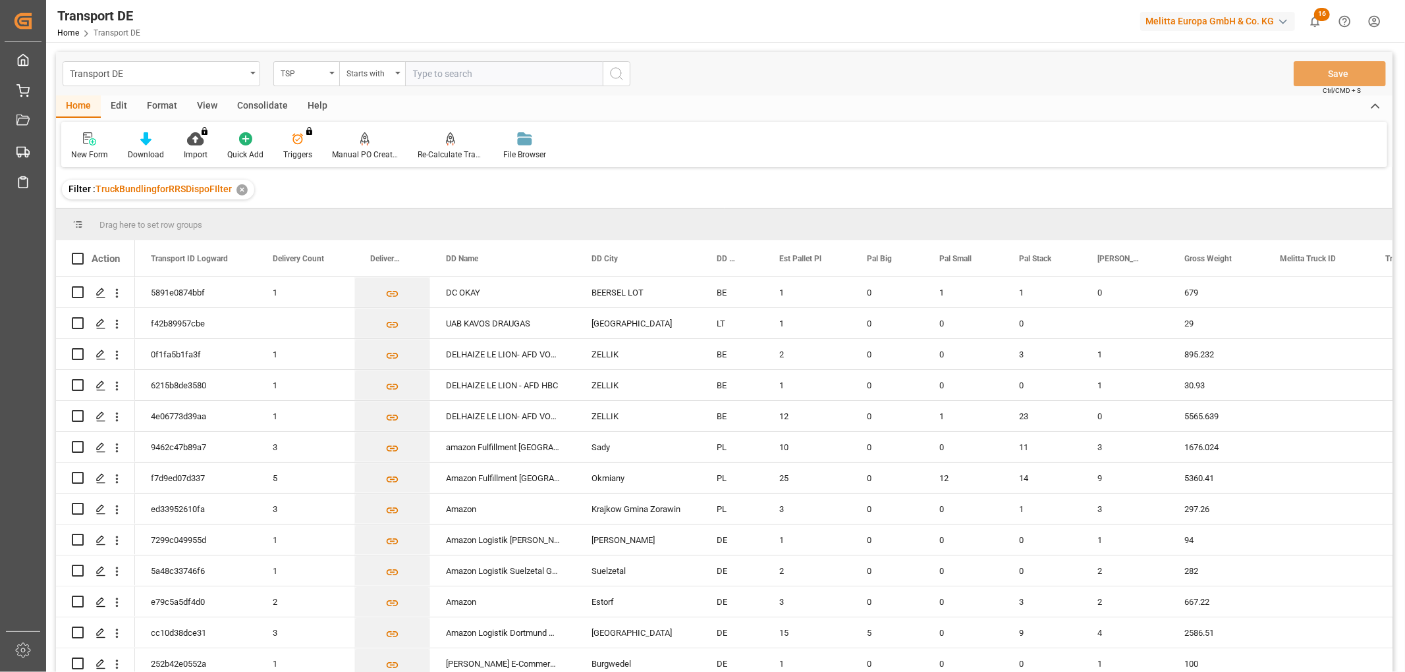
click at [456, 73] on input "text" at bounding box center [504, 73] width 198 height 25
type input "LIT DE"
click at [616, 73] on icon "search button" at bounding box center [616, 74] width 16 height 16
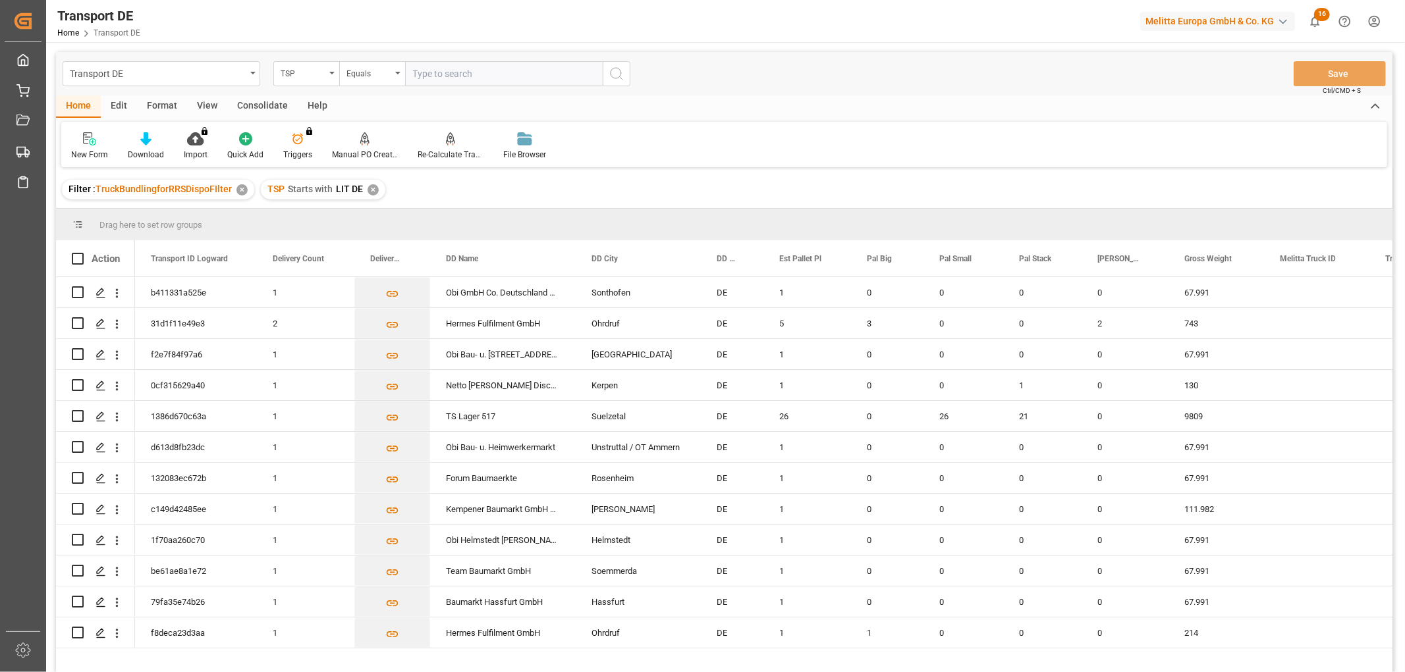
click at [257, 102] on div "Consolidate" at bounding box center [262, 106] width 70 height 22
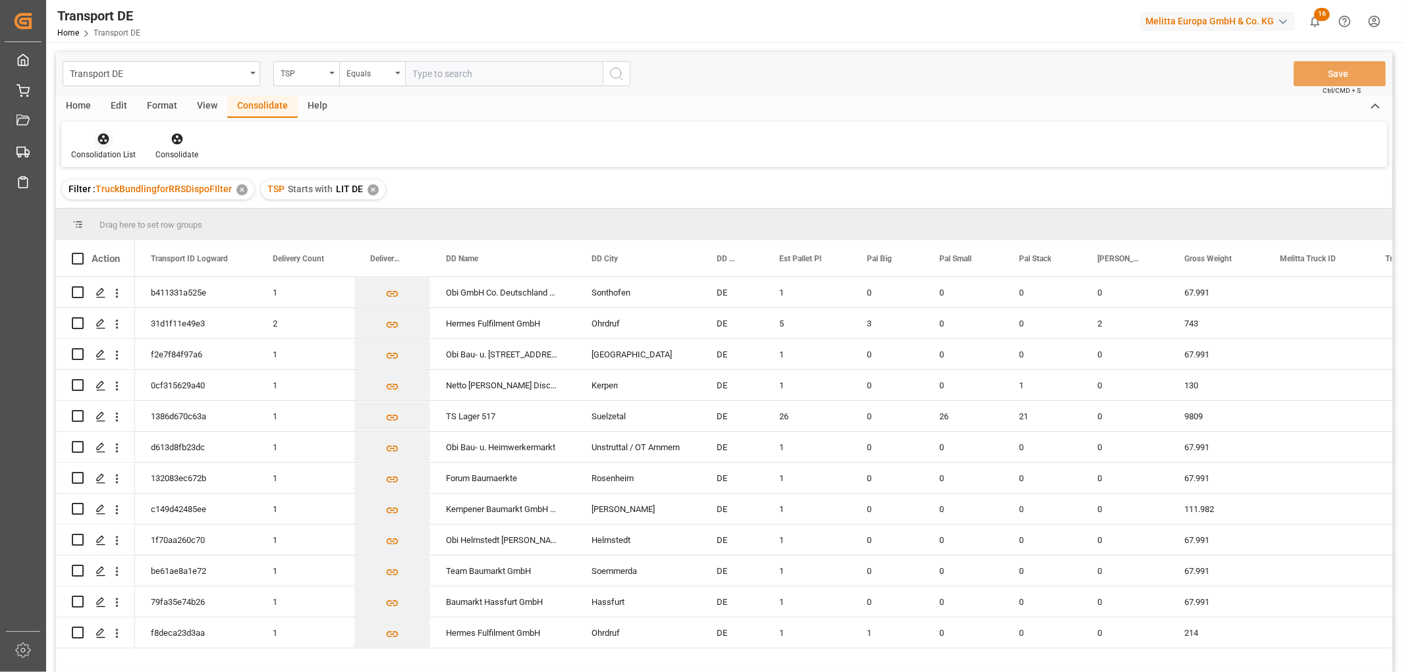
click at [97, 141] on icon at bounding box center [103, 138] width 13 height 13
click at [114, 211] on div "Transport DE TSP Equals Save Ctrl/CMD + S Home Edit Format View Consolidate Hel…" at bounding box center [724, 379] width 1336 height 655
click at [372, 191] on div "✕" at bounding box center [372, 189] width 11 height 11
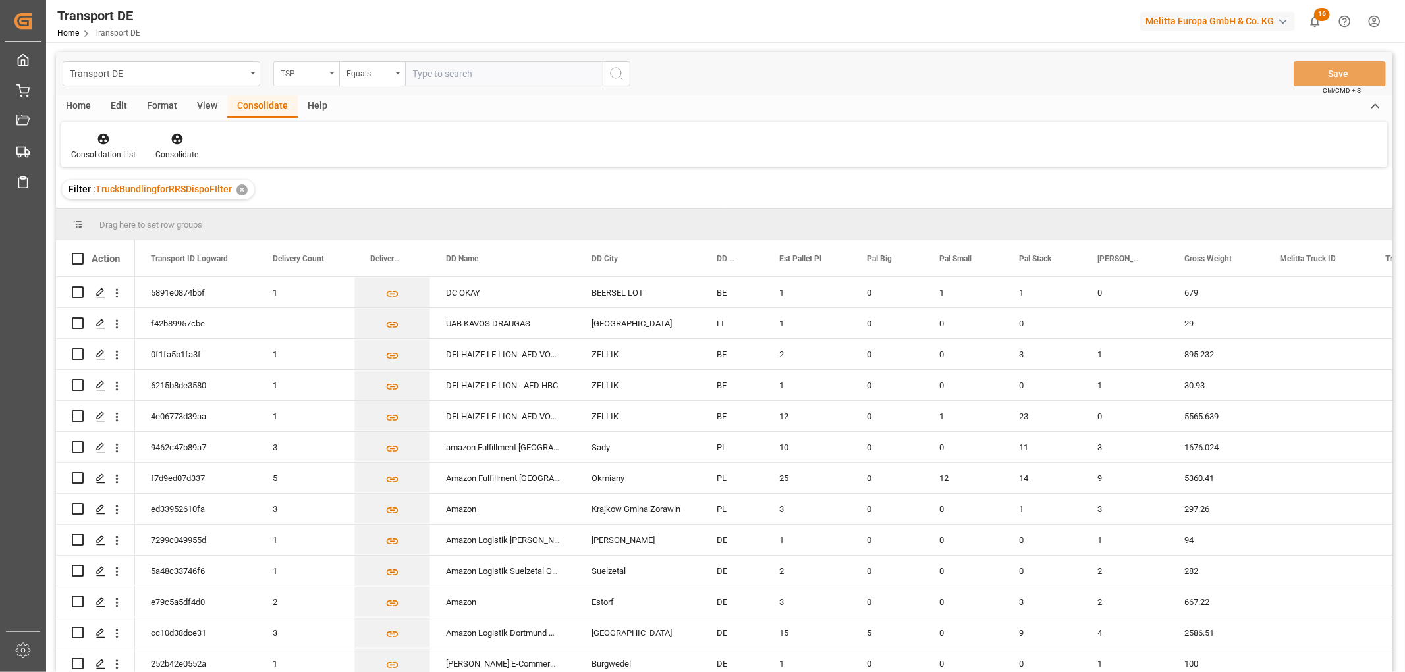
click at [300, 71] on div "TSP" at bounding box center [303, 72] width 45 height 15
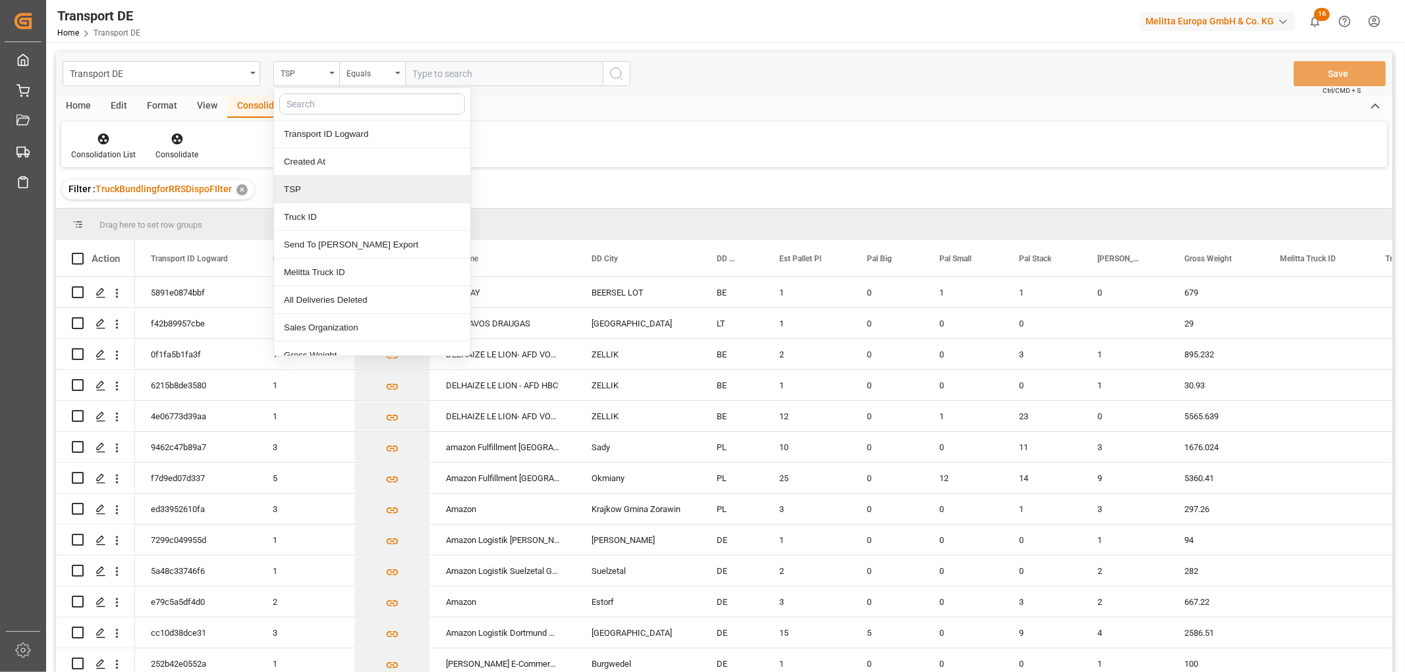
click at [302, 189] on div "TSP" at bounding box center [372, 190] width 196 height 28
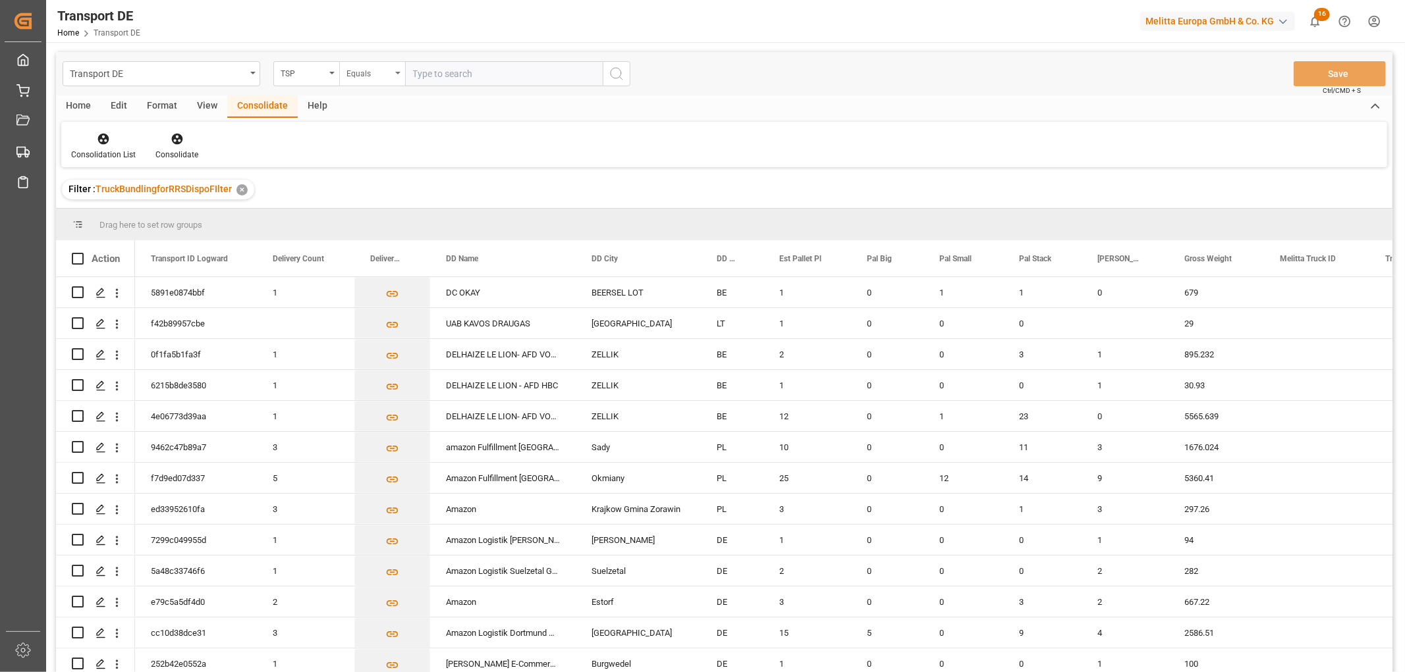
click at [366, 74] on div "Equals" at bounding box center [368, 72] width 45 height 15
click at [365, 219] on div "Starts with" at bounding box center [438, 217] width 196 height 28
click at [446, 74] on input "text" at bounding box center [504, 73] width 198 height 25
type input "Hartmann"
click at [620, 72] on icon "search button" at bounding box center [616, 74] width 16 height 16
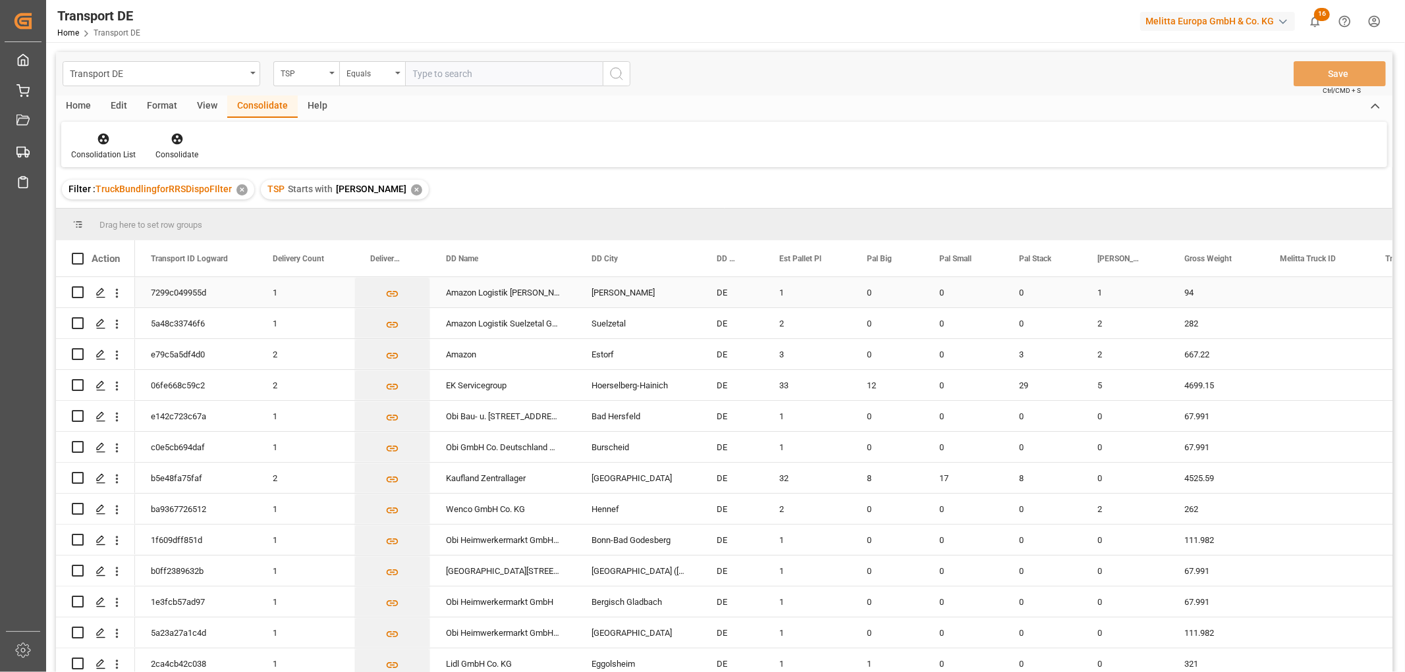
click at [82, 293] on input "Press Space to toggle row selection (unchecked)" at bounding box center [78, 292] width 12 height 12
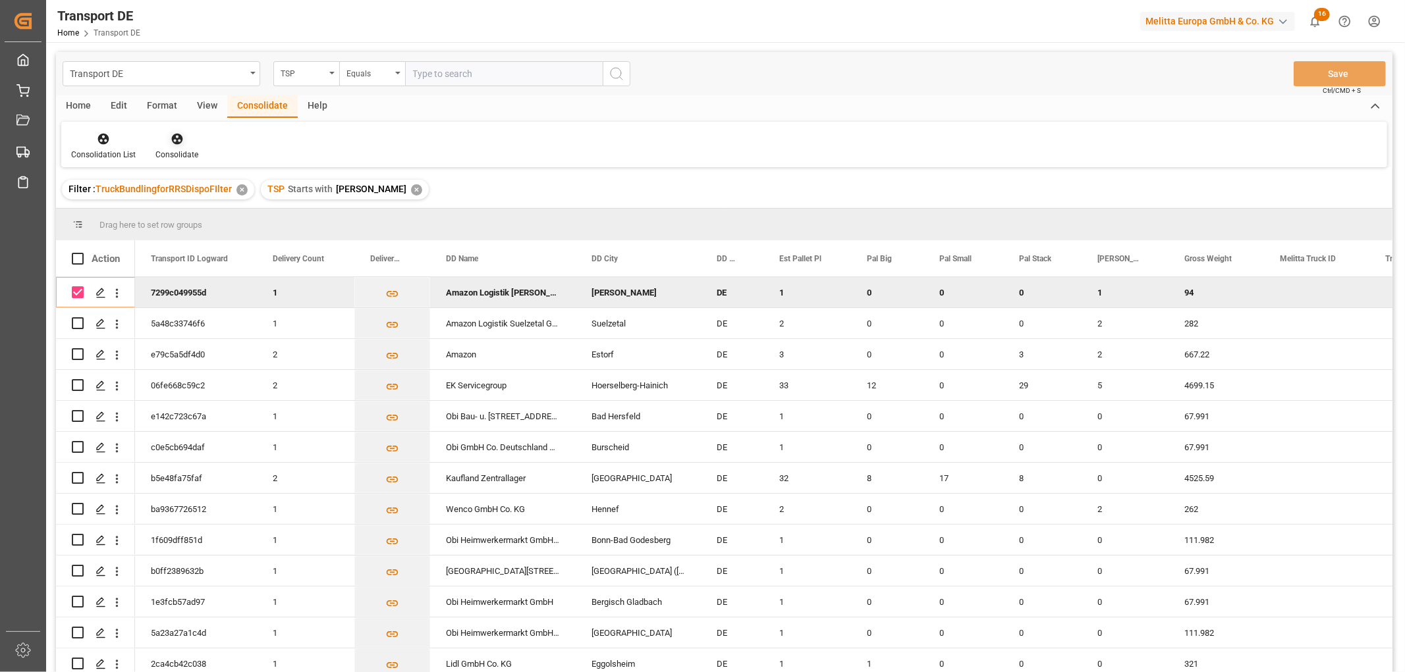
click at [178, 138] on icon at bounding box center [176, 139] width 11 height 11
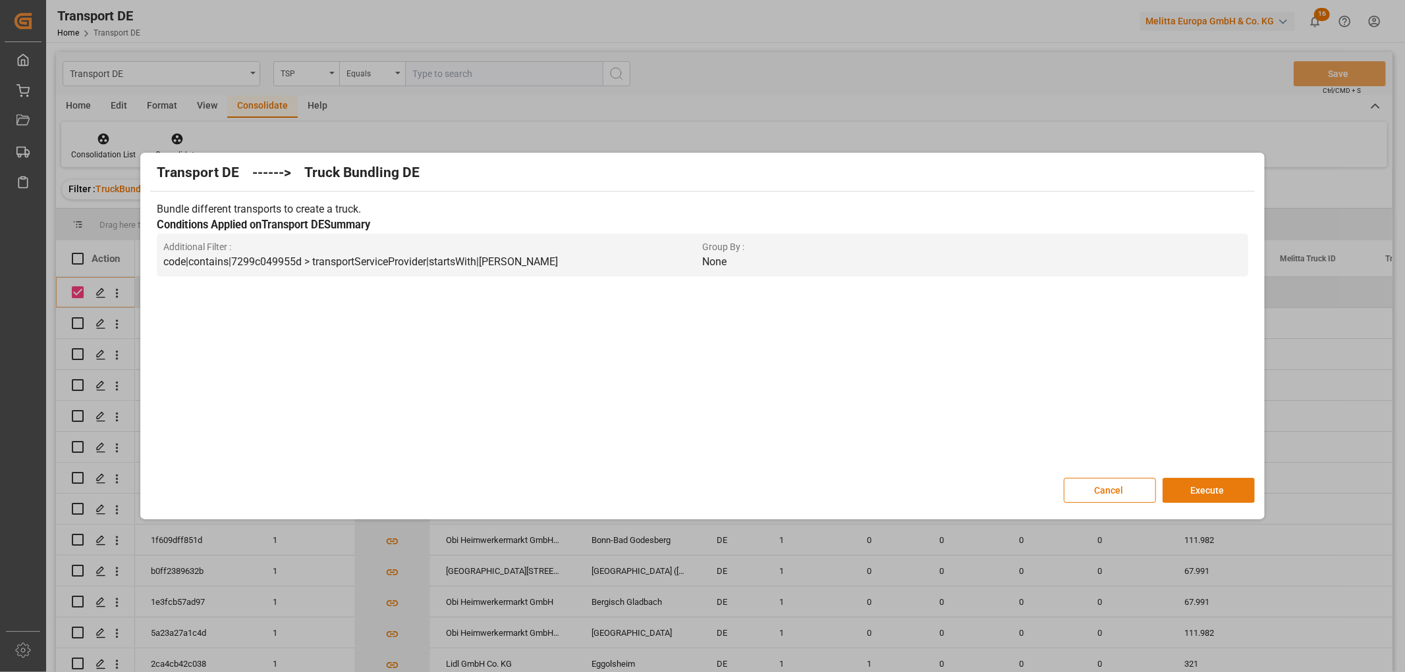
click at [1218, 487] on button "Execute" at bounding box center [1208, 490] width 92 height 25
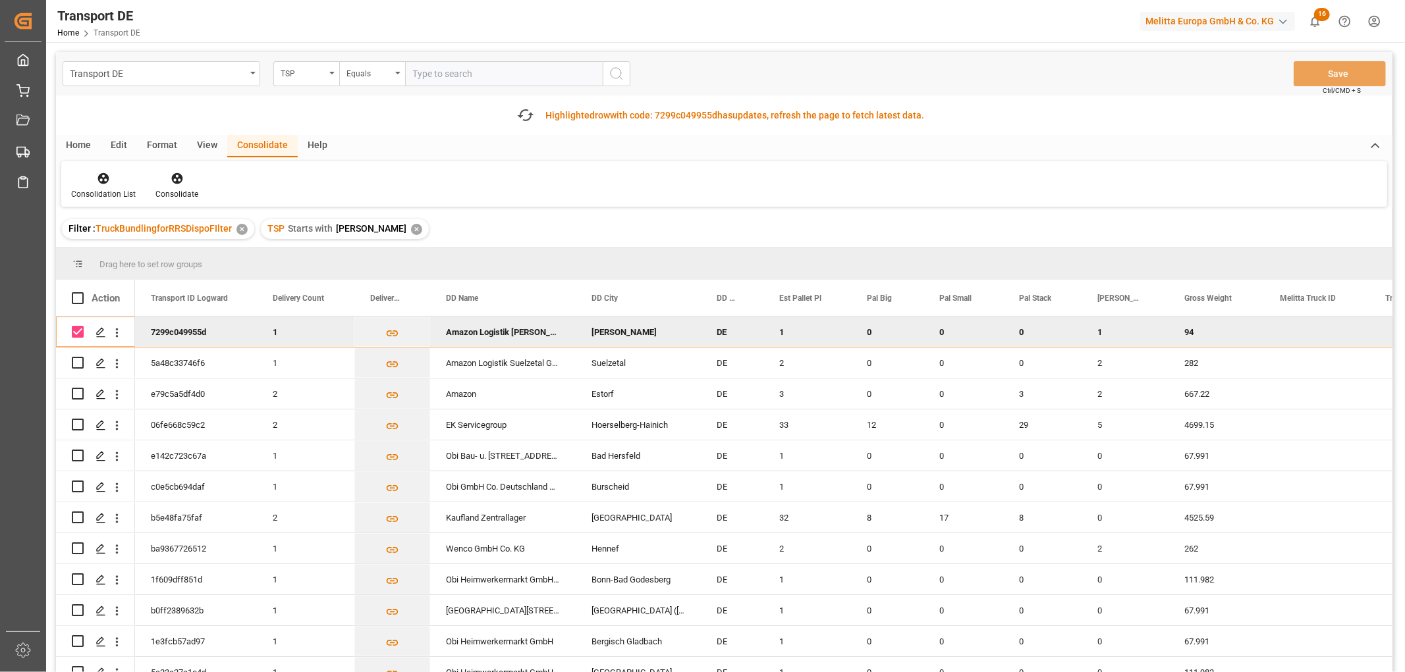
click at [80, 328] on input "Press Space to toggle row selection (checked)" at bounding box center [78, 332] width 12 height 12
checkbox input "false"
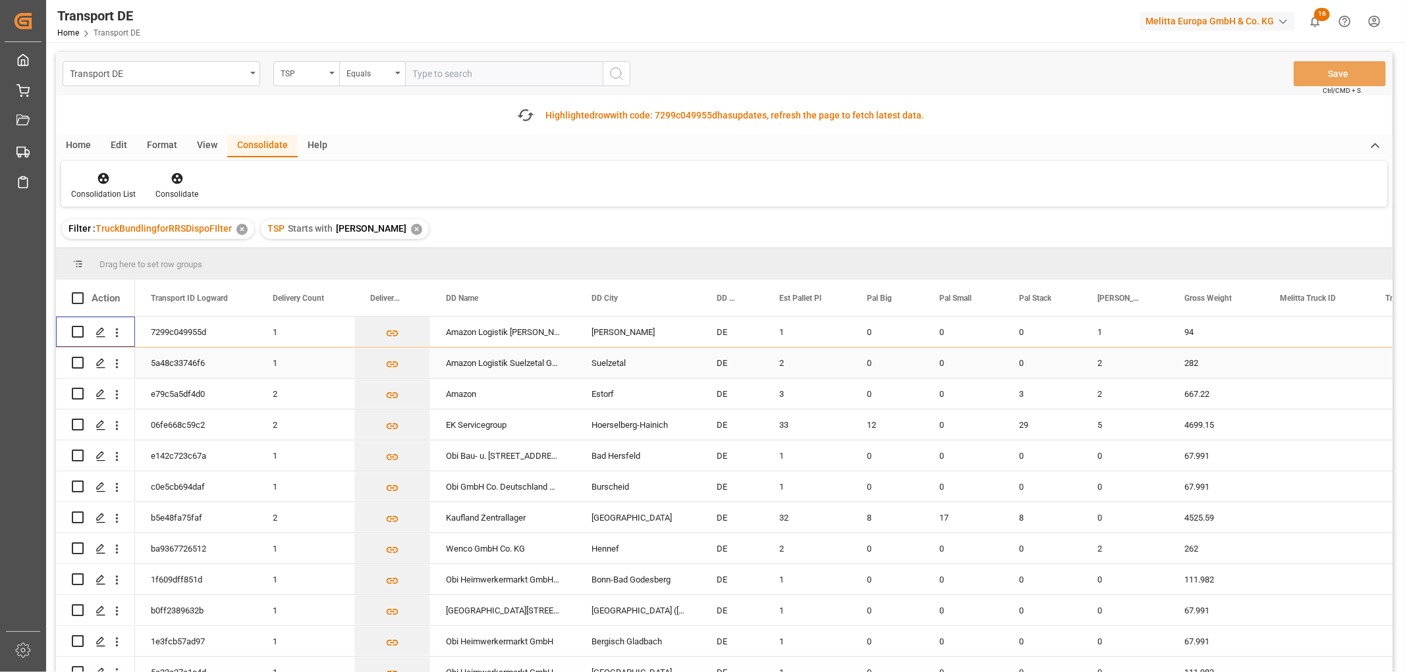
click at [79, 364] on input "Press Space to toggle row selection (unchecked)" at bounding box center [78, 363] width 12 height 12
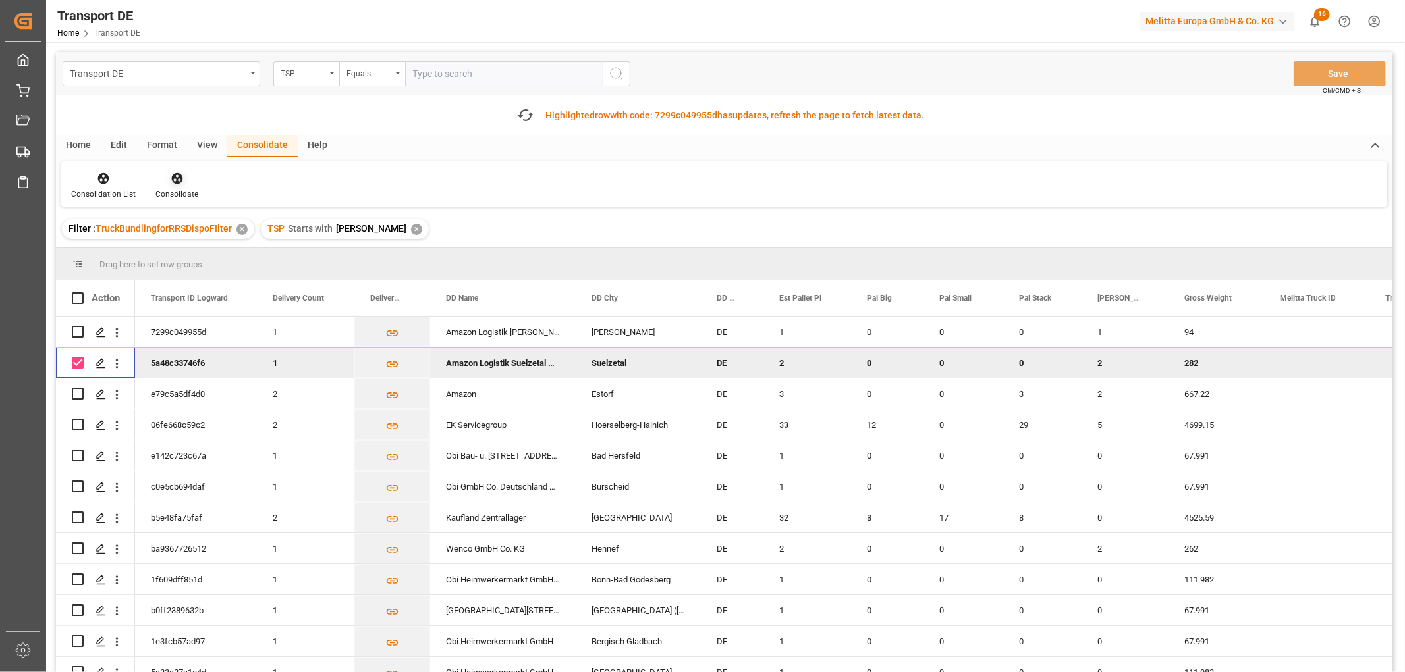
click at [176, 178] on icon at bounding box center [176, 178] width 11 height 11
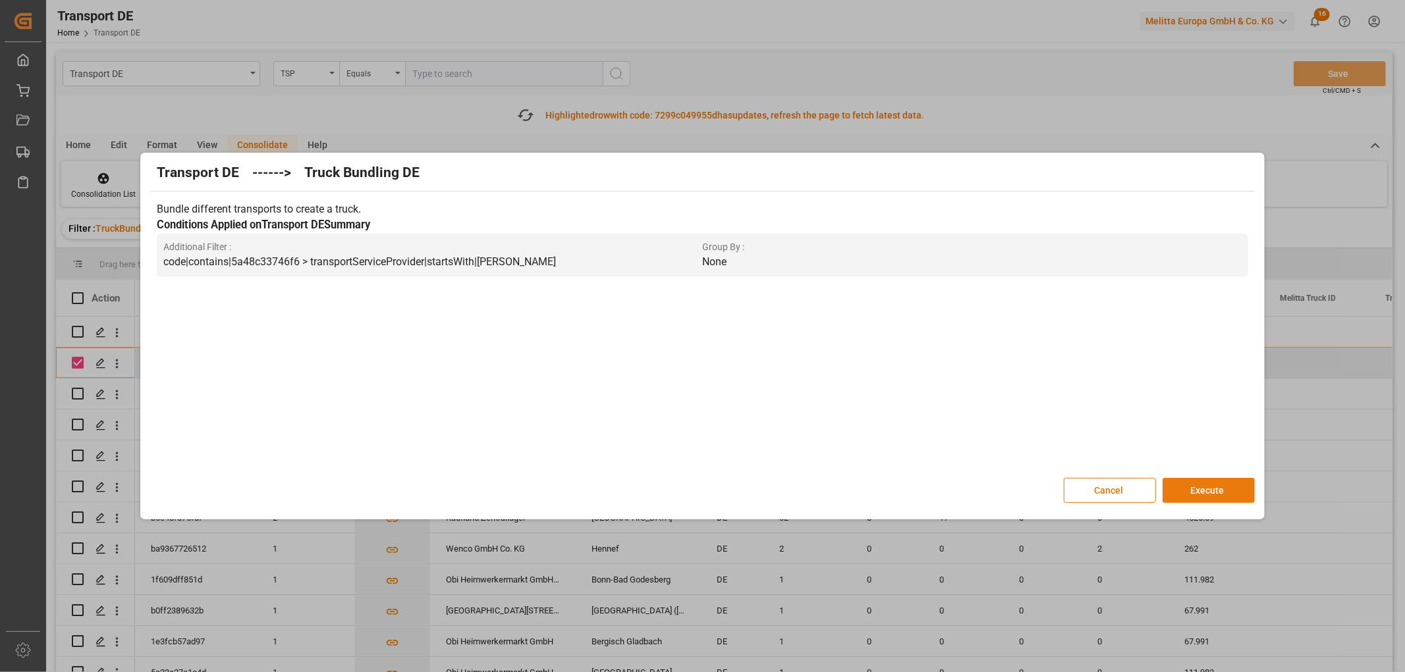
click at [1219, 485] on button "Execute" at bounding box center [1208, 490] width 92 height 25
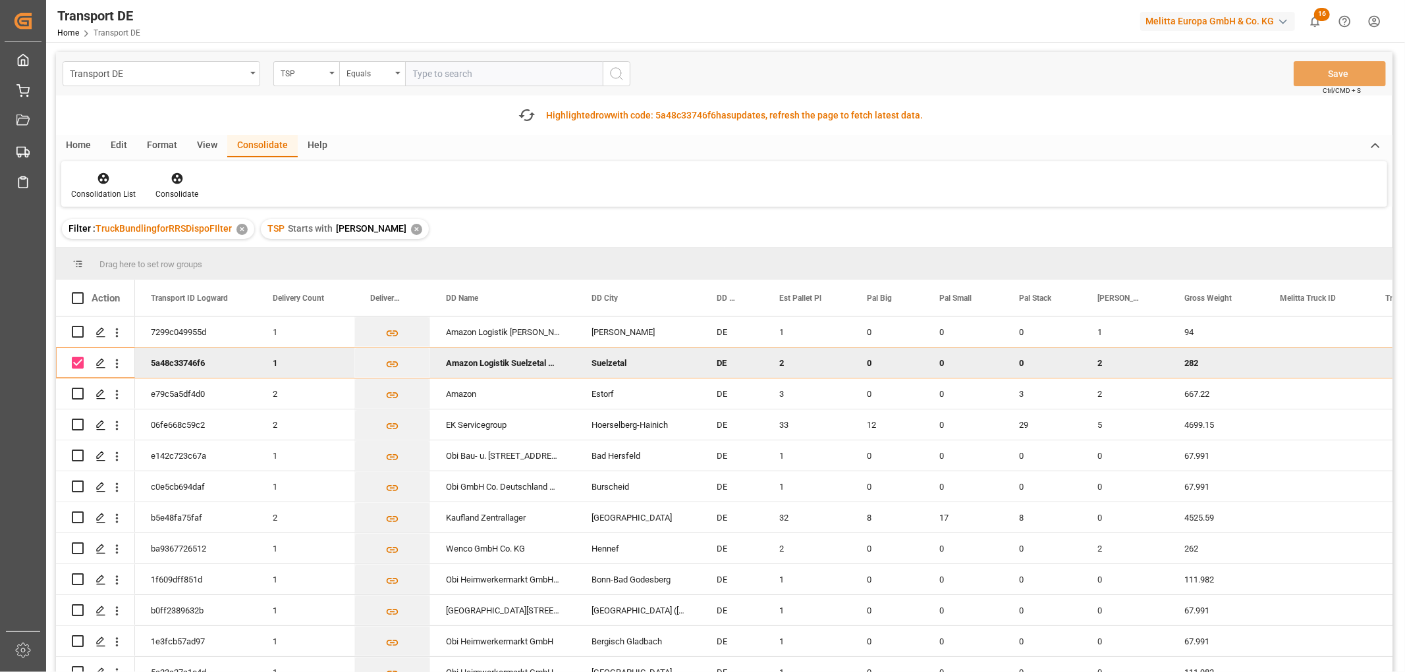
click at [80, 363] on input "Press Space to toggle row selection (checked)" at bounding box center [78, 363] width 12 height 12
checkbox input "false"
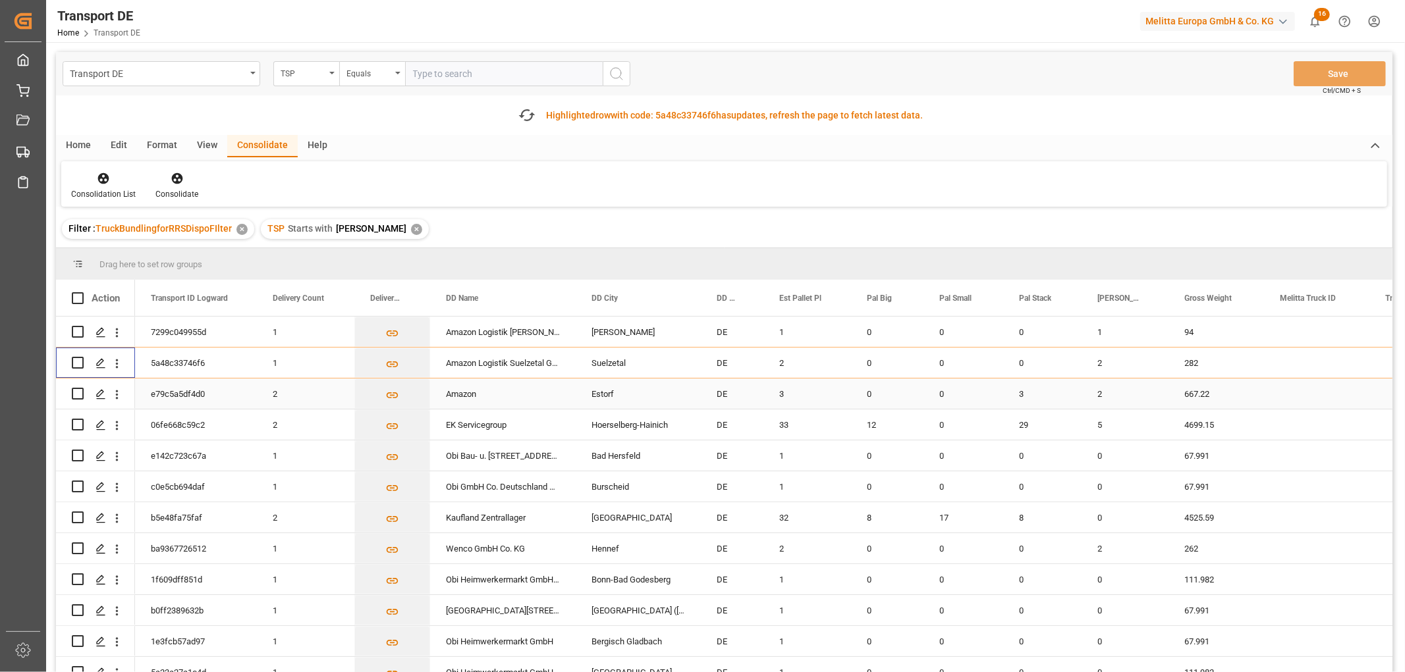
click at [79, 396] on input "Press Space to toggle row selection (unchecked)" at bounding box center [78, 394] width 12 height 12
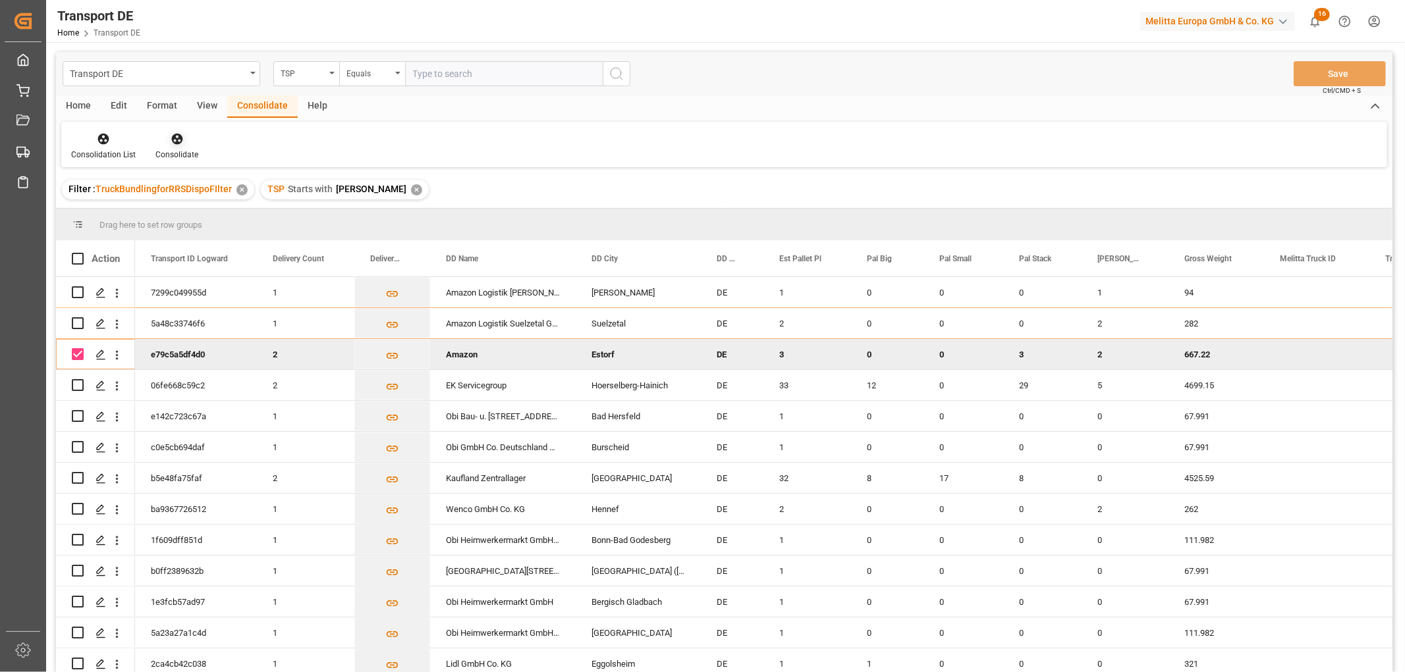
click at [176, 138] on icon at bounding box center [176, 139] width 11 height 11
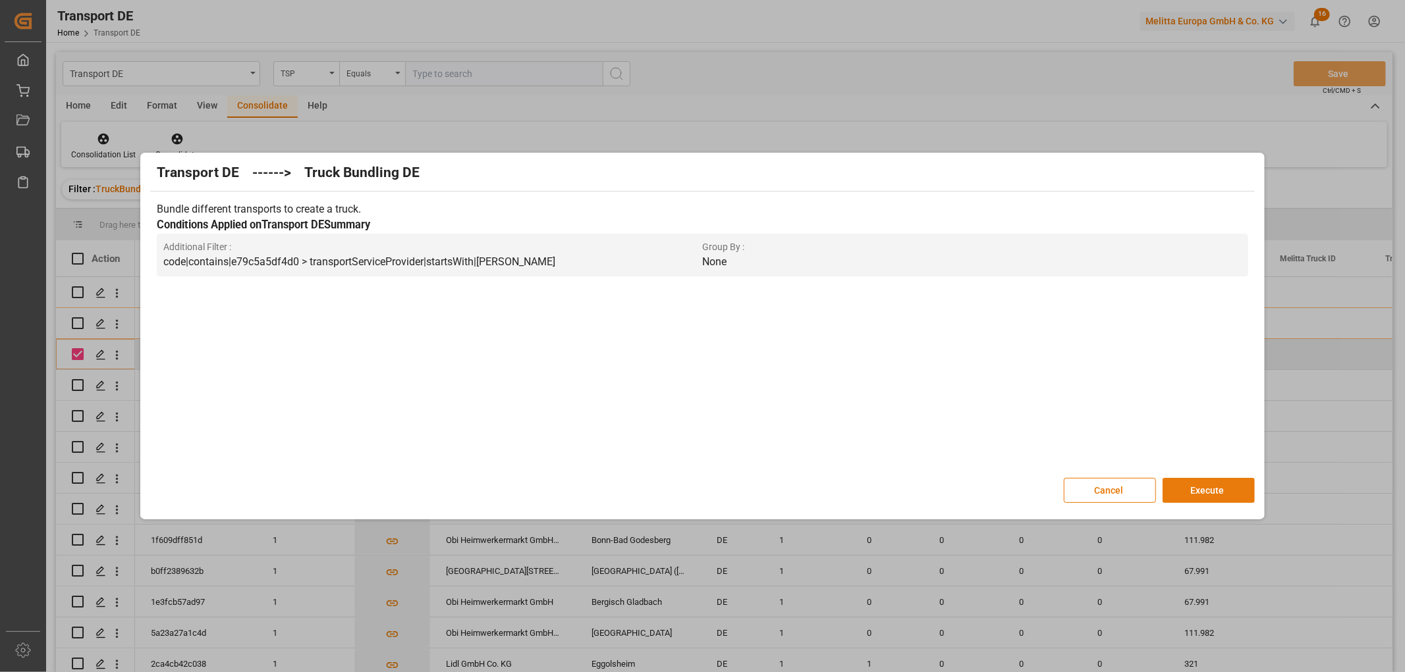
click at [1212, 489] on button "Execute" at bounding box center [1208, 490] width 92 height 25
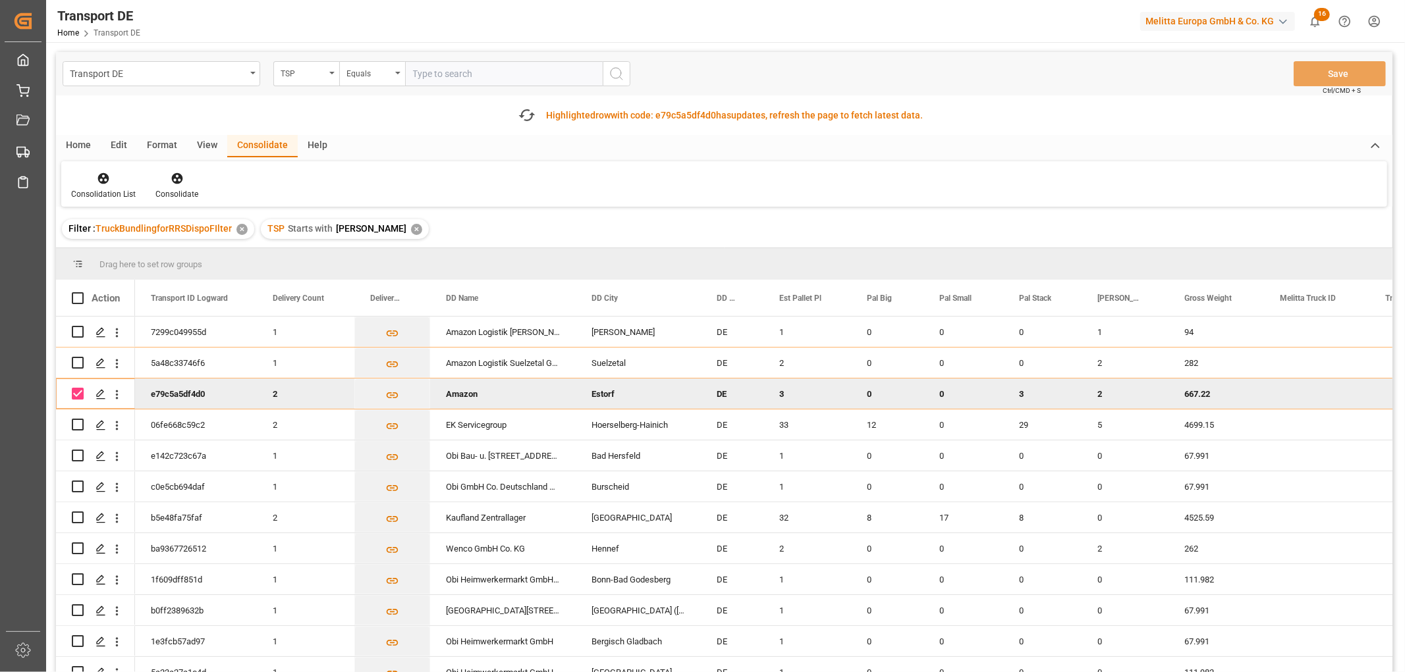
click at [78, 410] on div "Press SPACE to select this row." at bounding box center [78, 425] width 12 height 30
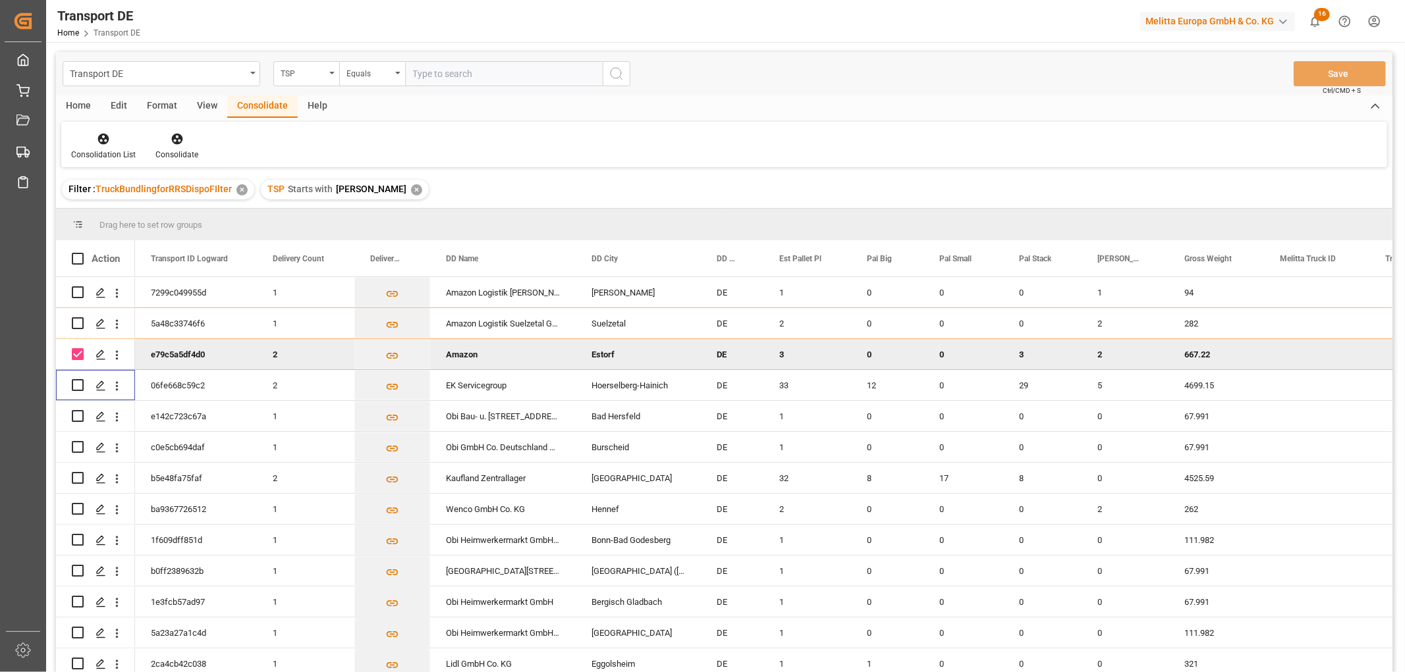
click at [80, 353] on input "Press Space to toggle row selection (checked)" at bounding box center [78, 354] width 12 height 12
checkbox input "false"
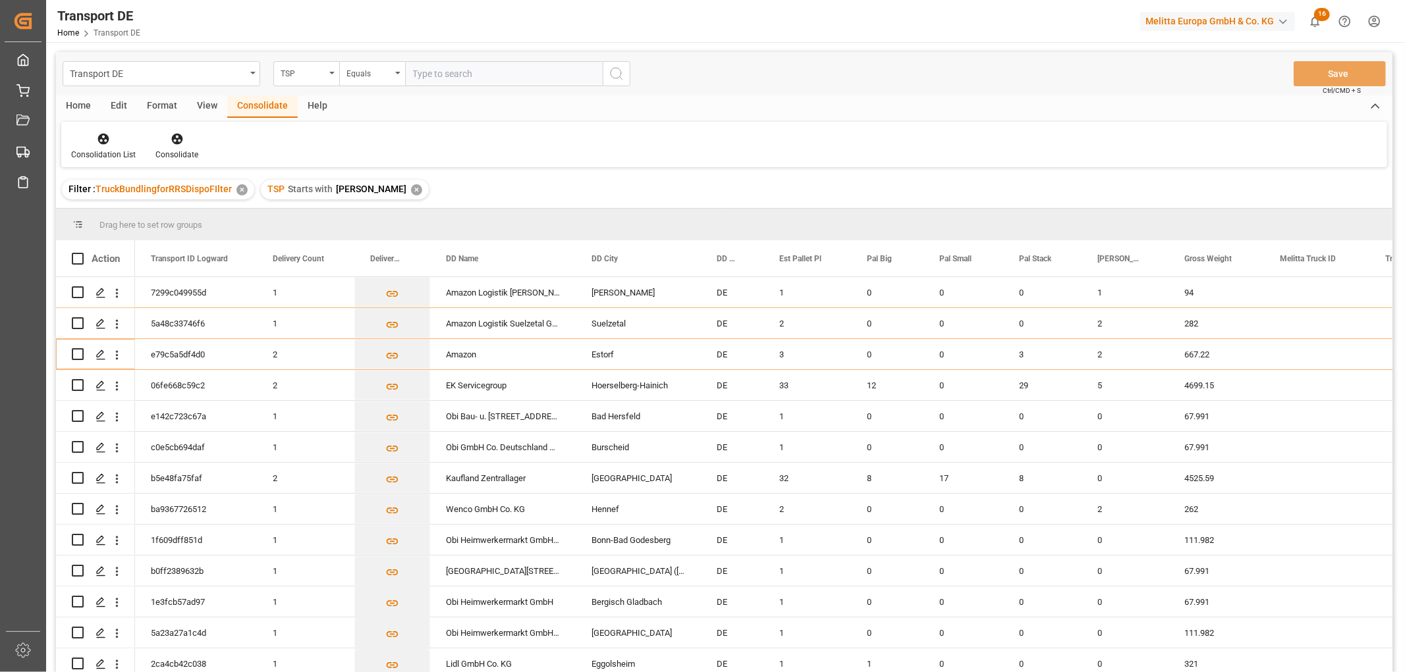
click at [411, 190] on div "✕" at bounding box center [416, 189] width 11 height 11
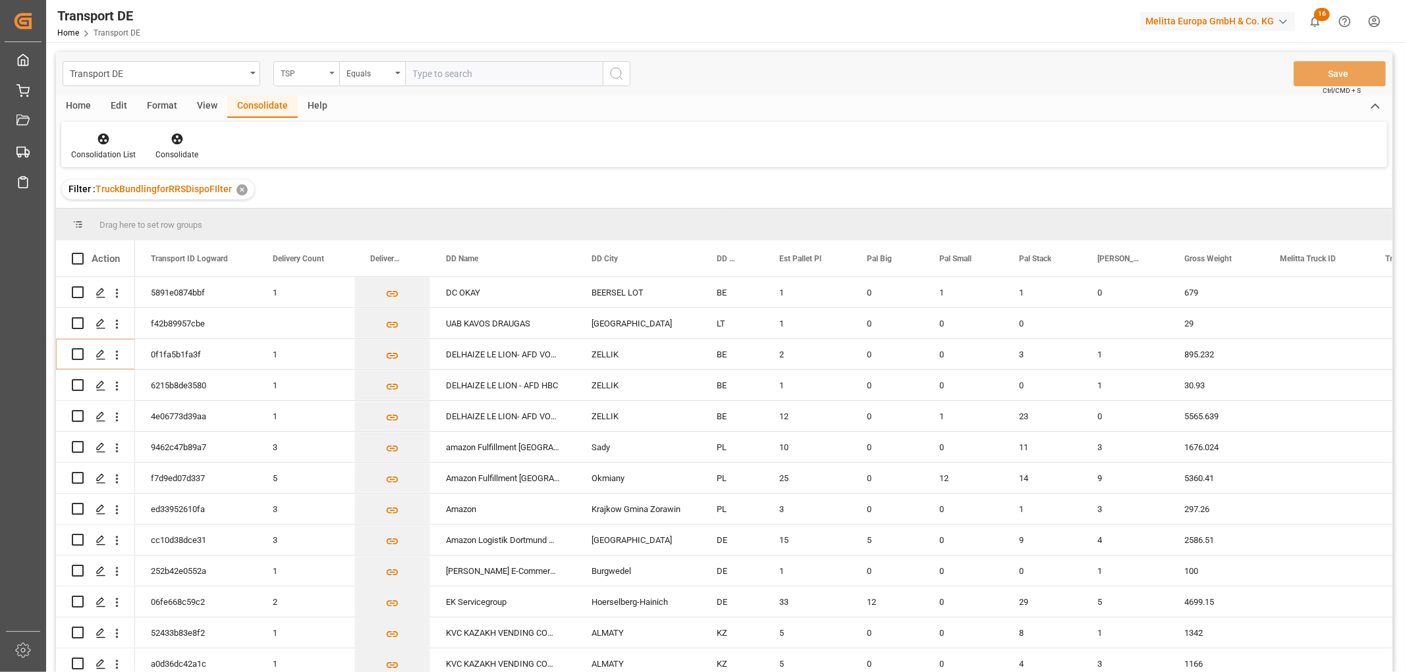
click at [293, 68] on div "TSP" at bounding box center [303, 72] width 45 height 15
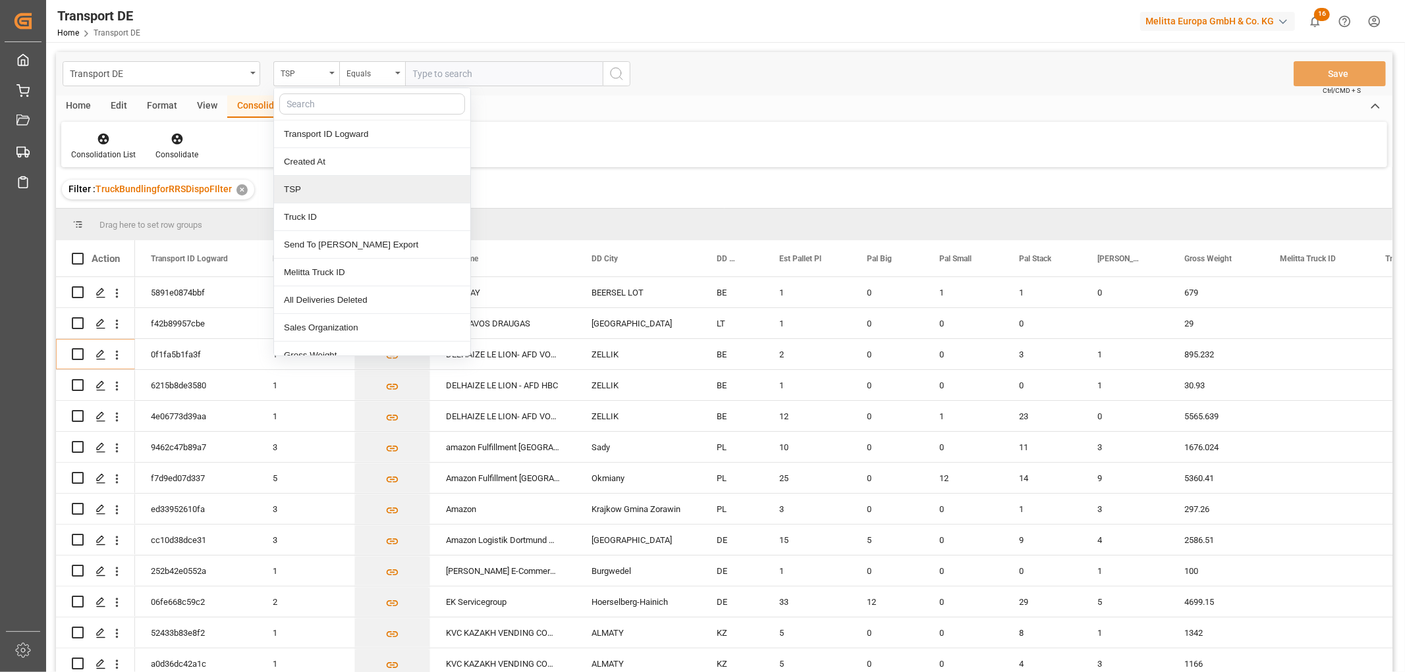
click at [300, 186] on div "TSP" at bounding box center [372, 190] width 196 height 28
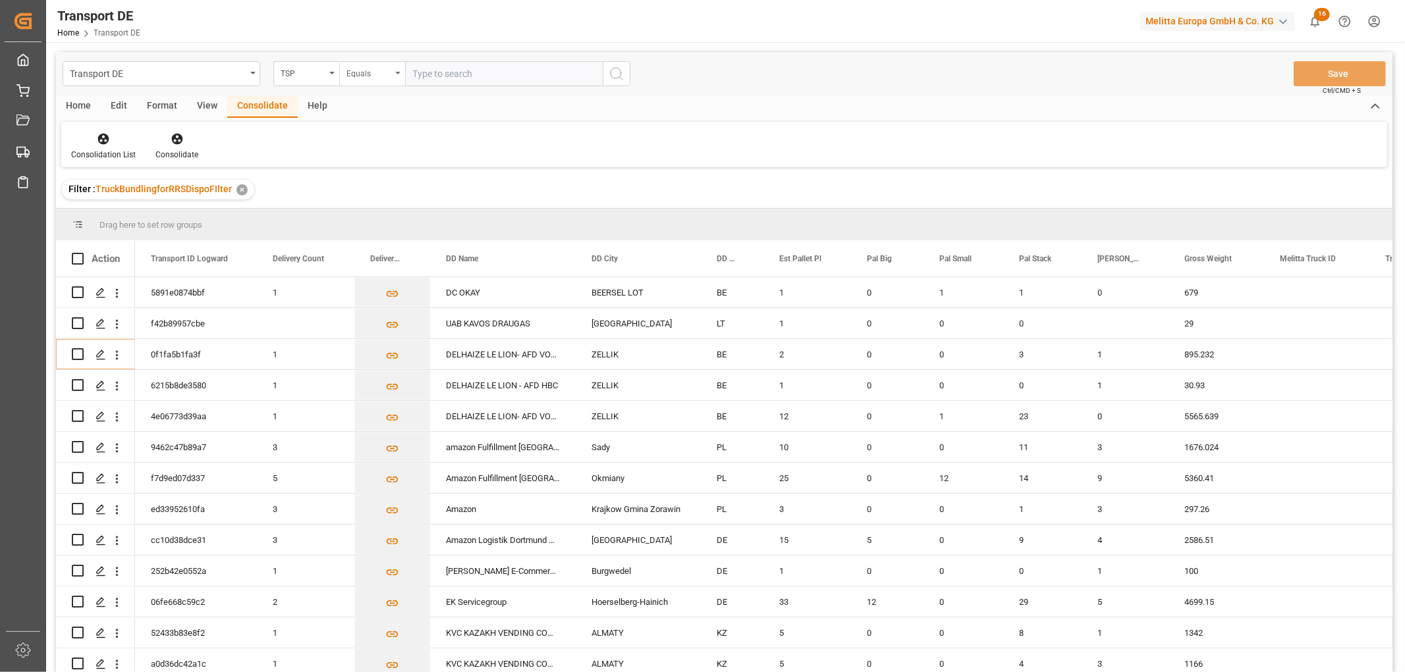
click at [360, 68] on div "Equals" at bounding box center [368, 72] width 45 height 15
click at [392, 222] on div "Starts with" at bounding box center [438, 217] width 196 height 28
click at [438, 71] on input "text" at bounding box center [504, 73] width 198 height 25
type input "Hartmann"
click at [613, 78] on icon "search button" at bounding box center [616, 74] width 16 height 16
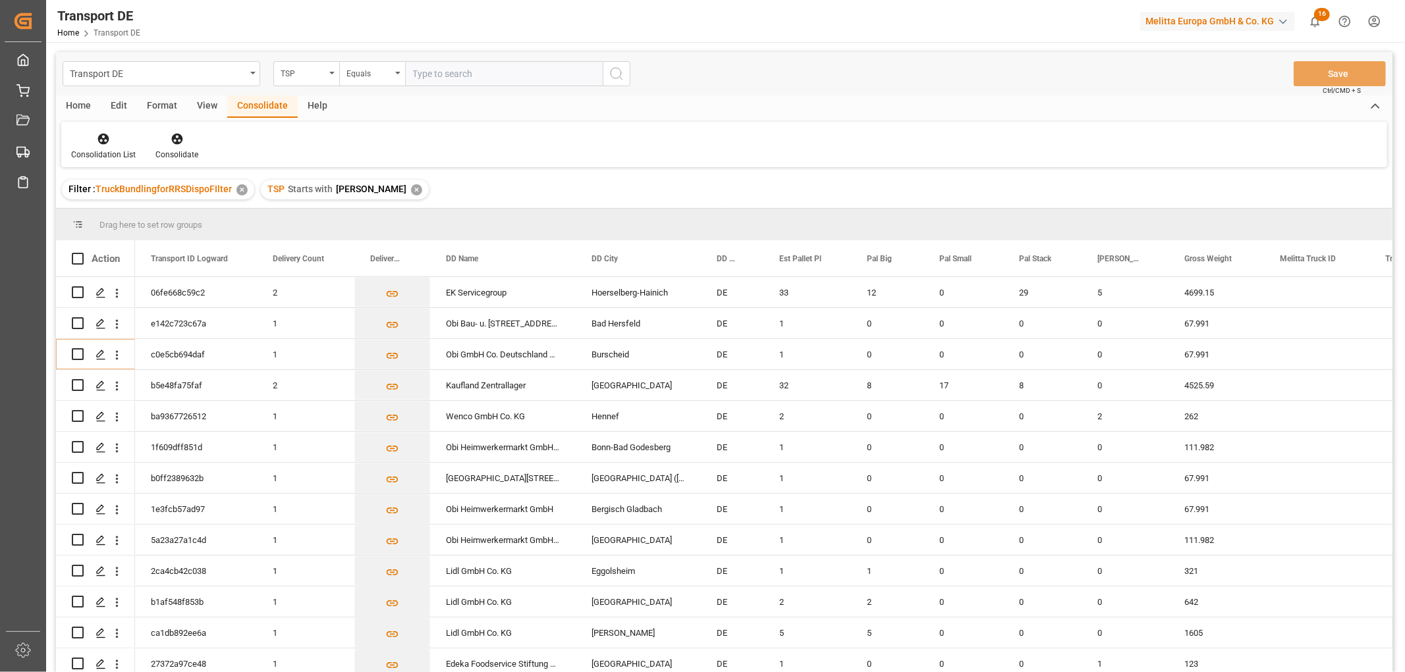
click at [411, 190] on div "✕" at bounding box center [416, 189] width 11 height 11
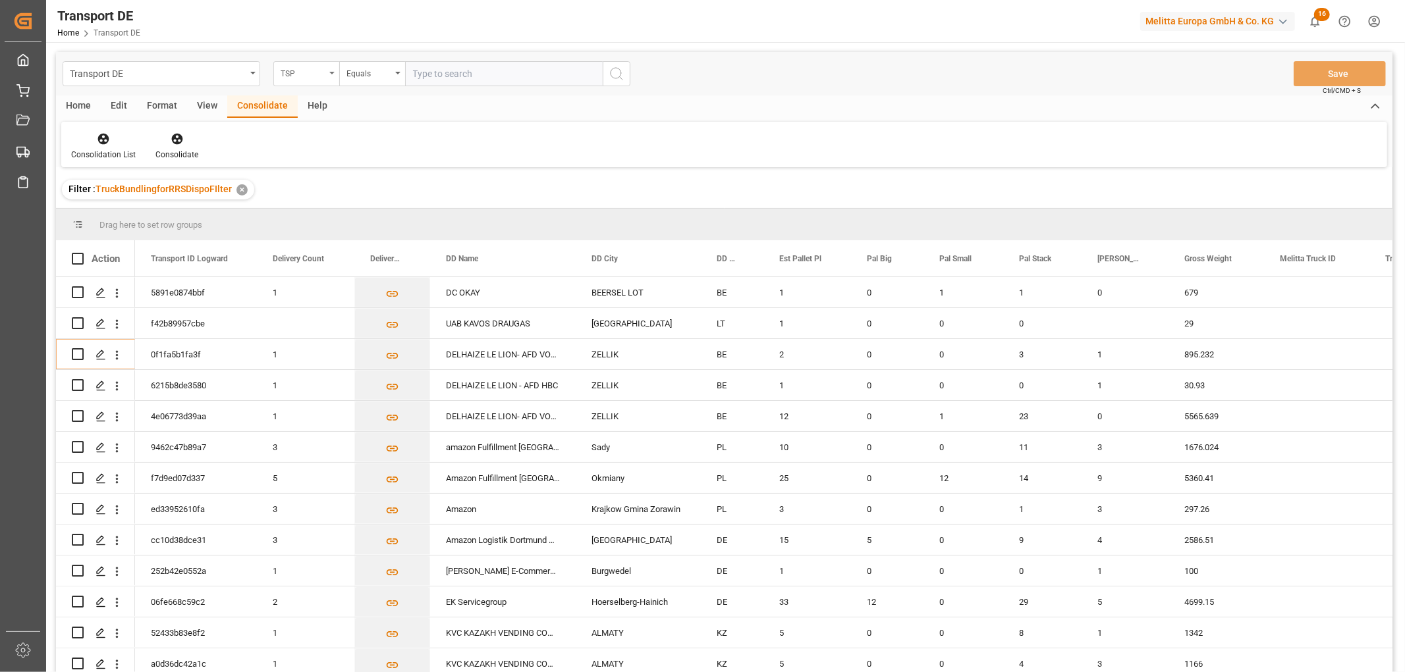
click at [295, 70] on div "TSP" at bounding box center [303, 72] width 45 height 15
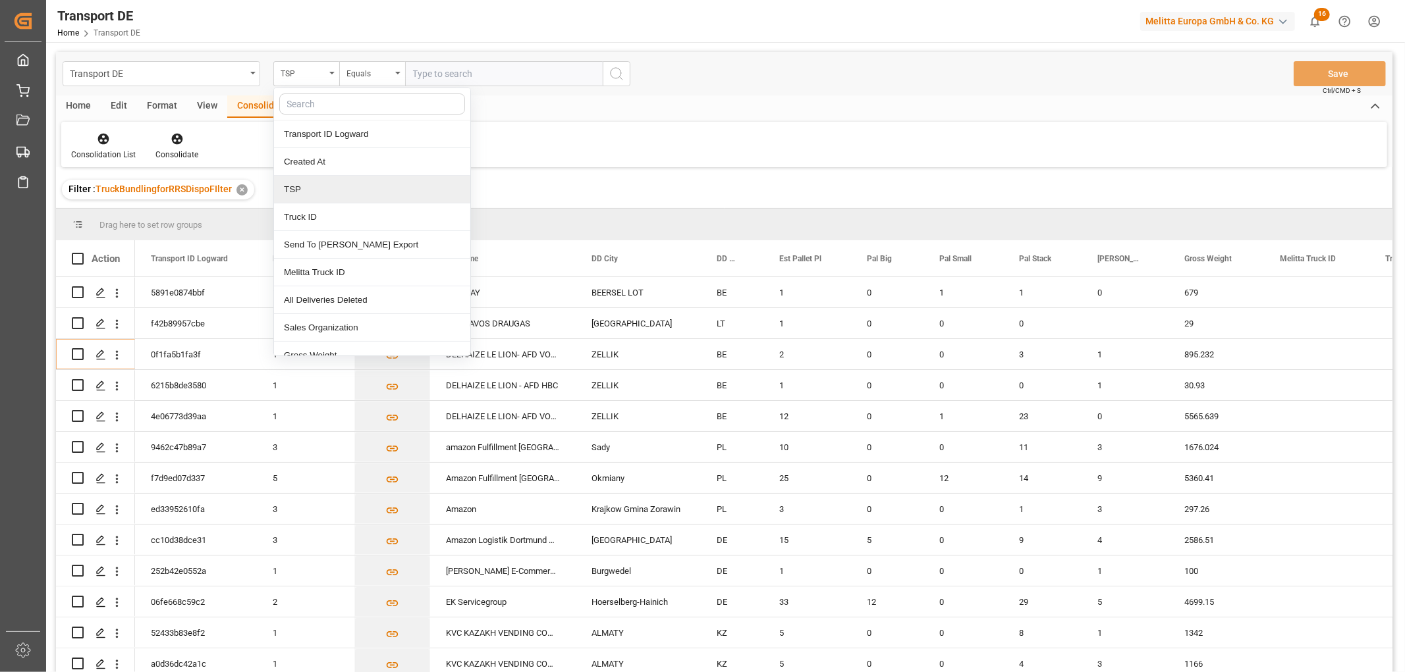
drag, startPoint x: 299, startPoint y: 190, endPoint x: 323, endPoint y: 155, distance: 42.6
click at [302, 188] on div "TSP" at bounding box center [372, 190] width 196 height 28
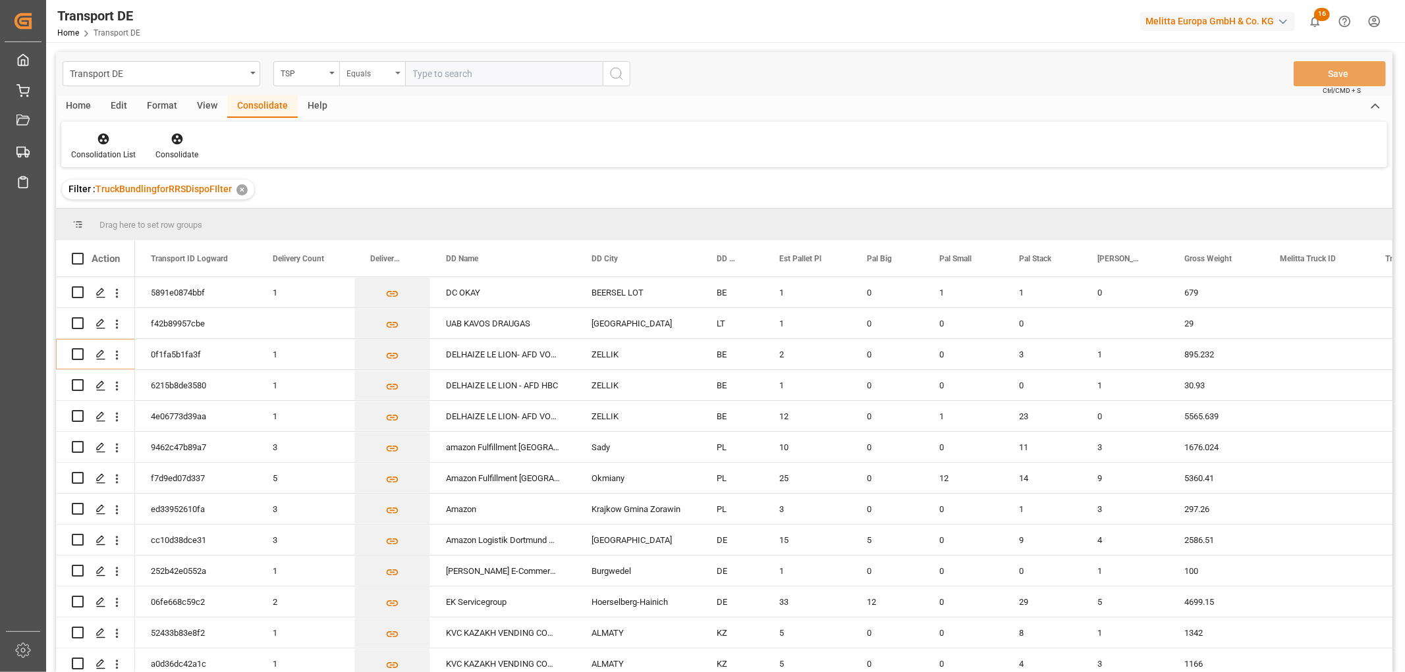
click at [364, 75] on div "Equals" at bounding box center [368, 72] width 45 height 15
click at [376, 213] on div "Starts with" at bounding box center [438, 217] width 196 height 28
click at [425, 69] on input "text" at bounding box center [504, 73] width 198 height 25
type input "Moeller"
click at [618, 70] on icon "search button" at bounding box center [616, 74] width 16 height 16
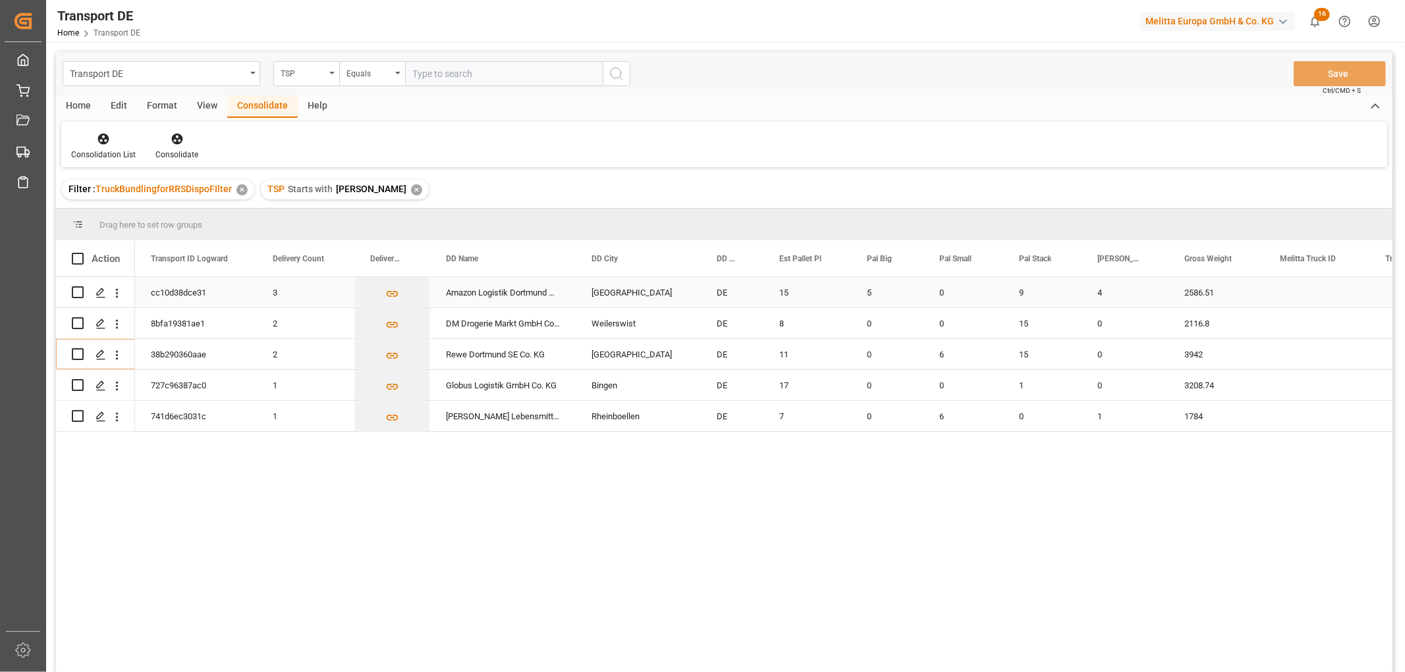
click at [77, 290] on input "Press Space to toggle row selection (unchecked)" at bounding box center [78, 292] width 12 height 12
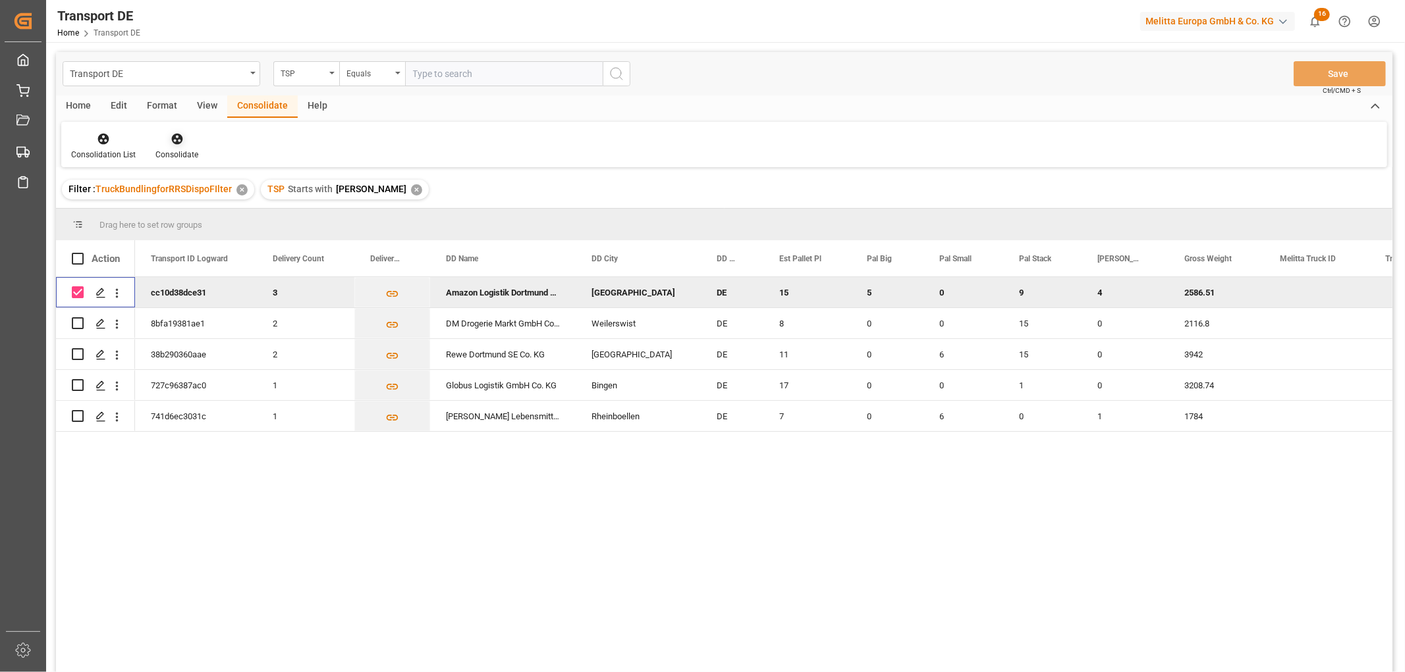
click at [178, 136] on icon at bounding box center [176, 139] width 11 height 11
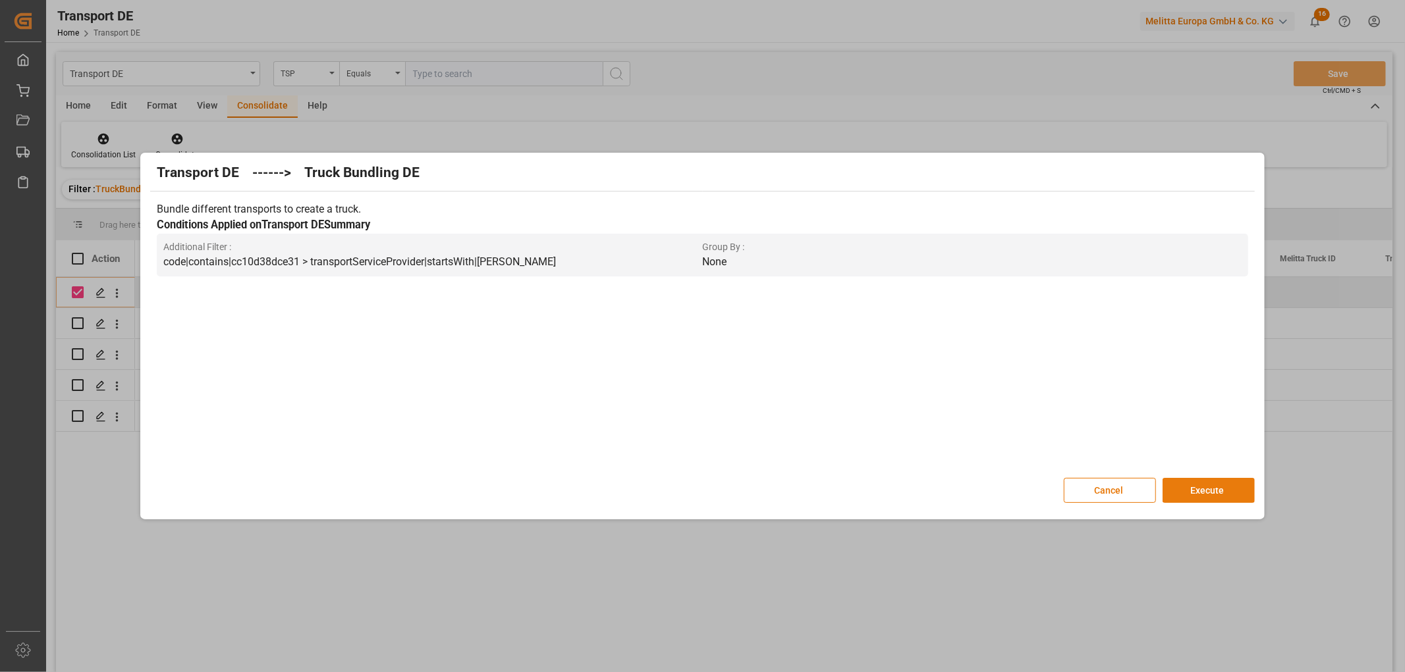
click at [1206, 490] on button "Execute" at bounding box center [1208, 490] width 92 height 25
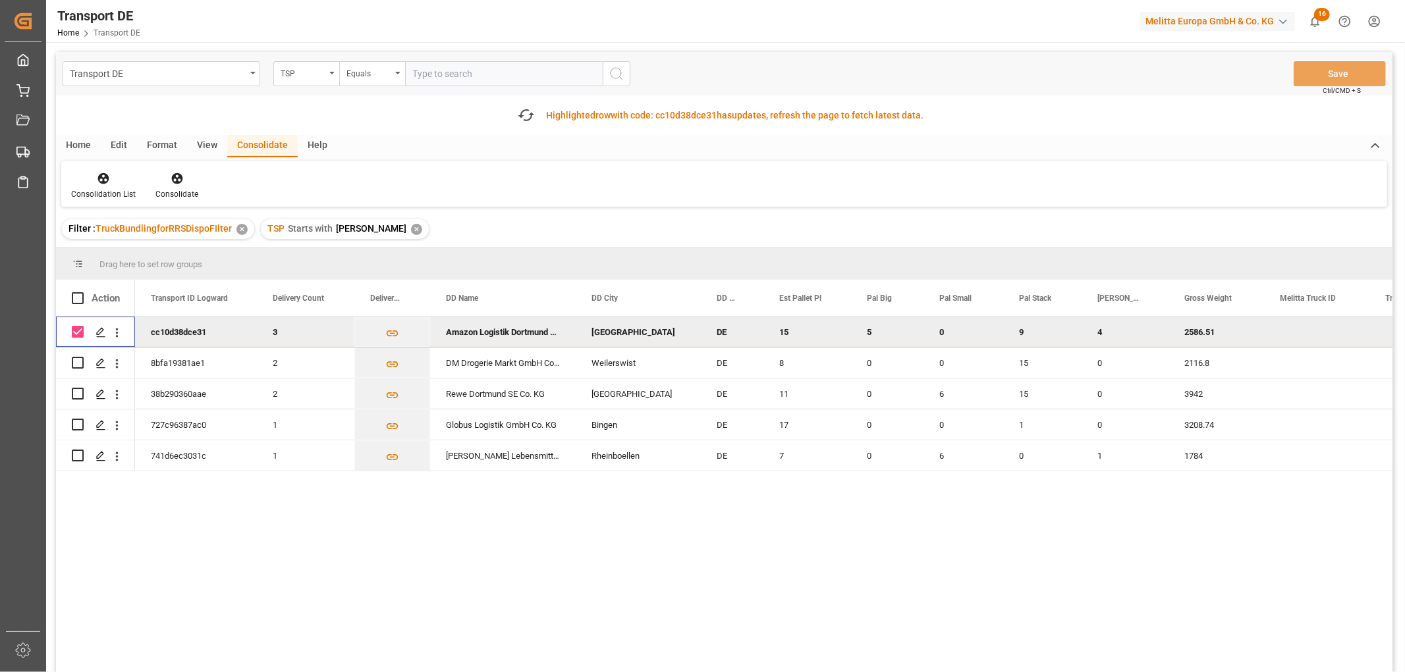
click at [80, 331] on input "Press Space to toggle row selection (checked)" at bounding box center [78, 332] width 12 height 12
checkbox input "false"
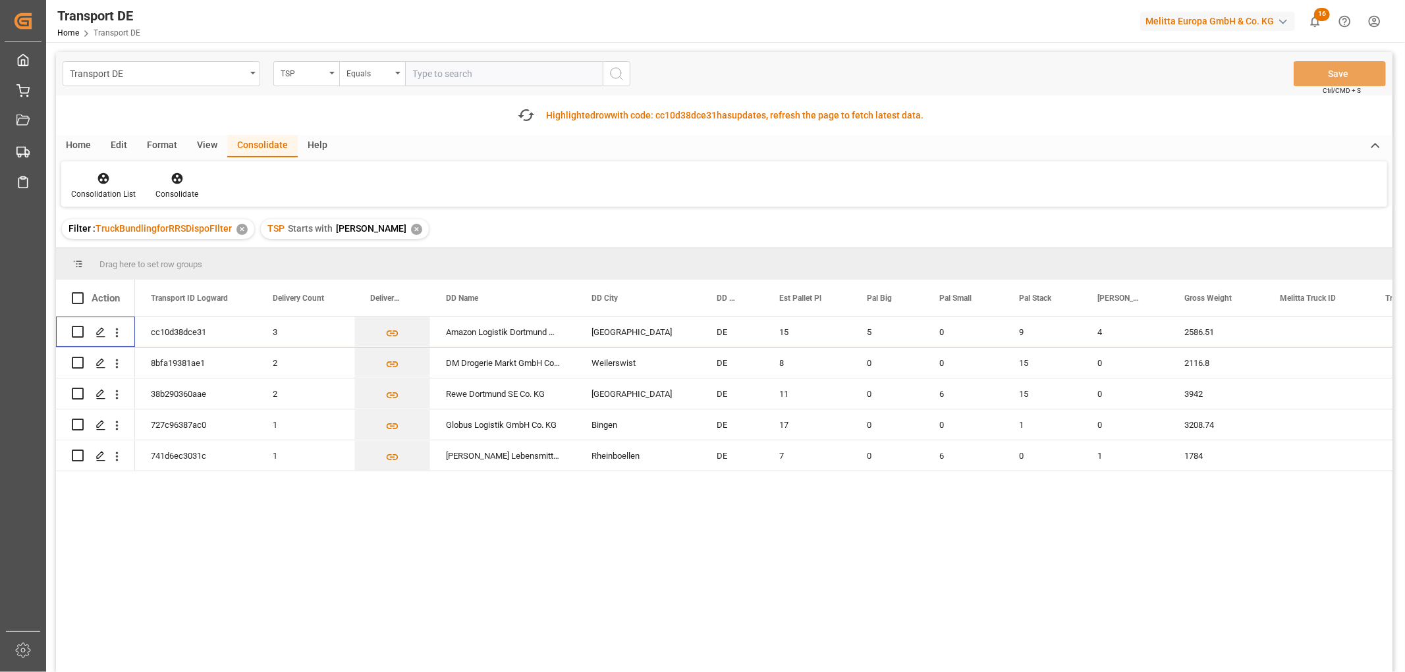
click at [411, 227] on div "✕" at bounding box center [416, 229] width 11 height 11
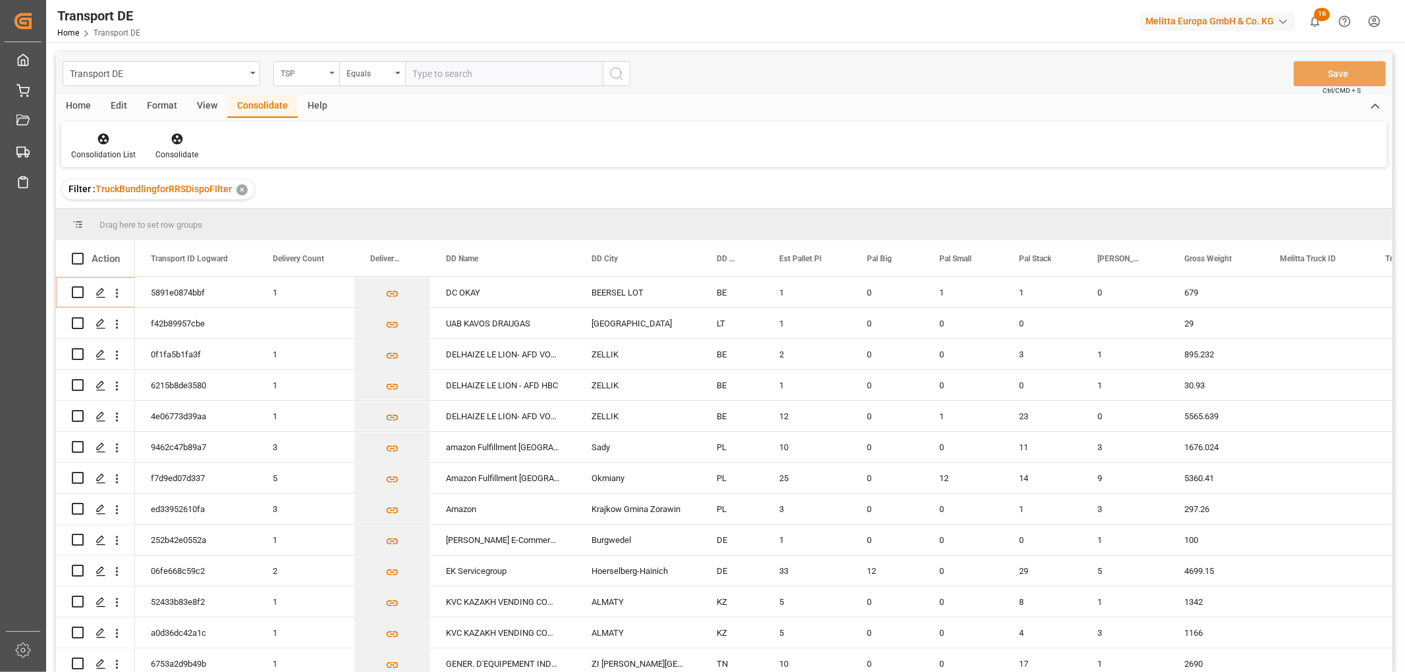
click at [304, 73] on div "TSP" at bounding box center [303, 72] width 45 height 15
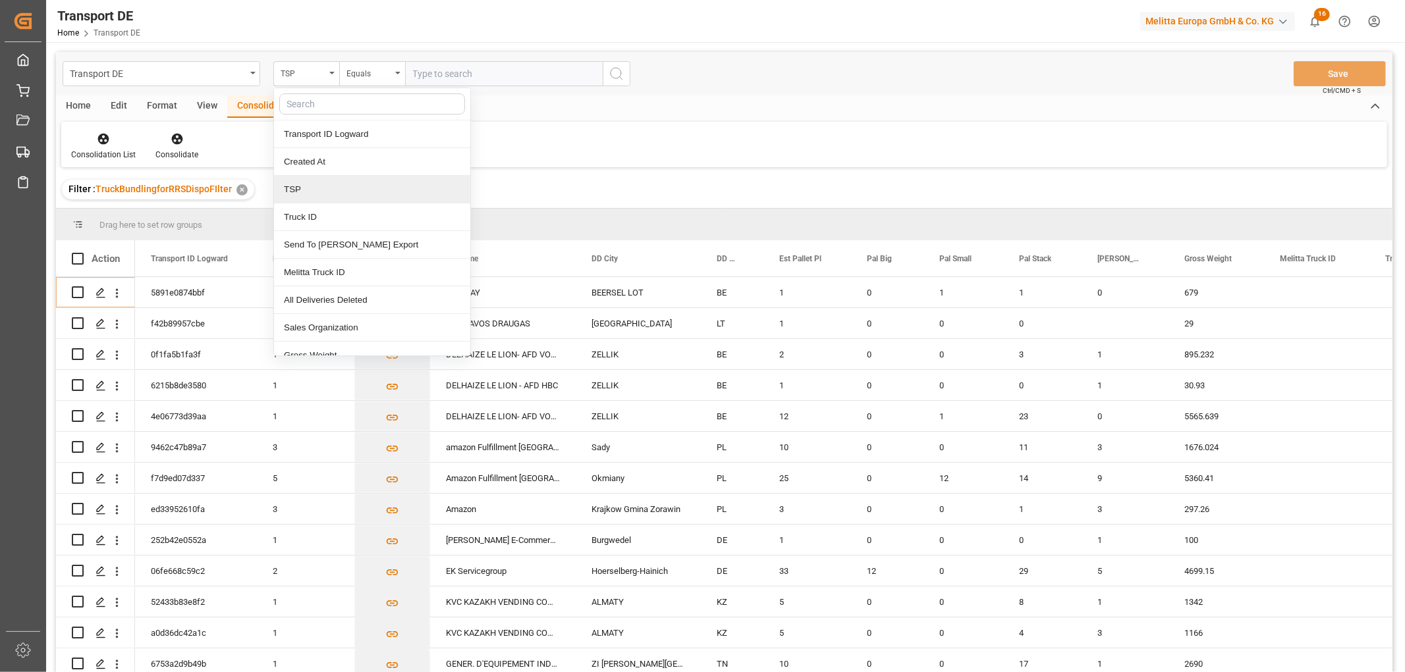
click at [294, 183] on div "TSP" at bounding box center [372, 190] width 196 height 28
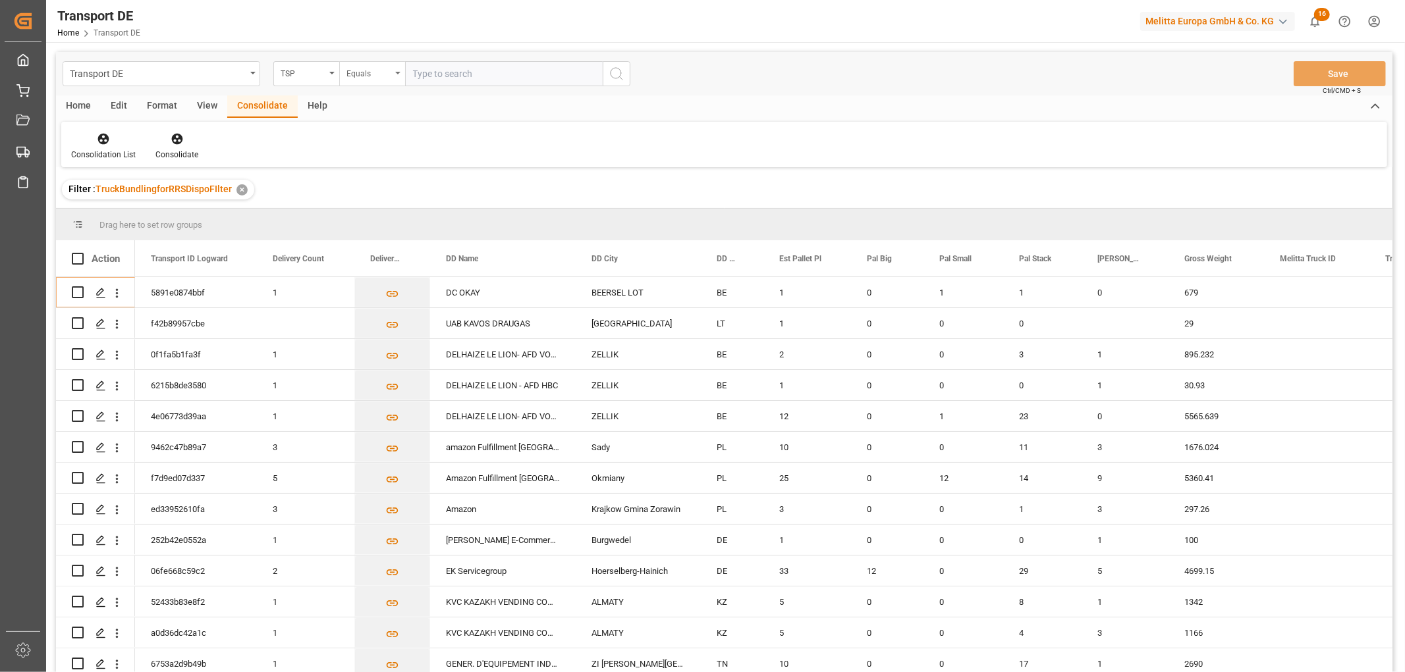
click at [376, 74] on div "Equals" at bounding box center [368, 72] width 45 height 15
drag, startPoint x: 390, startPoint y: 218, endPoint x: 412, endPoint y: 175, distance: 48.6
click at [390, 217] on div "Starts with" at bounding box center [438, 217] width 196 height 28
click at [450, 71] on input "text" at bounding box center [504, 73] width 198 height 25
type input "[PERSON_NAME]"
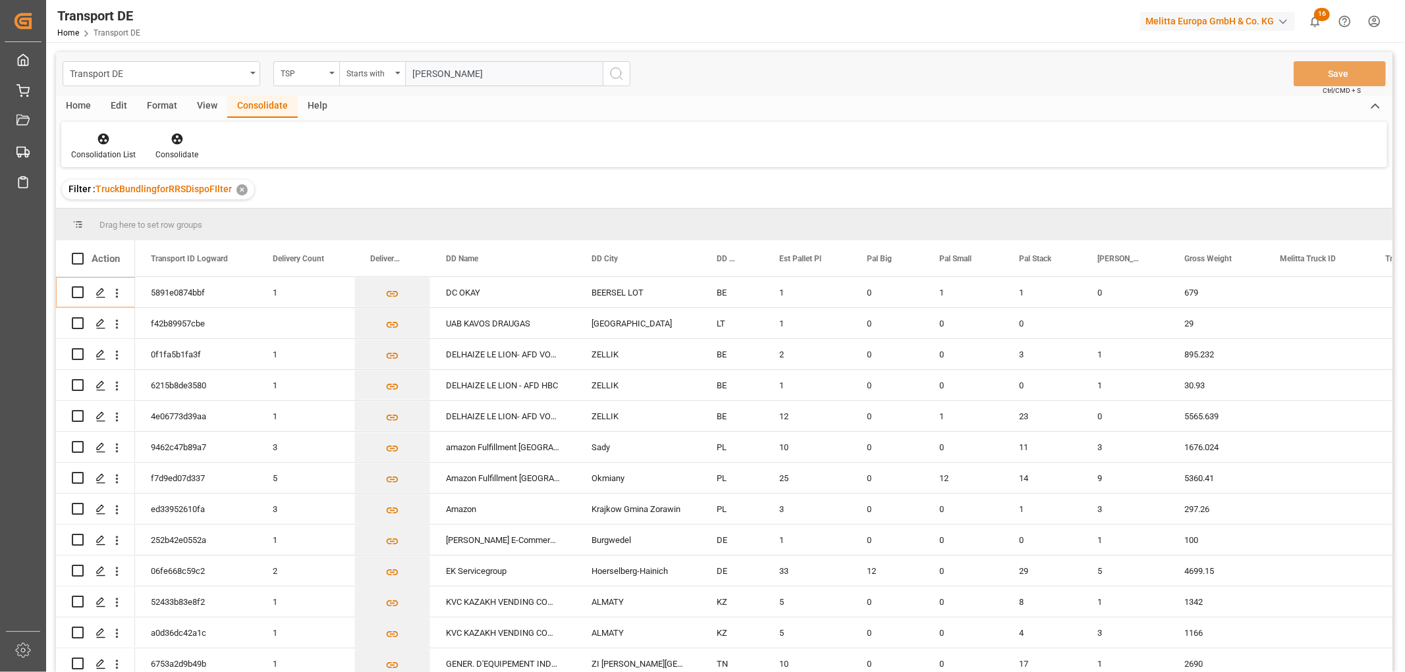
click at [616, 74] on icon "search button" at bounding box center [616, 74] width 16 height 16
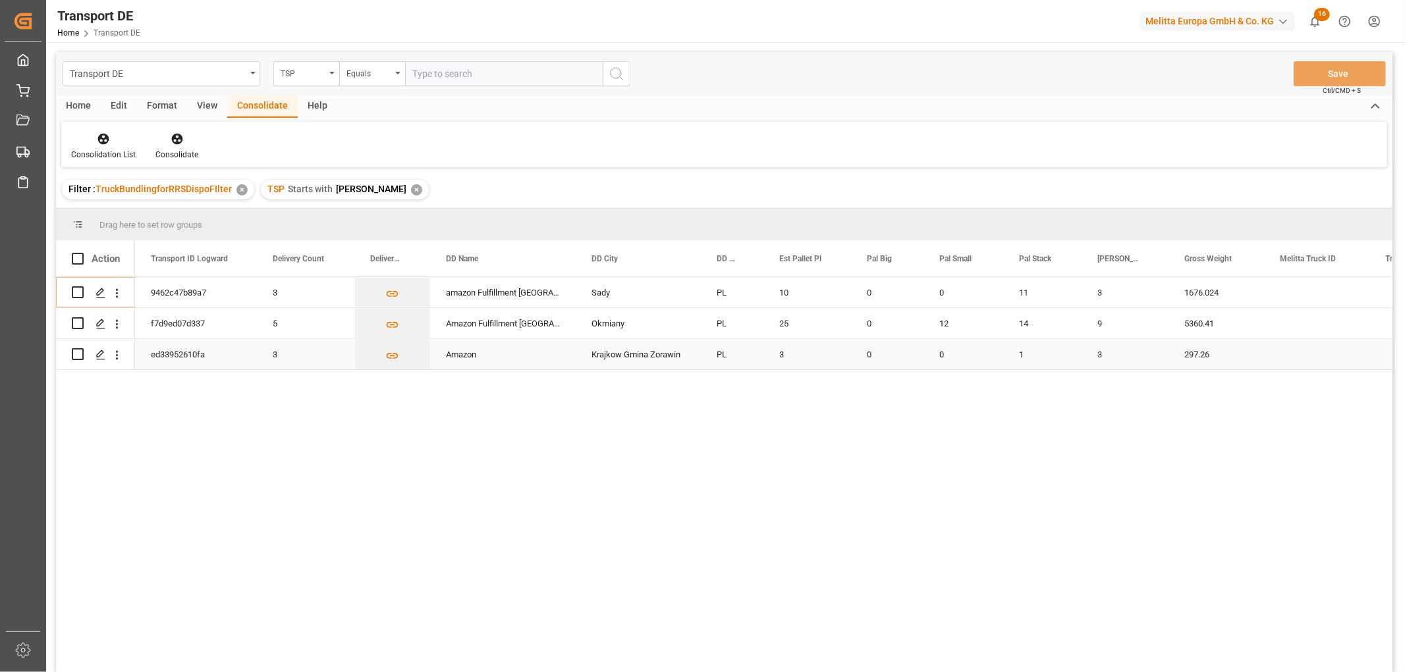
click at [79, 353] on input "Press Space to toggle row selection (unchecked)" at bounding box center [78, 354] width 12 height 12
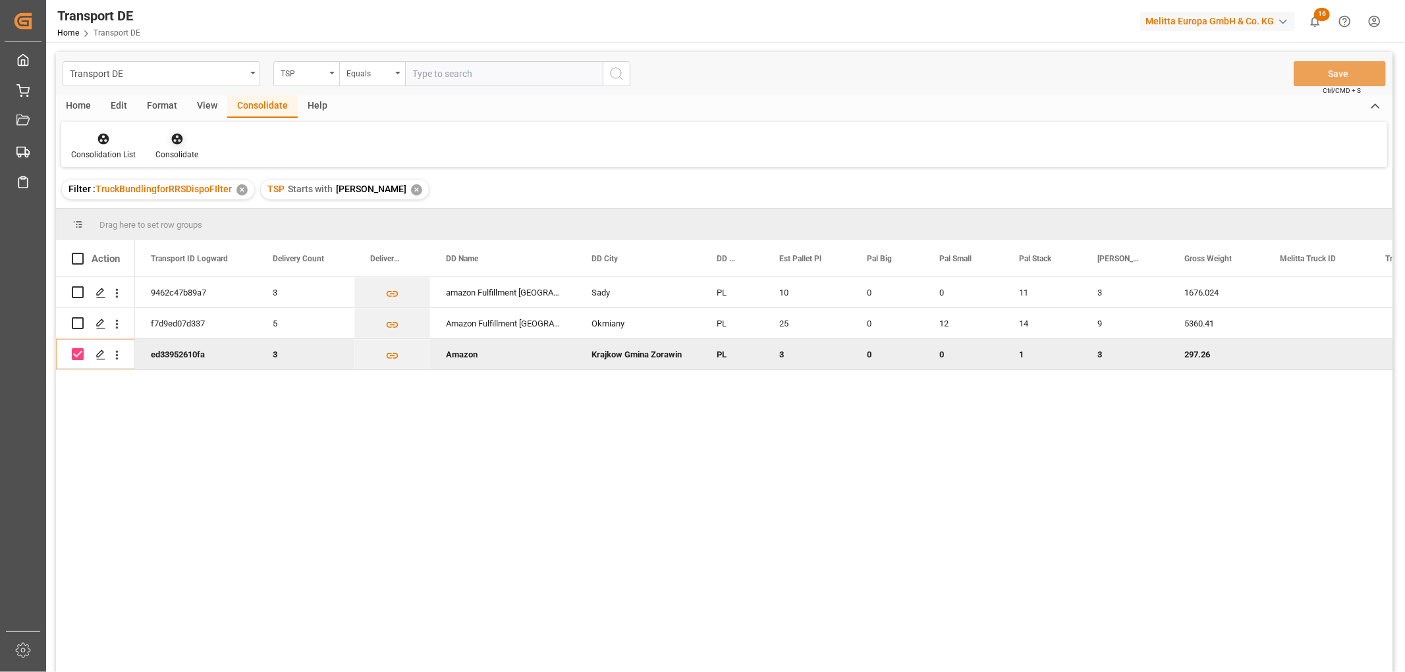
click at [173, 134] on icon at bounding box center [176, 139] width 11 height 11
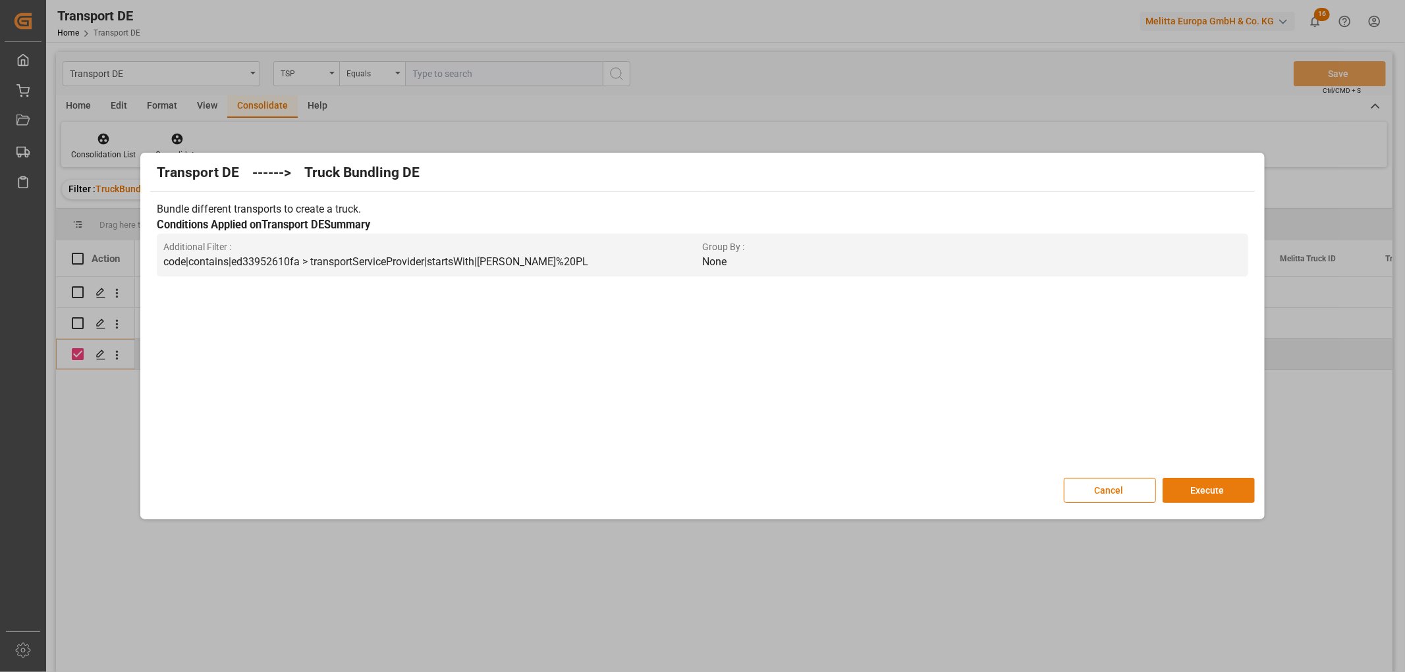
click at [1205, 486] on button "Execute" at bounding box center [1208, 490] width 92 height 25
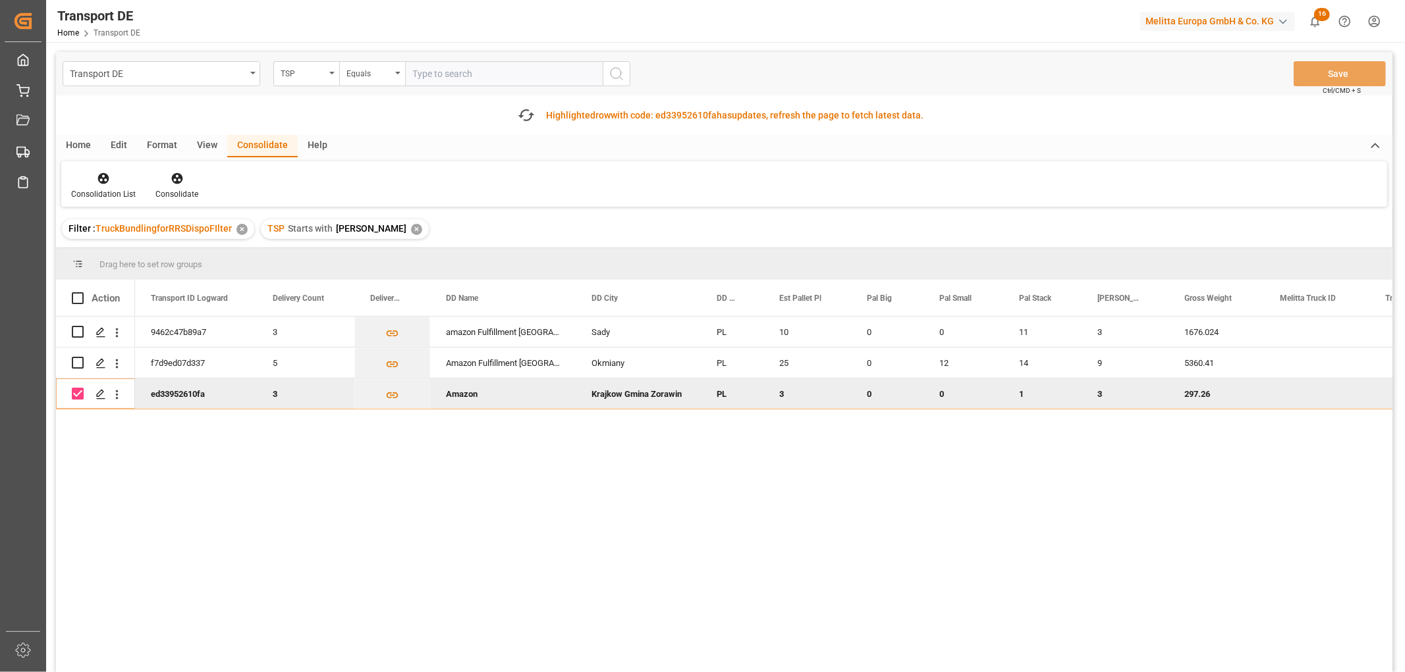
click at [76, 393] on input "Press Space to toggle row selection (checked)" at bounding box center [78, 394] width 12 height 12
checkbox input "false"
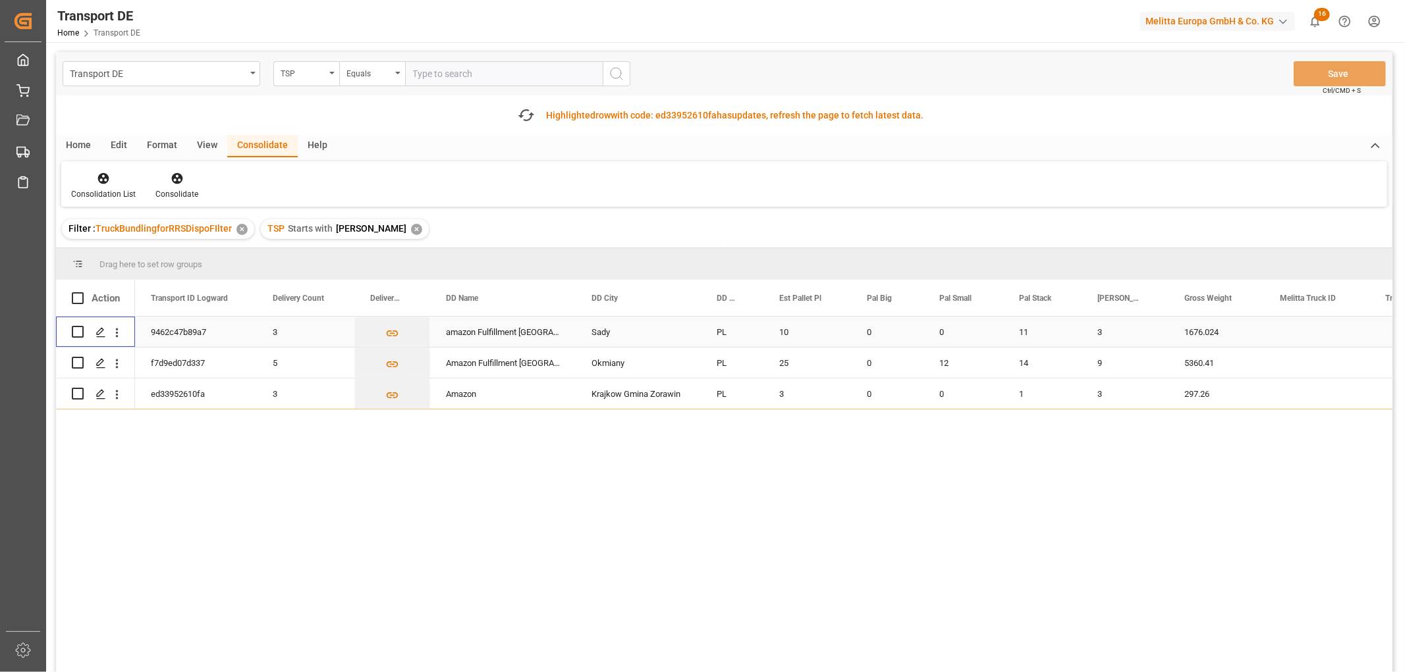
click at [79, 331] on input "Press Space to toggle row selection (unchecked)" at bounding box center [78, 332] width 12 height 12
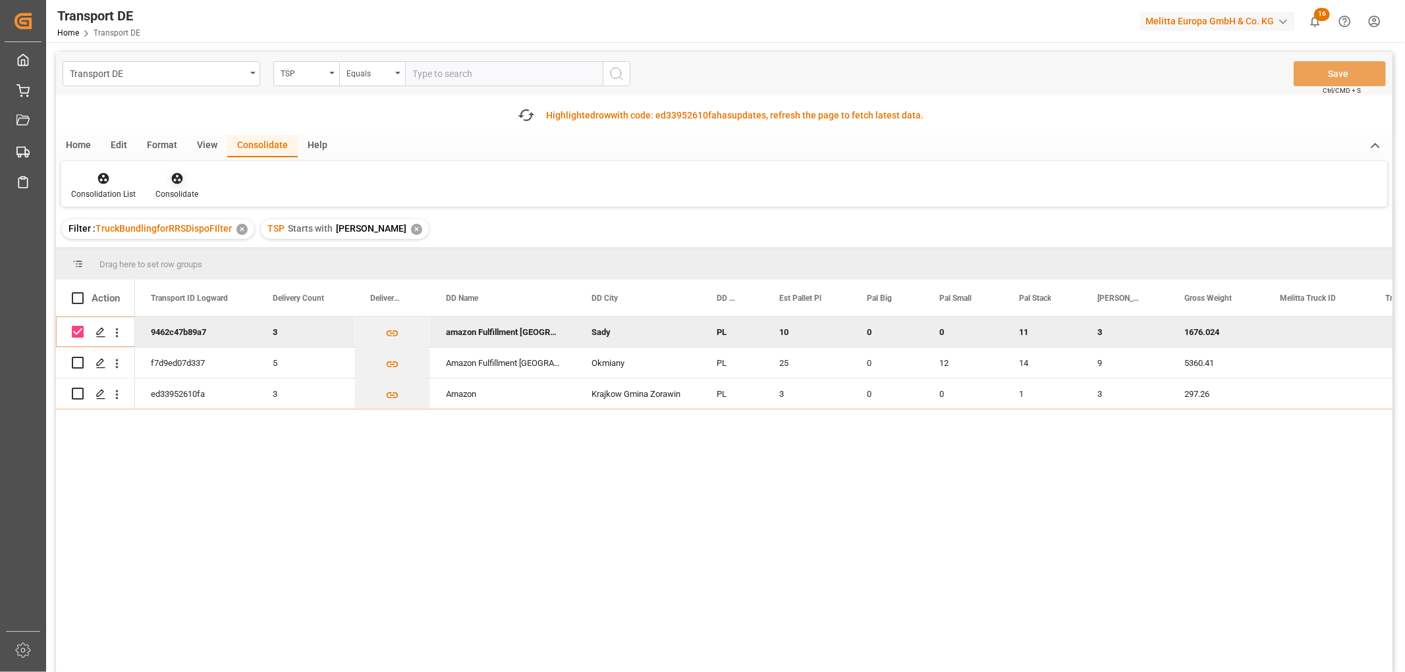
click at [173, 176] on icon at bounding box center [176, 178] width 11 height 11
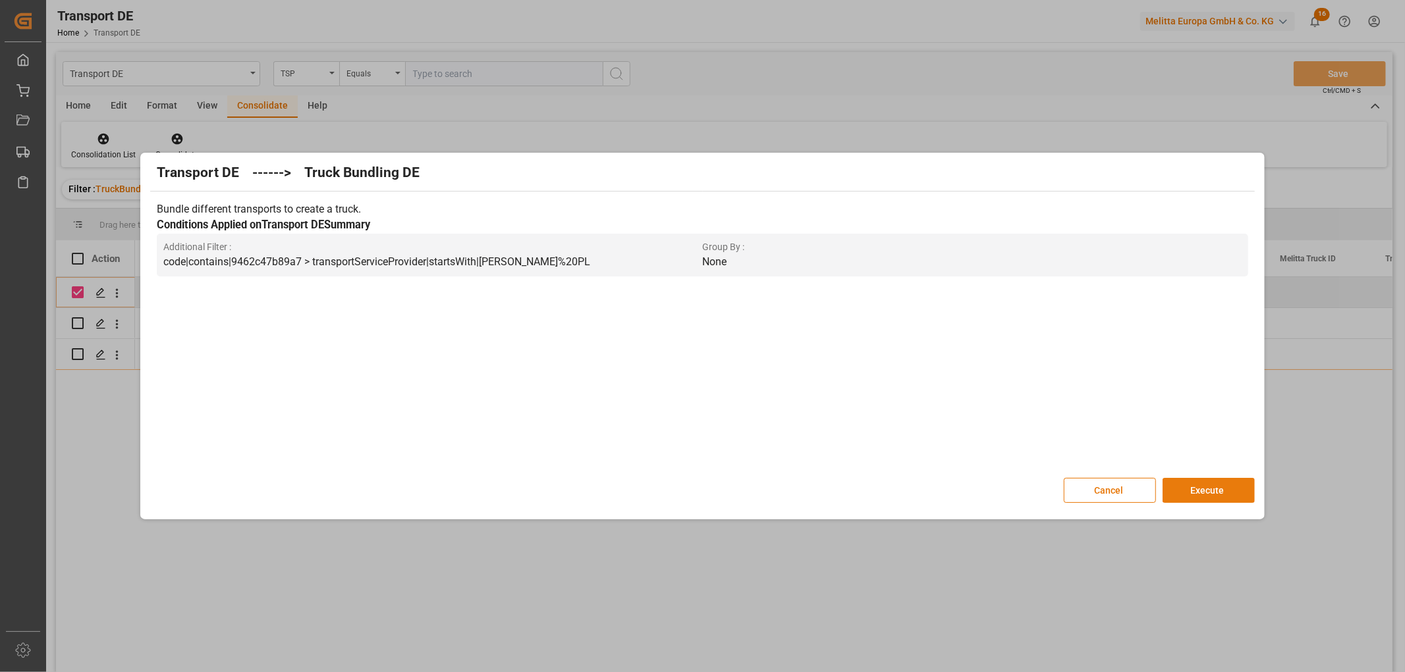
click at [1221, 485] on button "Execute" at bounding box center [1208, 490] width 92 height 25
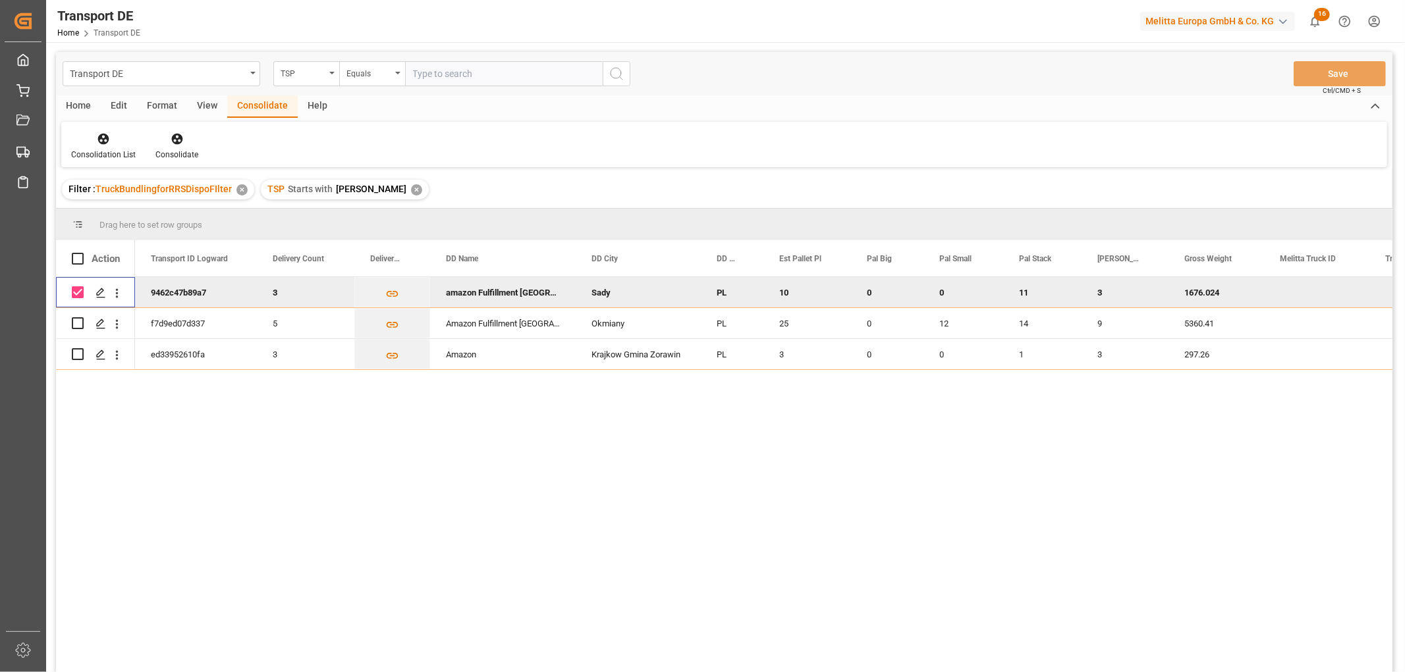
click at [74, 292] on input "Press Space to toggle row selection (checked)" at bounding box center [78, 292] width 12 height 12
checkbox input "false"
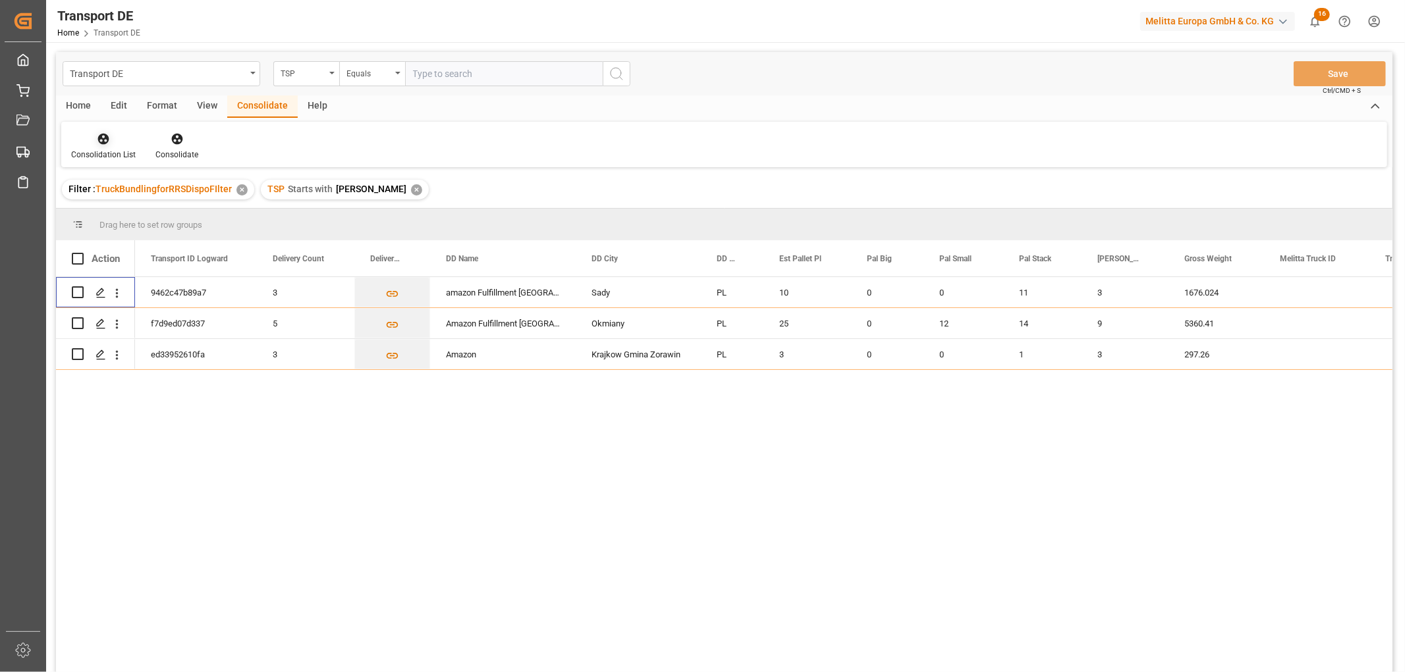
click at [102, 136] on icon at bounding box center [103, 138] width 13 height 13
click at [134, 209] on div "Transport DE TSP Equals Save Ctrl/CMD + S Home Edit Format View Consolidate Hel…" at bounding box center [724, 379] width 1336 height 655
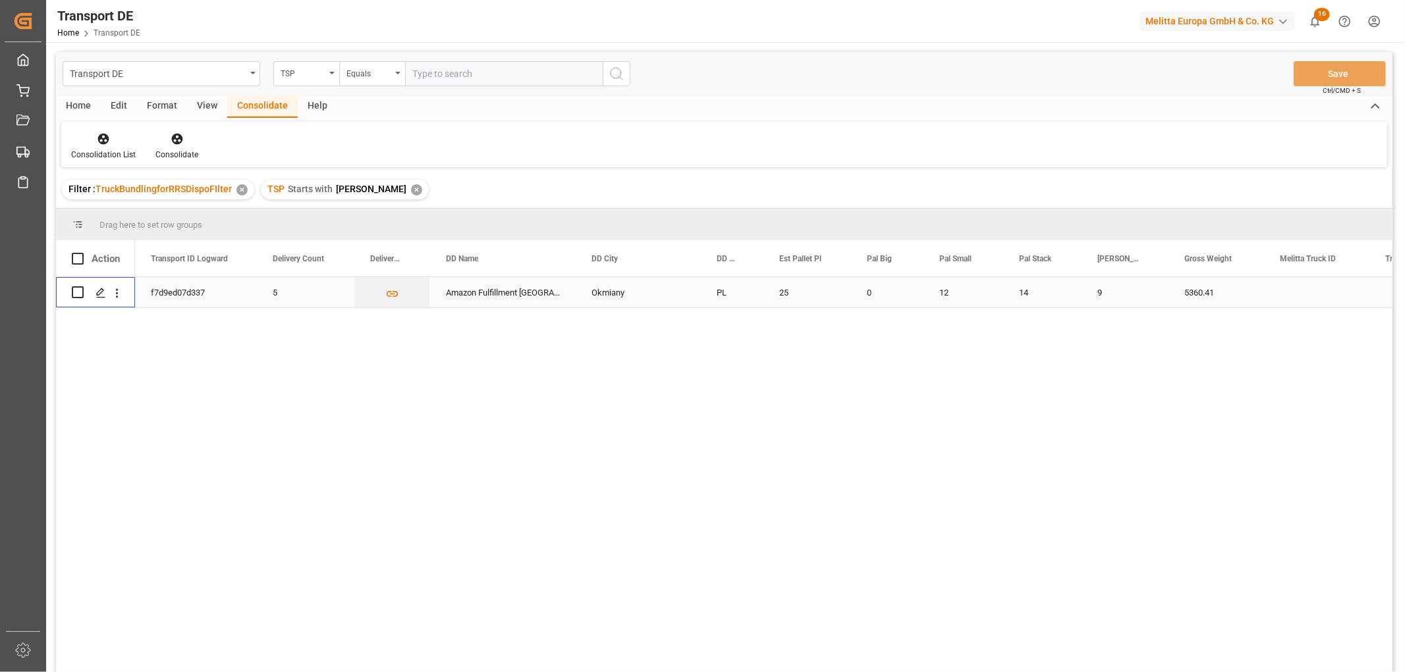
click at [77, 296] on input "Press Space to toggle row selection (unchecked)" at bounding box center [78, 292] width 12 height 12
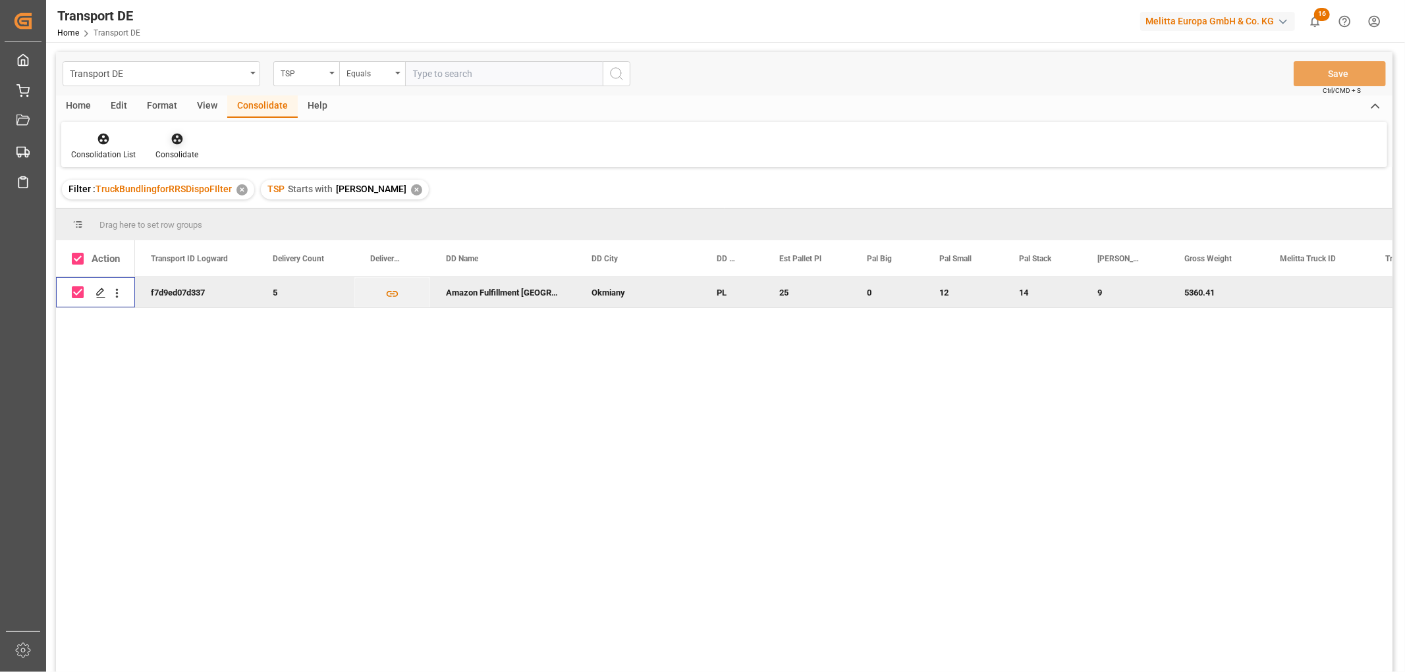
click at [175, 136] on icon at bounding box center [177, 138] width 13 height 13
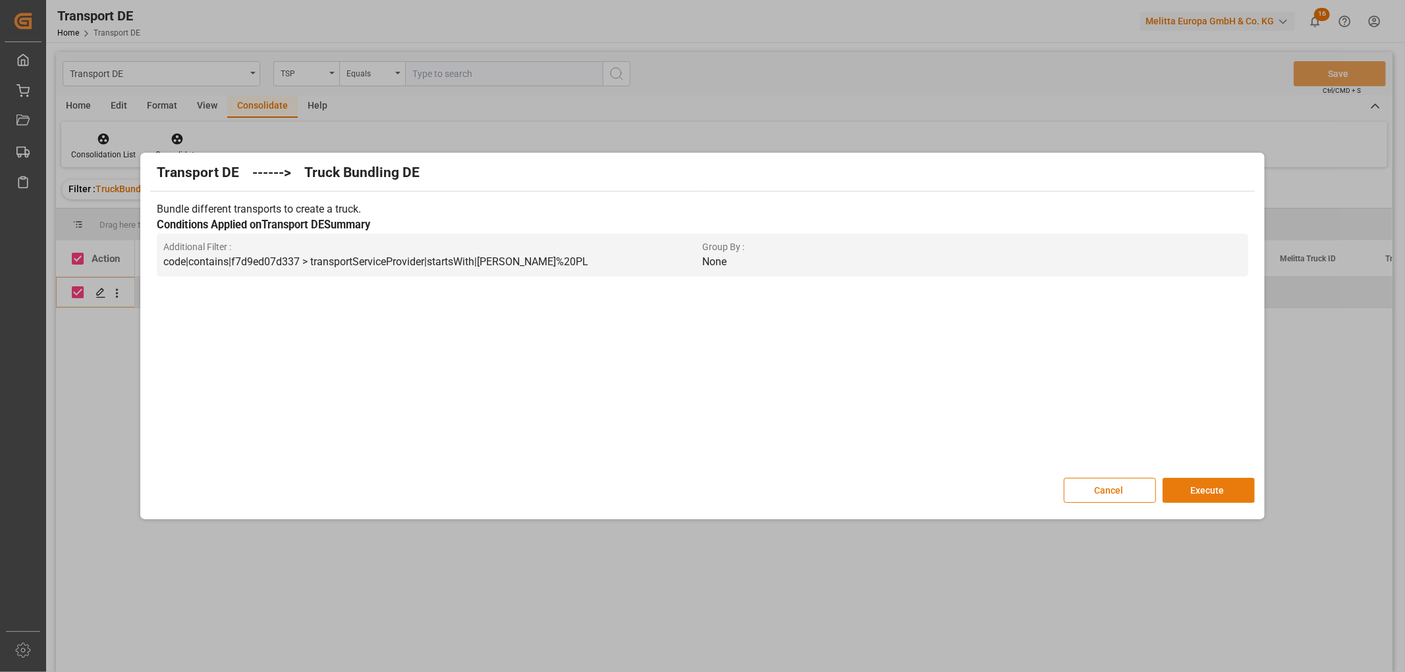
click at [1208, 485] on button "Execute" at bounding box center [1208, 490] width 92 height 25
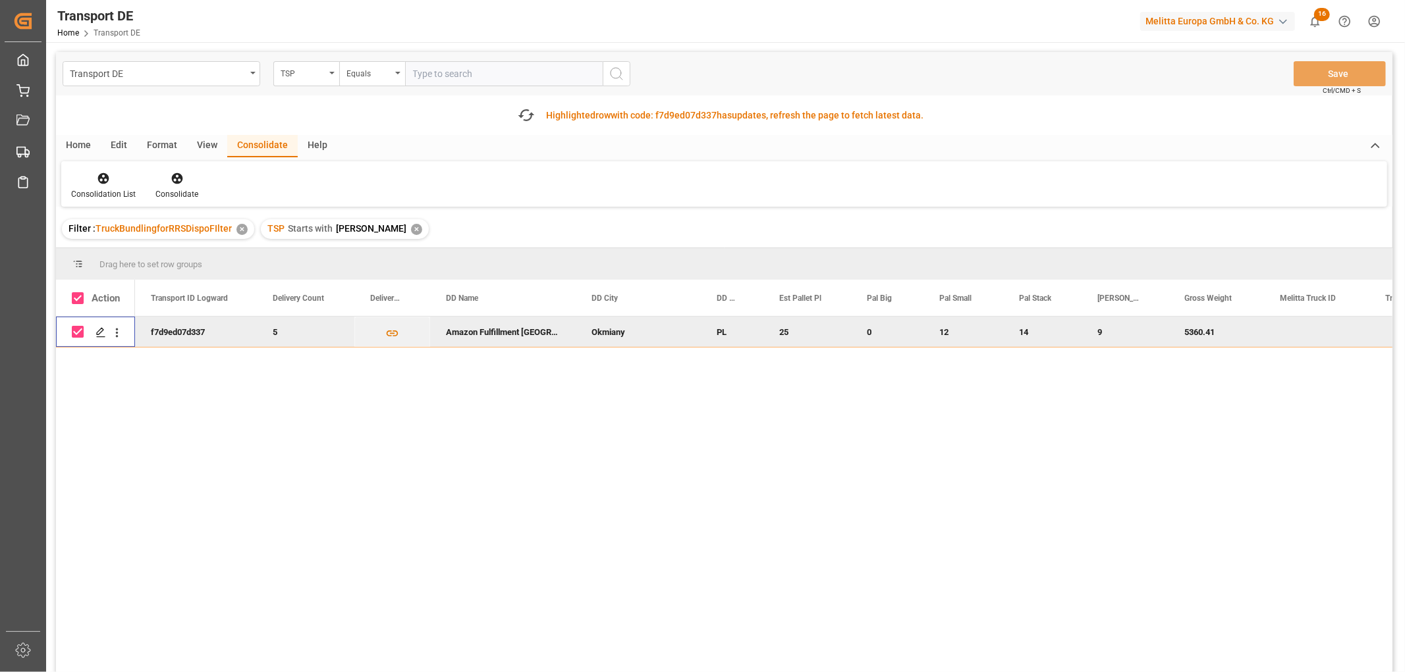
click at [80, 330] on input "Press Space to toggle row selection (checked)" at bounding box center [78, 332] width 12 height 12
checkbox input "false"
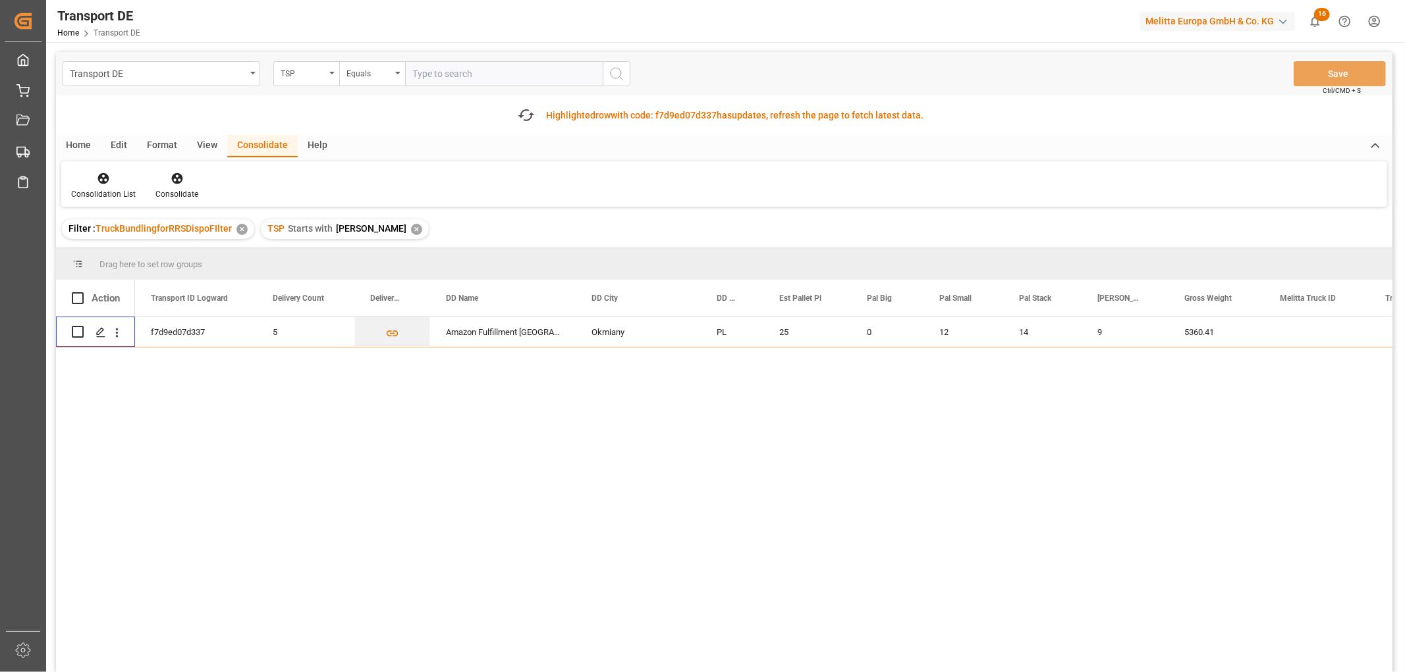
click at [411, 225] on div "✕" at bounding box center [416, 229] width 11 height 11
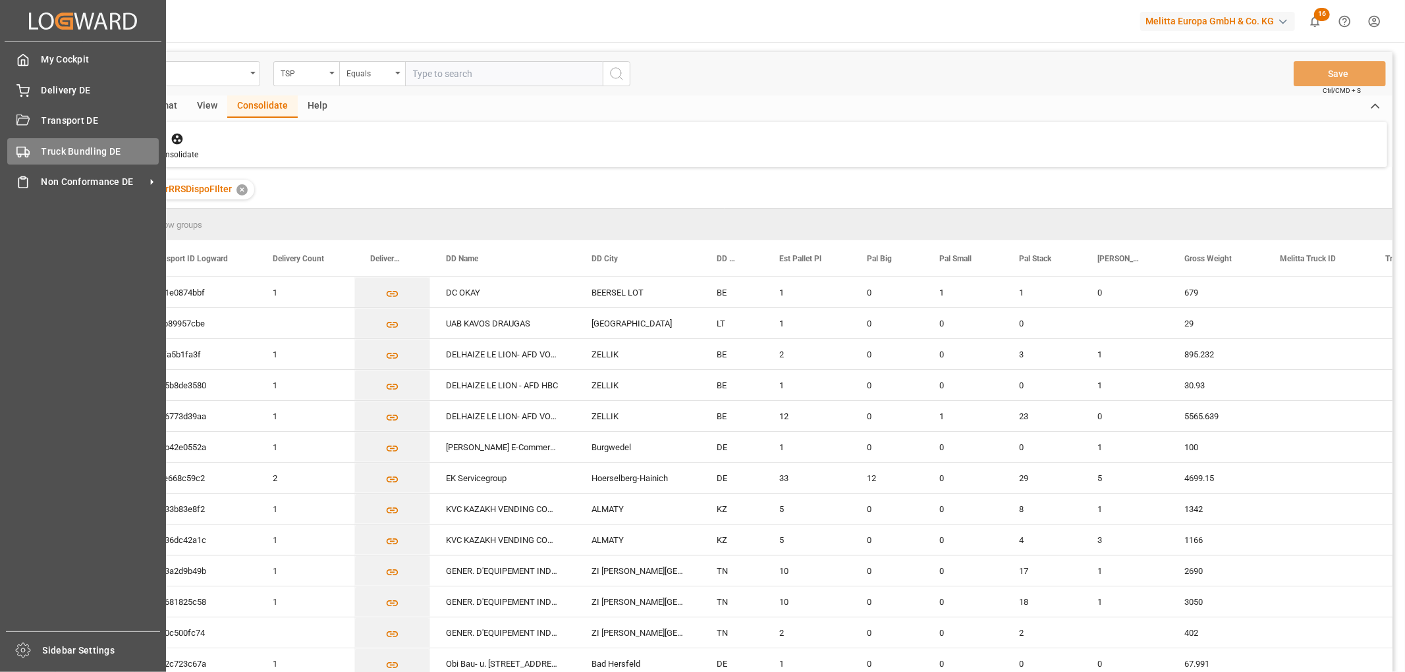
click at [53, 146] on span "Truck Bundling DE" at bounding box center [100, 152] width 118 height 14
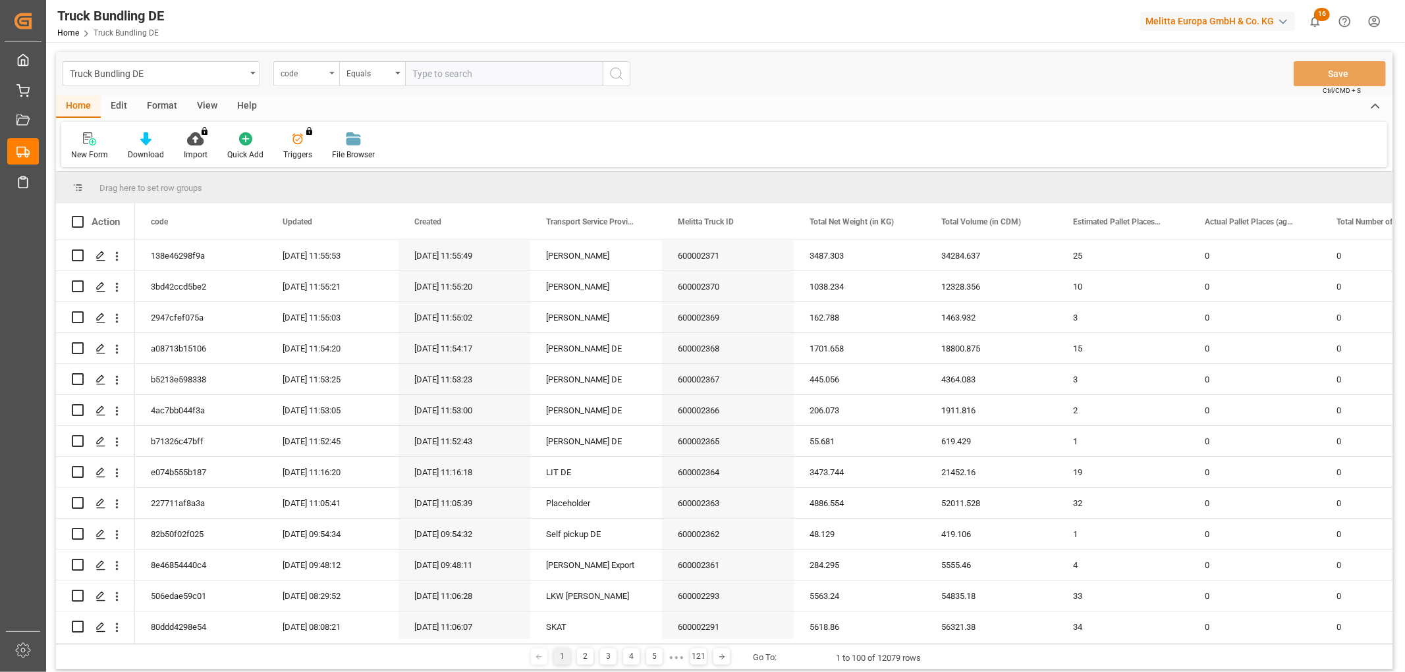
click at [302, 74] on div "code" at bounding box center [303, 72] width 45 height 15
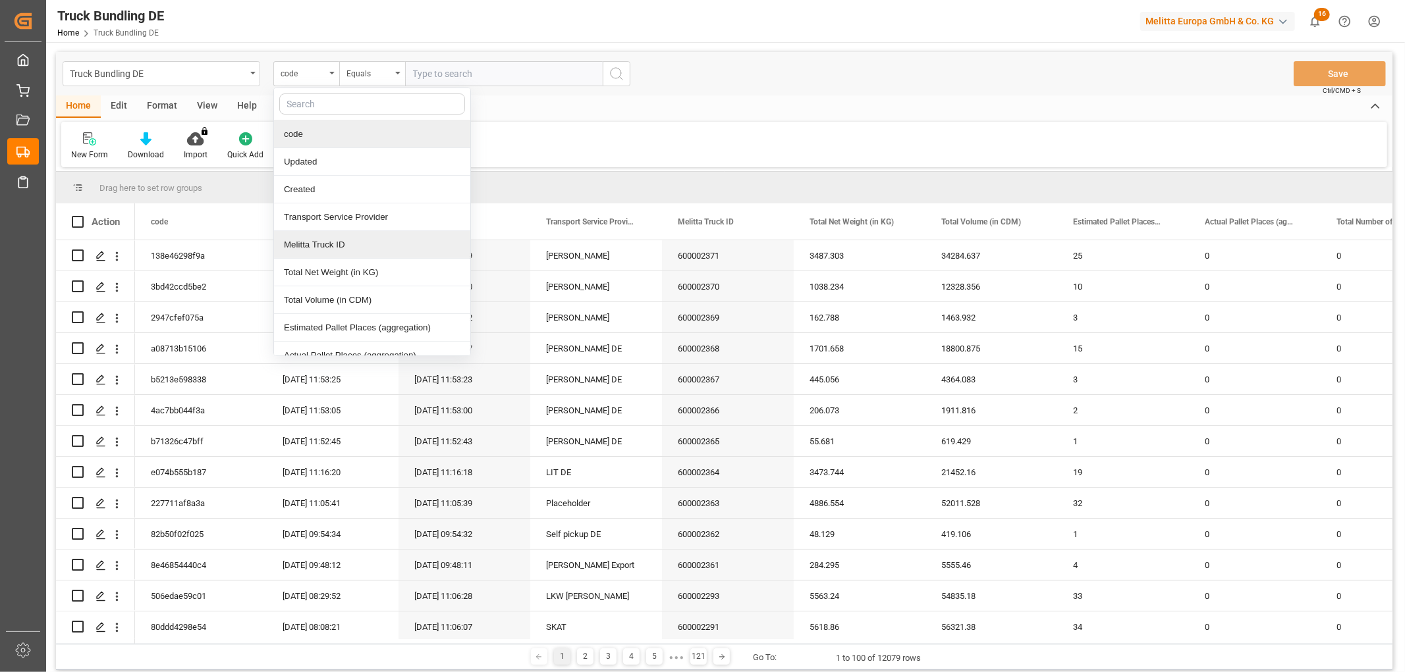
click at [307, 241] on div "Melitta Truck ID" at bounding box center [372, 245] width 196 height 28
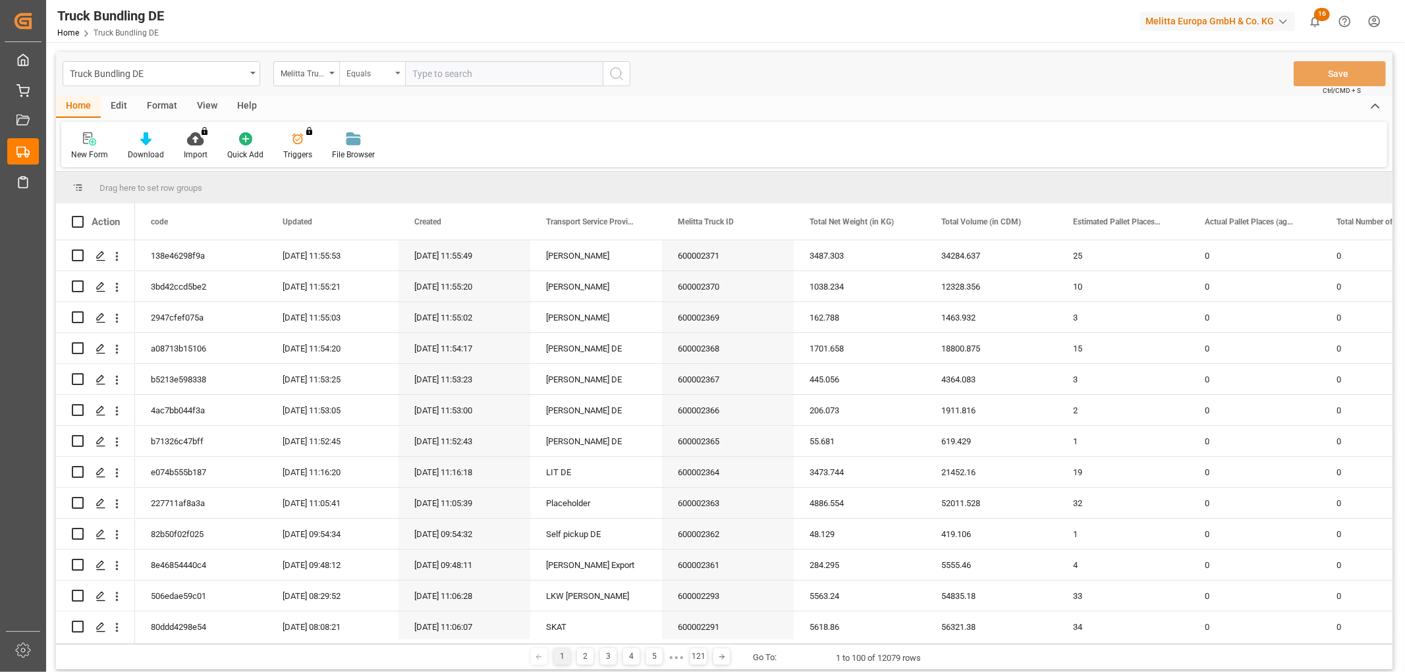
click at [363, 74] on div "Equals" at bounding box center [368, 72] width 45 height 15
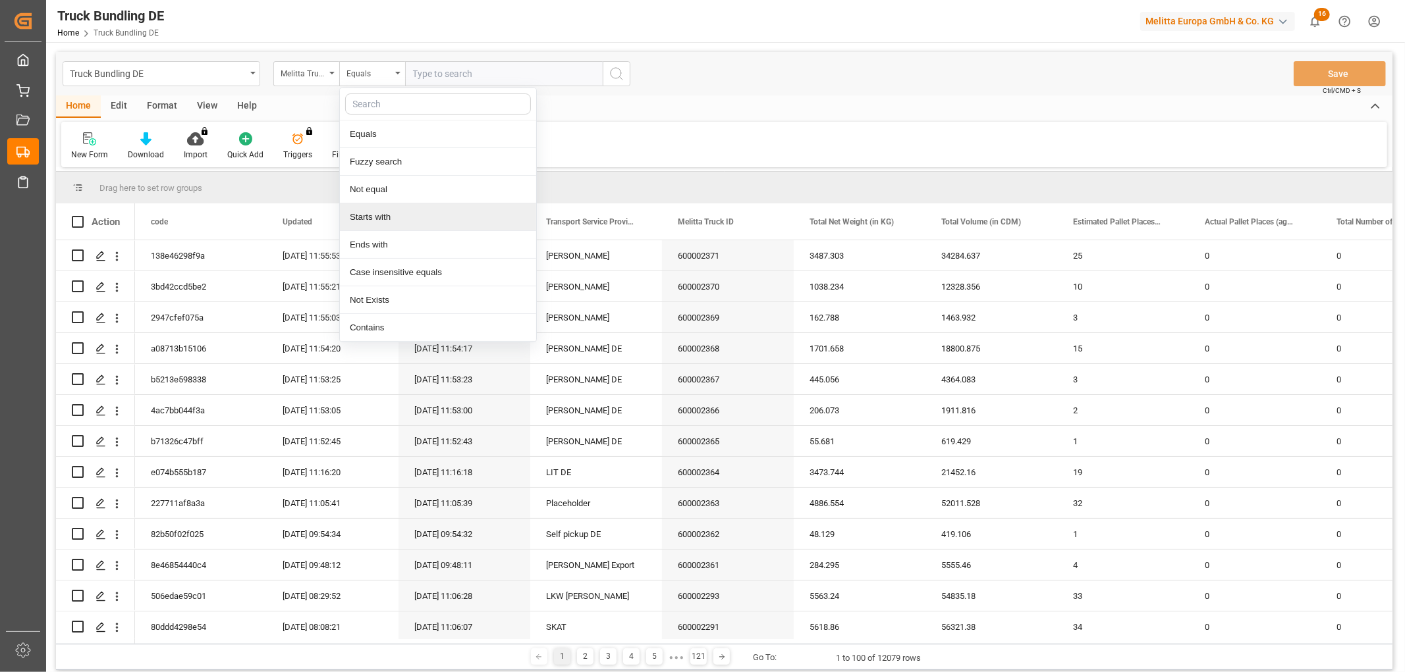
drag, startPoint x: 371, startPoint y: 215, endPoint x: 412, endPoint y: 126, distance: 97.2
click at [372, 214] on div "Starts with" at bounding box center [438, 217] width 196 height 28
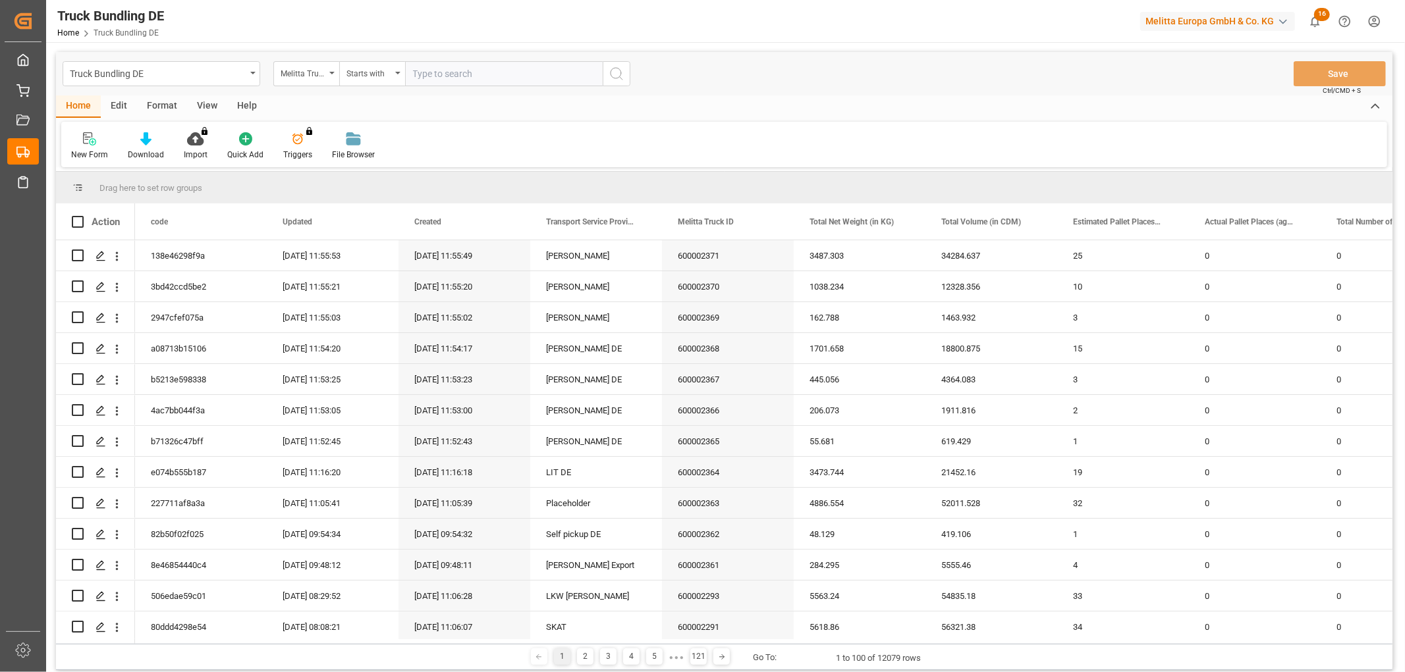
click at [432, 70] on input "text" at bounding box center [504, 73] width 198 height 25
type input "600002371"
click at [616, 75] on icon "search button" at bounding box center [616, 74] width 16 height 16
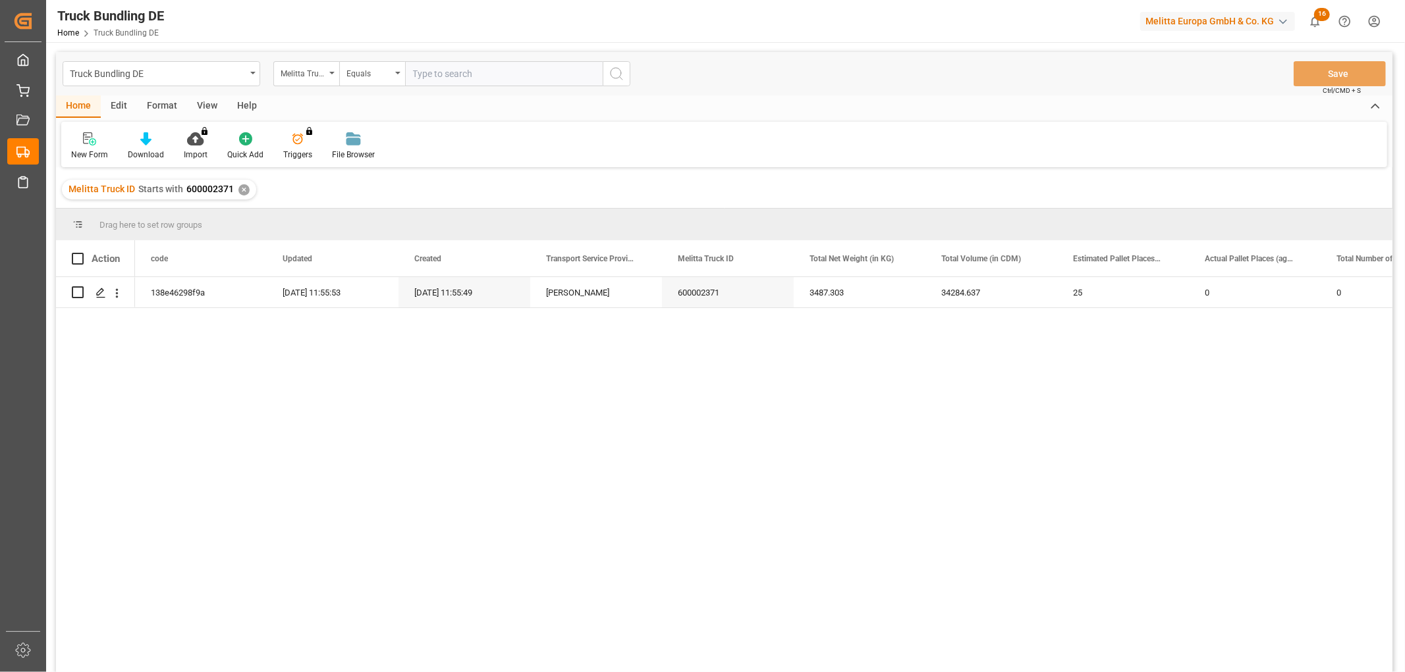
click at [238, 188] on div "✕" at bounding box center [243, 189] width 11 height 11
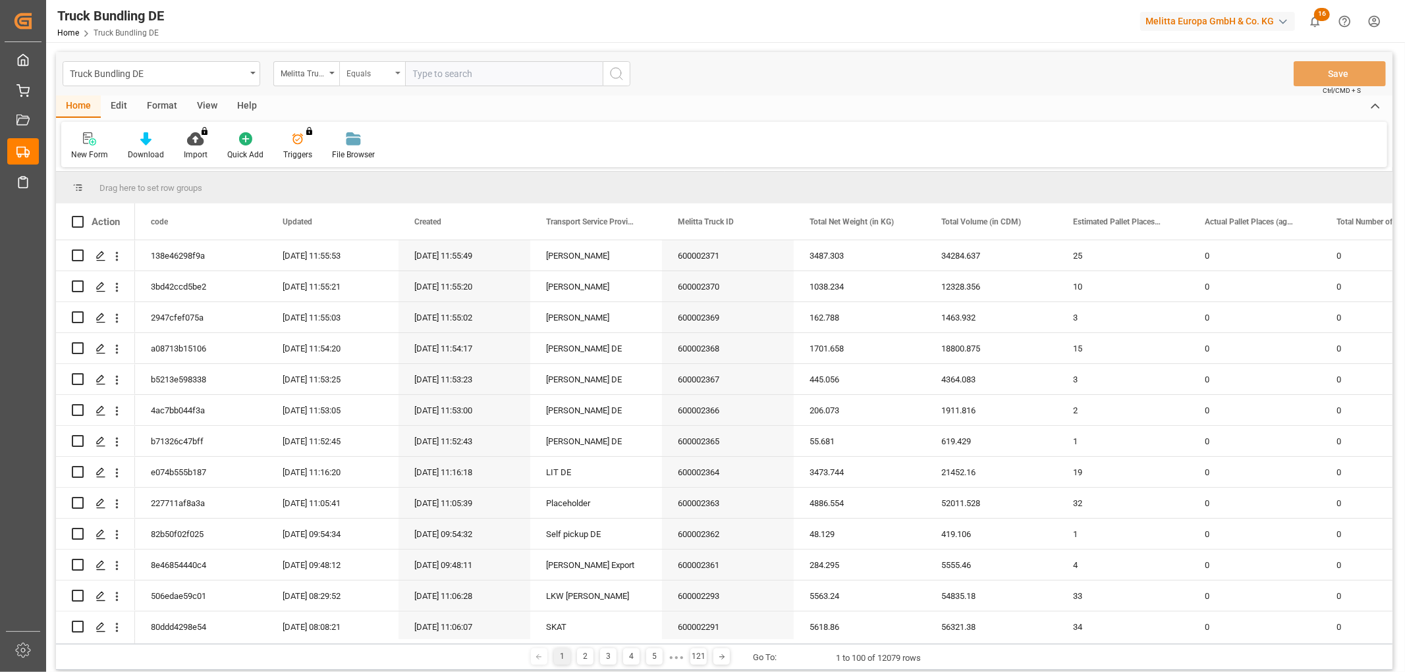
click at [366, 68] on div "Equals" at bounding box center [368, 72] width 45 height 15
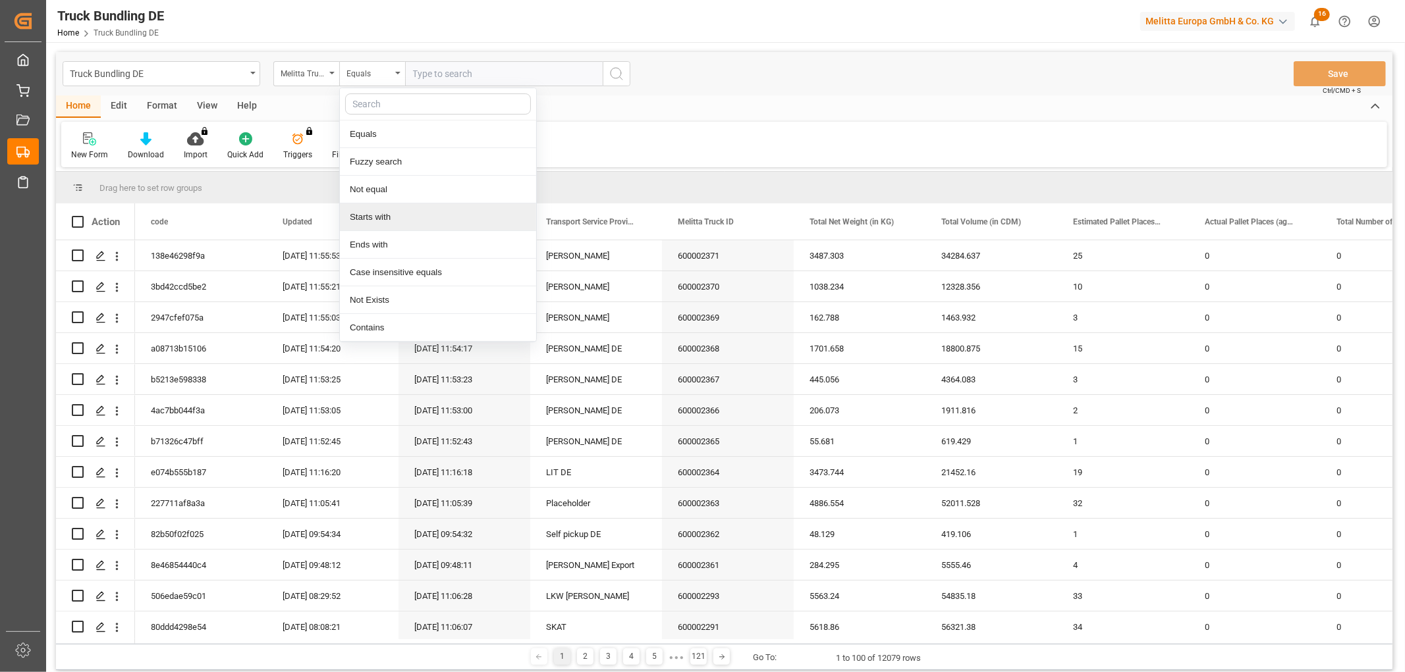
click at [391, 219] on div "Starts with" at bounding box center [438, 217] width 196 height 28
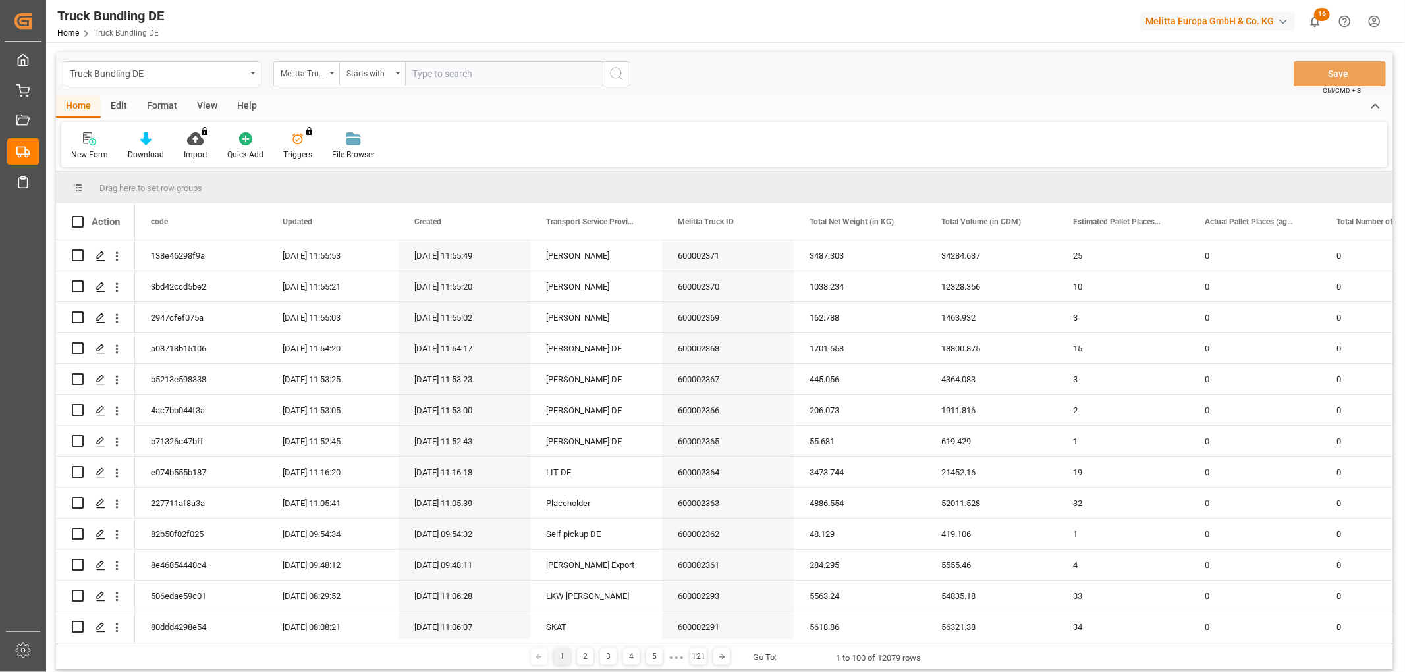
click at [422, 75] on input "text" at bounding box center [504, 73] width 198 height 25
type input "600002368"
click at [618, 76] on icon "search button" at bounding box center [616, 74] width 16 height 16
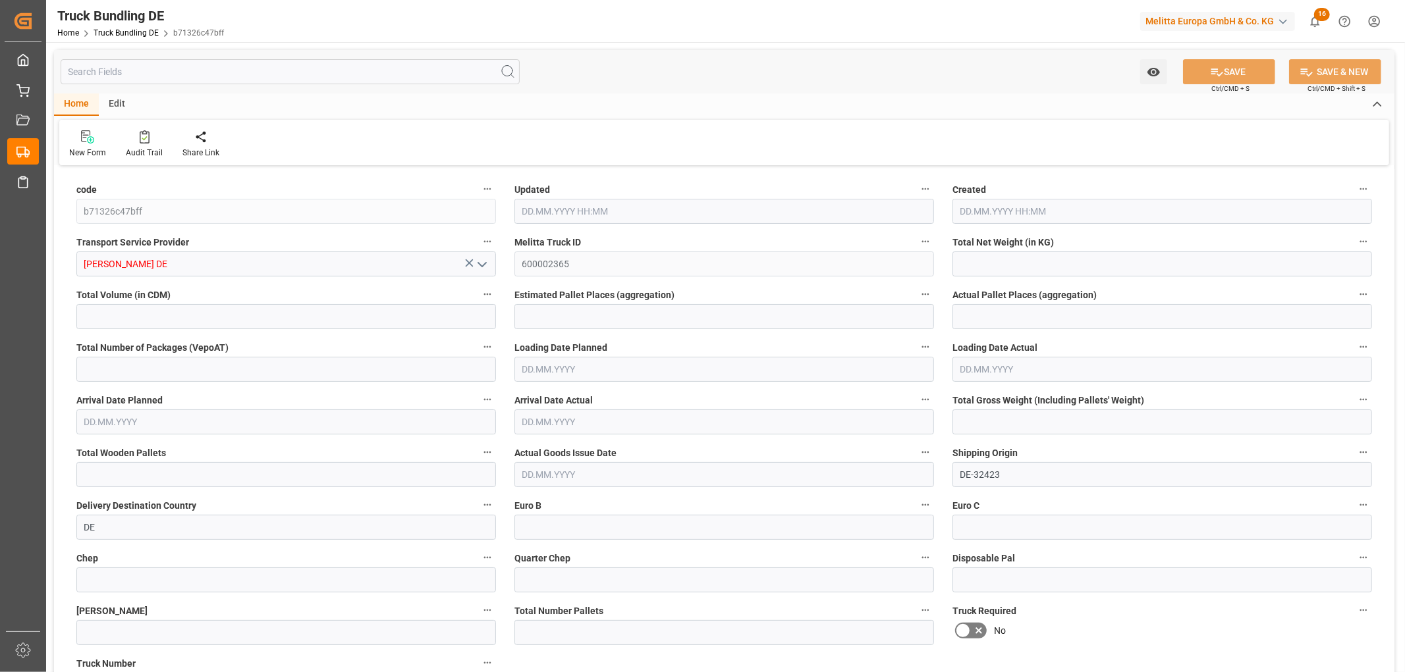
type input "55.681"
type input "619.429"
type input "1"
type input "0"
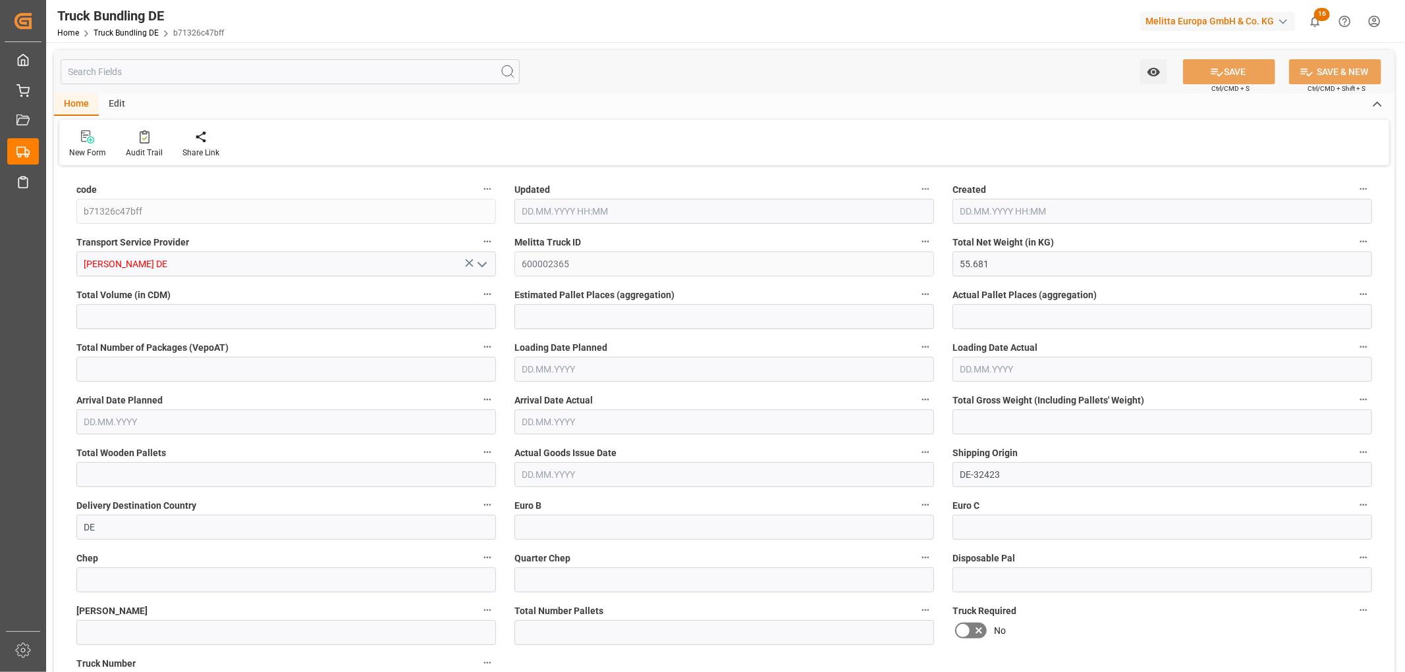
type input "94"
type input "1"
type input "0"
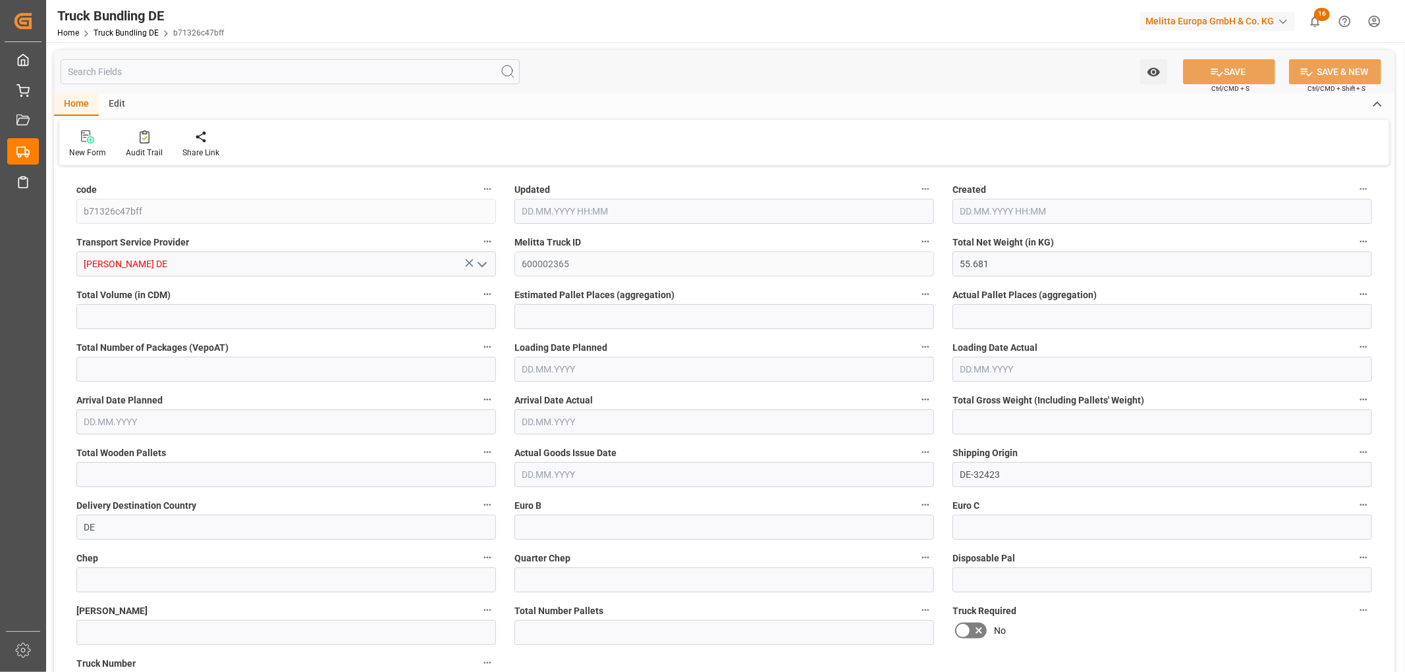
type input "0"
type input "08.09.2025 11:52"
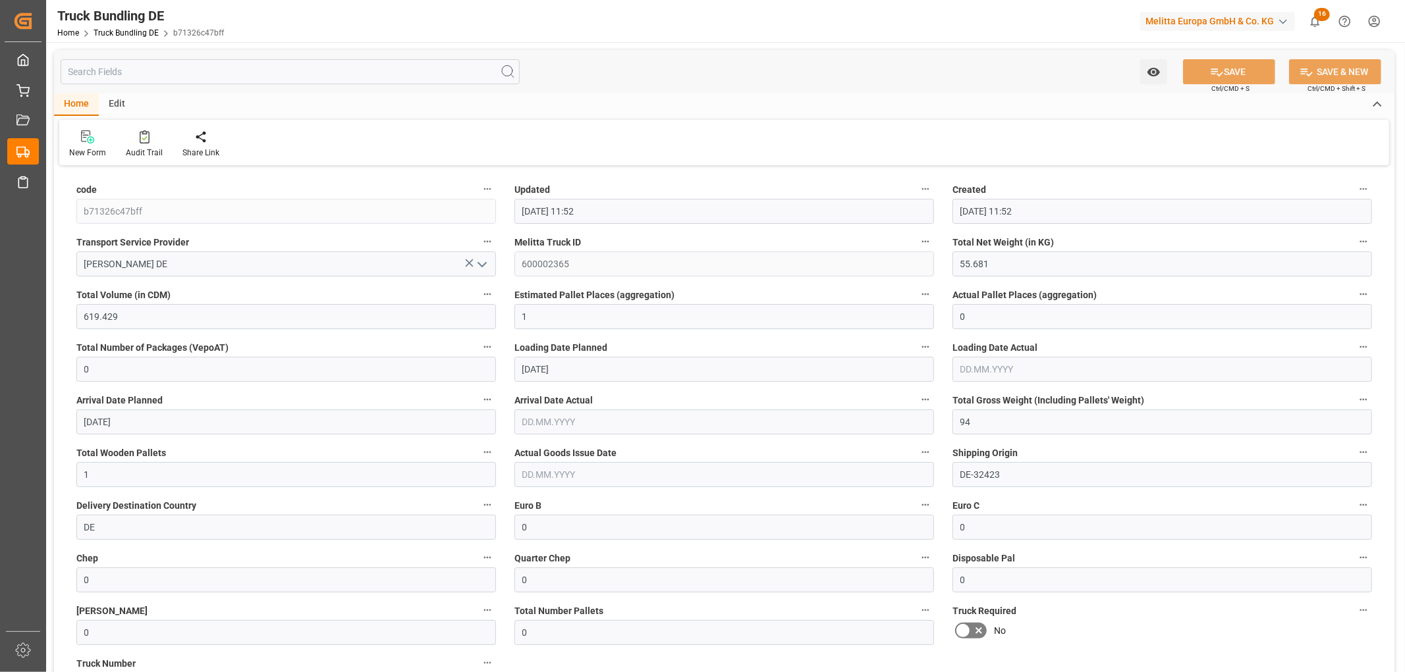
type input "08.09.2025 11:52"
type input "[DATE]"
type input "445.056"
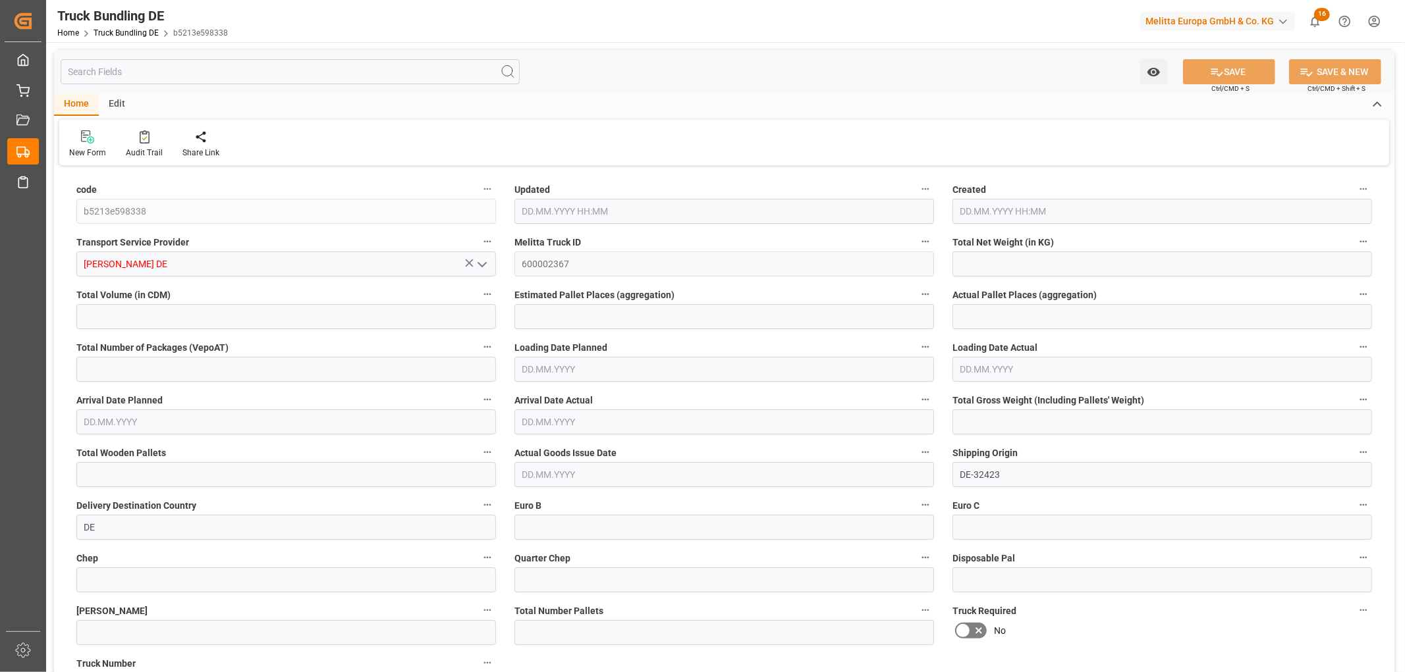
type input "4364.083"
type input "3"
type input "0"
type input "667.22"
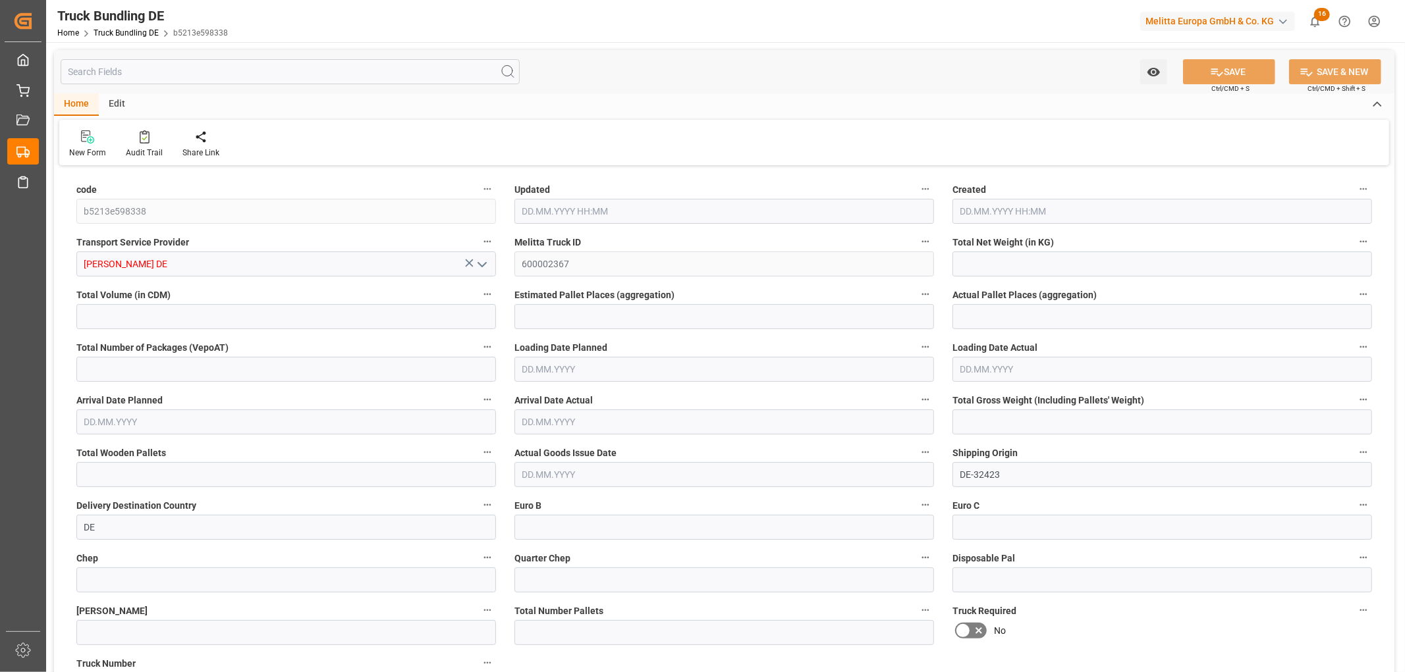
type input "5"
type input "0"
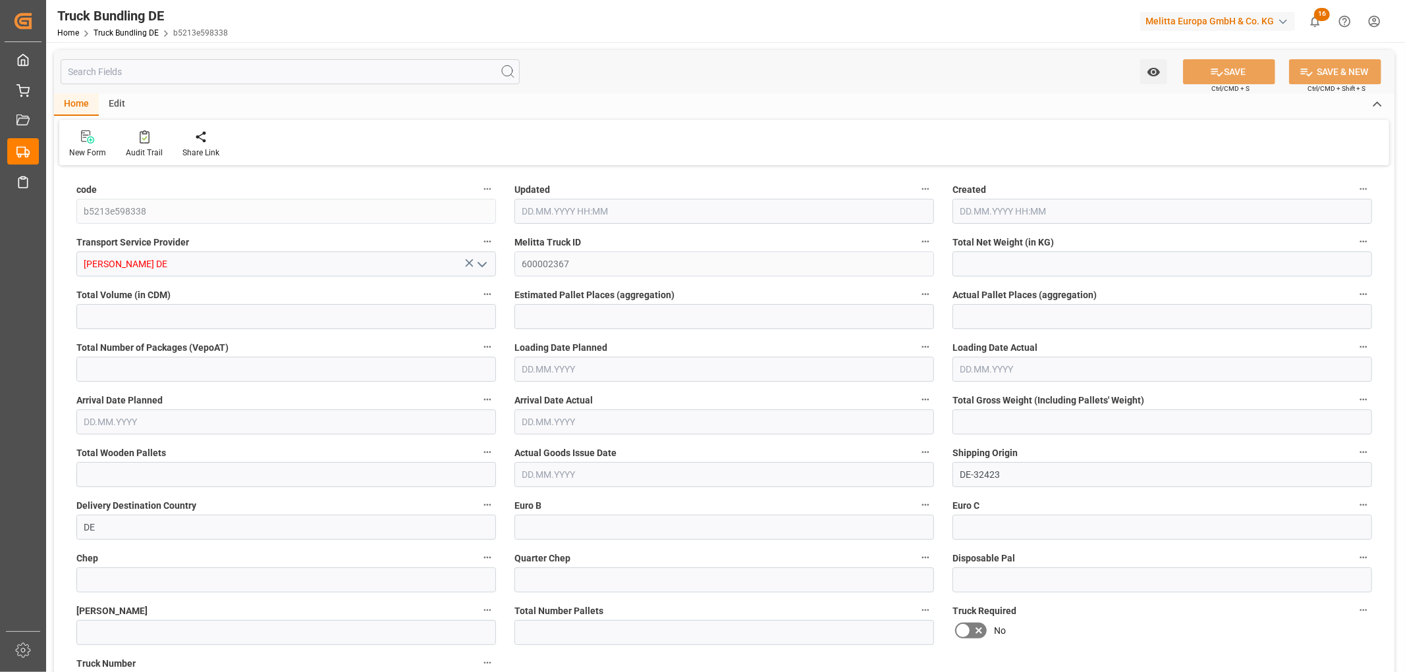
type input "0"
type input "08.09.2025 11:53"
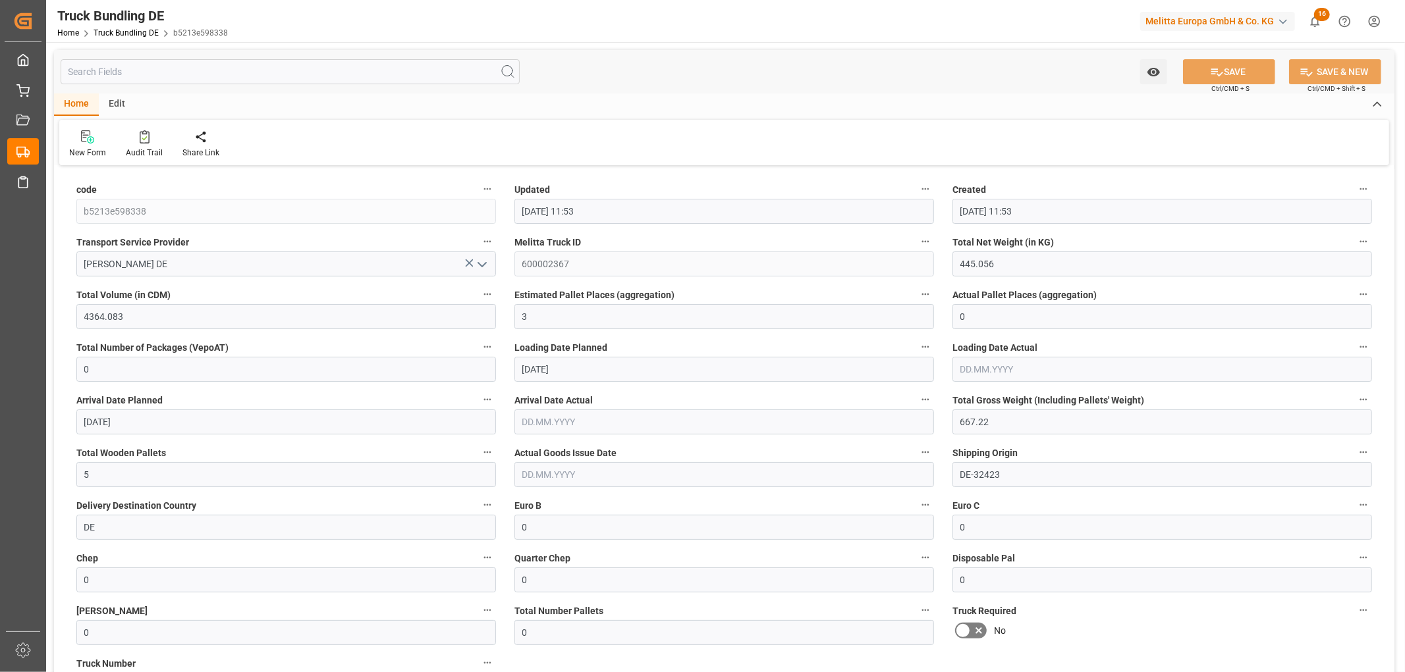
type input "[DATE]"
type input "1701.658"
type input "18800.875"
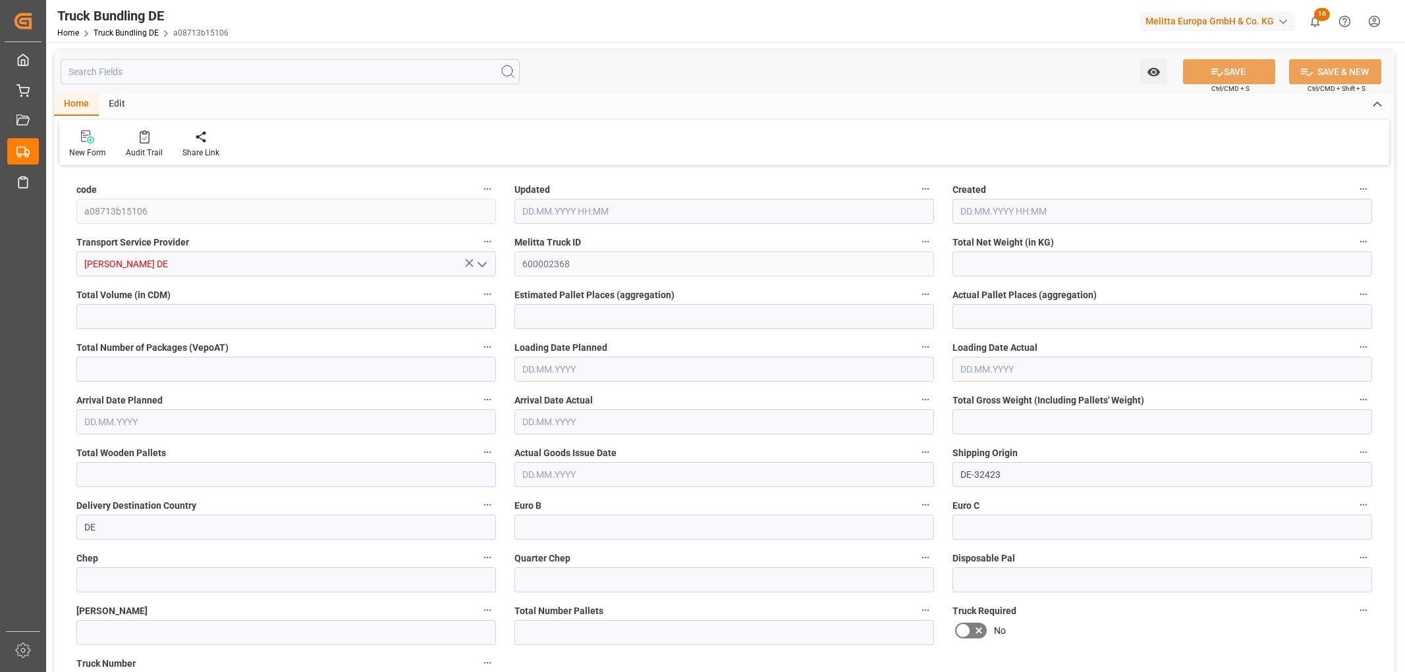
type input "15"
type input "0"
type input "2586.51"
type input "18"
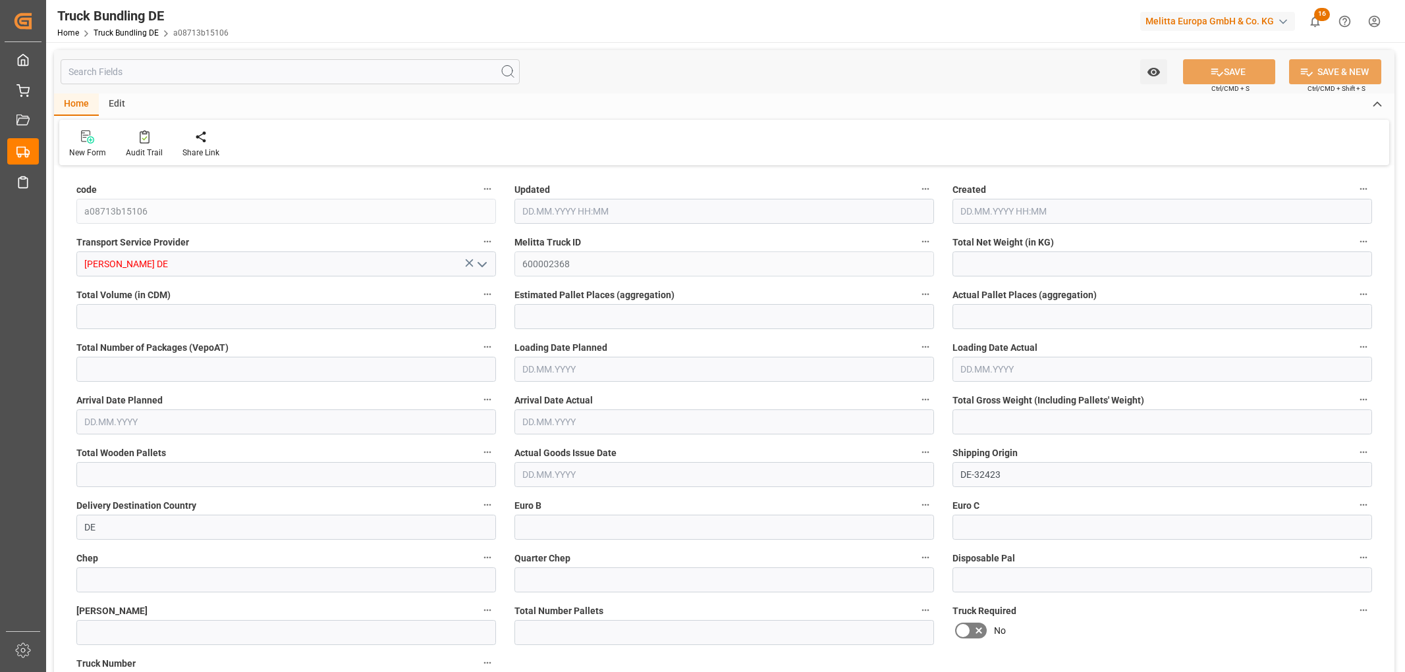
type input "0"
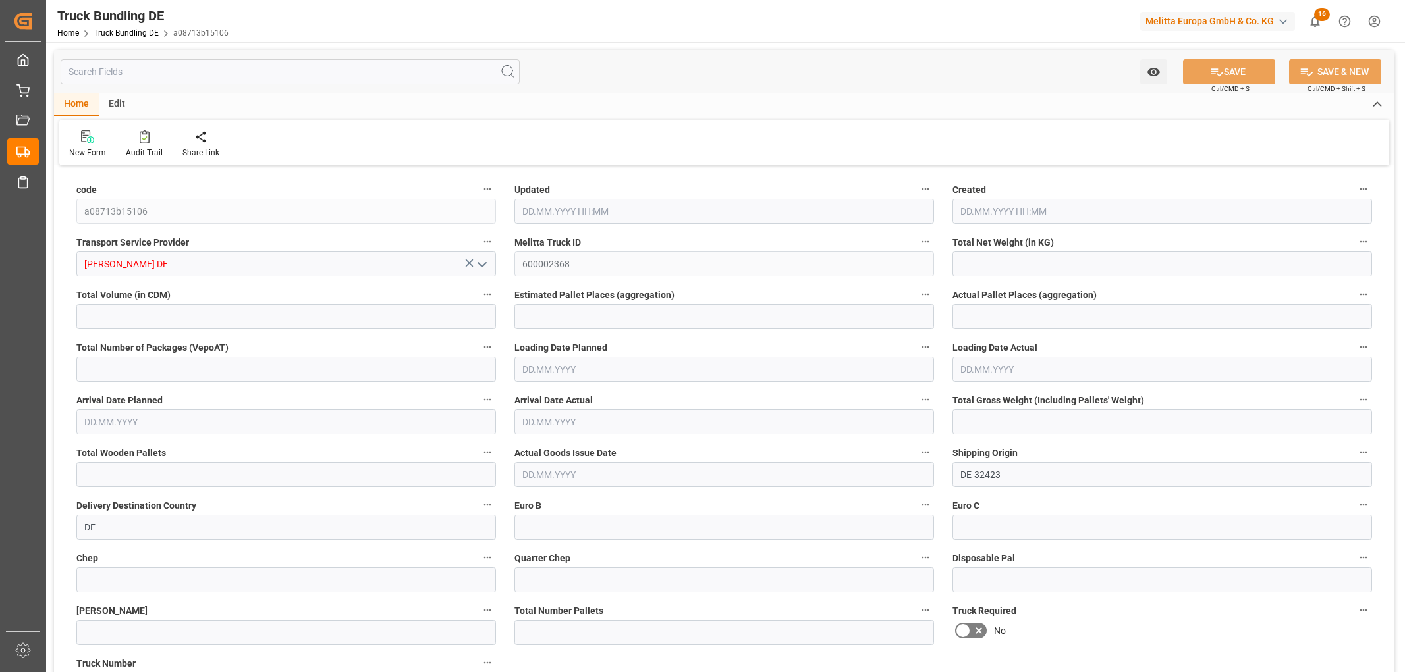
type input "0"
type input "[DATE] 11:54"
type input "[DATE]"
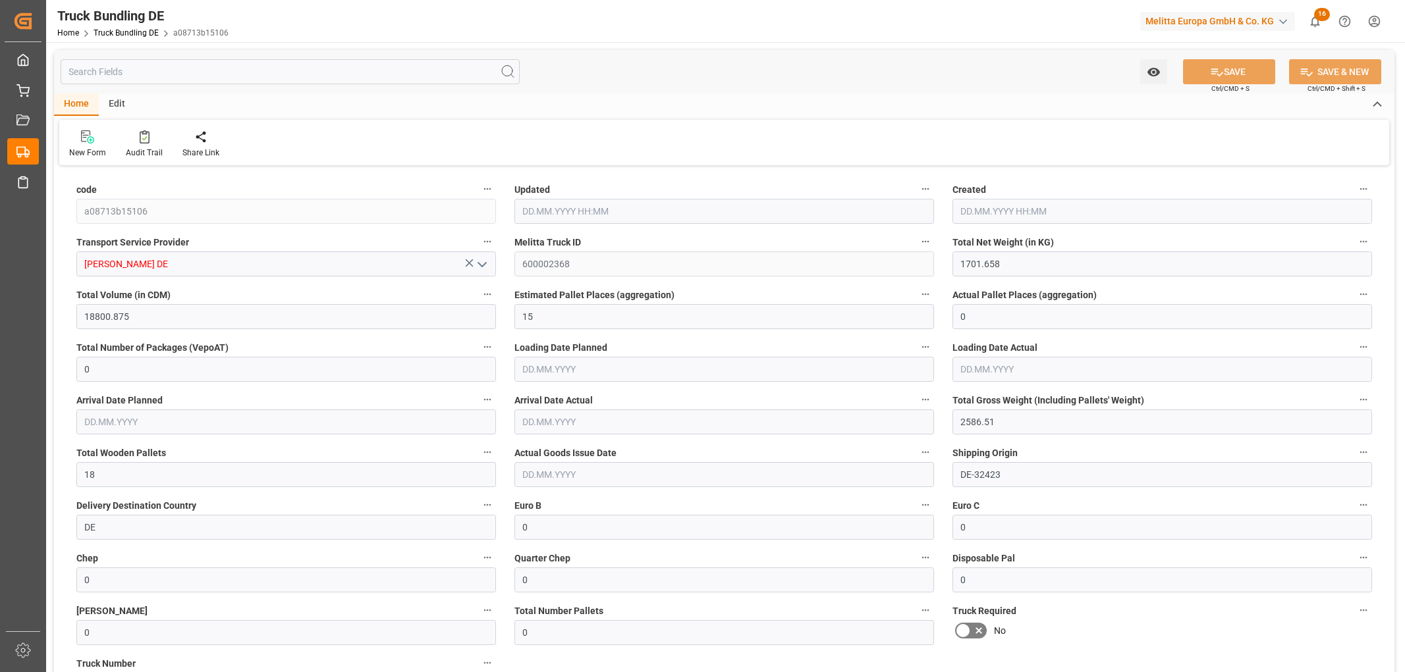
type input "[DATE]"
type input "162.788"
type input "1463.932"
type input "3"
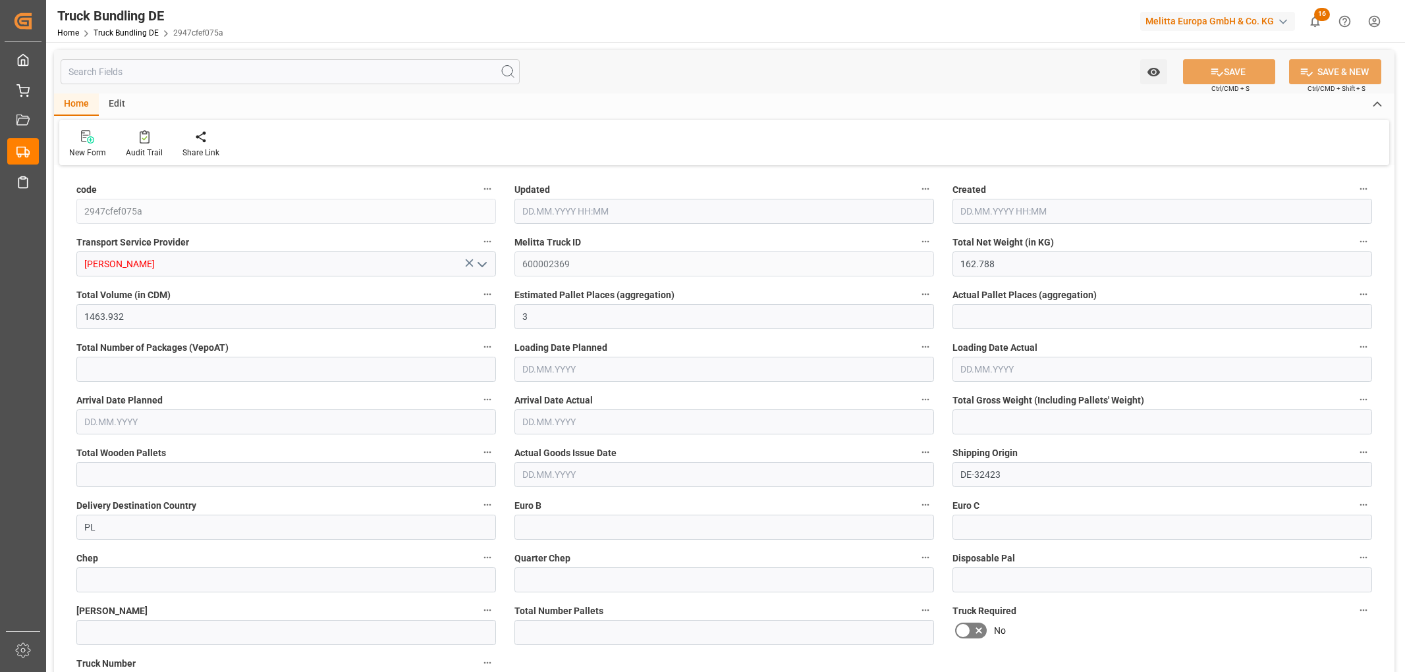
type input "0"
type input "297.26"
type input "4"
type input "0"
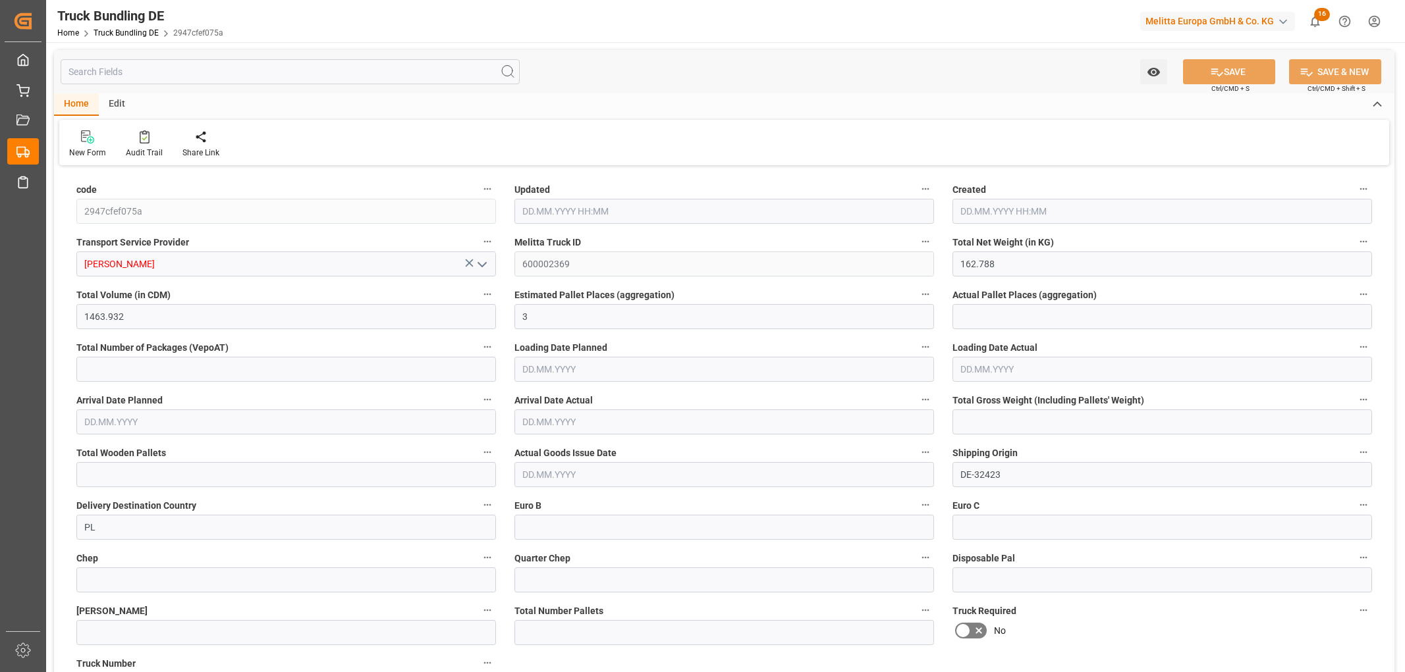
type input "0"
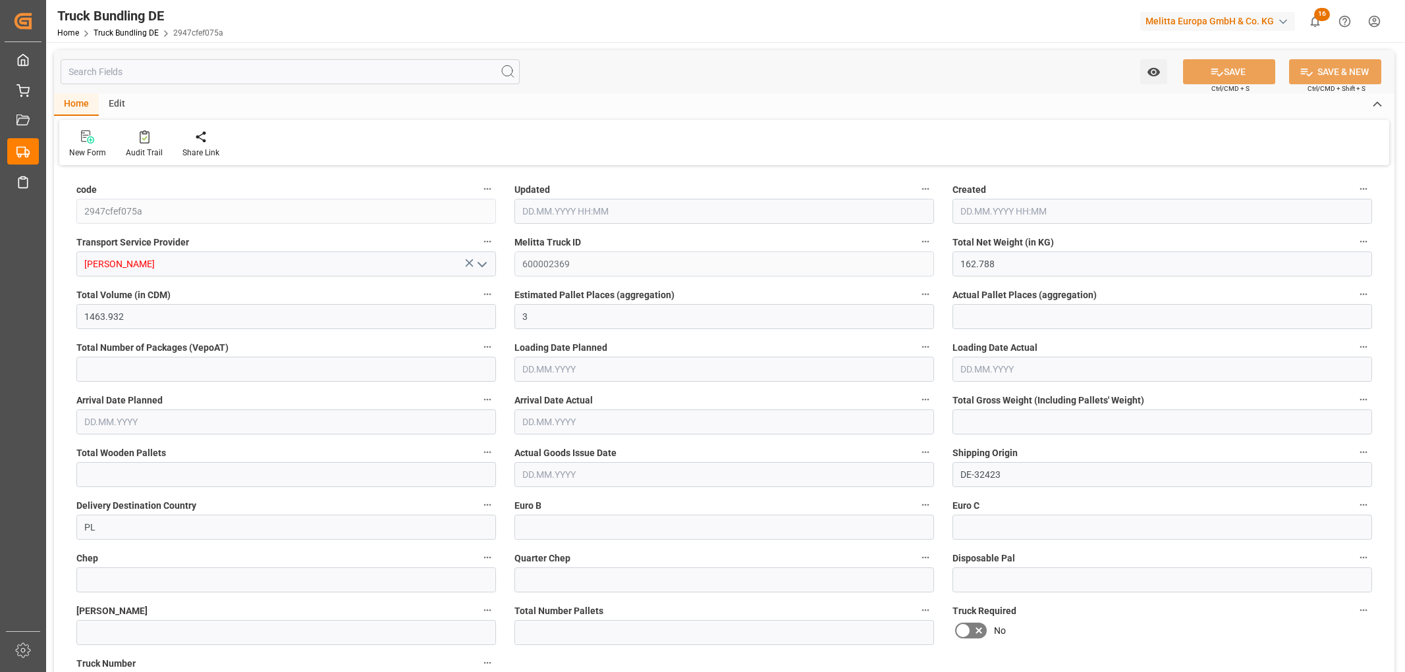
type input "0"
type input "[DATE] 11:55"
type input "[DATE]"
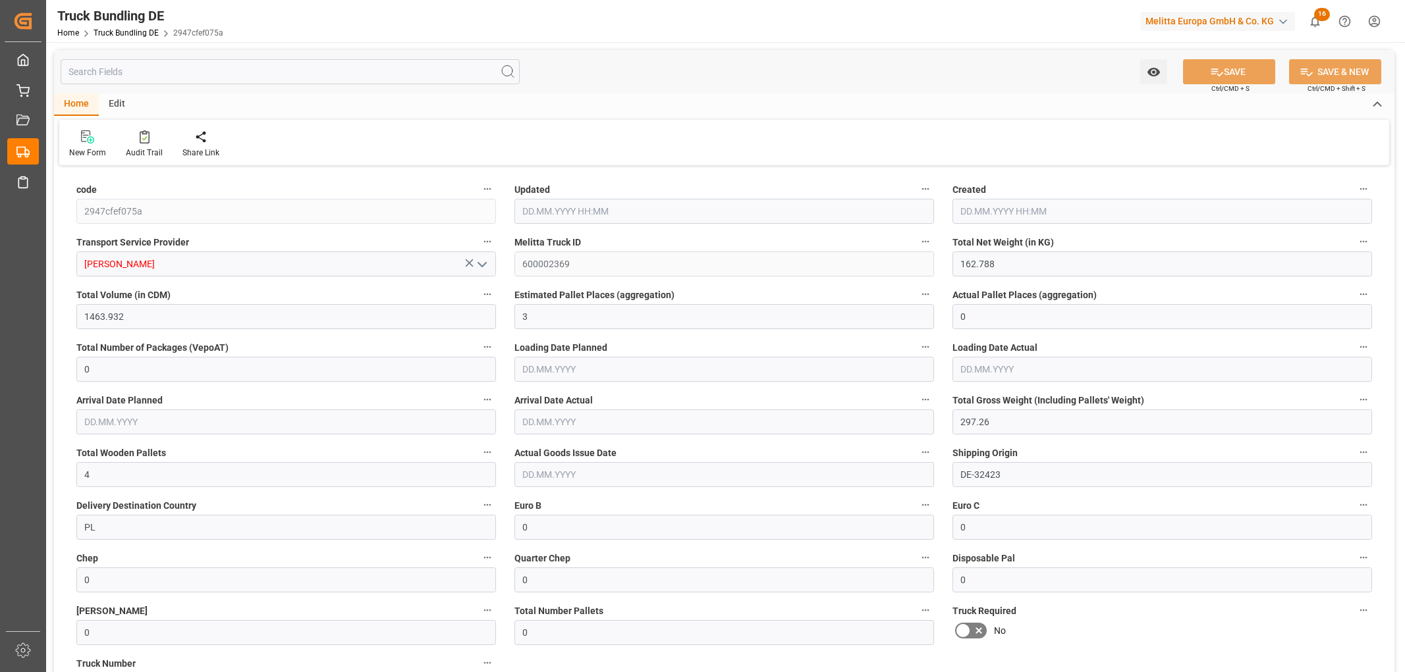
type input "[DATE]"
type input "1038.234"
type input "12328.356"
type input "10"
type input "0"
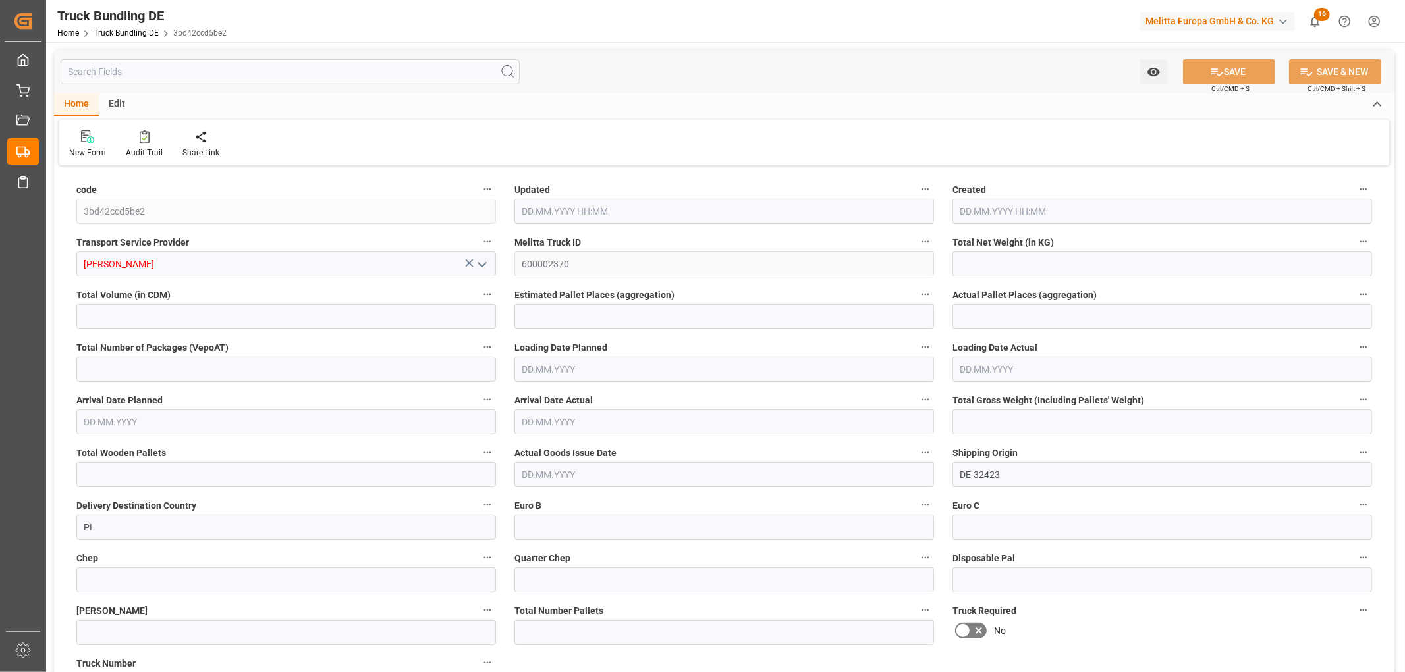
type input "0"
type input "1676.024"
type input "14"
type input "0"
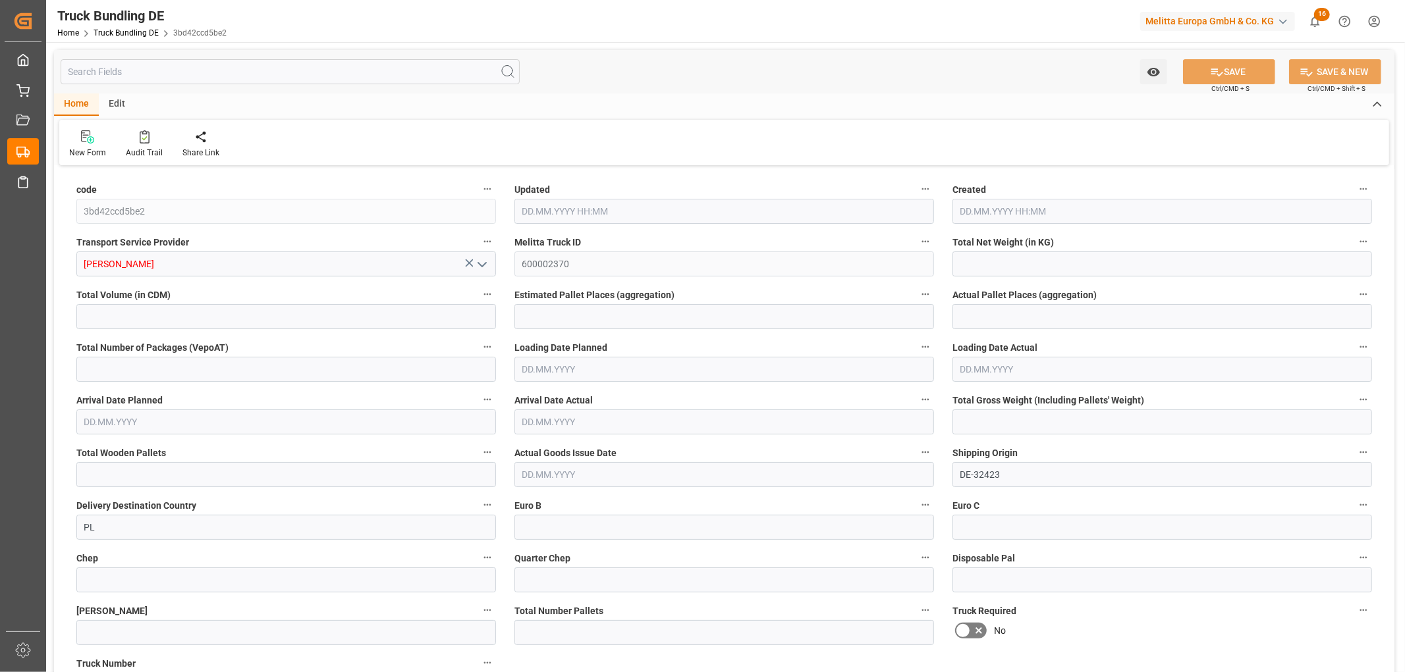
type input "0"
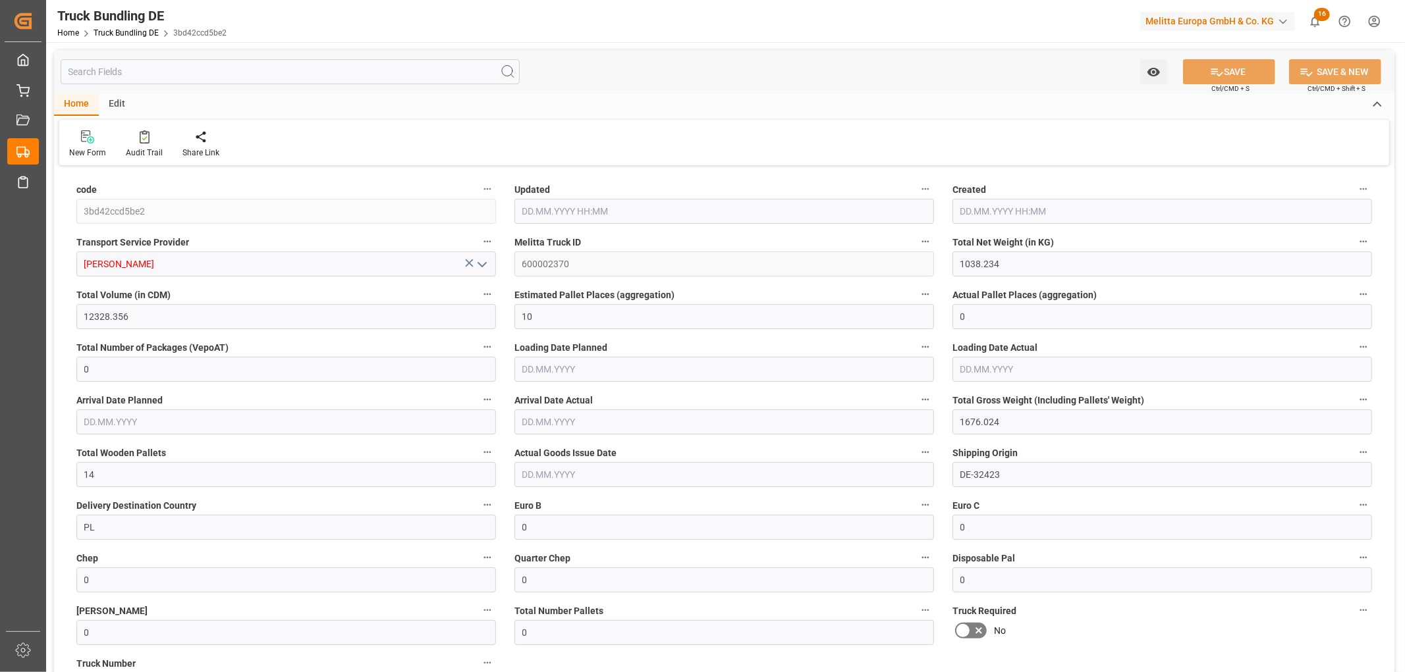
type input "[DATE] 11:55"
type input "08.09.2025 11:55"
type input "[DATE]"
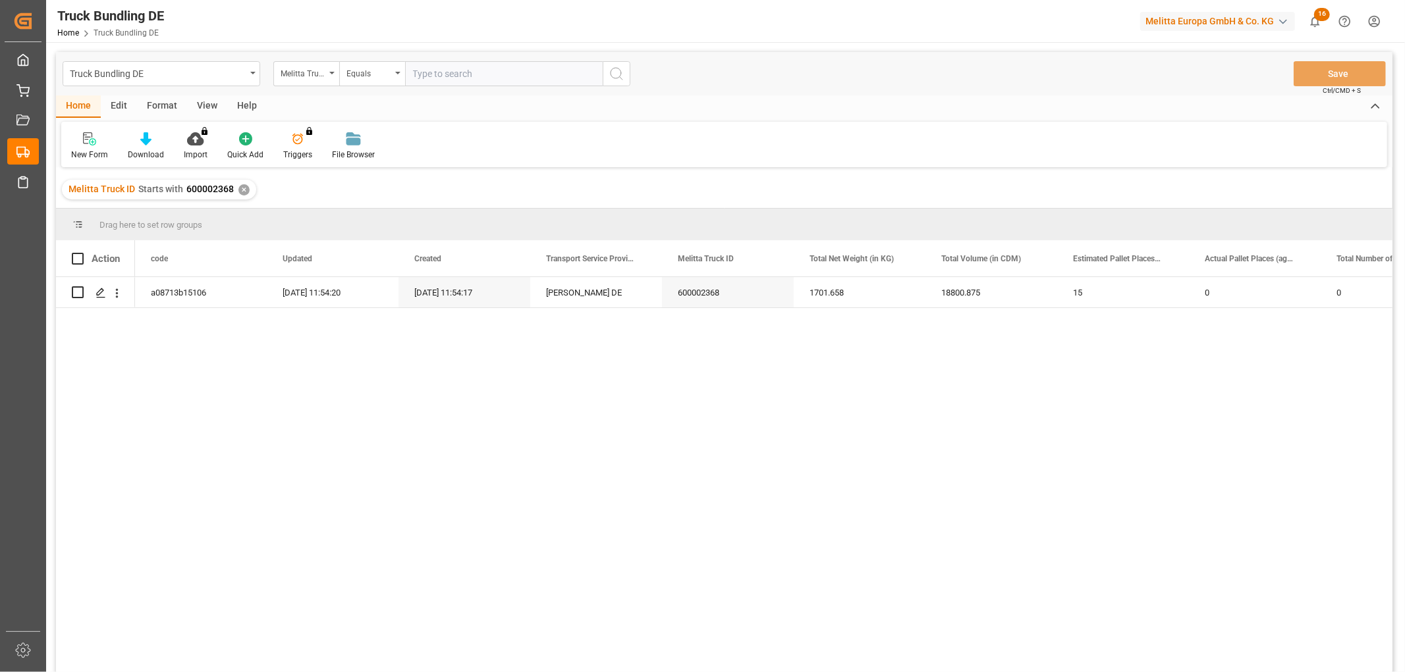
click at [242, 185] on div "✕" at bounding box center [243, 189] width 11 height 11
